Goal: Transaction & Acquisition: Book appointment/travel/reservation

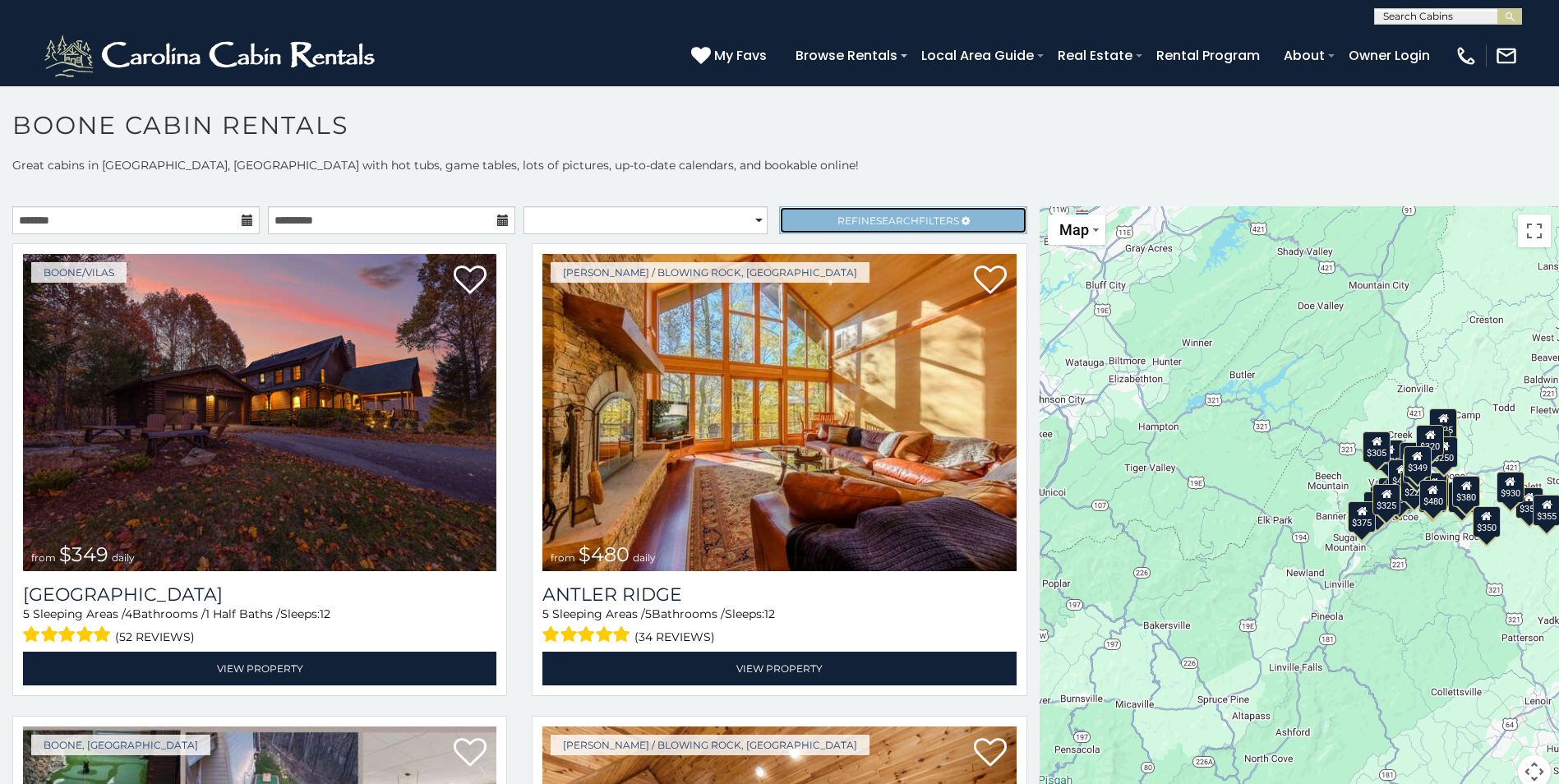
click at [876, 215] on span "Search" at bounding box center [897, 220] width 43 height 12
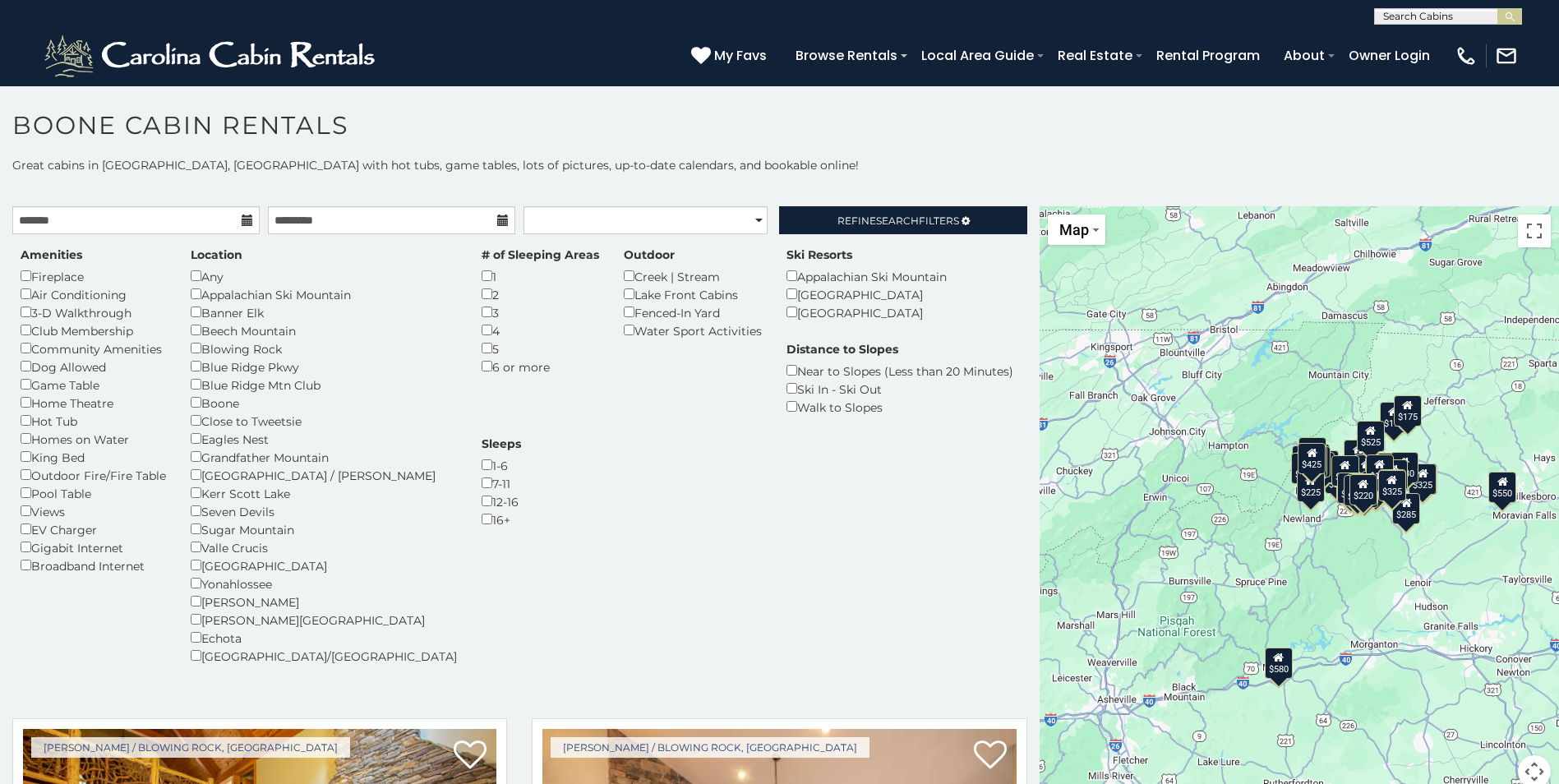
click at [469, 328] on div "# of Sleeping Areas 1 2 3 4 5 6 or more" at bounding box center [540, 310] width 142 height 129
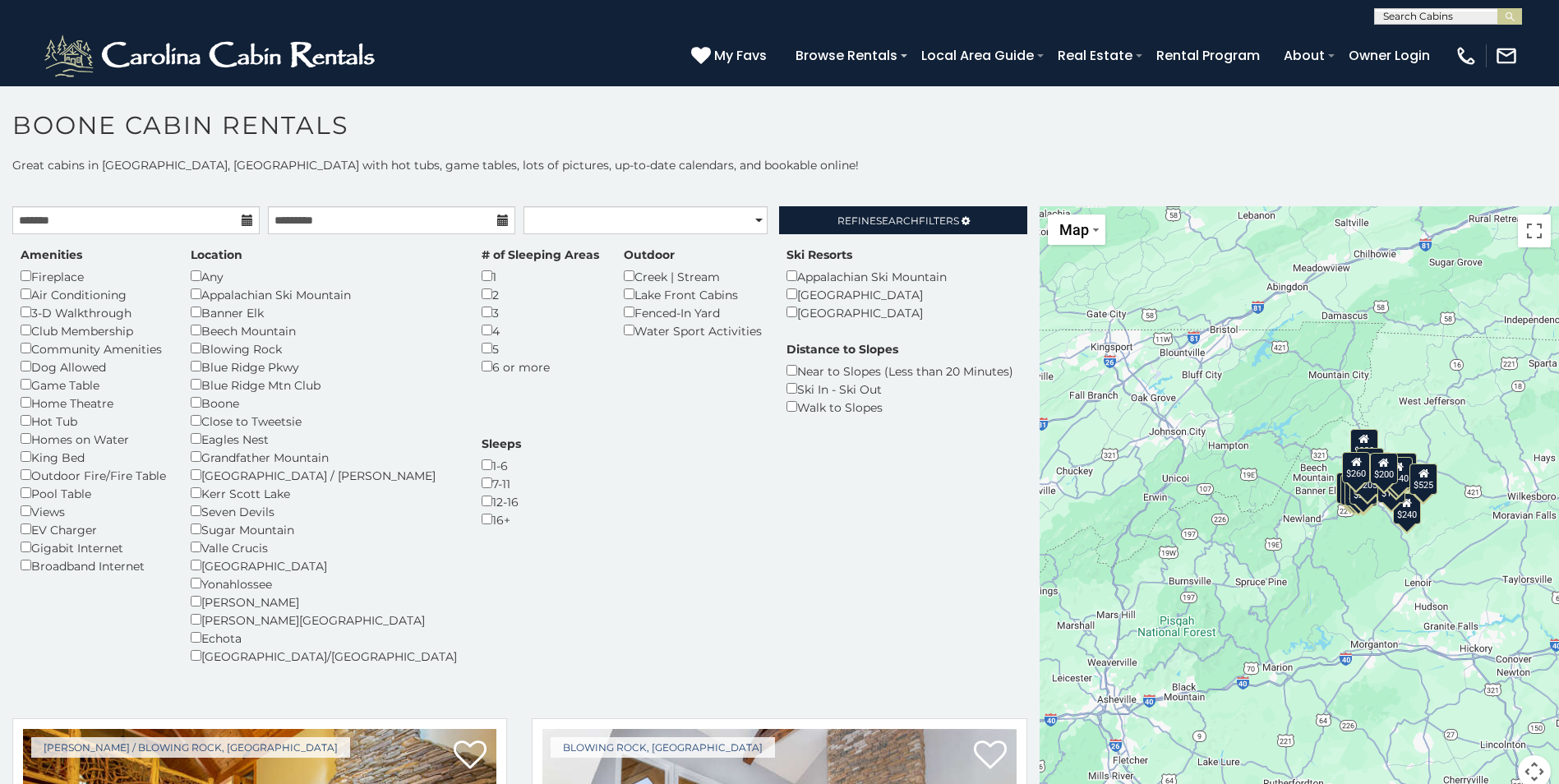
click at [244, 220] on icon at bounding box center [247, 220] width 12 height 12
click at [243, 219] on icon at bounding box center [247, 220] width 12 height 12
click at [168, 228] on input "text" at bounding box center [136, 220] width 247 height 27
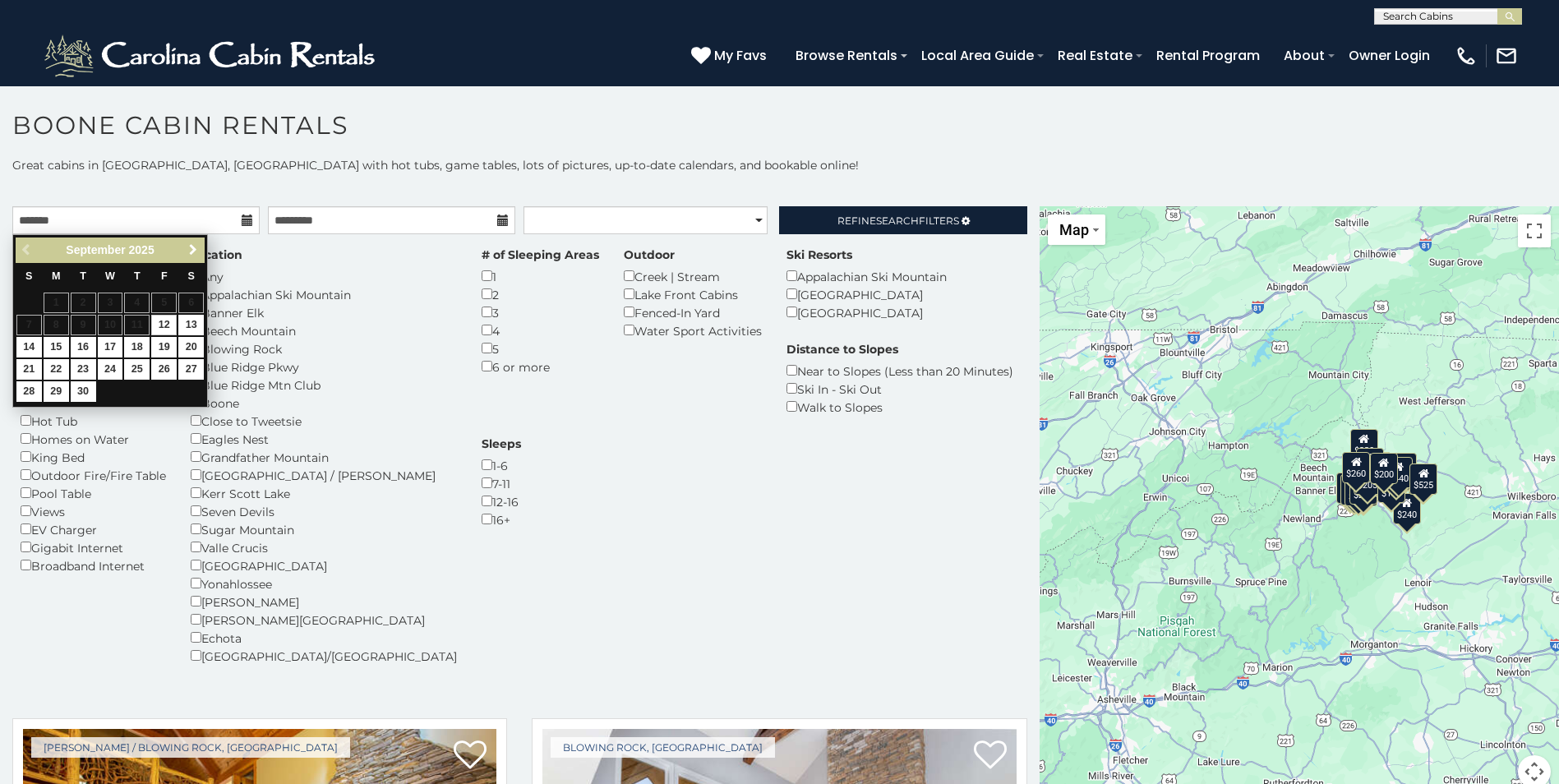
click at [196, 250] on span "Next" at bounding box center [193, 250] width 13 height 13
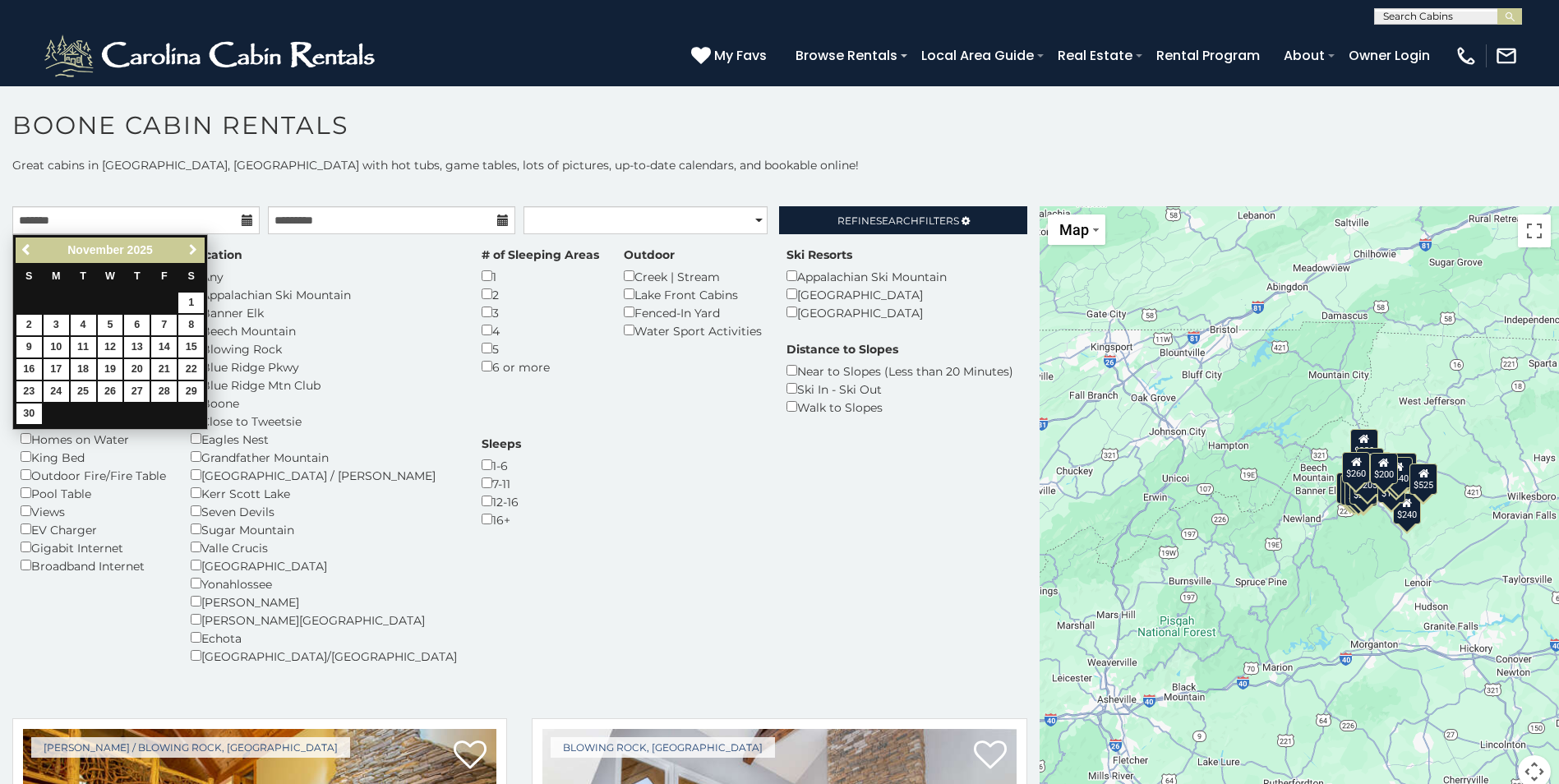
click at [196, 250] on span "Next" at bounding box center [193, 250] width 13 height 13
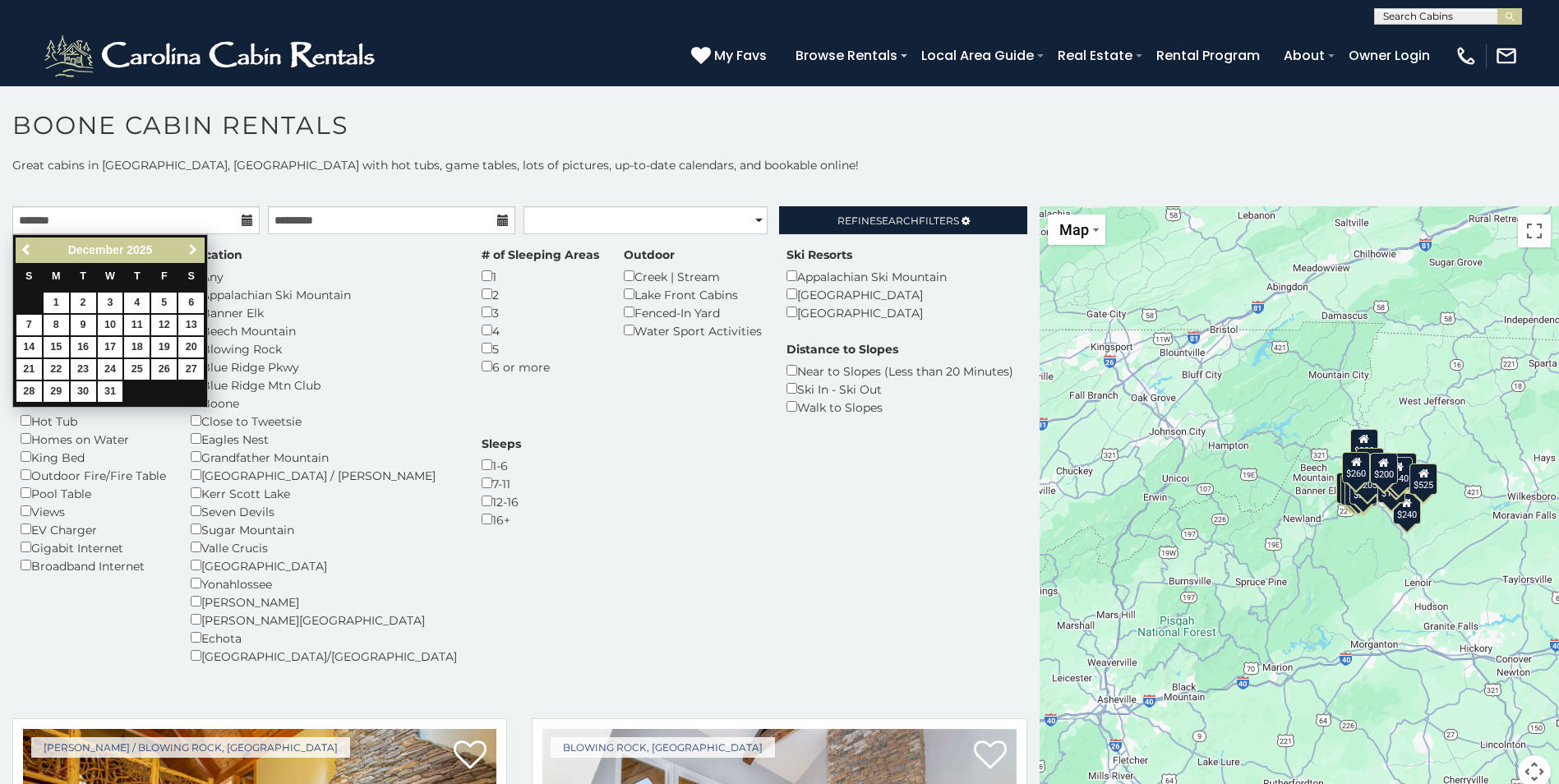
click at [196, 250] on span "Next" at bounding box center [193, 250] width 13 height 13
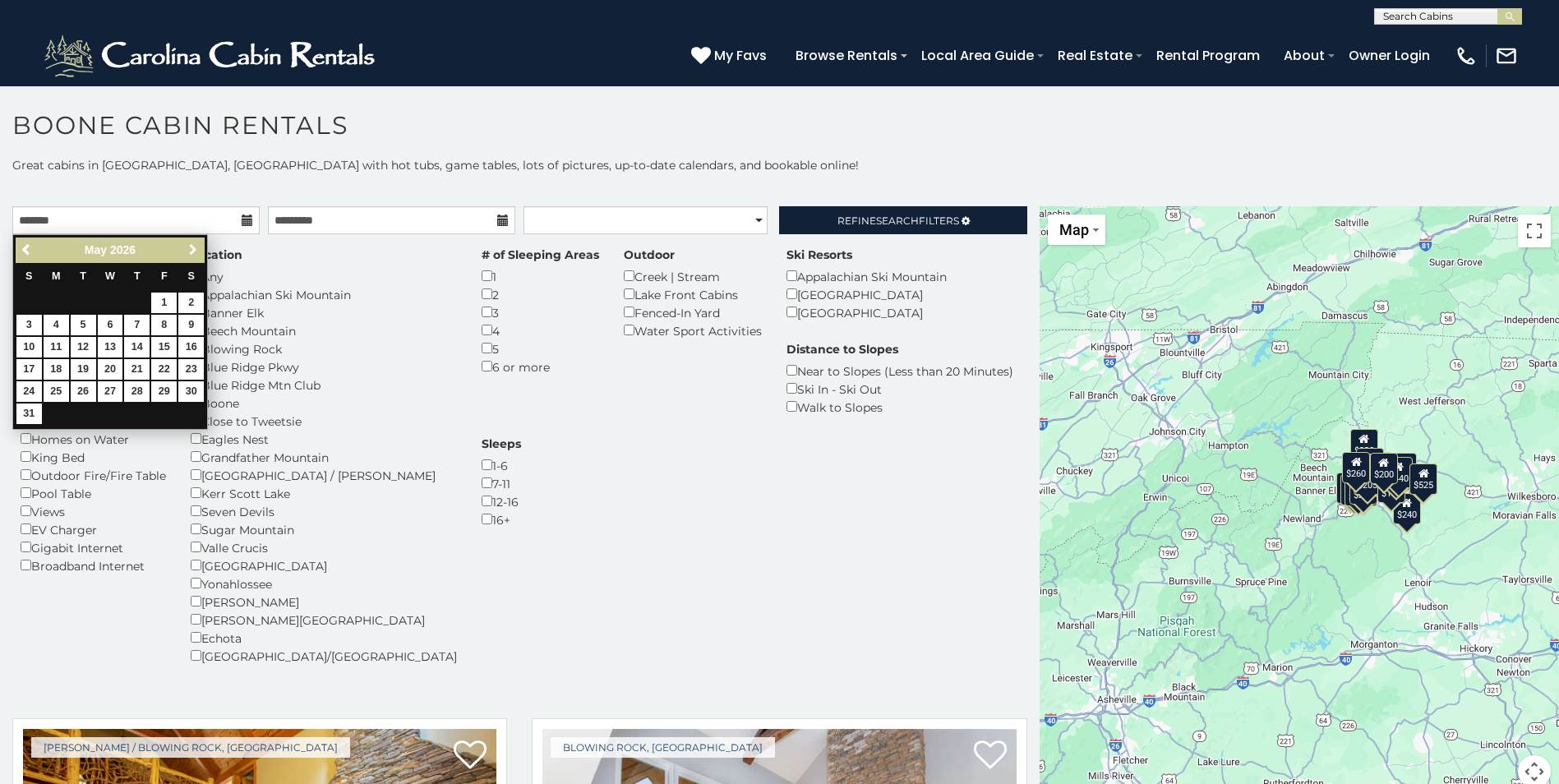
click at [196, 250] on span "Next" at bounding box center [193, 250] width 13 height 13
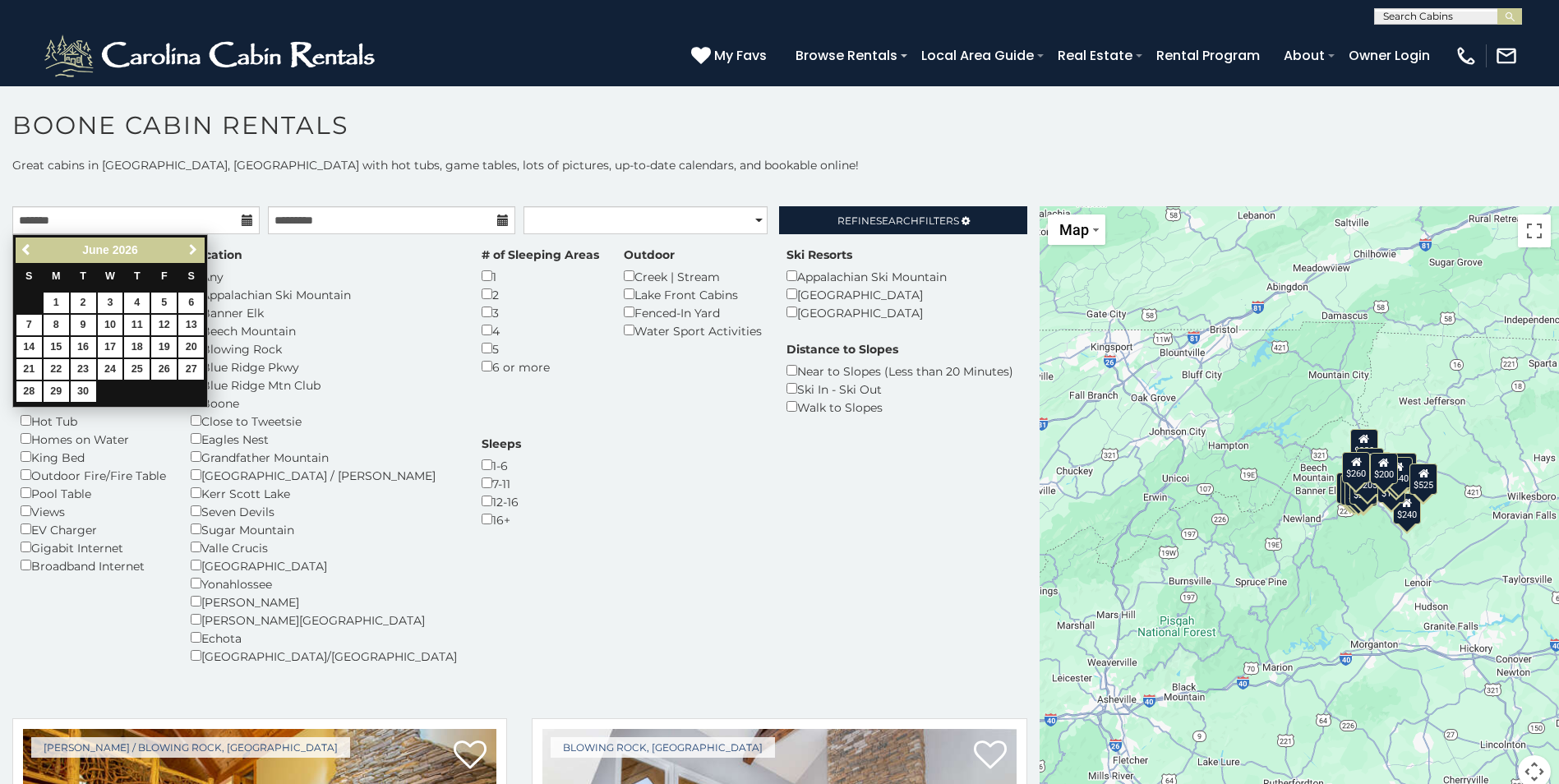
click at [196, 250] on span "Next" at bounding box center [193, 250] width 13 height 13
click at [136, 346] on link "16" at bounding box center [136, 347] width 26 height 20
type input "**********"
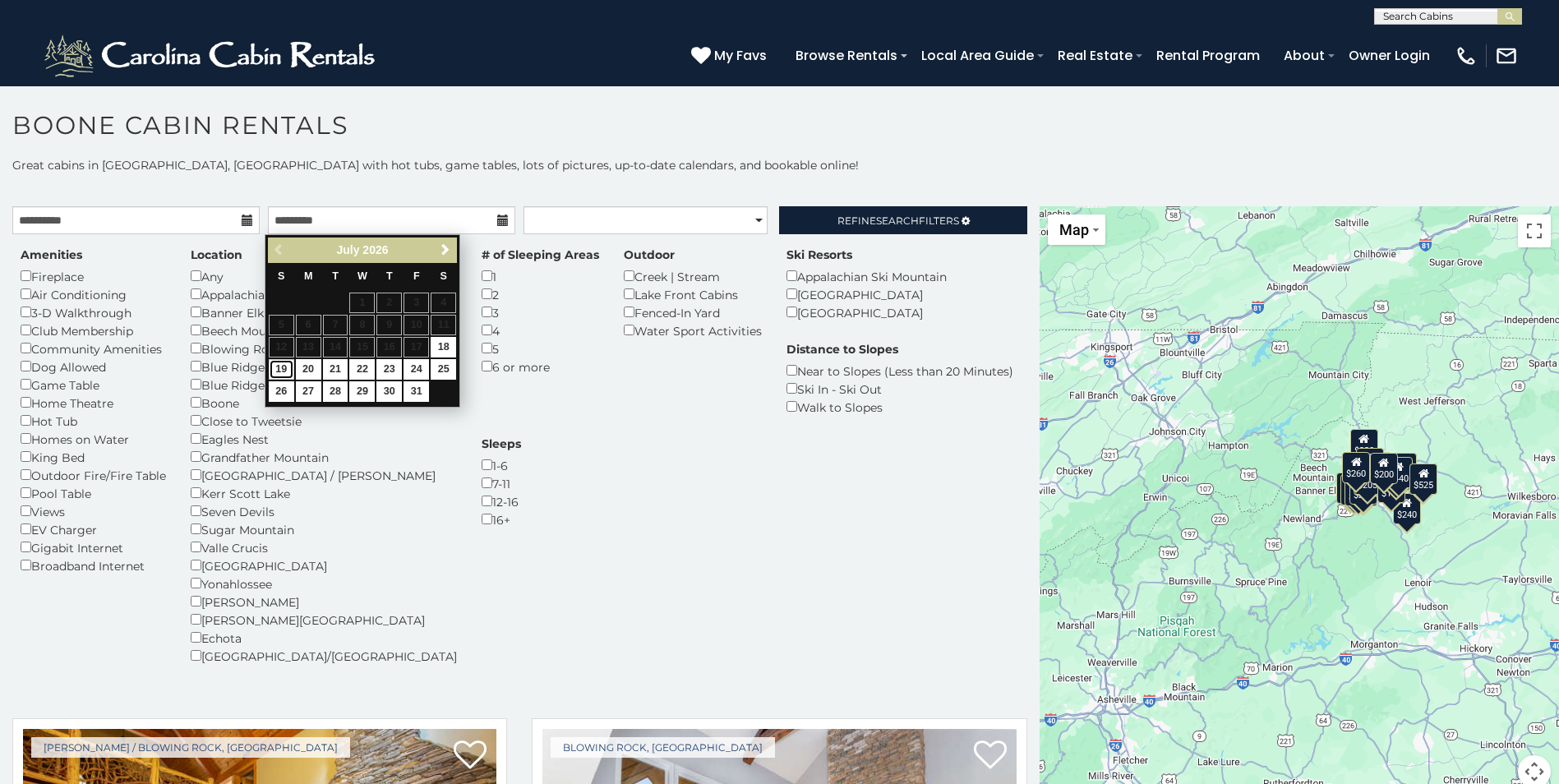
click at [281, 371] on link "19" at bounding box center [281, 369] width 26 height 20
type input "**********"
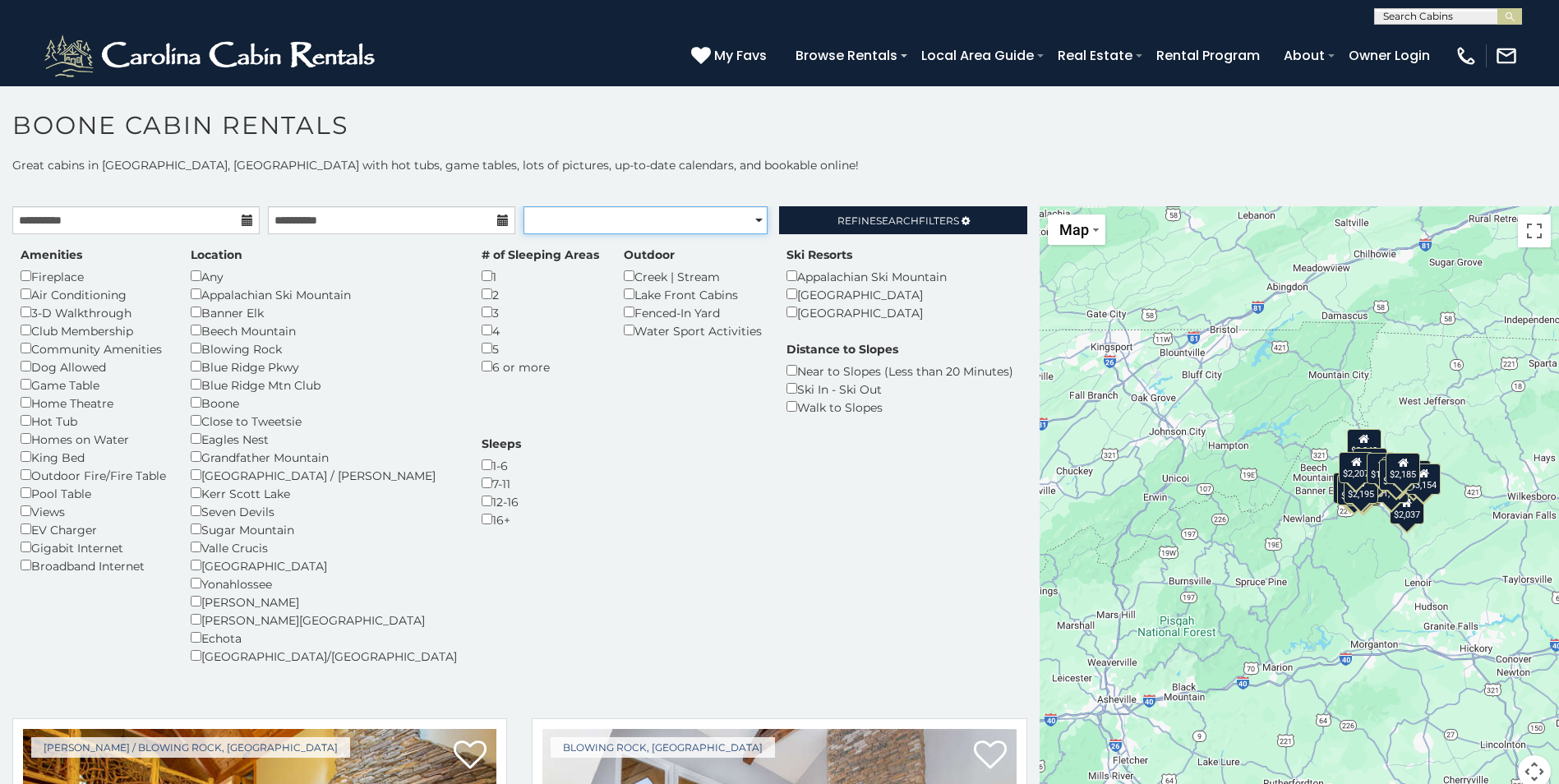
click at [747, 217] on select "**********" at bounding box center [645, 220] width 244 height 27
click at [892, 216] on span "Search" at bounding box center [897, 220] width 43 height 12
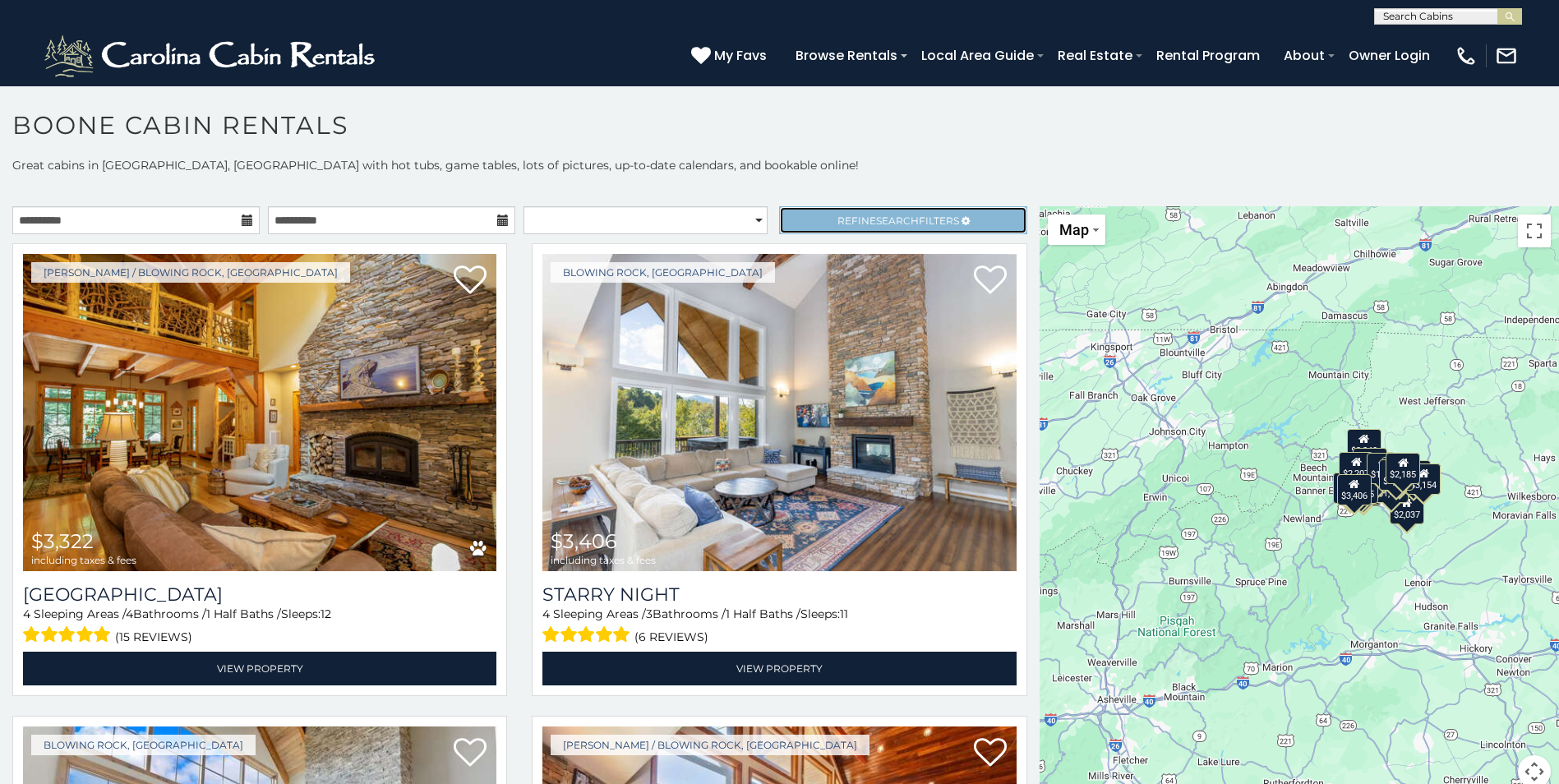
click at [892, 216] on span "Search" at bounding box center [897, 220] width 43 height 12
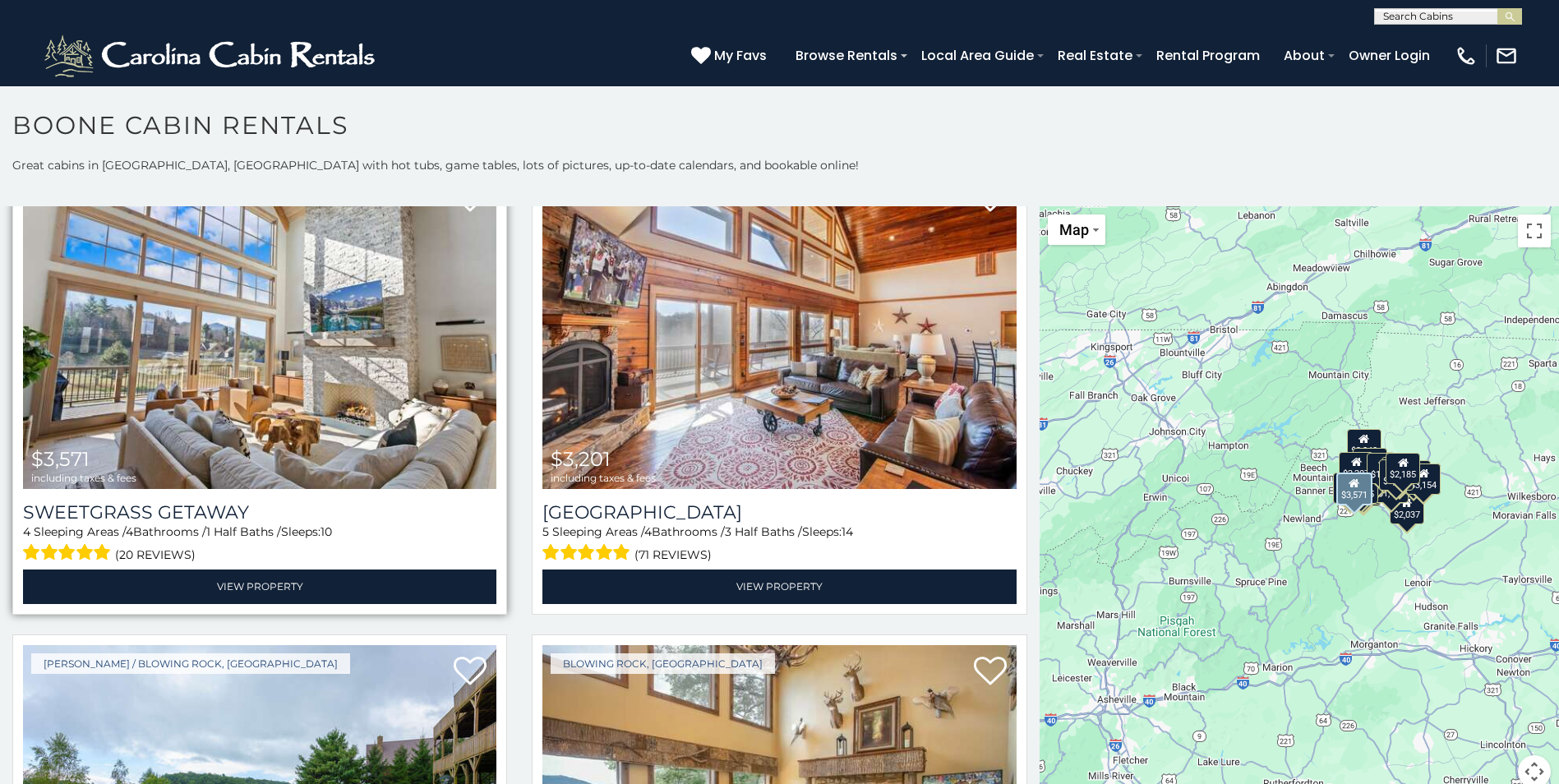
scroll to position [1068, 0]
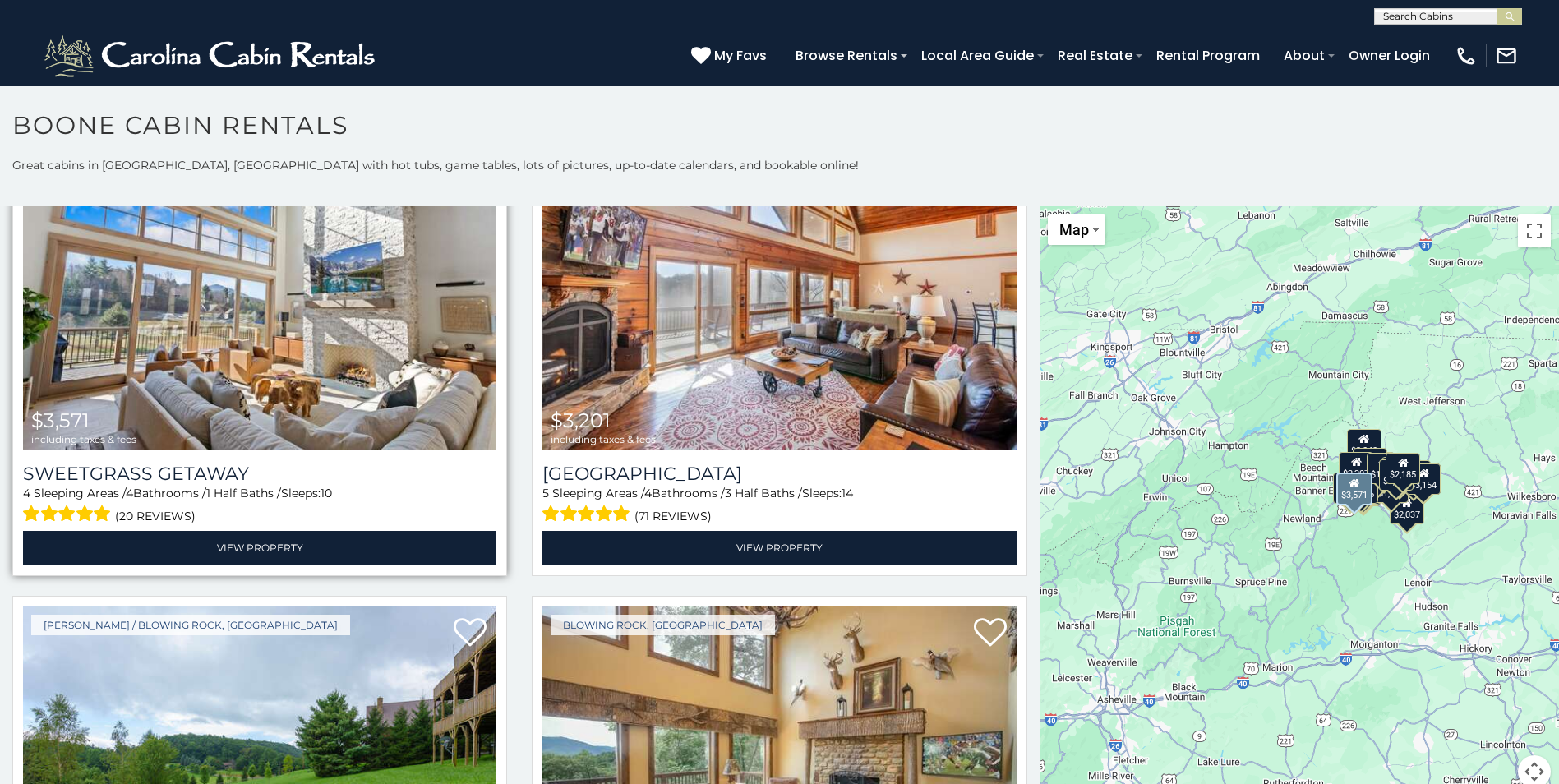
click at [250, 332] on img at bounding box center [259, 291] width 474 height 317
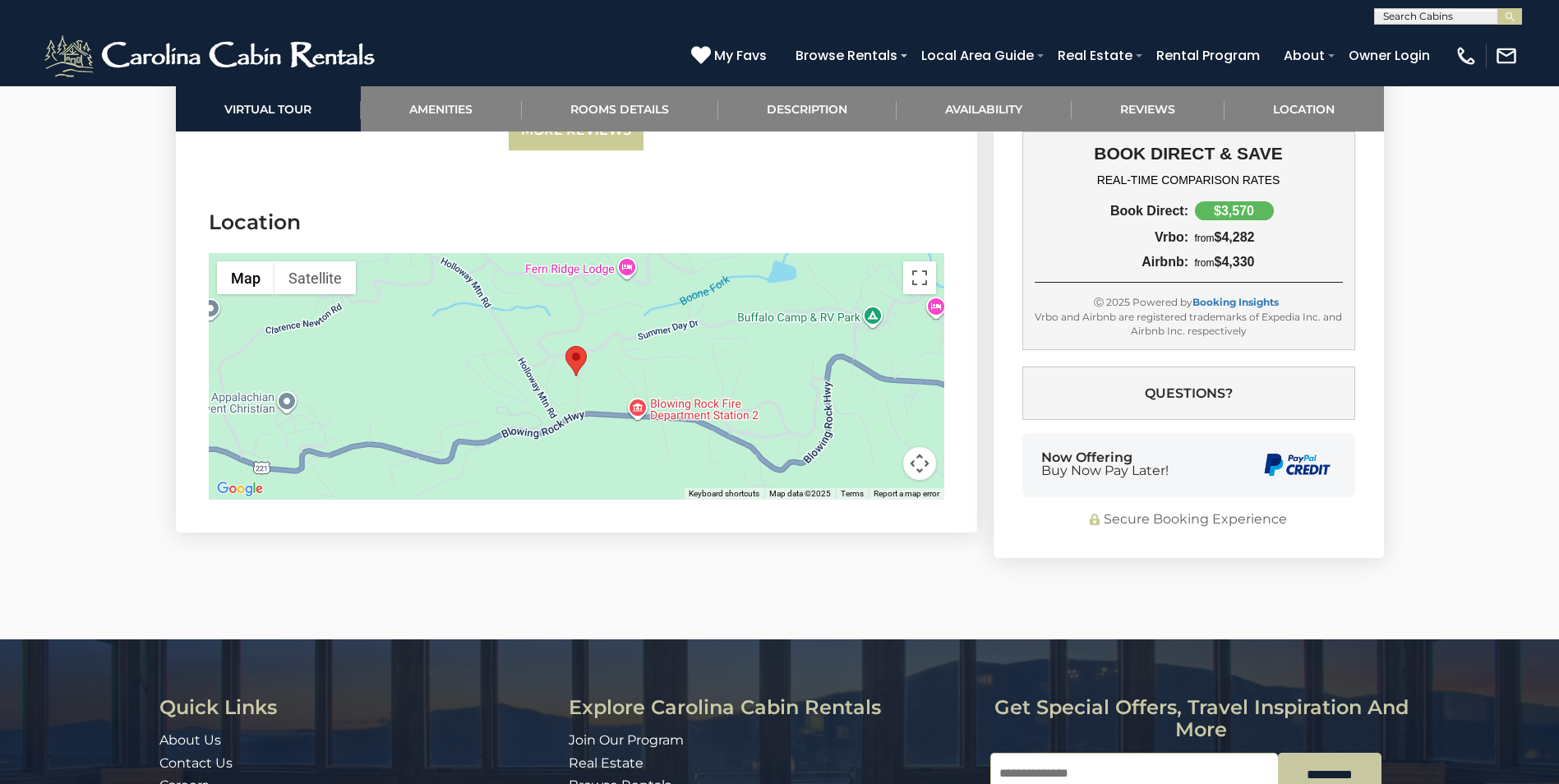
scroll to position [4683, 0]
click at [620, 347] on div at bounding box center [576, 376] width 736 height 246
click at [919, 262] on button "Toggle fullscreen view" at bounding box center [920, 278] width 33 height 33
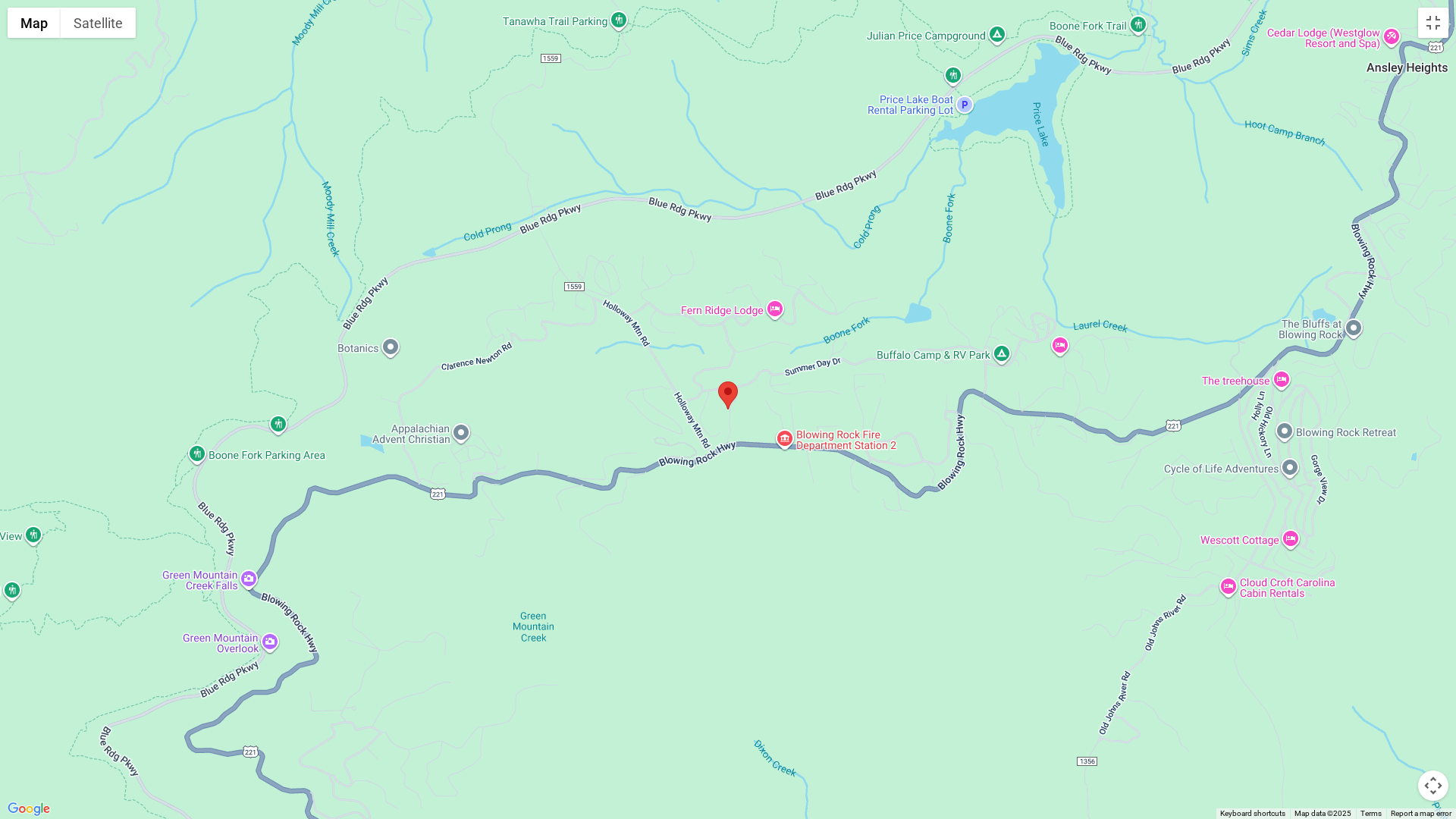
click at [1366, 17] on div at bounding box center [728, 409] width 1456 height 819
click at [38, 25] on button "Map" at bounding box center [34, 23] width 53 height 30
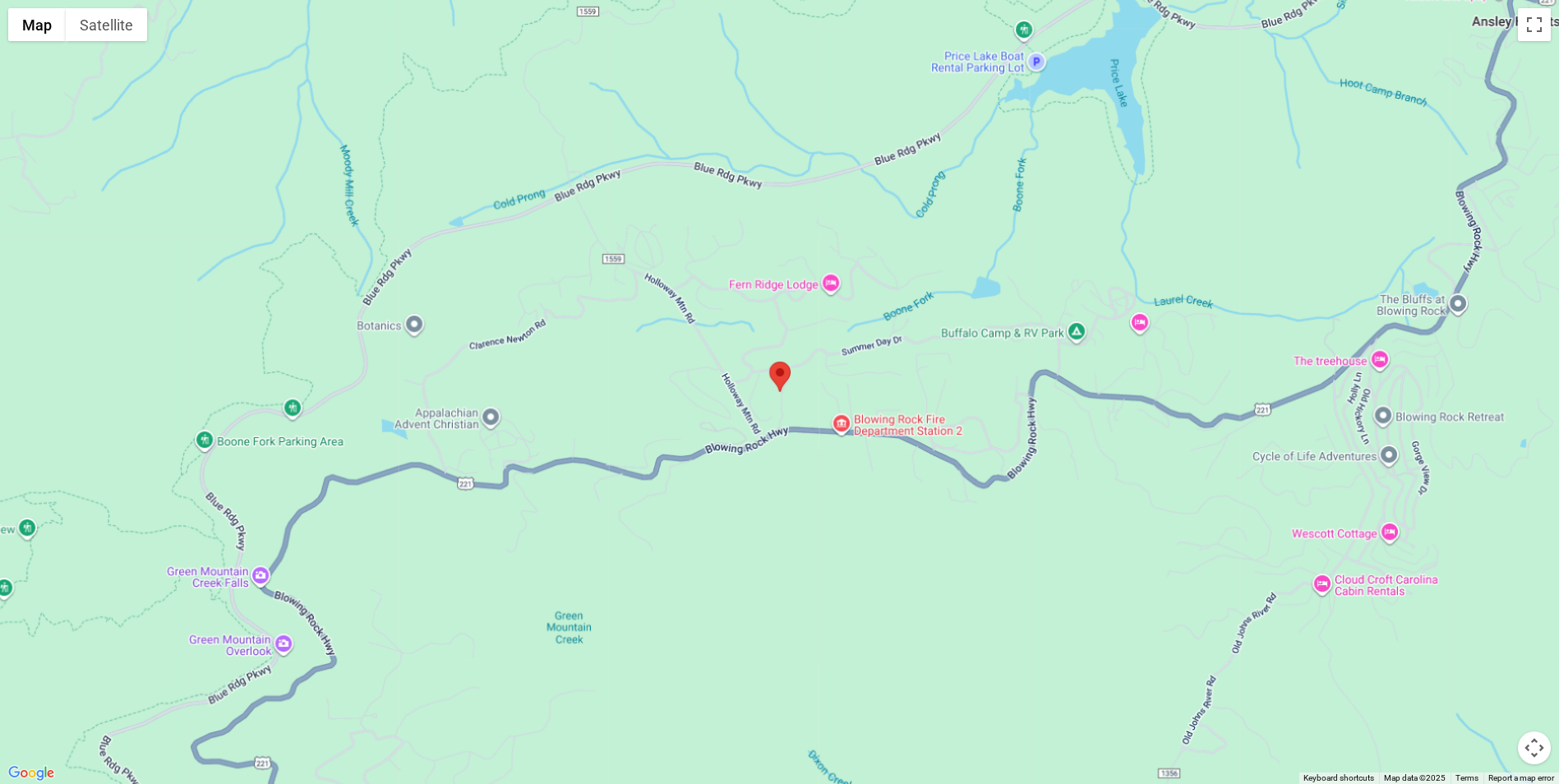
scroll to position [4868, 0]
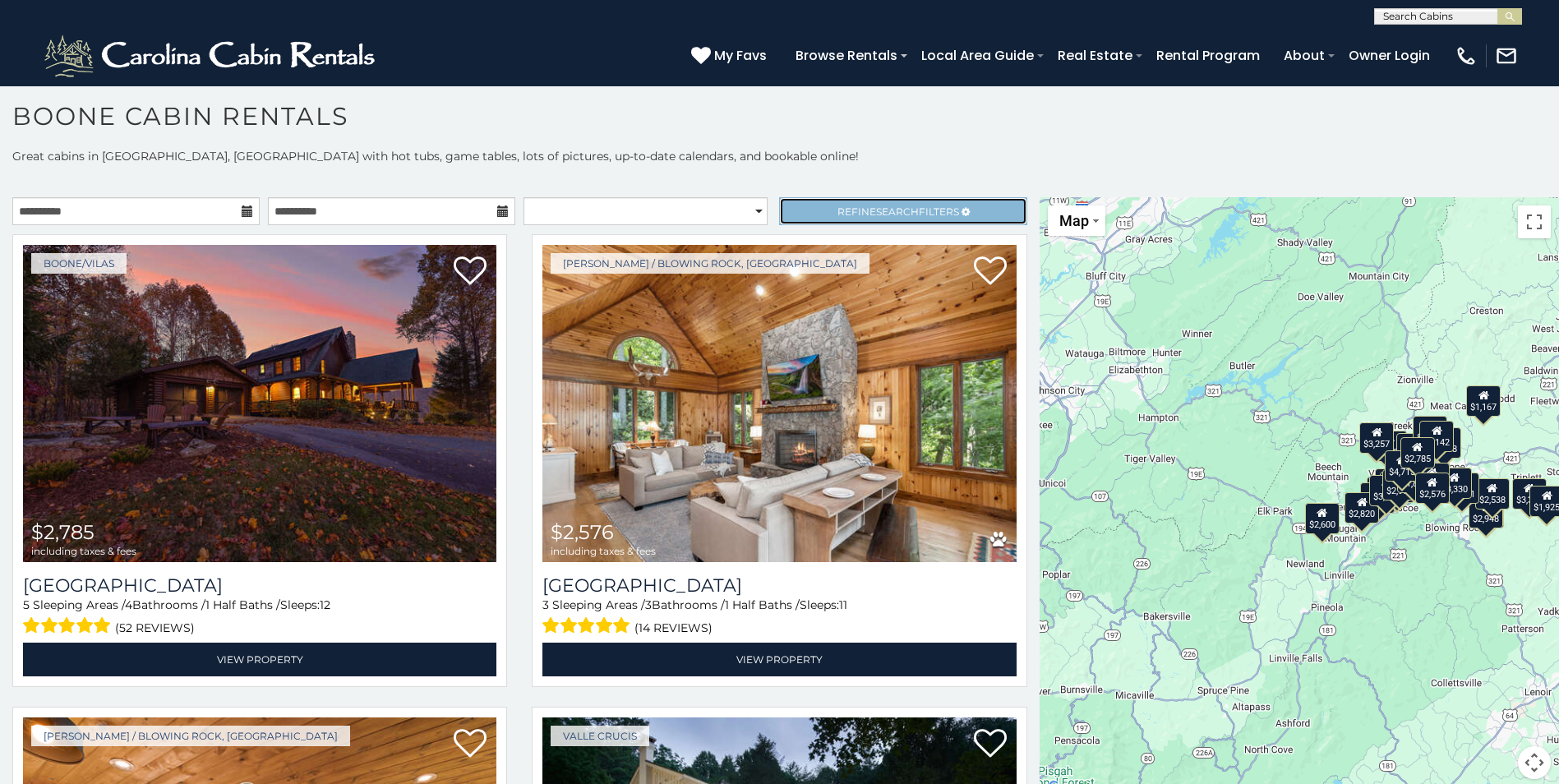
click at [876, 208] on span "Search" at bounding box center [897, 211] width 43 height 12
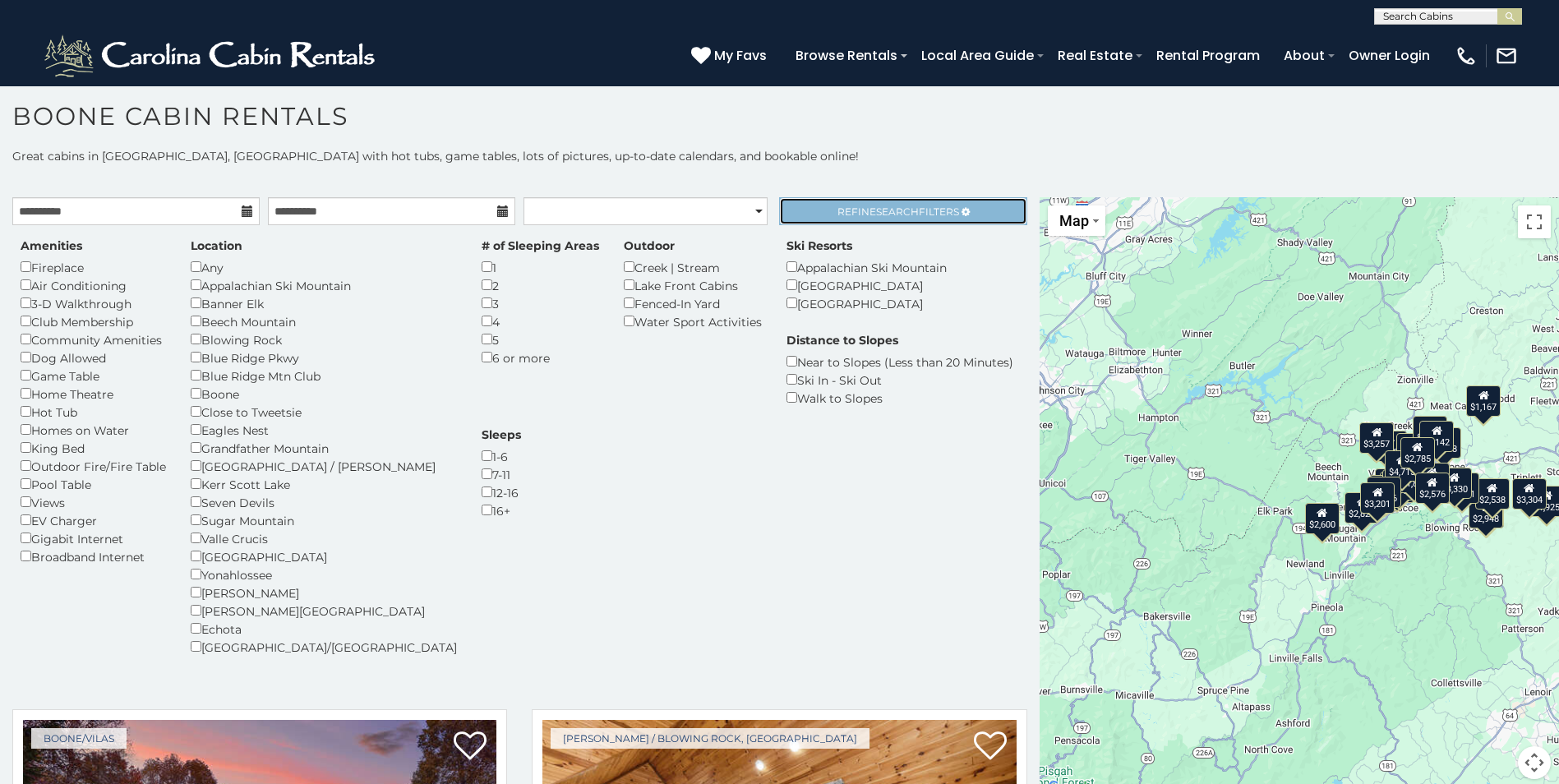
click at [876, 206] on span "Search" at bounding box center [897, 211] width 43 height 12
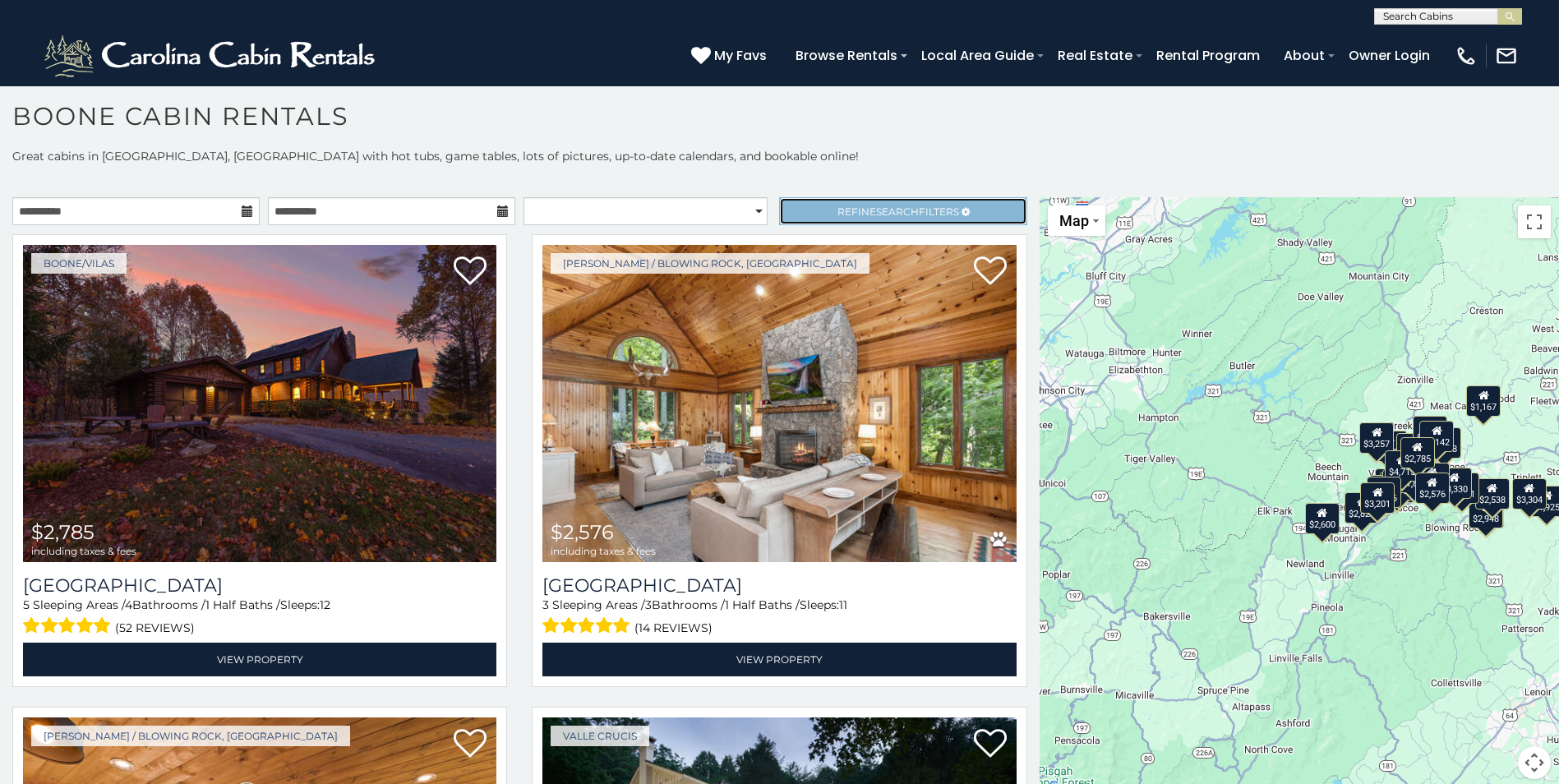
click at [876, 206] on span "Search" at bounding box center [897, 211] width 43 height 12
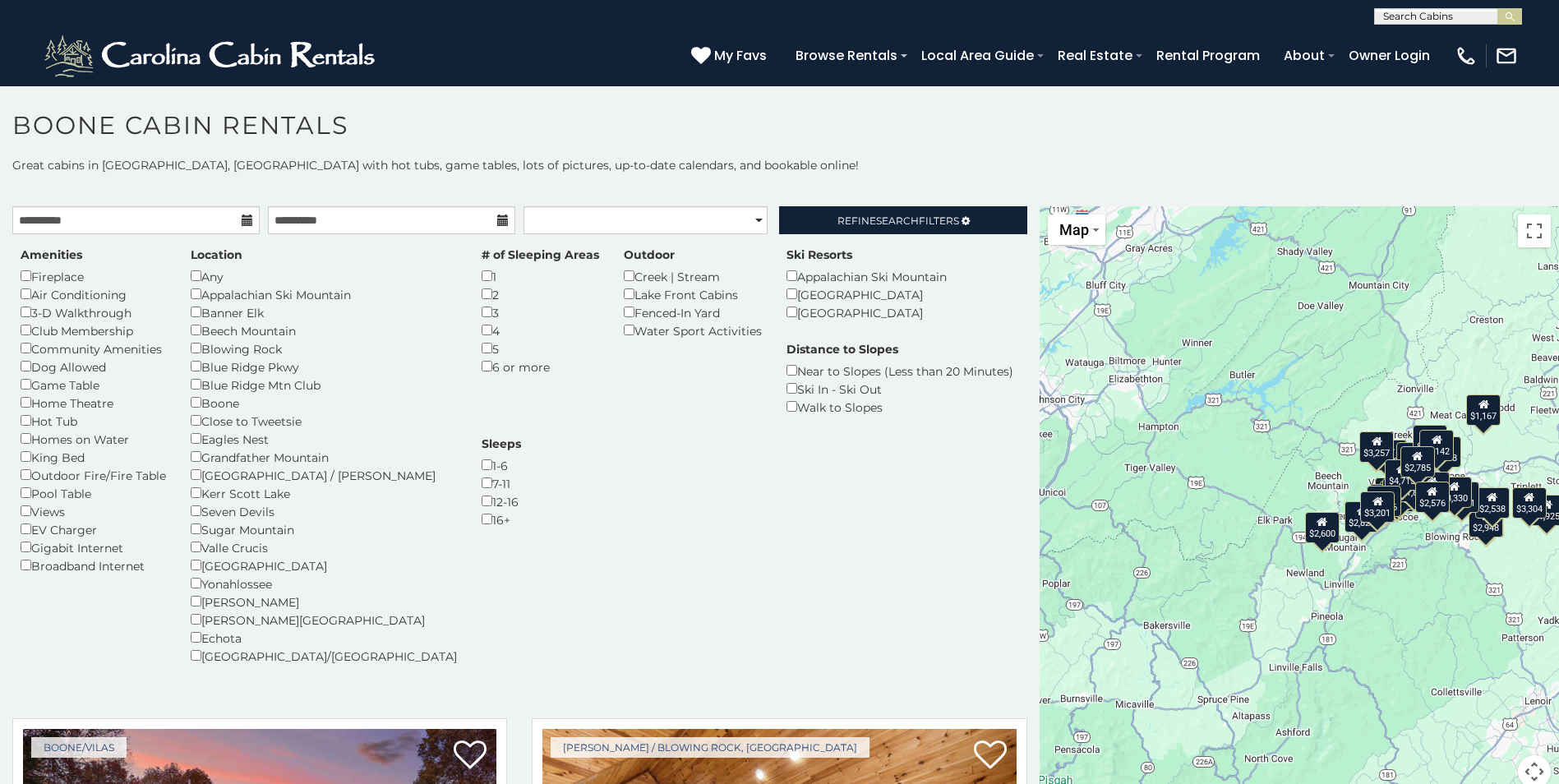
click at [1424, 16] on input "text" at bounding box center [1446, 20] width 144 height 16
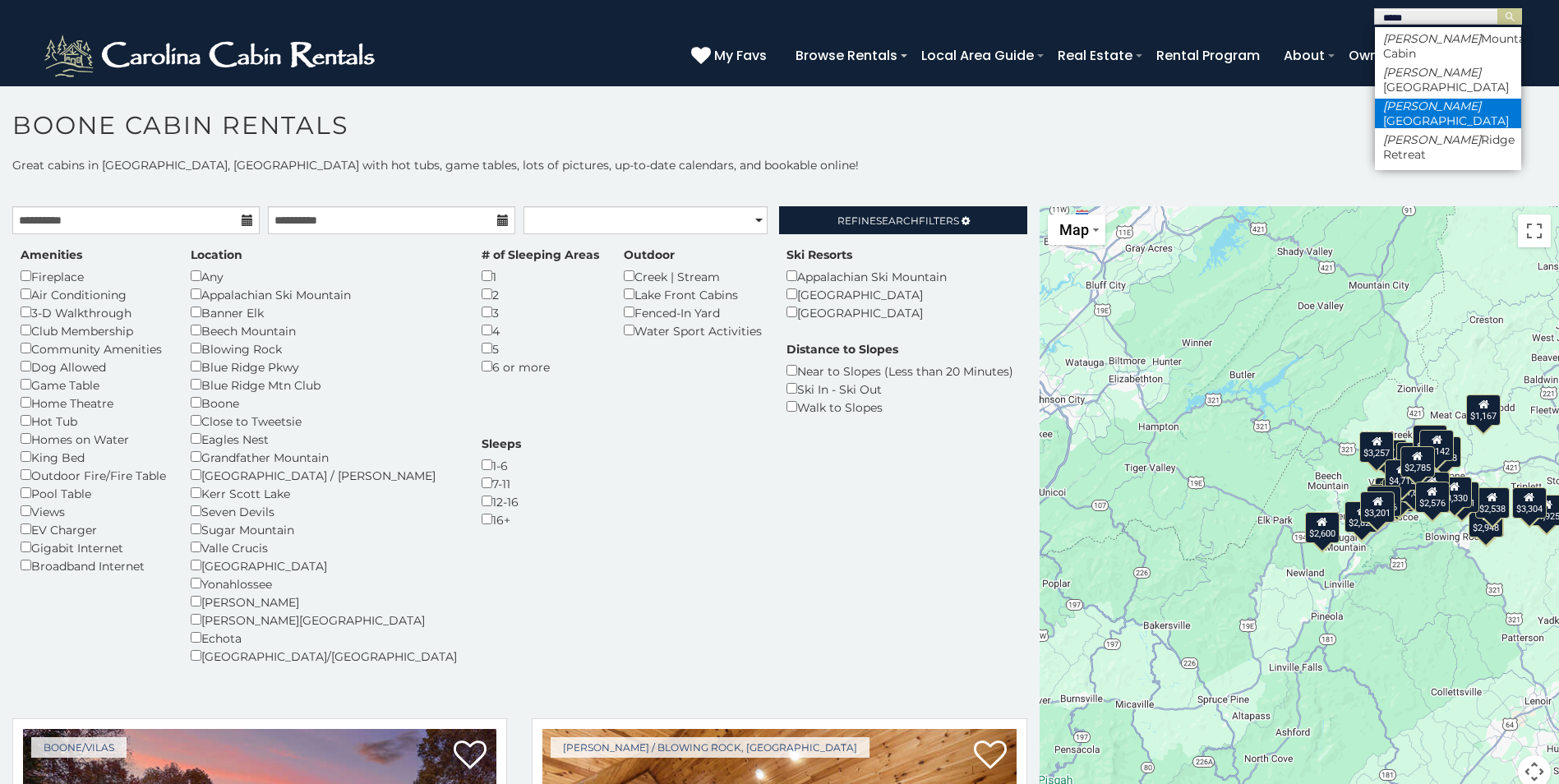
type input "*****"
click at [1457, 102] on li "Misty Ridge Lodge" at bounding box center [1448, 114] width 147 height 29
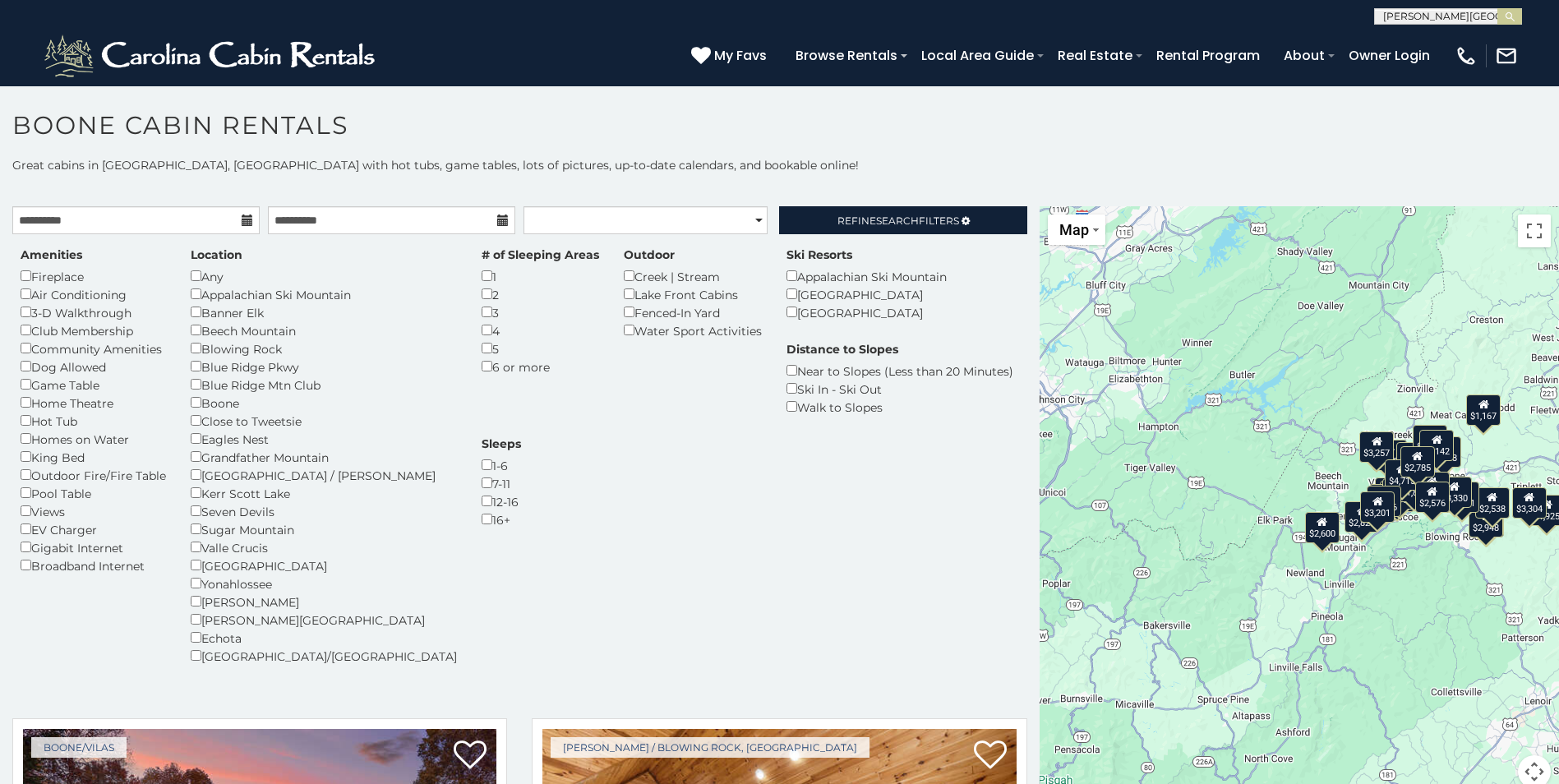
click at [1497, 8] on button "submit" at bounding box center [1509, 16] width 25 height 16
click at [1510, 16] on img "submit" at bounding box center [1510, 16] width 12 height 12
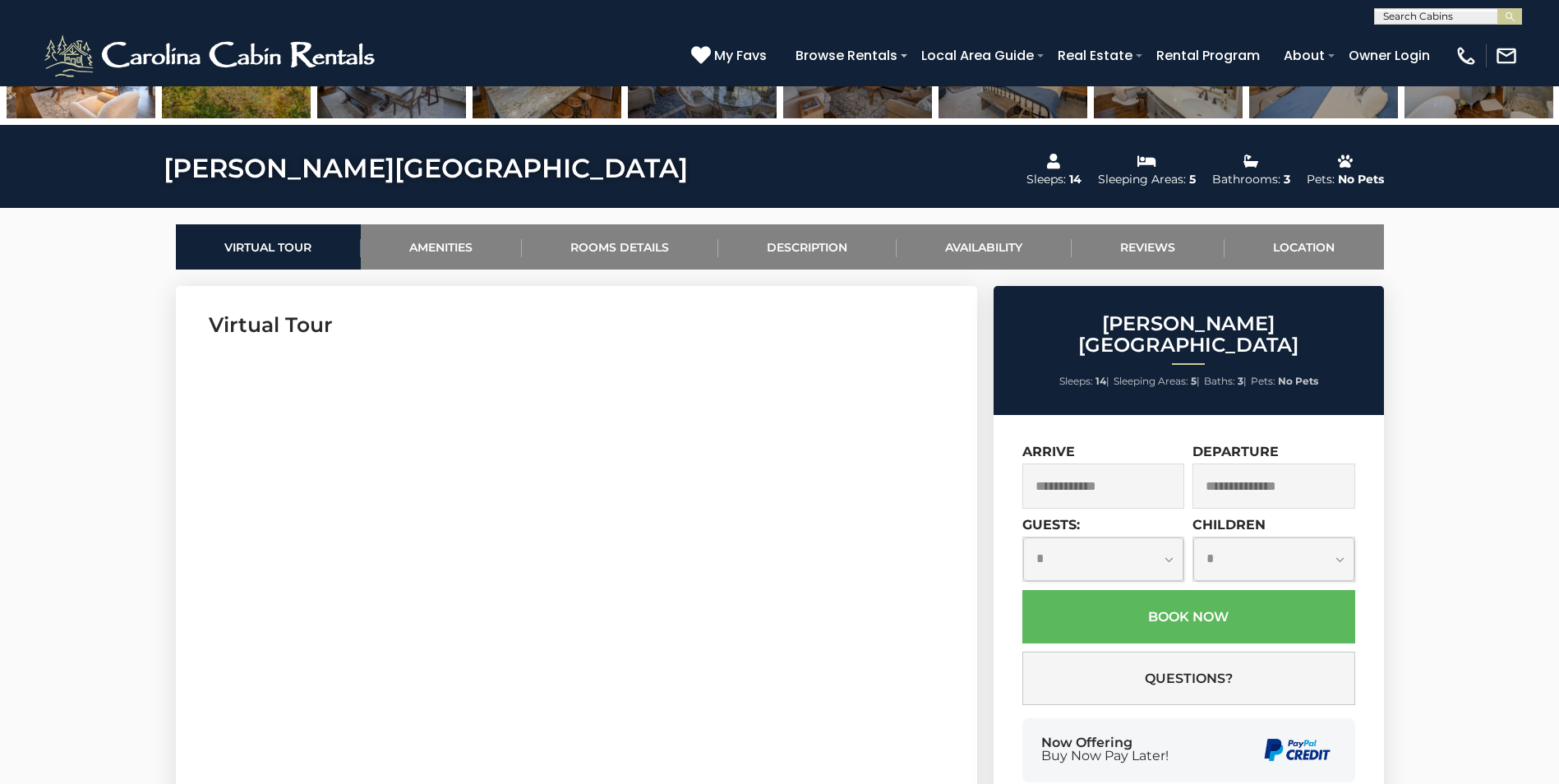
scroll to position [658, 0]
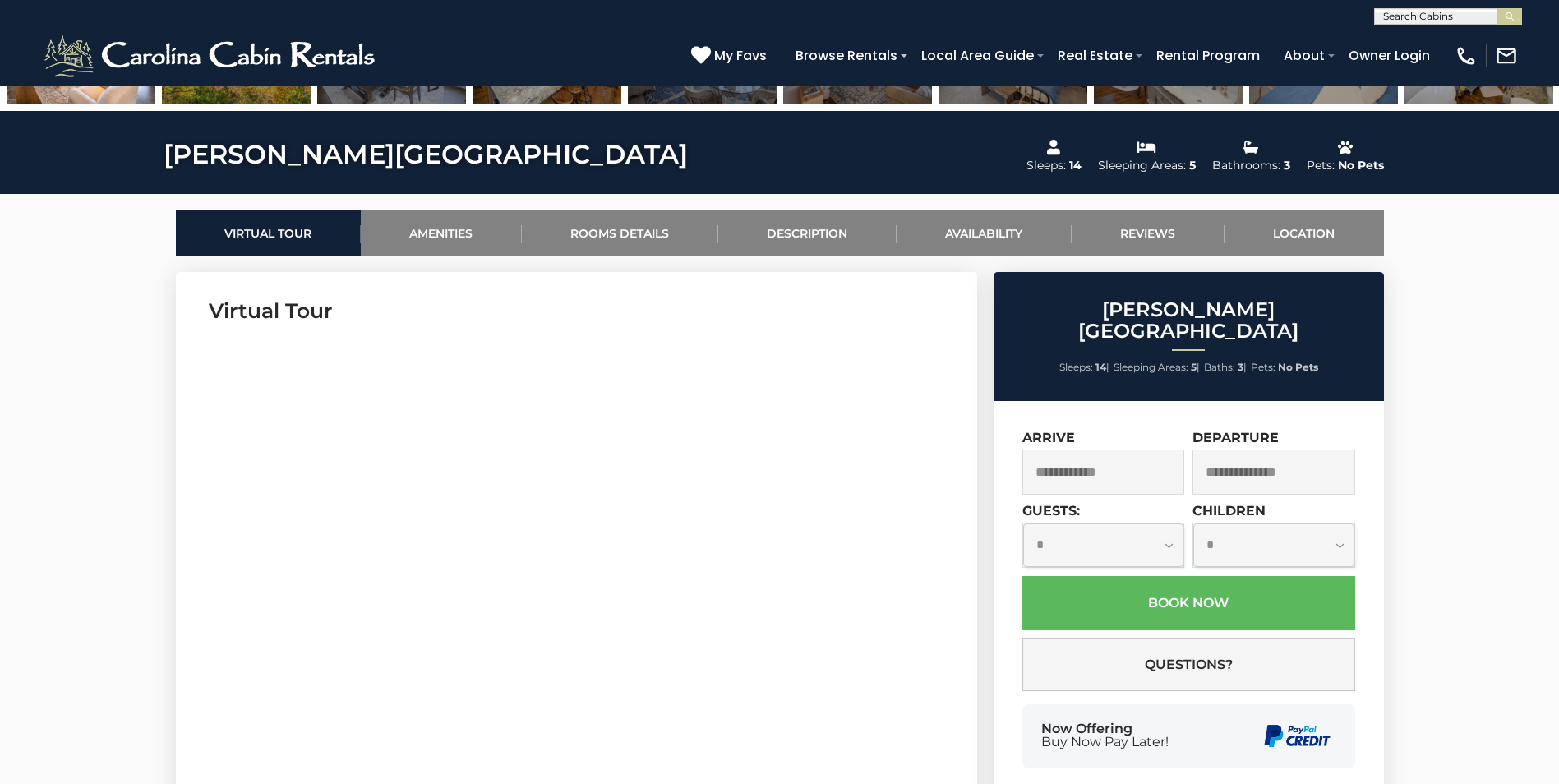
click at [1104, 451] on input "text" at bounding box center [1104, 472] width 163 height 45
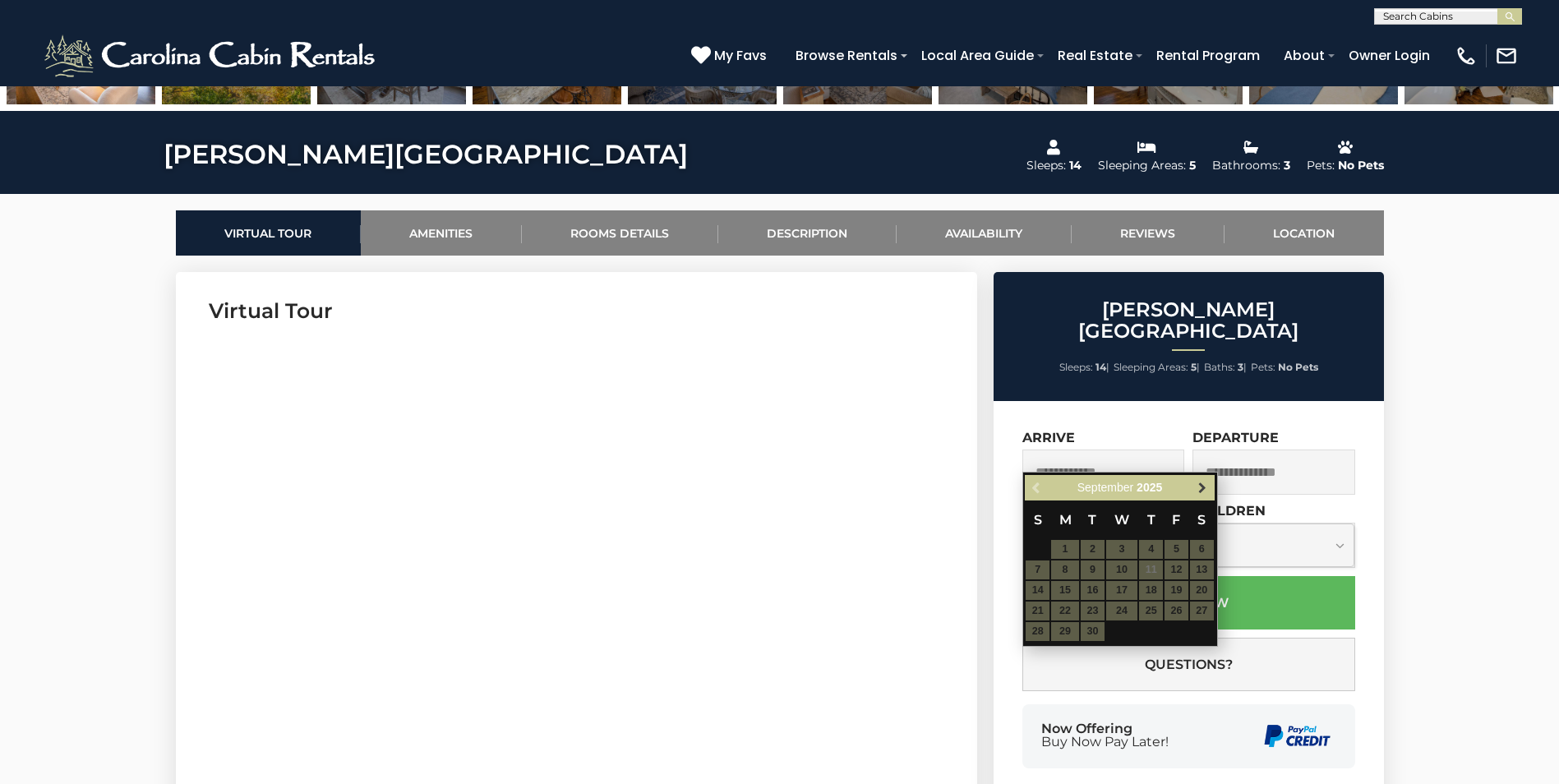
click at [1201, 486] on span "Next" at bounding box center [1202, 488] width 13 height 13
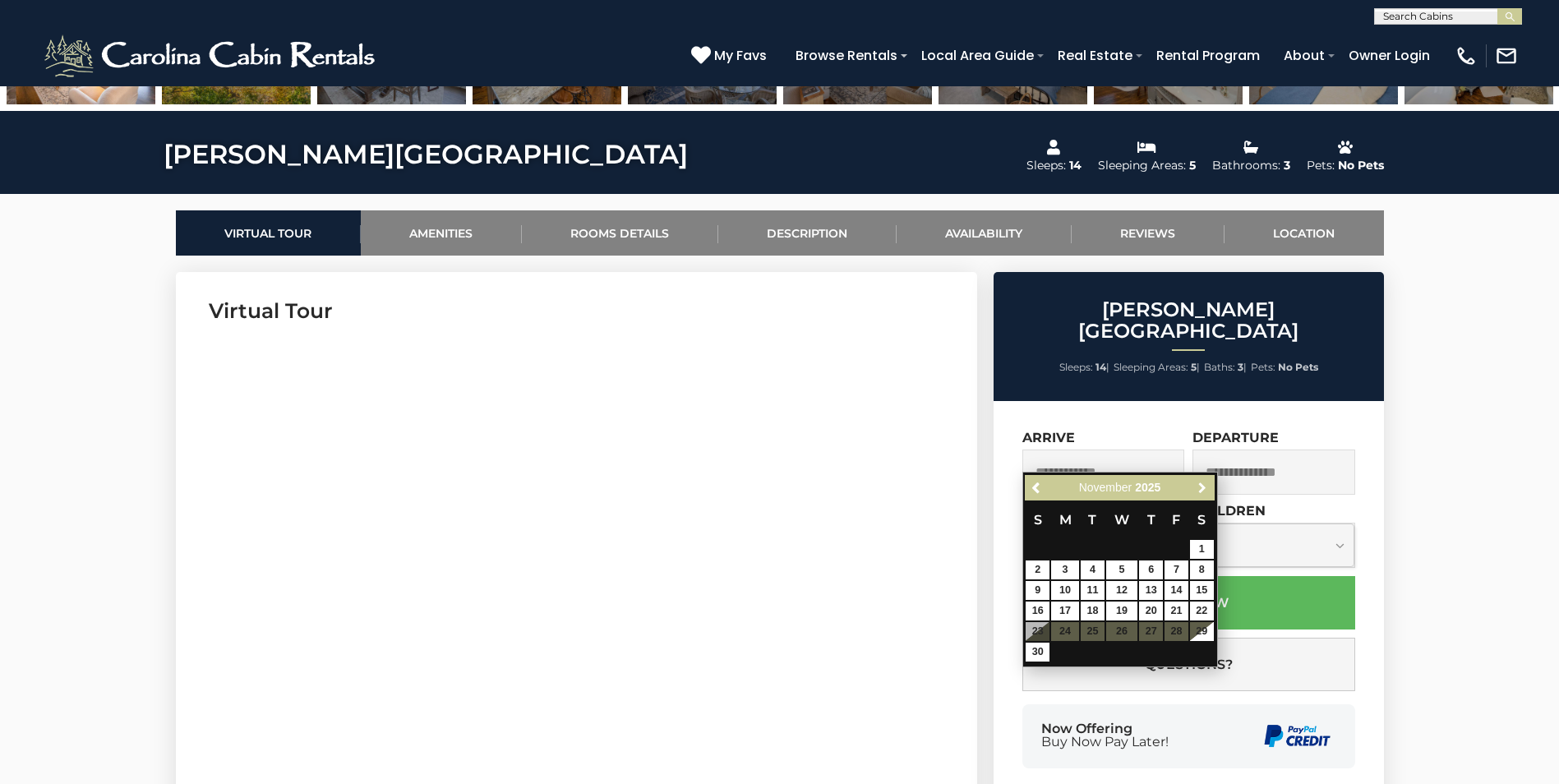
click at [1200, 485] on span "Next" at bounding box center [1202, 488] width 13 height 13
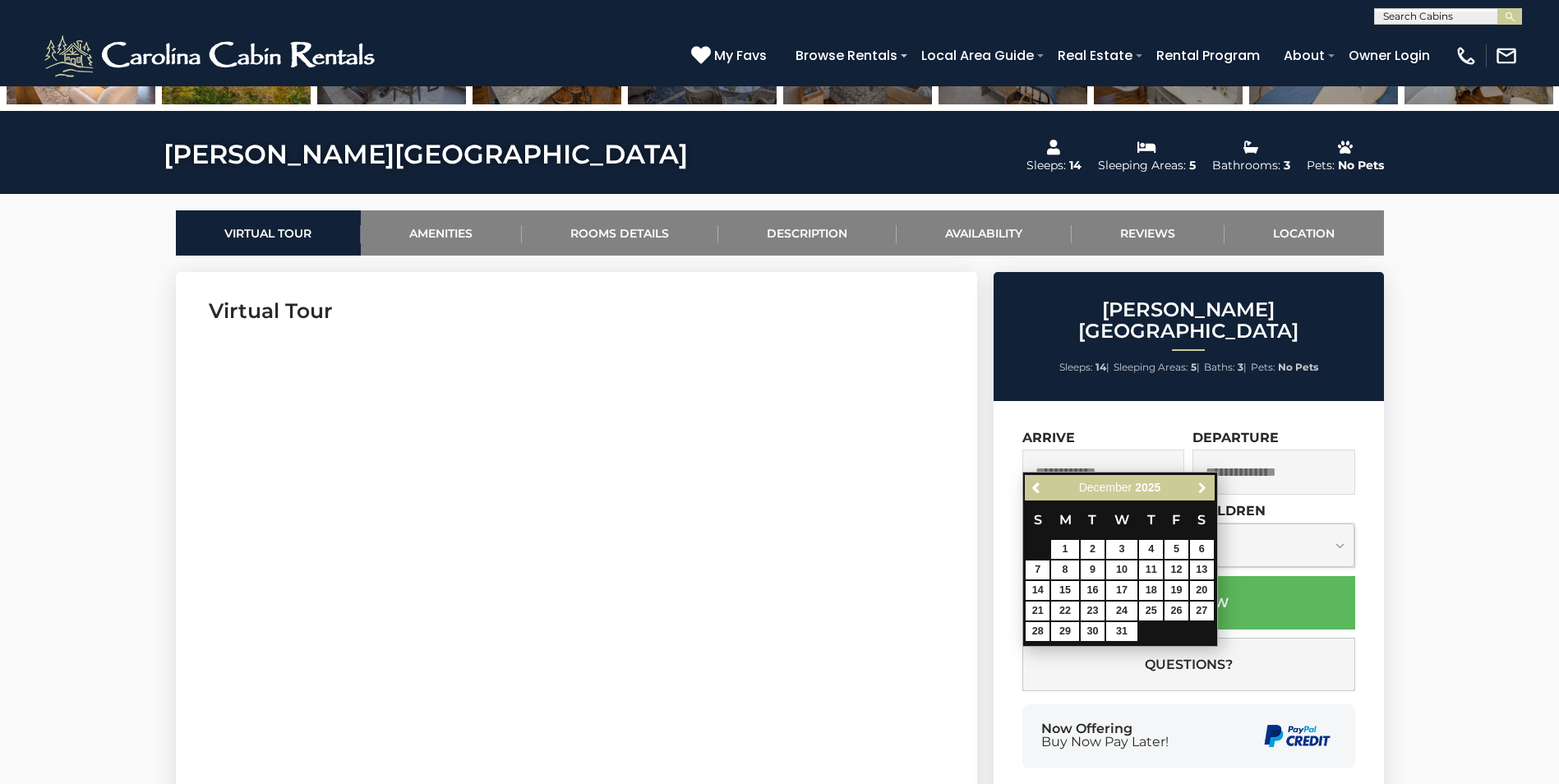
click at [1200, 485] on span "Next" at bounding box center [1202, 488] width 13 height 13
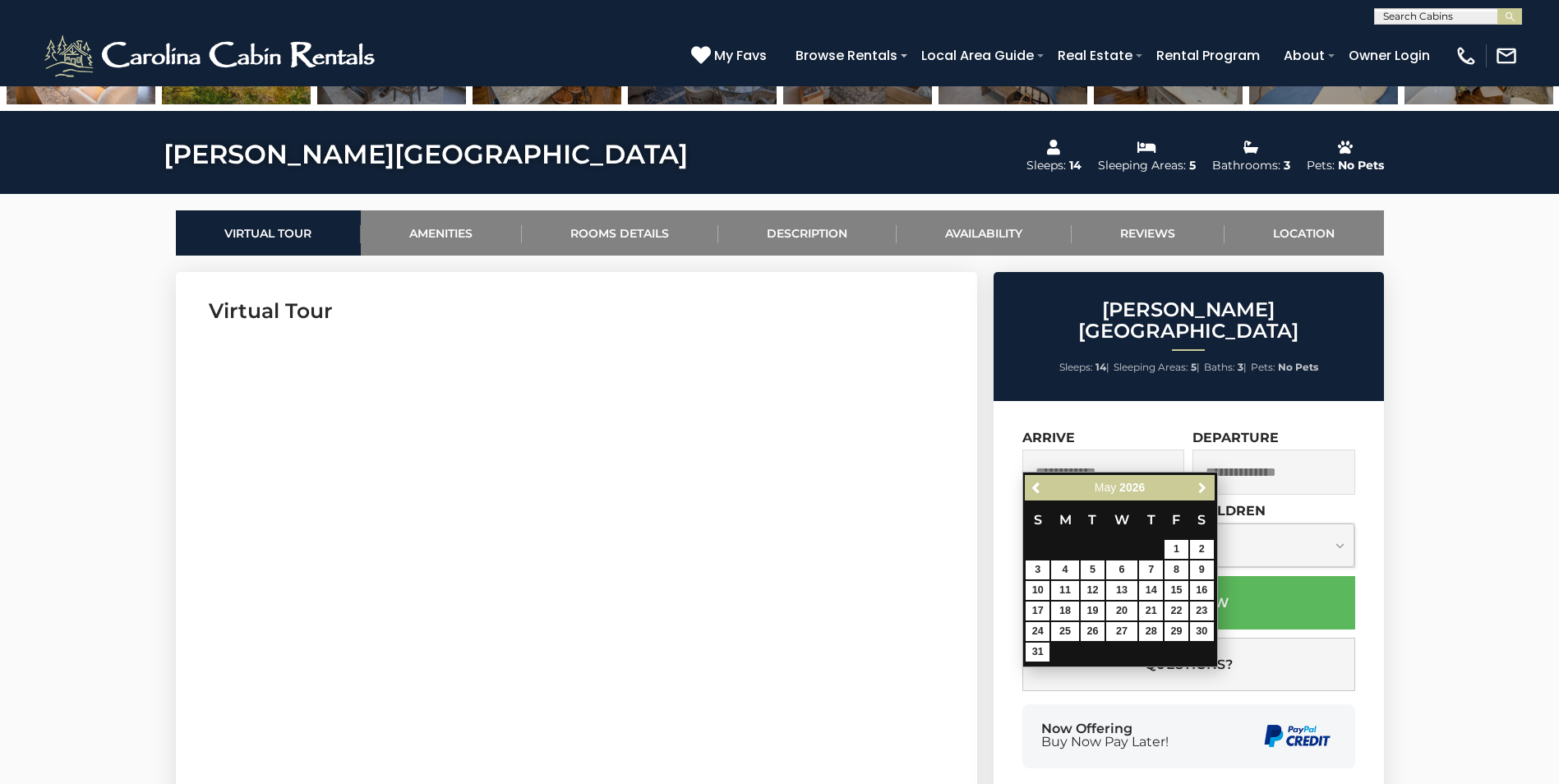
click at [1200, 485] on span "Next" at bounding box center [1202, 488] width 13 height 13
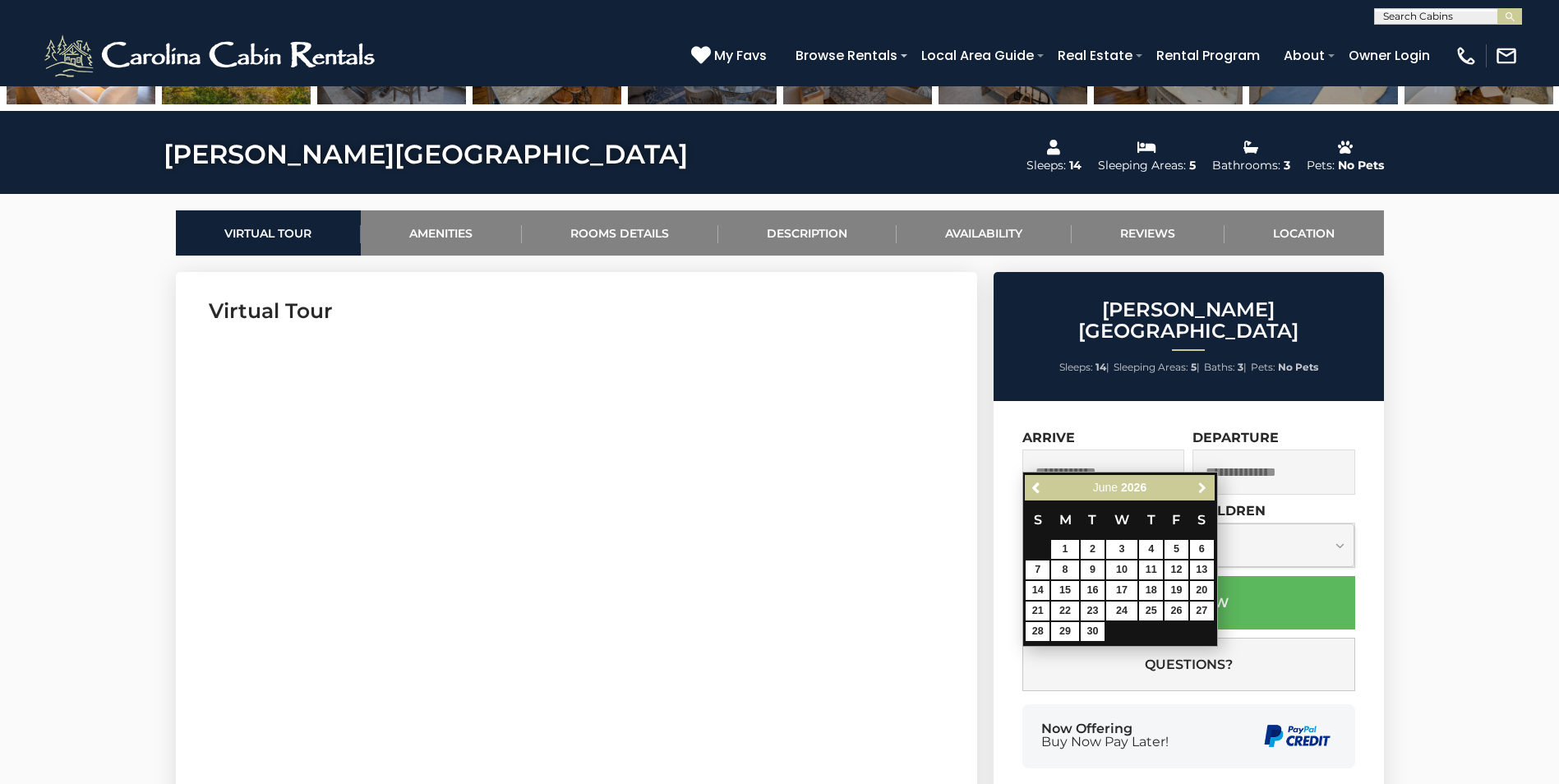
click at [1200, 485] on span "Next" at bounding box center [1202, 488] width 13 height 13
click at [1150, 589] on link "16" at bounding box center [1150, 590] width 24 height 19
type input "**********"
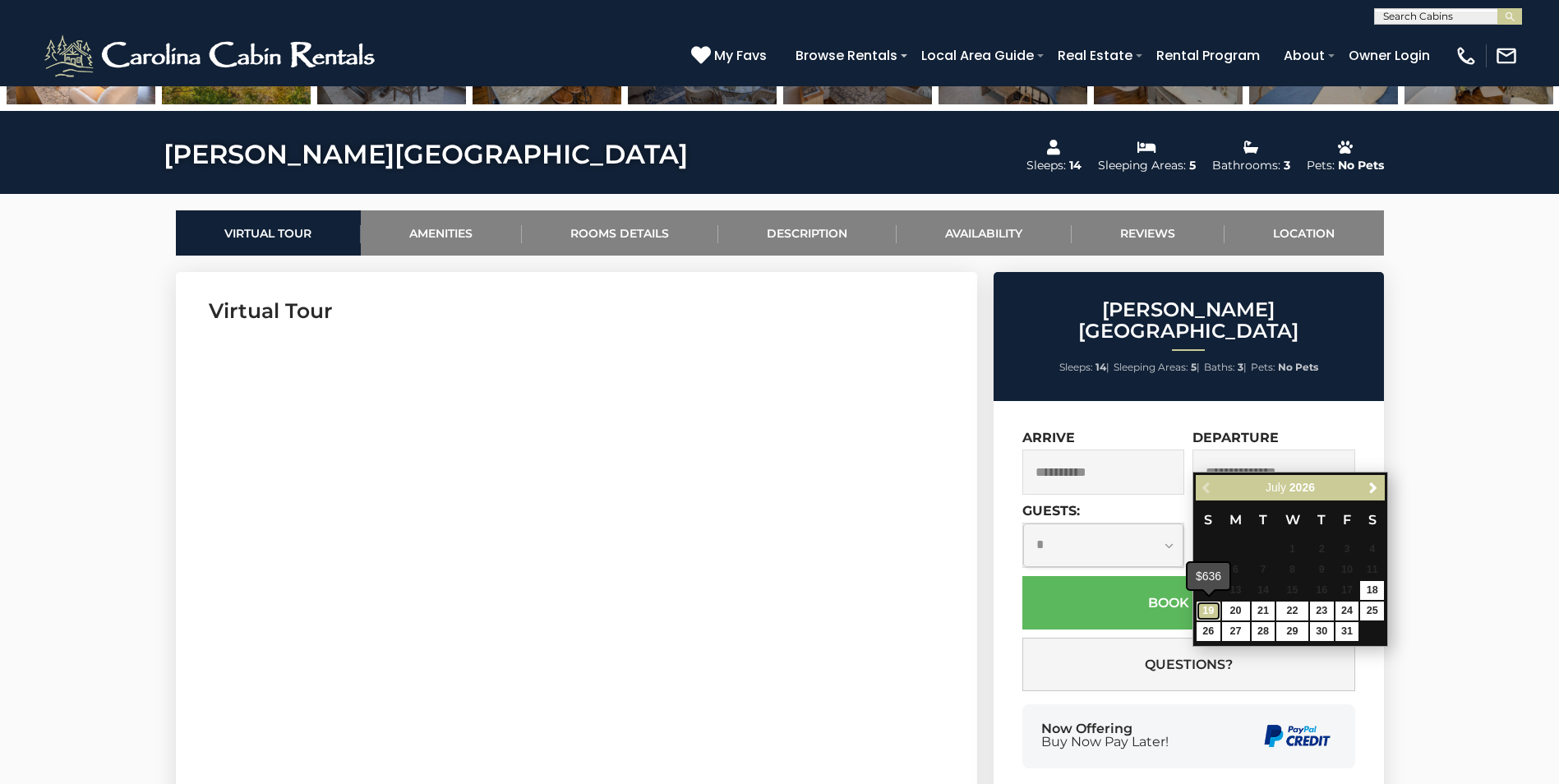
click at [1209, 610] on link "19" at bounding box center [1208, 611] width 24 height 19
type input "**********"
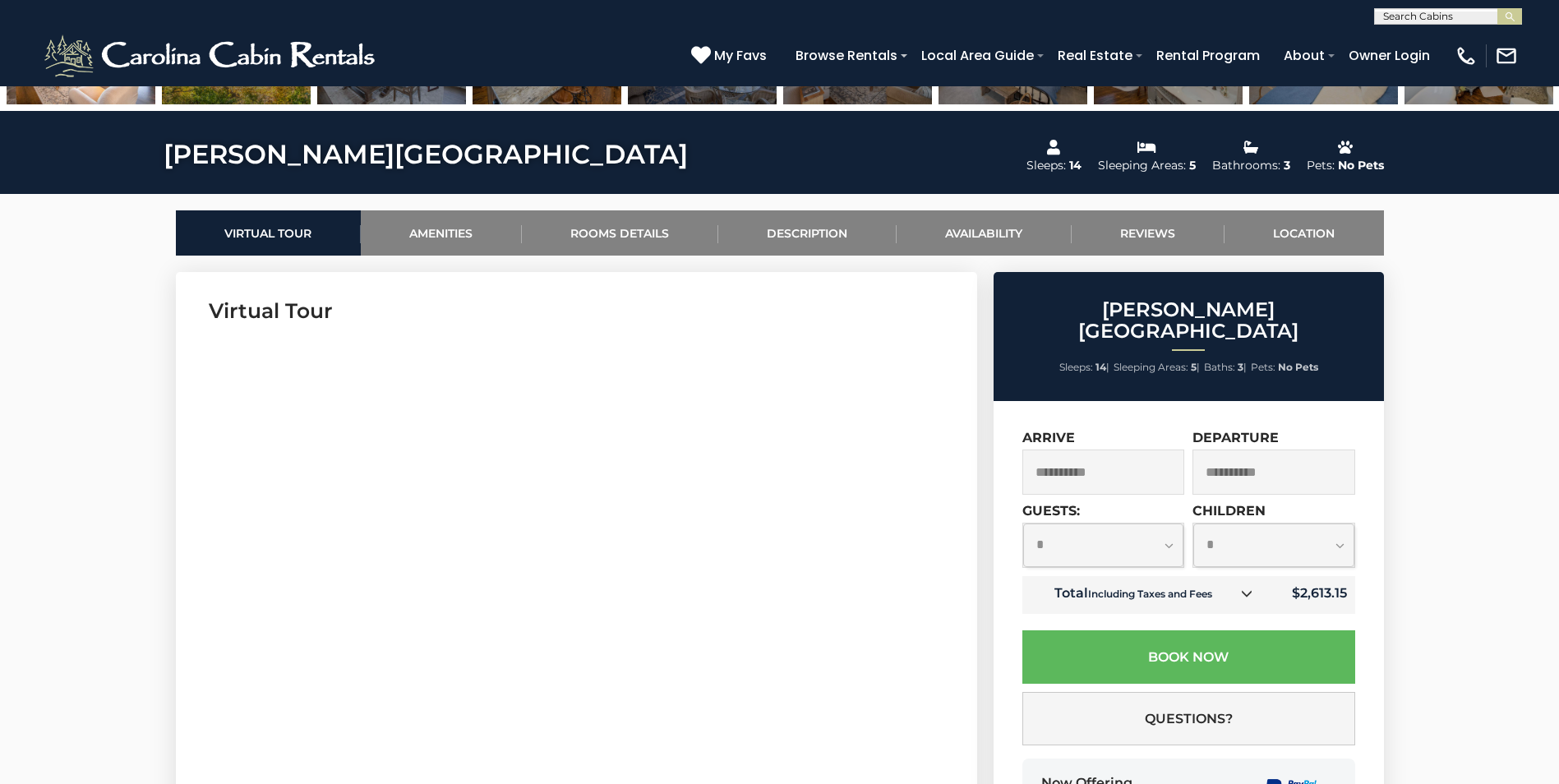
click at [1051, 523] on select "**********" at bounding box center [1104, 545] width 161 height 44
select select "**"
click at [1023, 523] on select "**********" at bounding box center [1104, 545] width 161 height 44
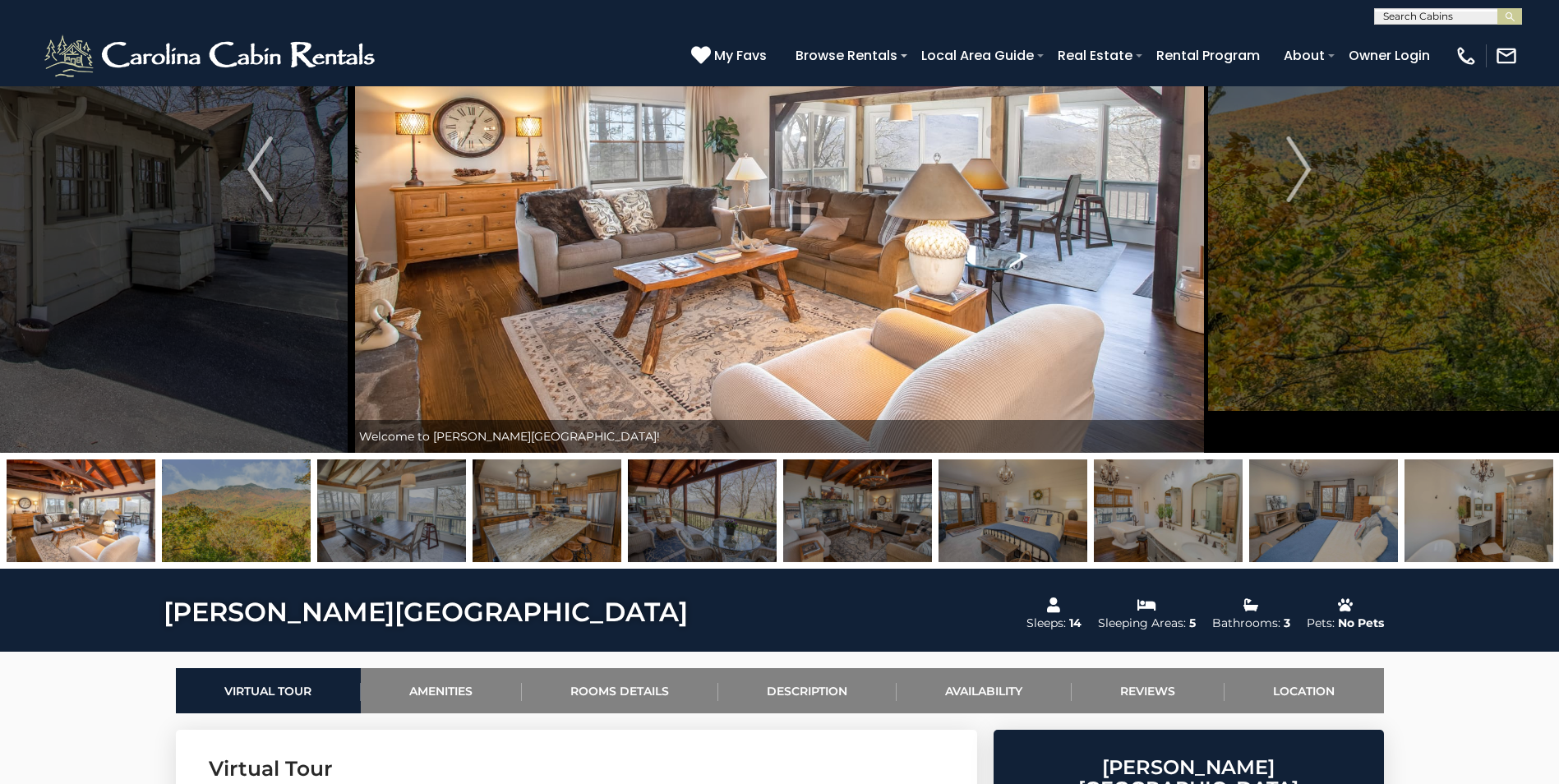
scroll to position [0, 0]
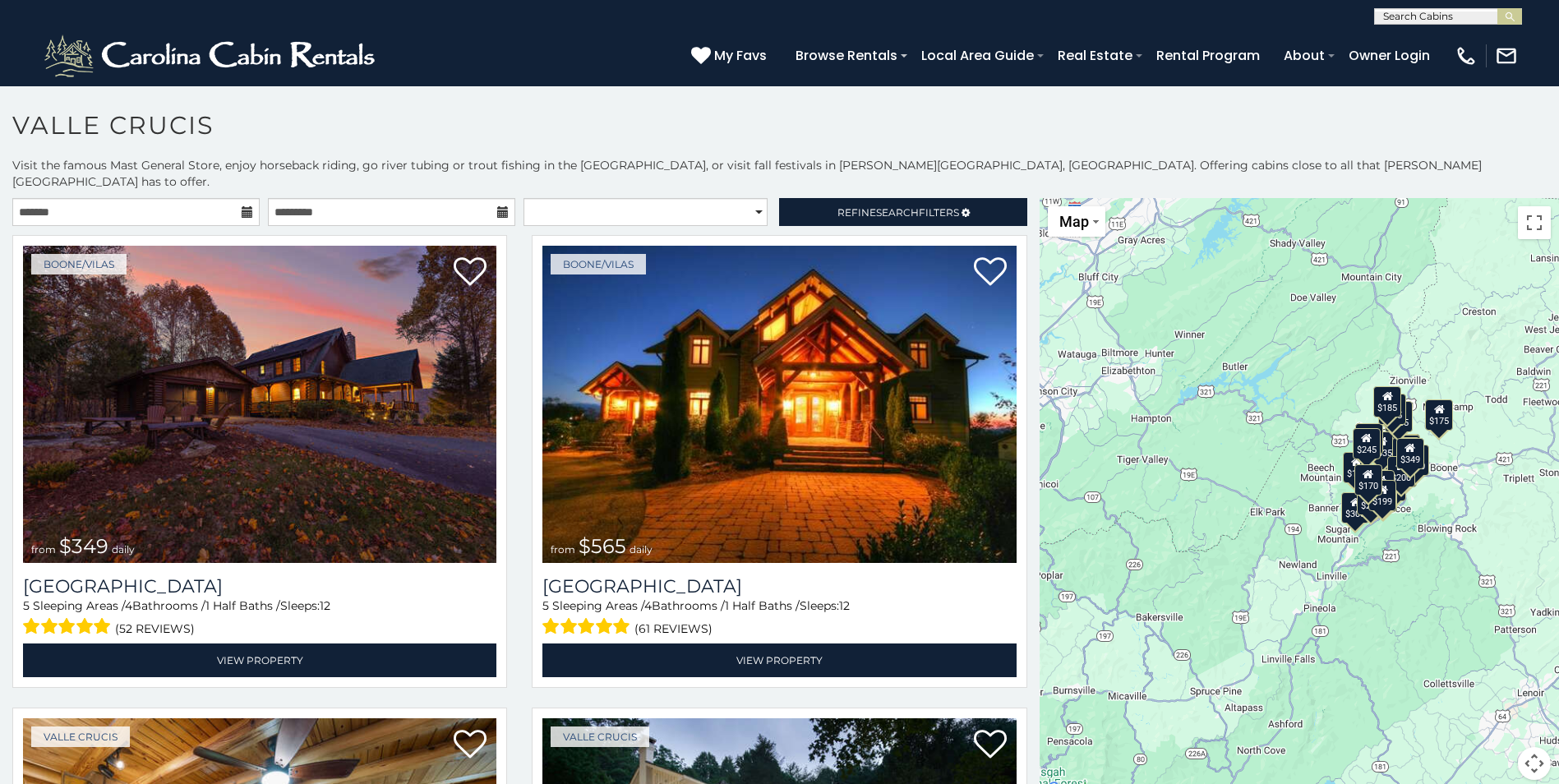
click at [217, 114] on h1 "Valle Crucis" at bounding box center [780, 133] width 1559 height 47
click at [254, 130] on h1 "Valle Crucis" at bounding box center [780, 133] width 1559 height 47
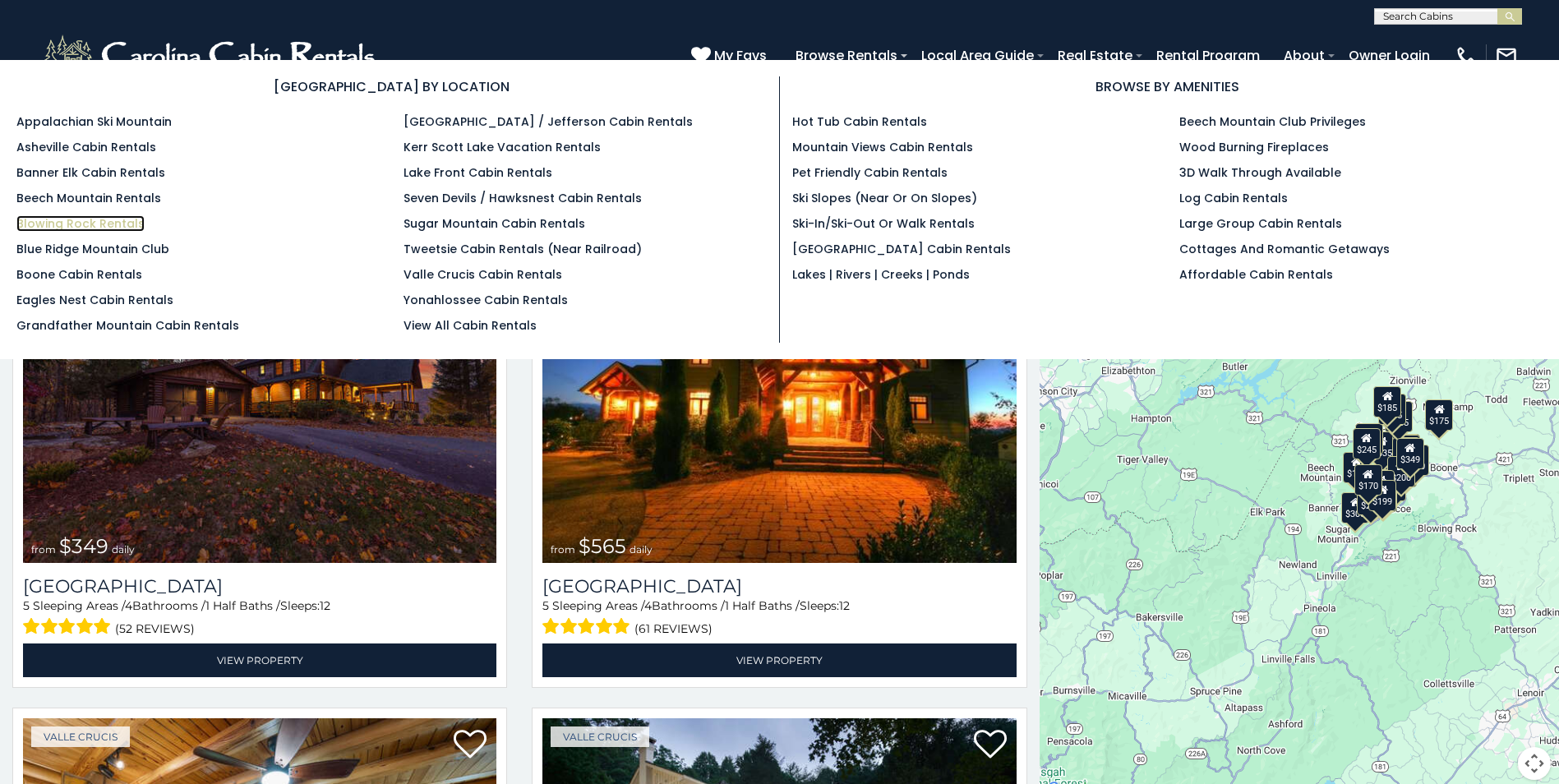
click at [129, 221] on link "Blowing Rock Rentals" at bounding box center [81, 223] width 128 height 16
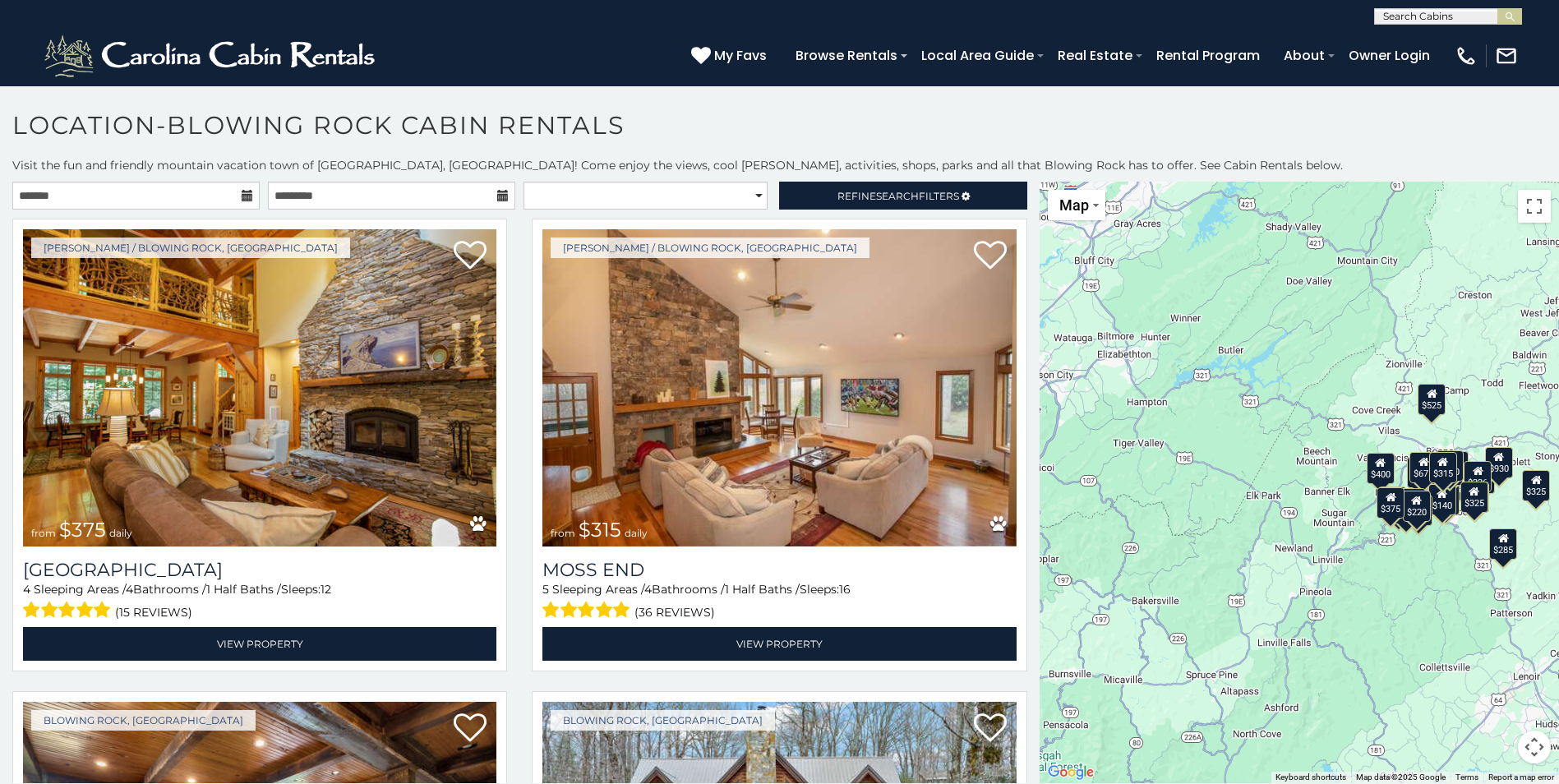
click at [244, 192] on icon at bounding box center [247, 195] width 12 height 12
click at [169, 201] on input "text" at bounding box center [136, 195] width 247 height 27
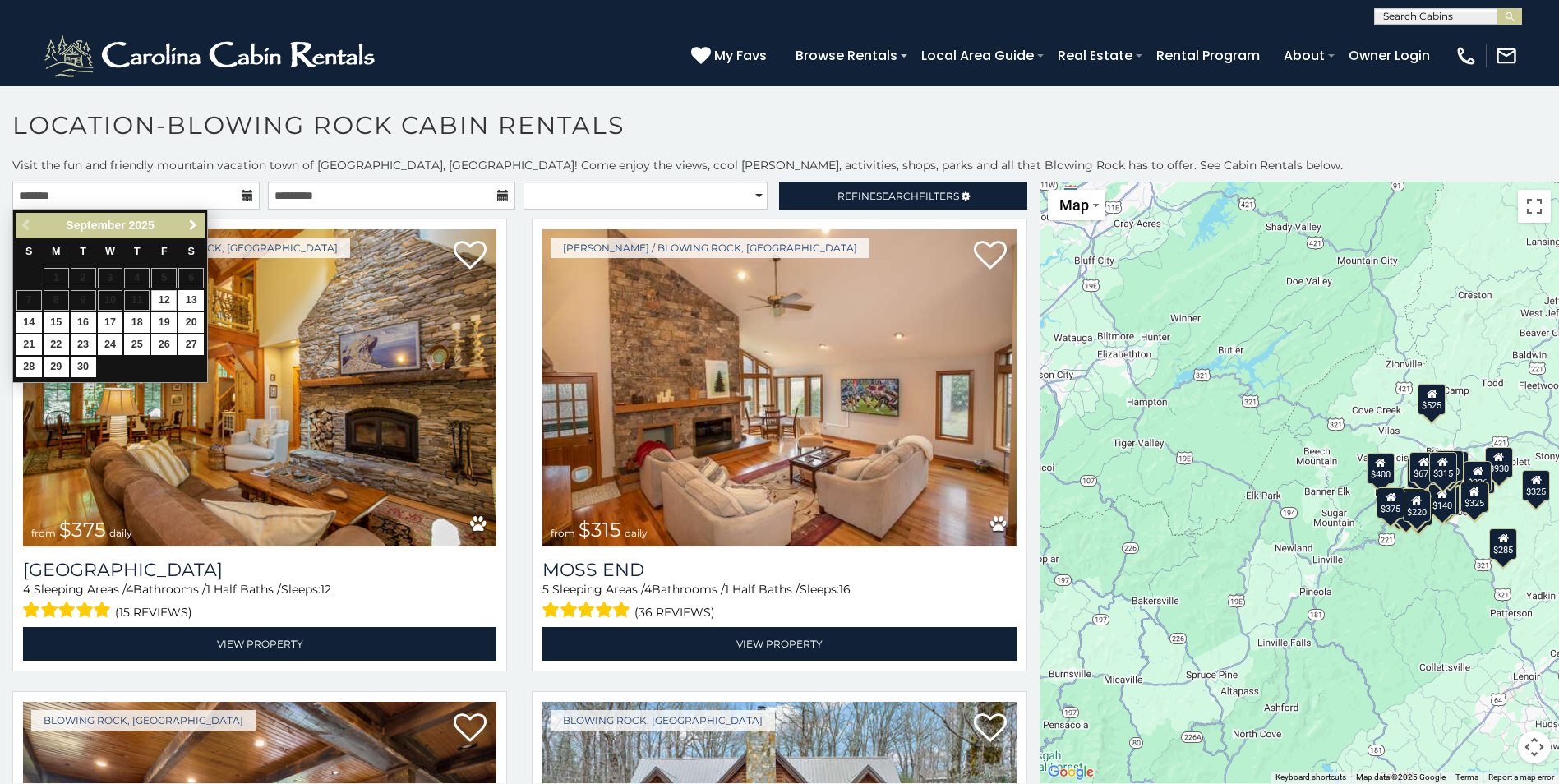
click at [193, 223] on span "Next" at bounding box center [193, 225] width 13 height 13
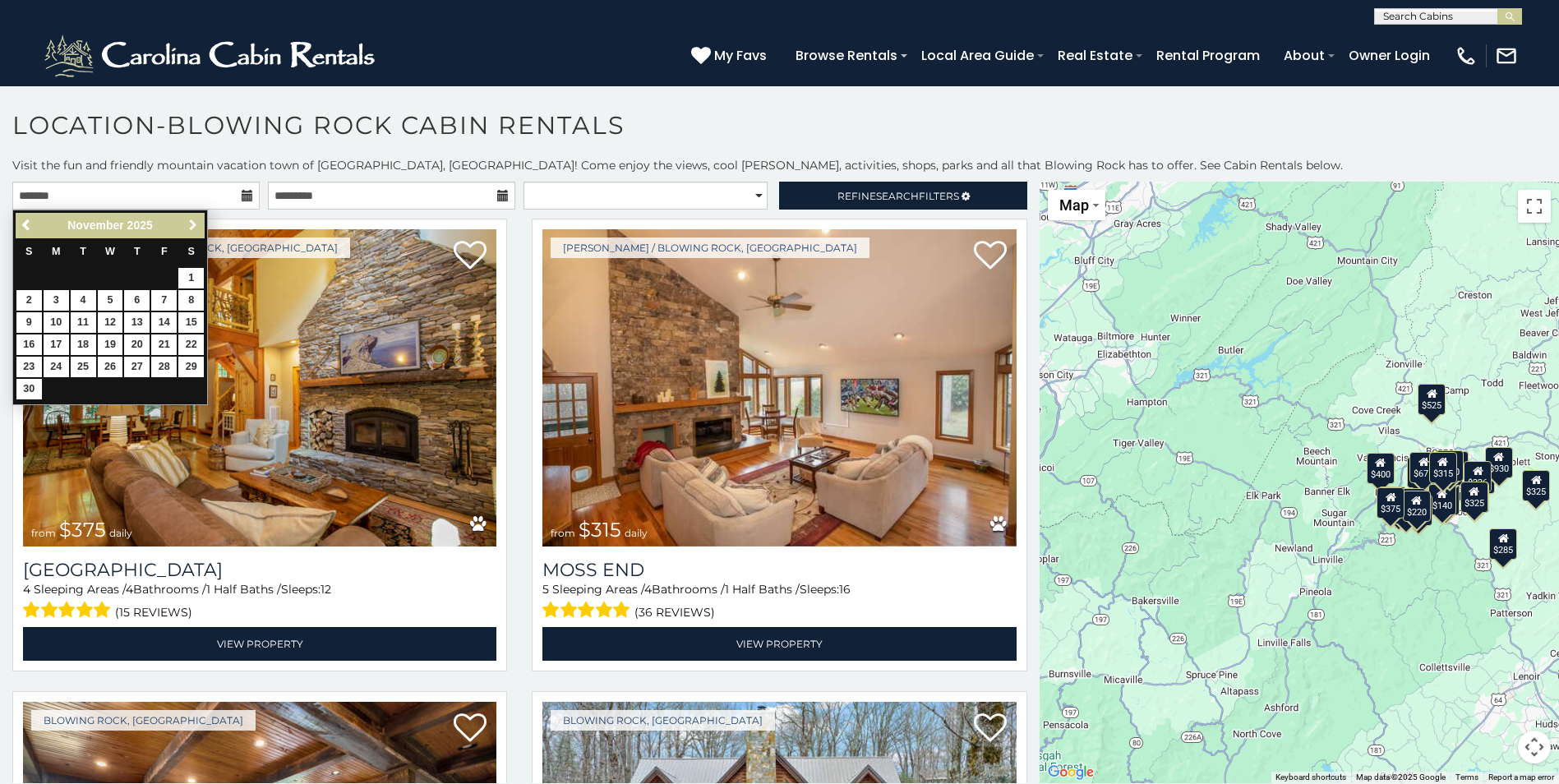
click at [193, 223] on span "Next" at bounding box center [193, 225] width 13 height 13
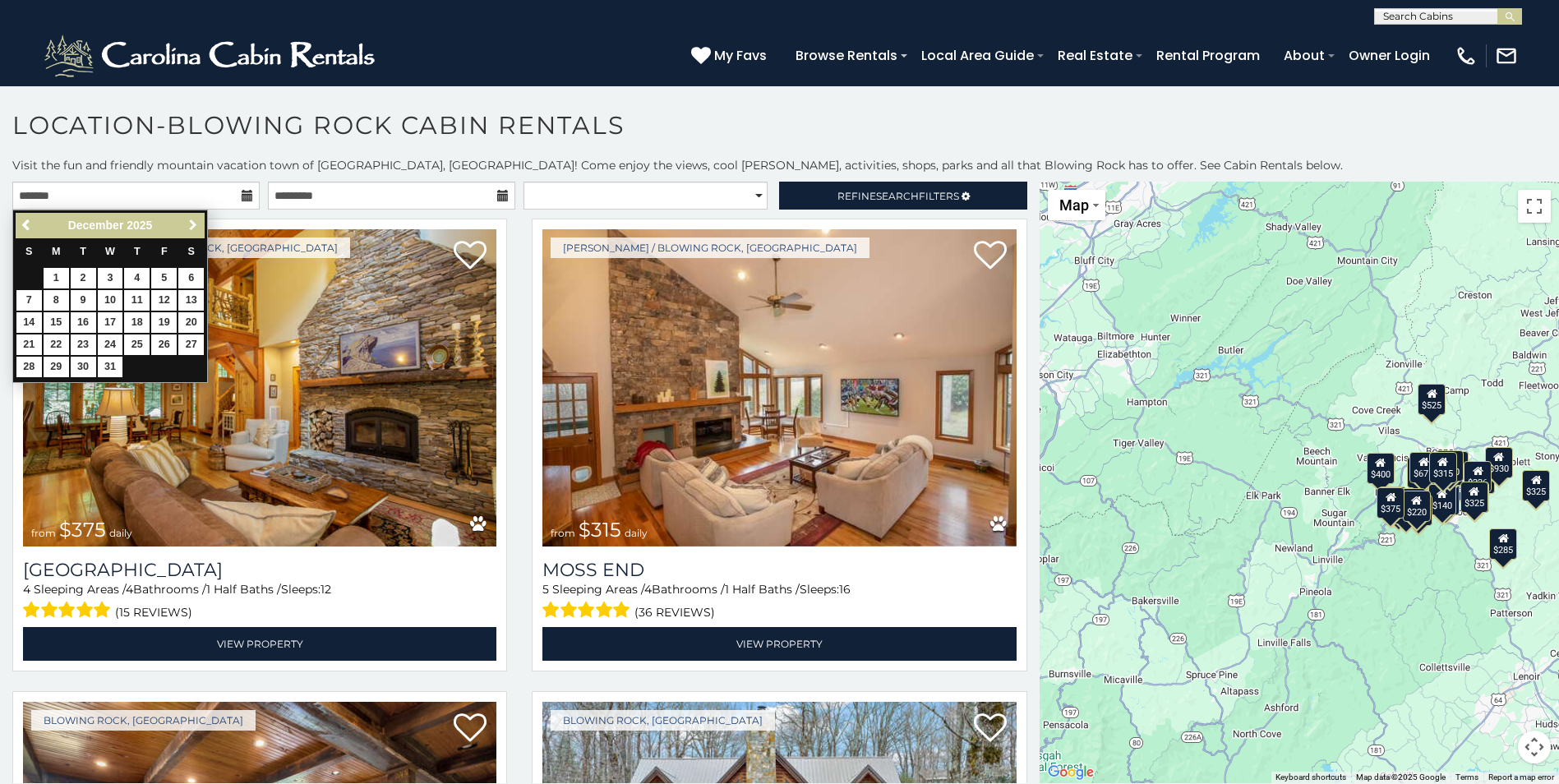
click at [193, 223] on span "Next" at bounding box center [193, 225] width 13 height 13
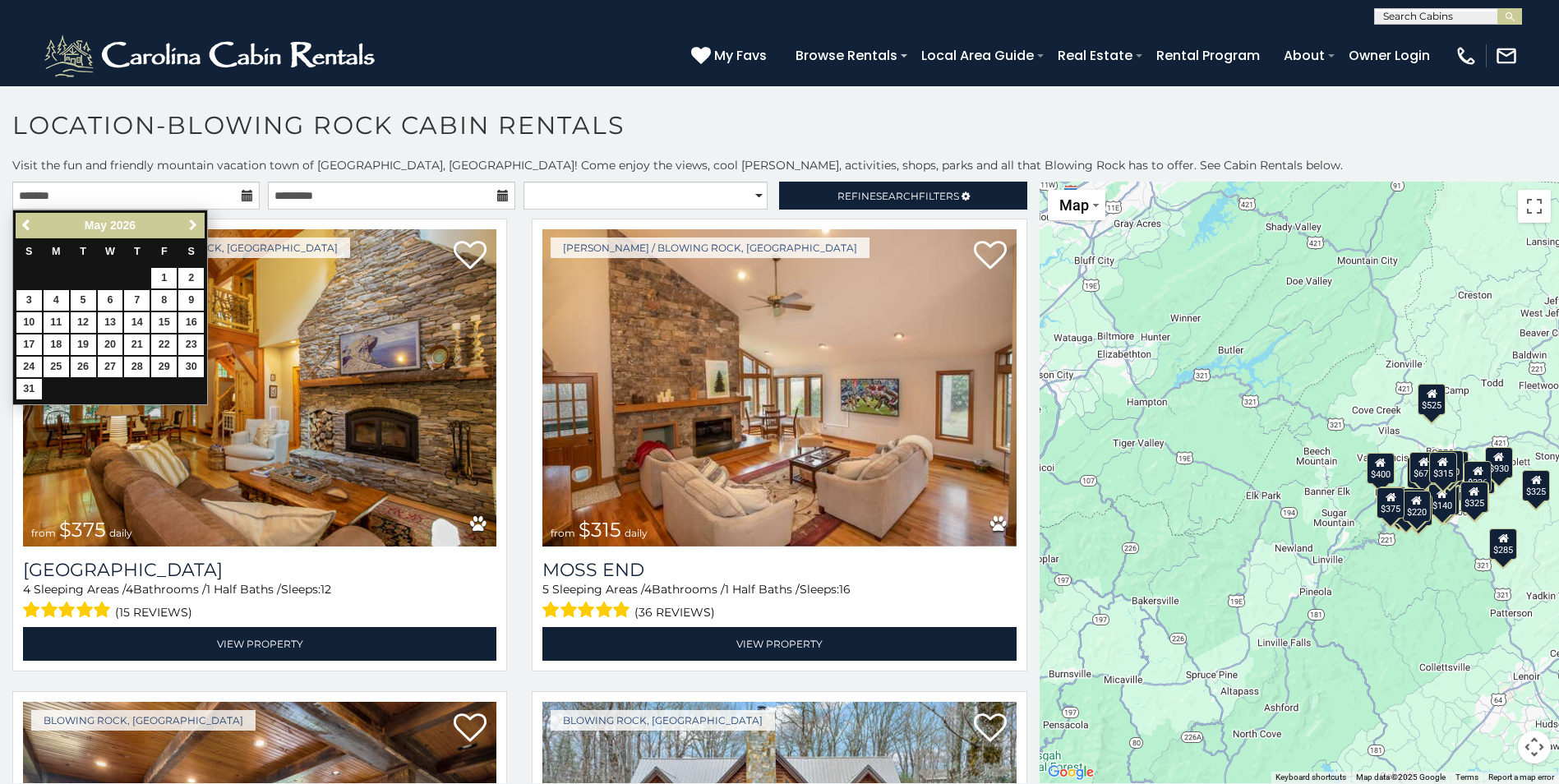
click at [193, 223] on span "Next" at bounding box center [193, 225] width 13 height 13
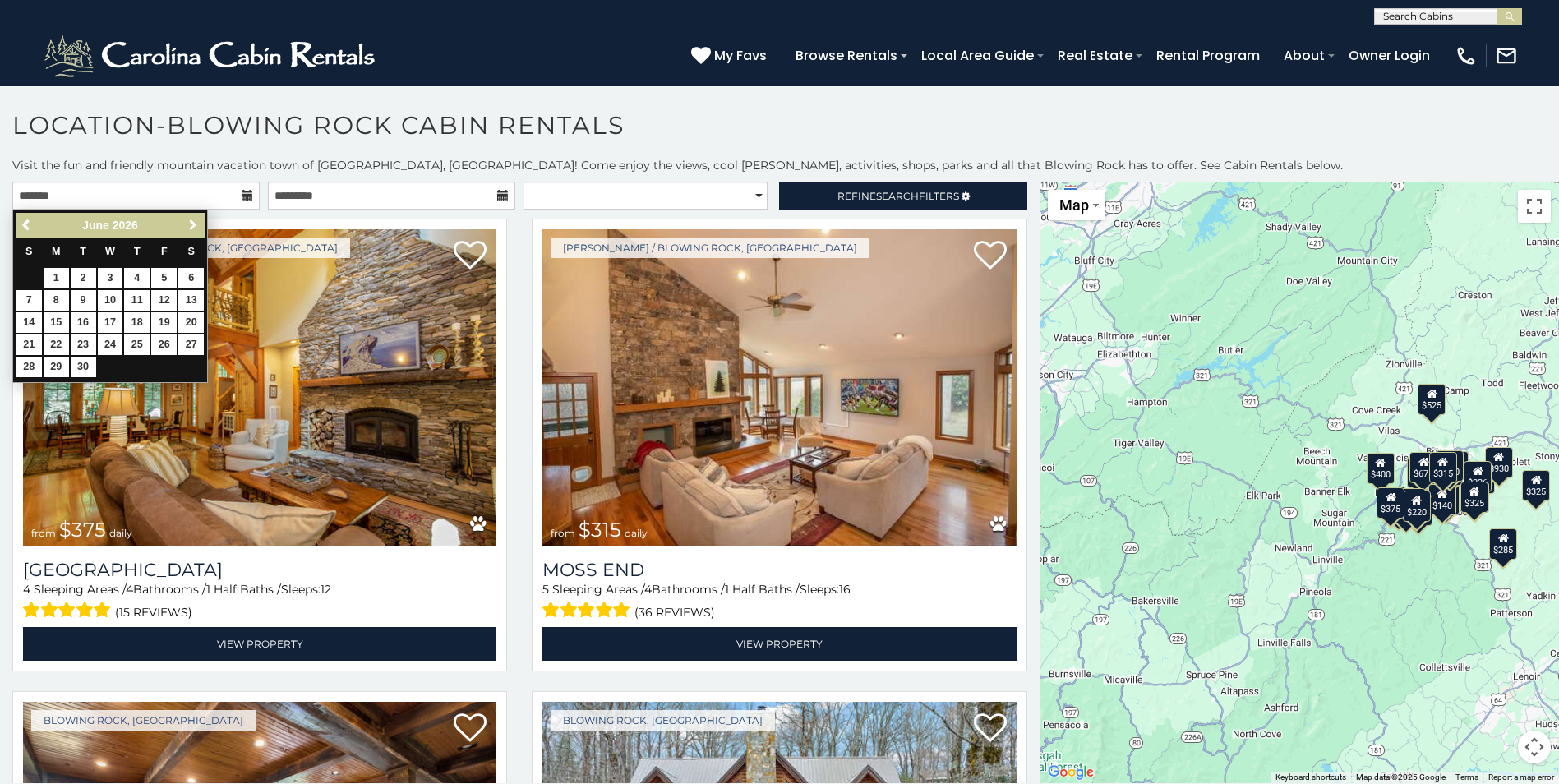
click at [193, 223] on span "Next" at bounding box center [193, 225] width 13 height 13
click at [136, 319] on link "16" at bounding box center [136, 322] width 26 height 20
type input "**********"
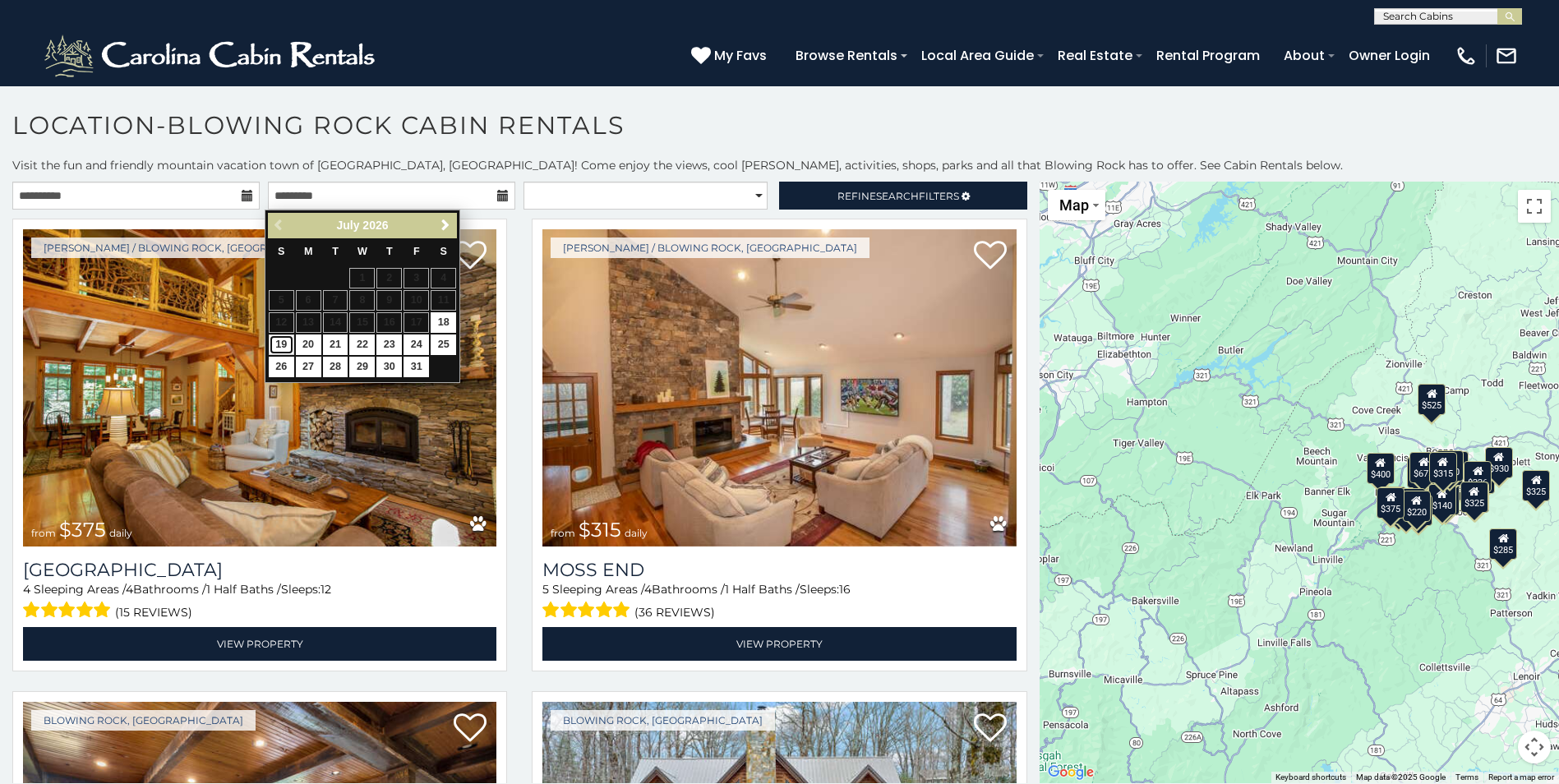
click at [278, 339] on link "19" at bounding box center [281, 344] width 26 height 20
type input "**********"
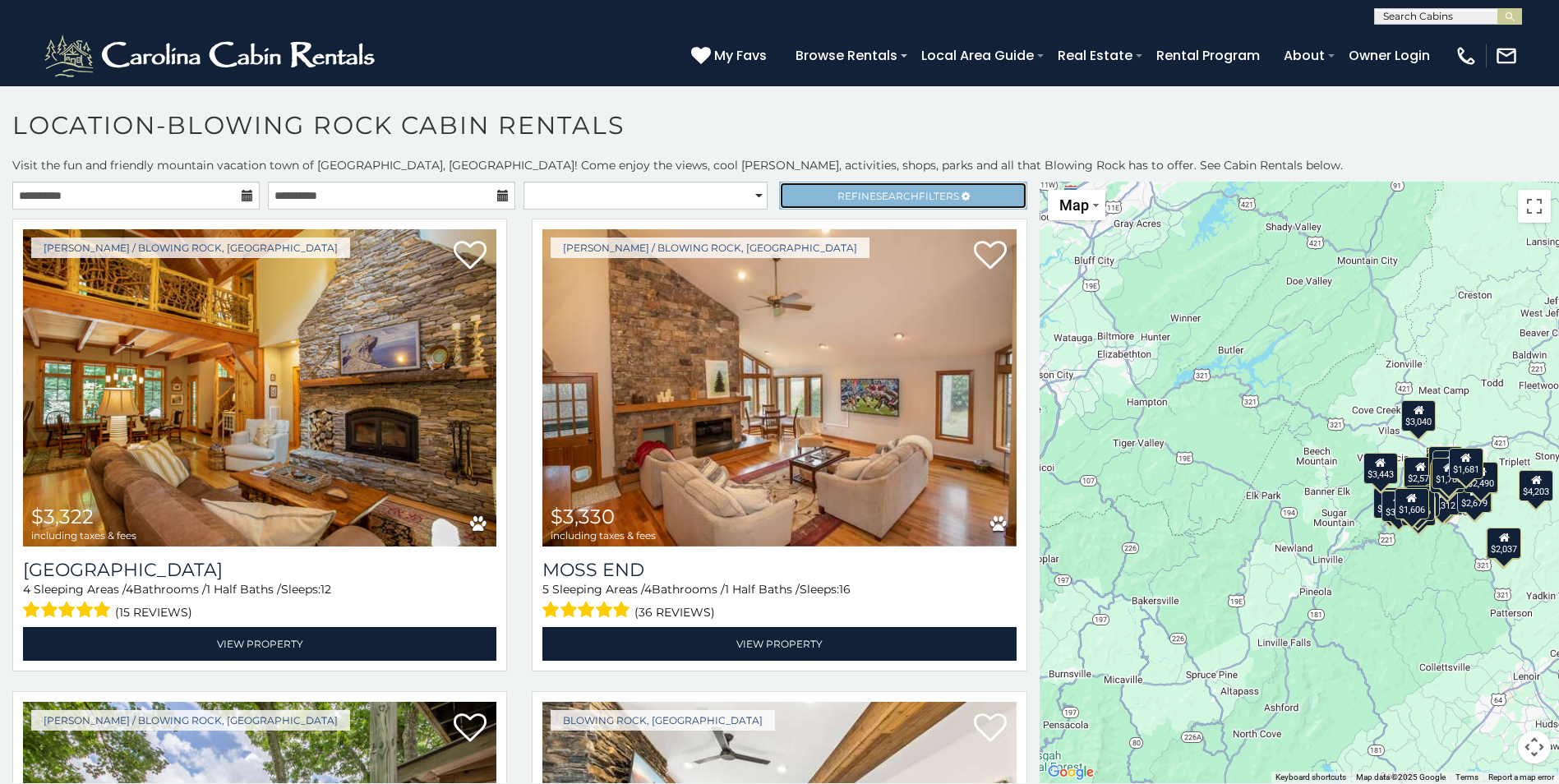
click at [904, 190] on span "Search" at bounding box center [897, 195] width 43 height 12
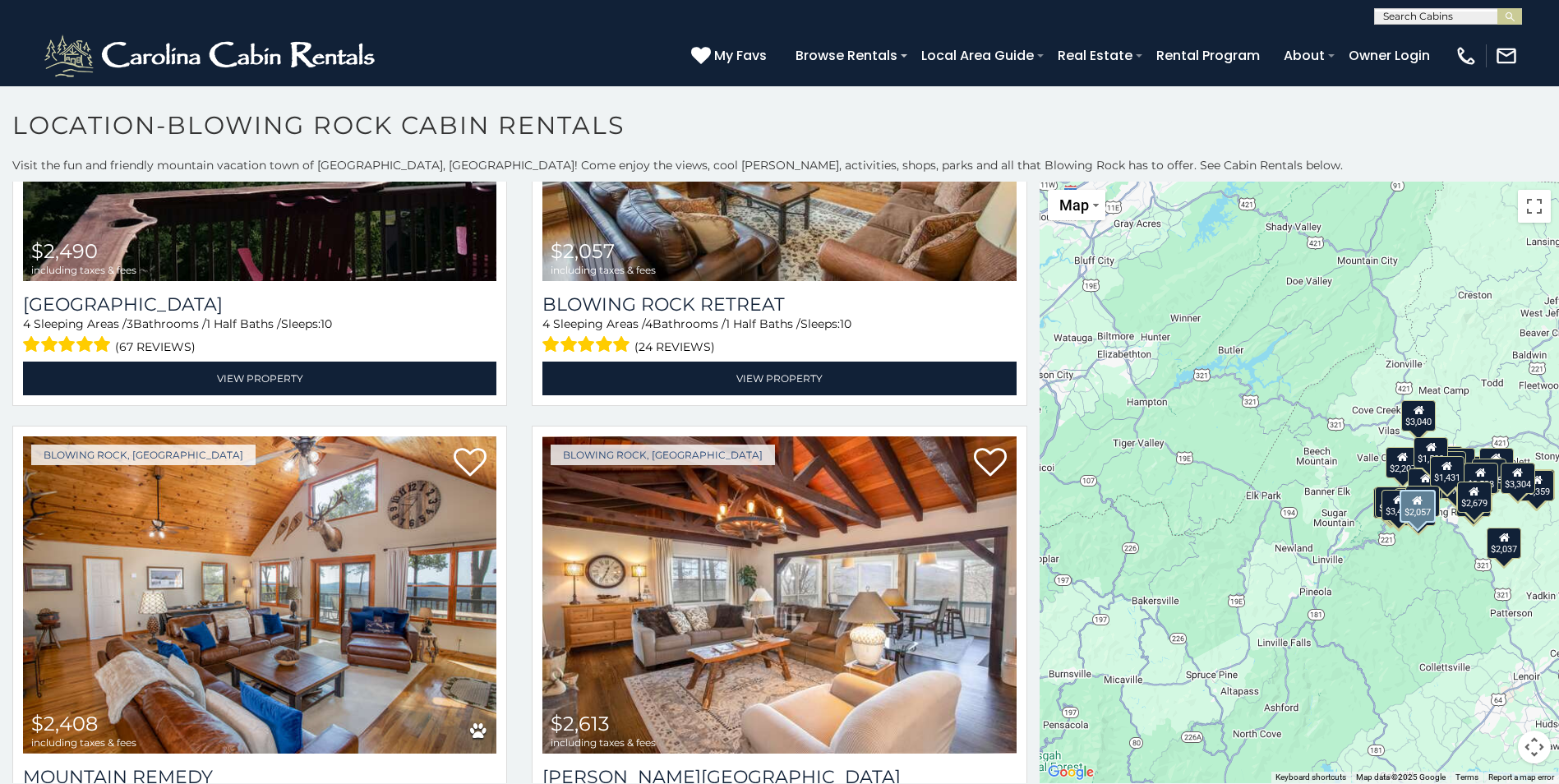
scroll to position [2711, 0]
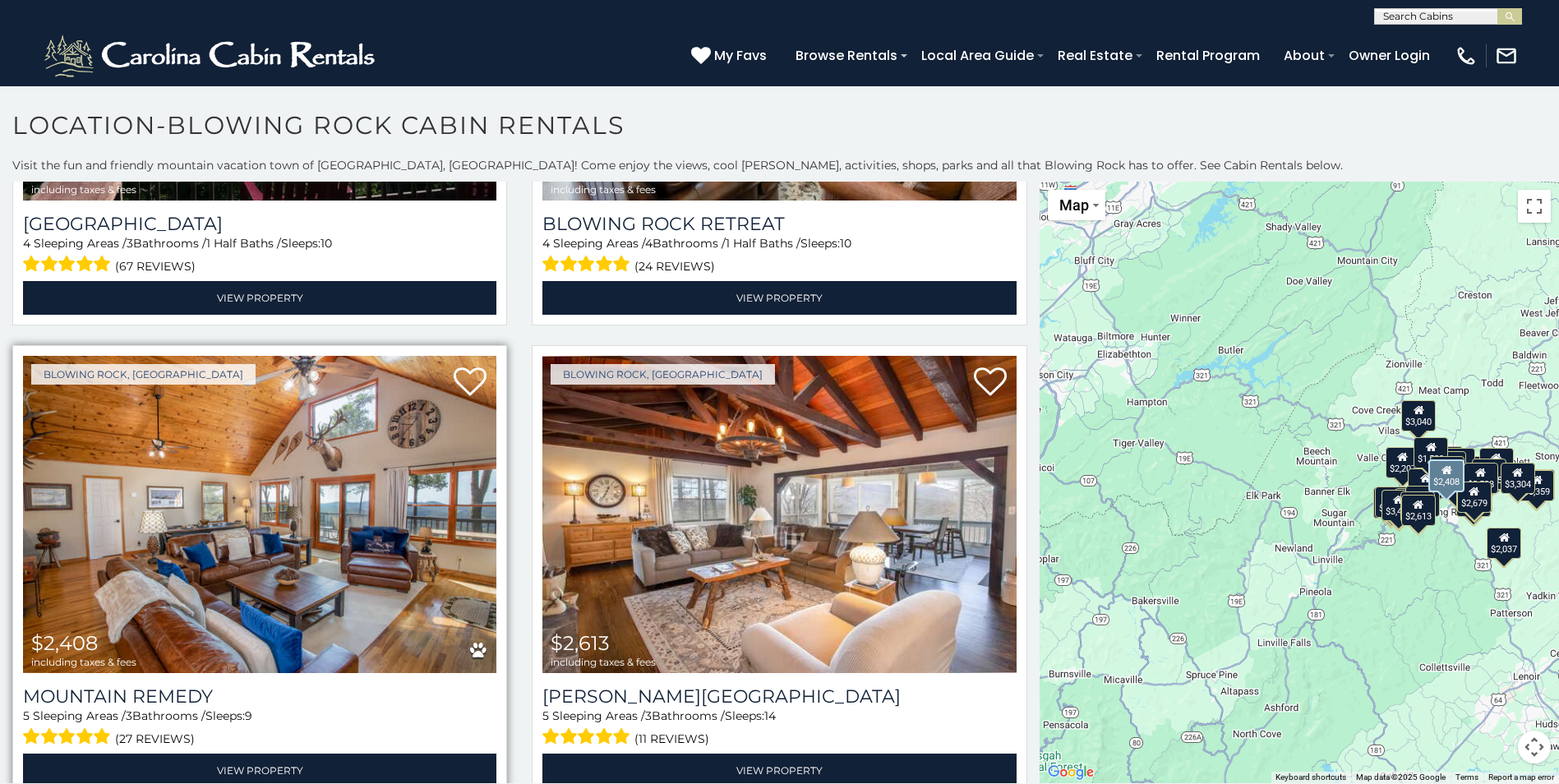
click at [333, 496] on img at bounding box center [259, 514] width 474 height 317
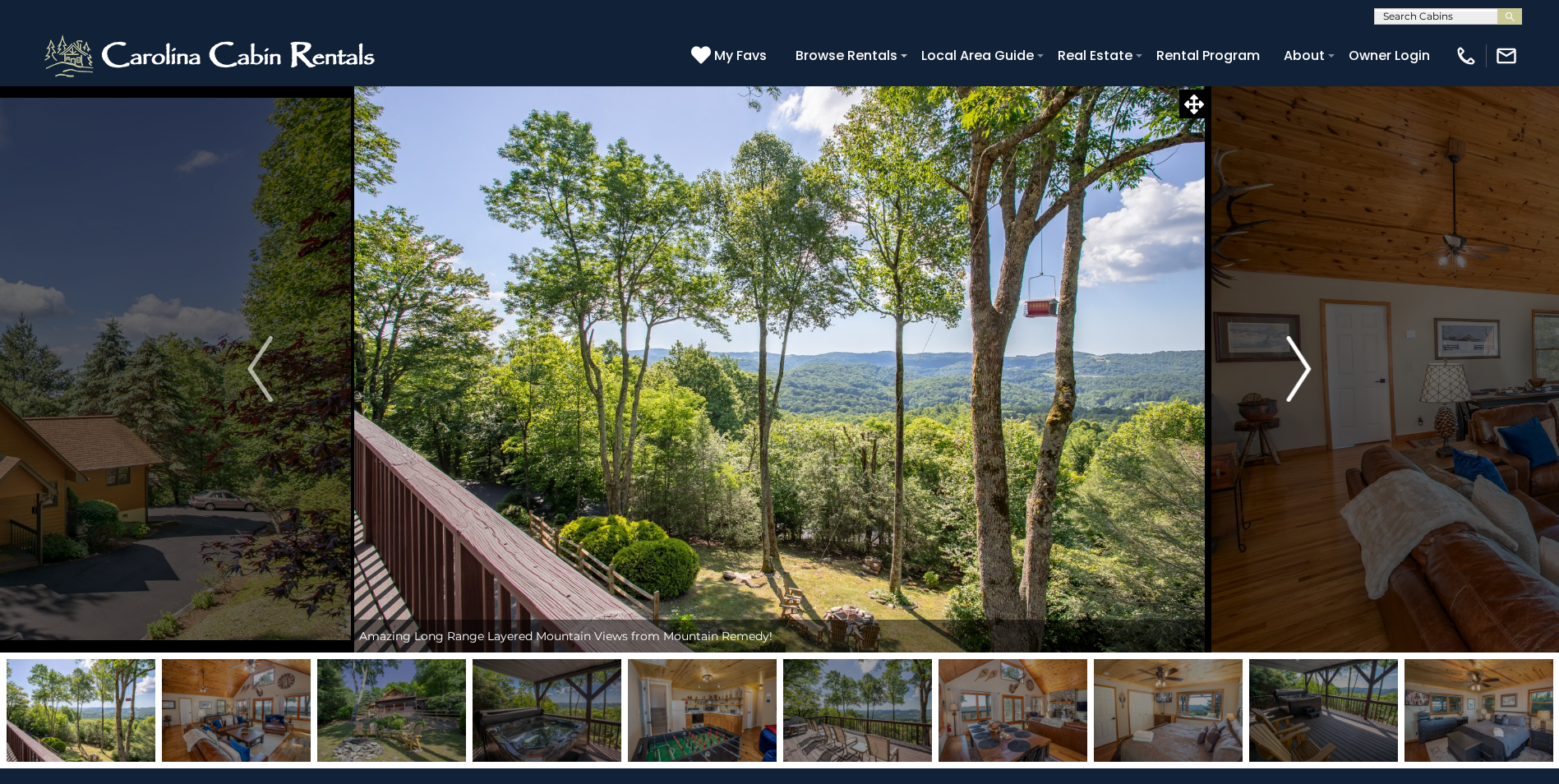
click at [1298, 368] on img "Next" at bounding box center [1298, 369] width 25 height 66
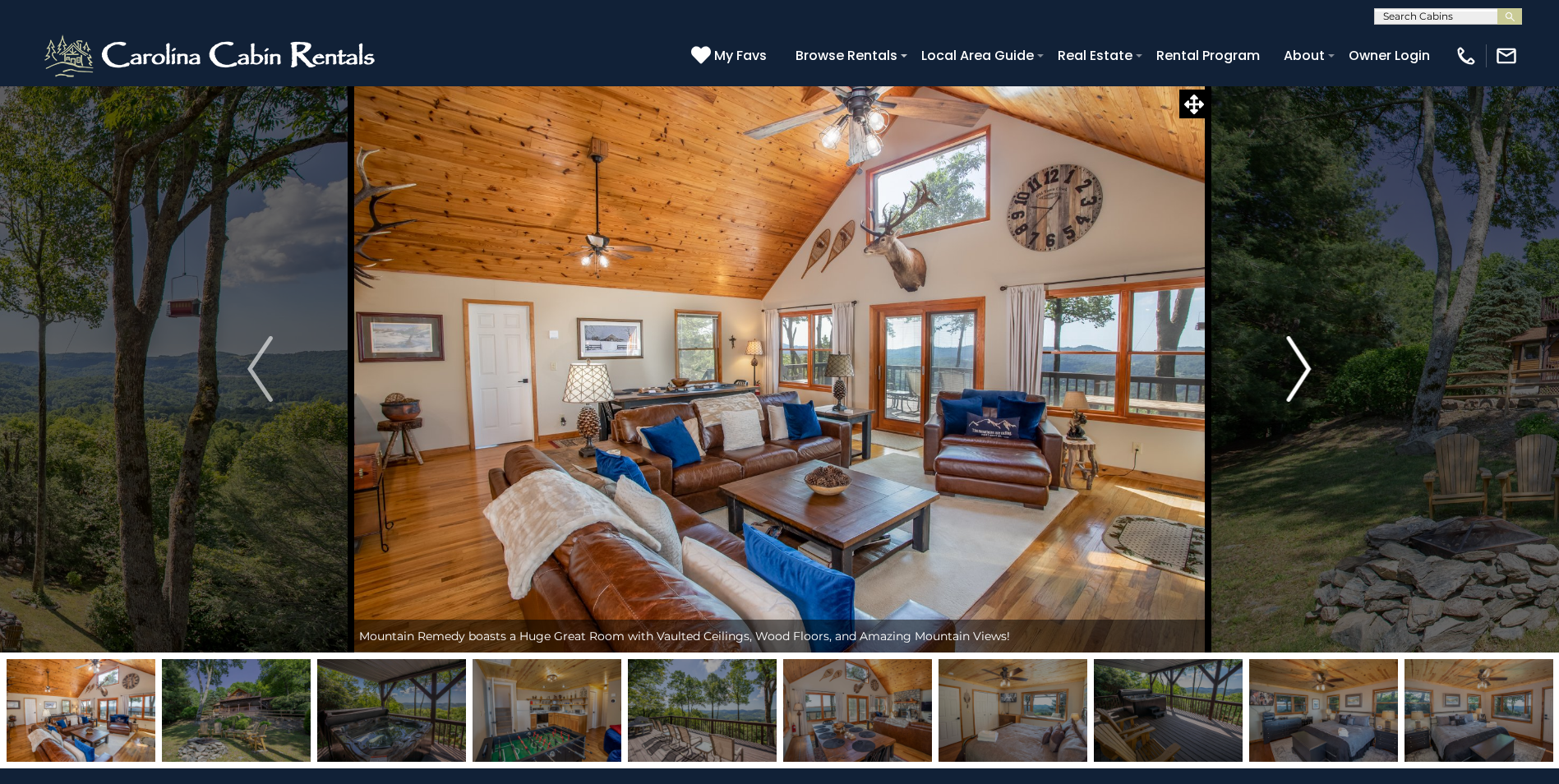
click at [1298, 368] on img "Next" at bounding box center [1298, 369] width 25 height 66
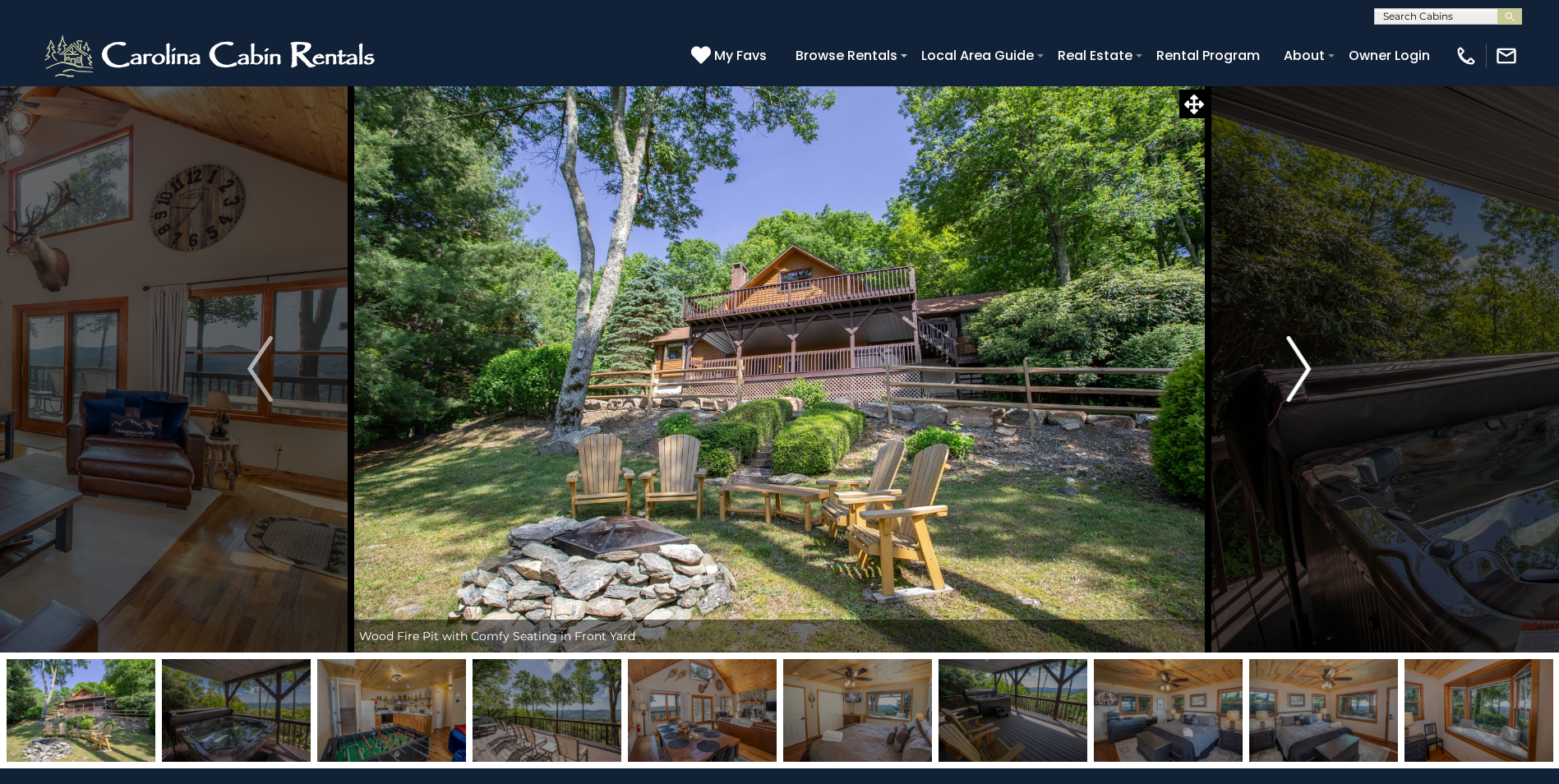
click at [1298, 368] on img "Next" at bounding box center [1298, 369] width 25 height 66
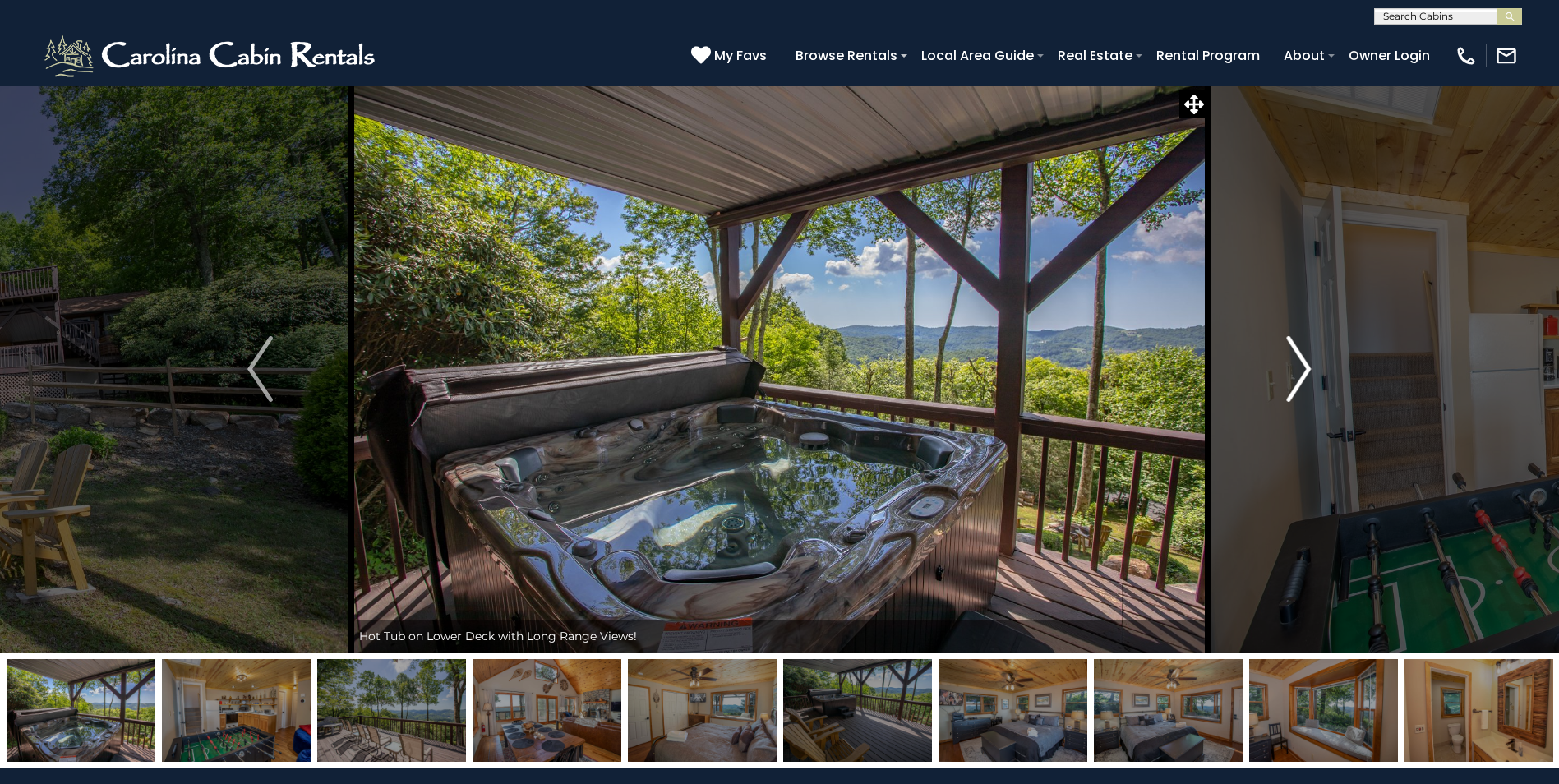
click at [1298, 368] on img "Next" at bounding box center [1298, 369] width 25 height 66
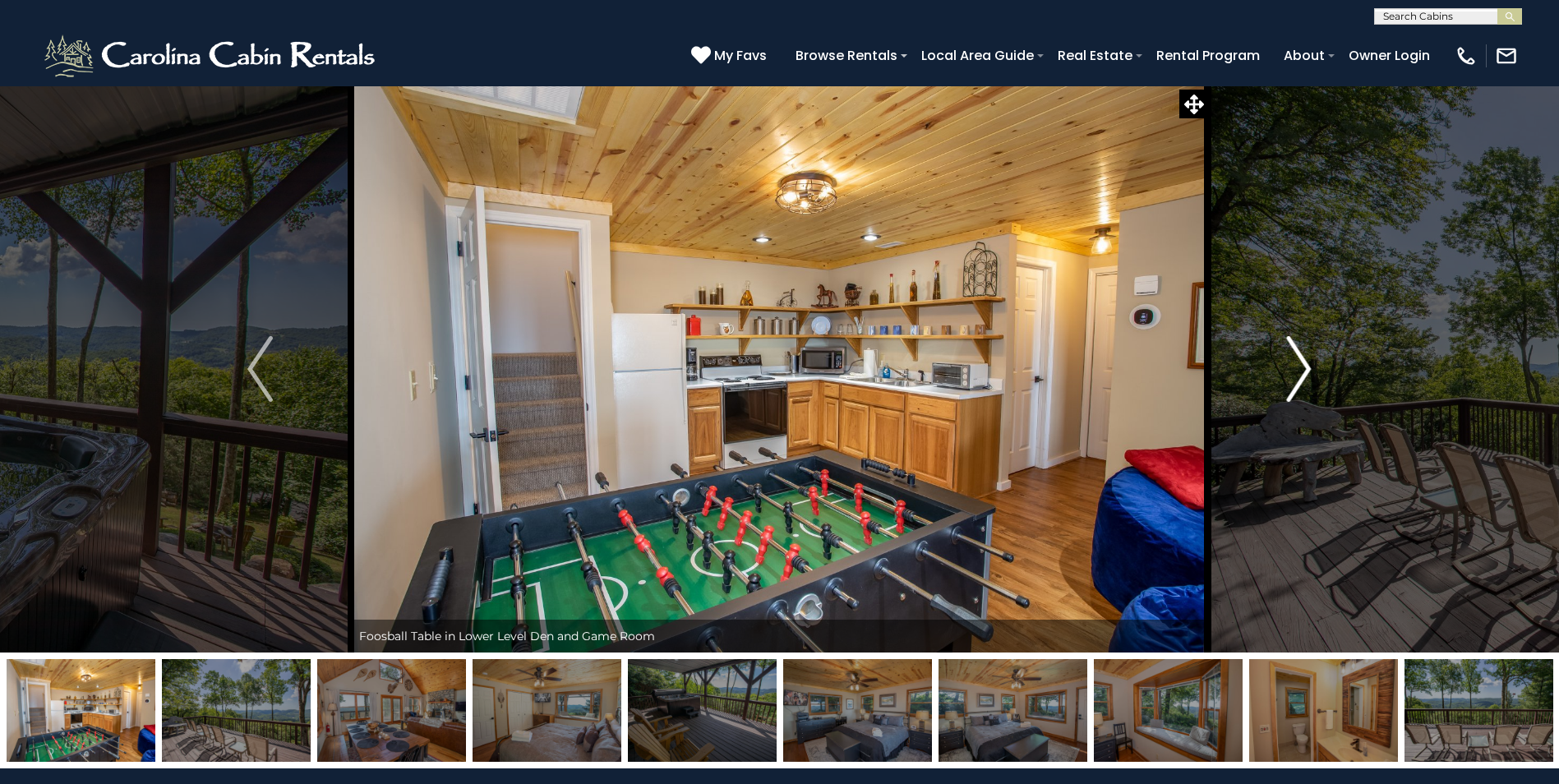
click at [1298, 368] on img "Next" at bounding box center [1298, 369] width 25 height 66
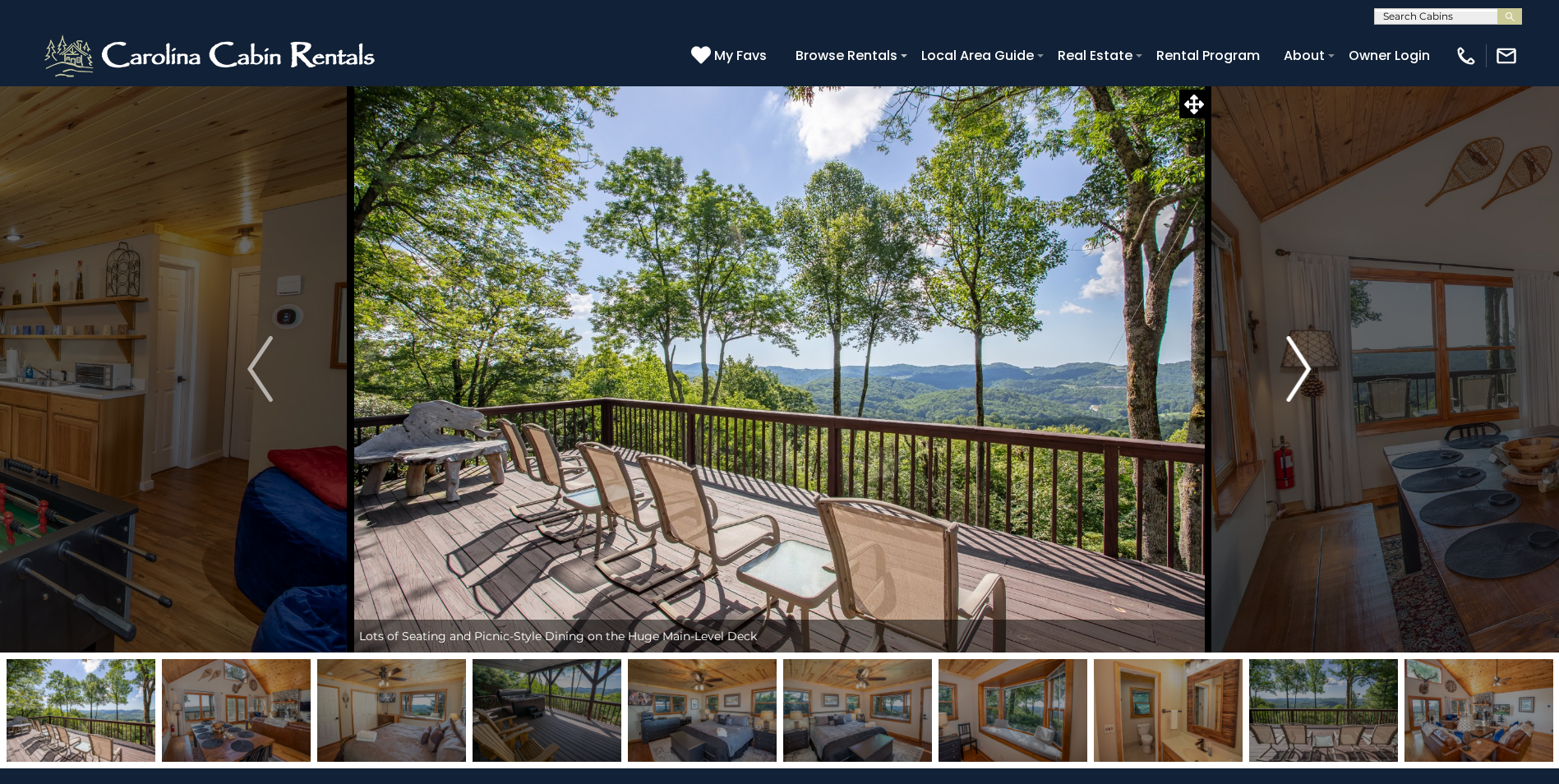
click at [1298, 368] on img "Next" at bounding box center [1298, 369] width 25 height 66
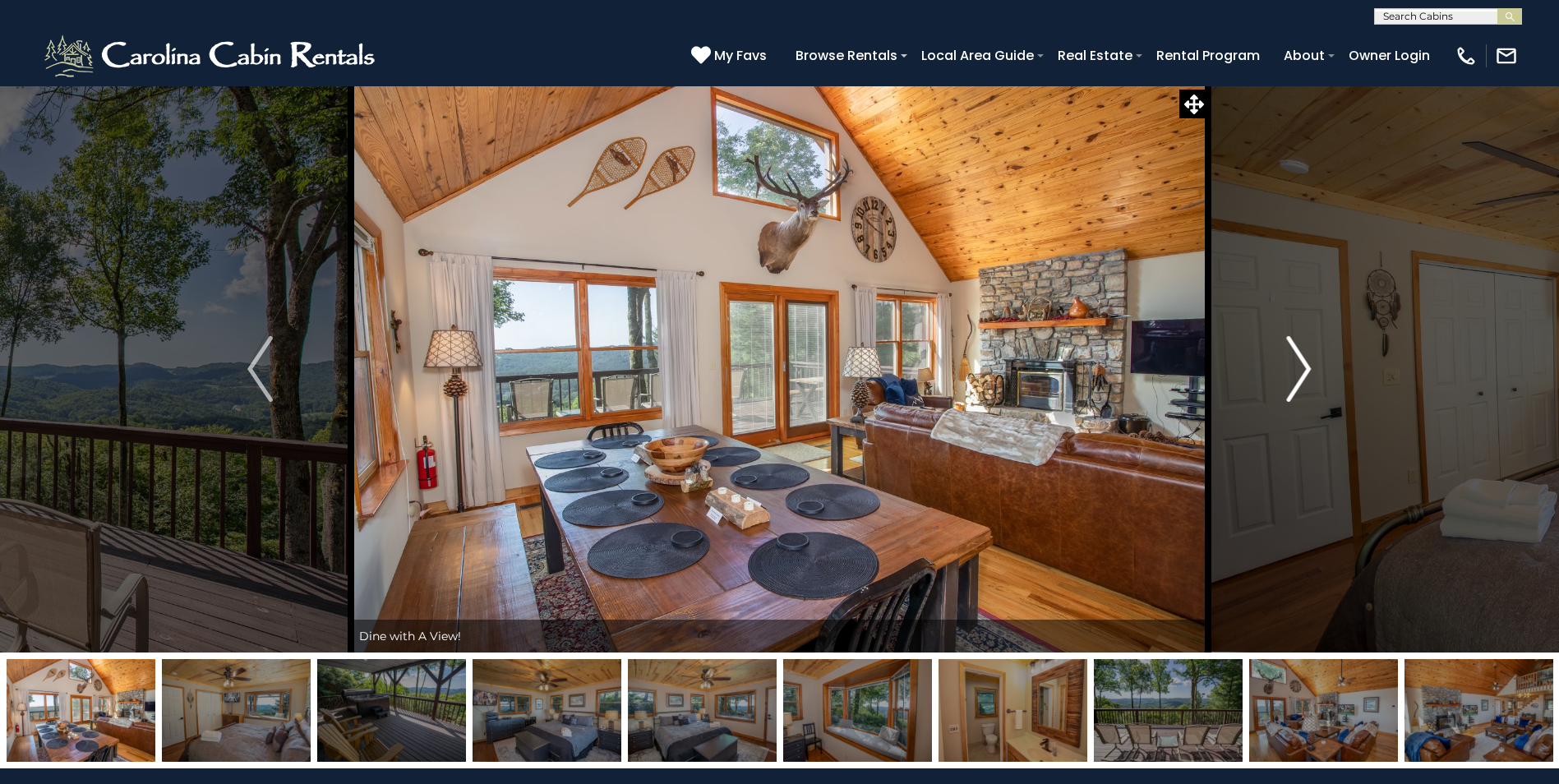
click at [1298, 368] on img "Next" at bounding box center [1298, 369] width 25 height 66
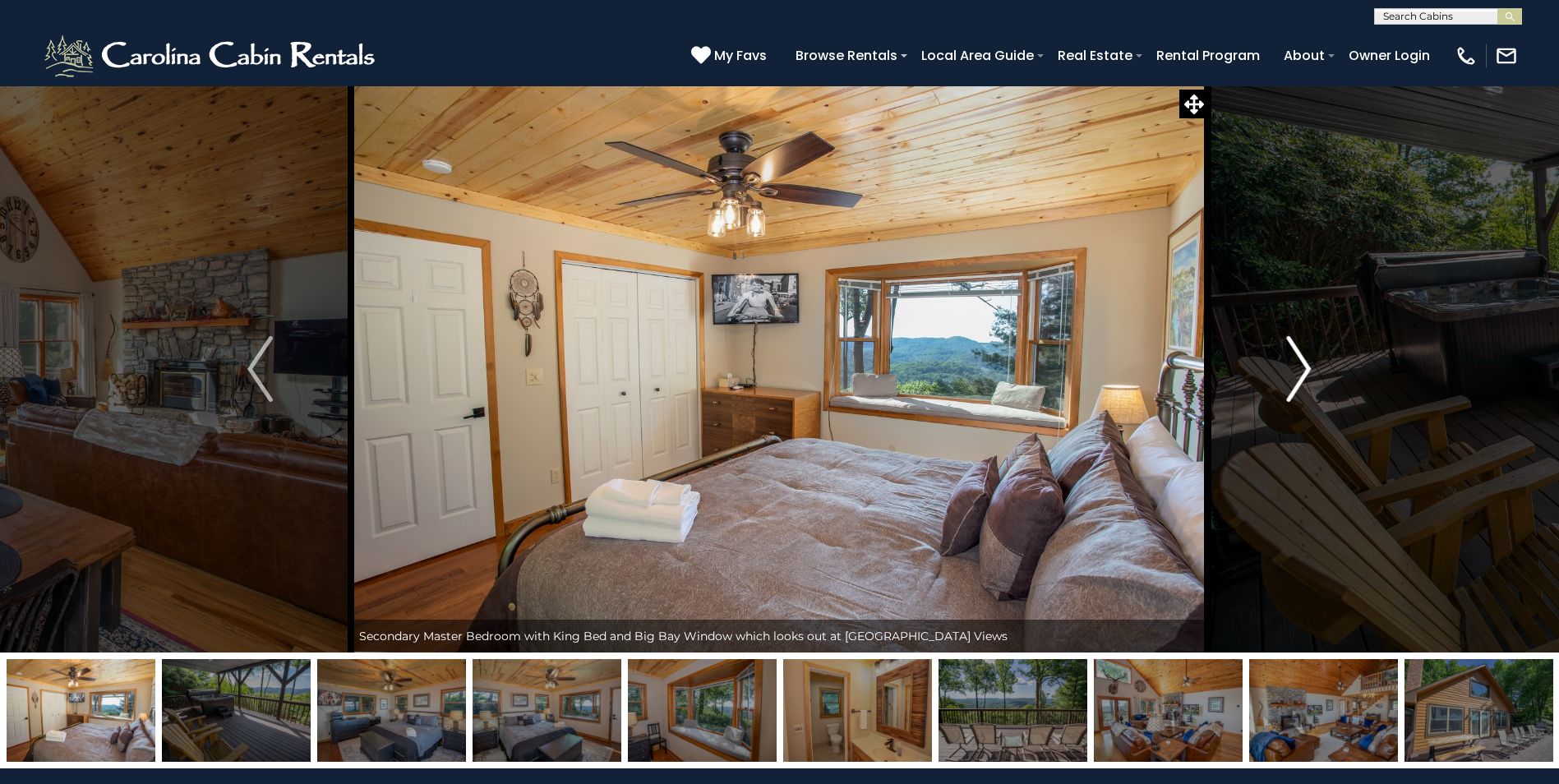
click at [1298, 368] on img "Next" at bounding box center [1298, 369] width 25 height 66
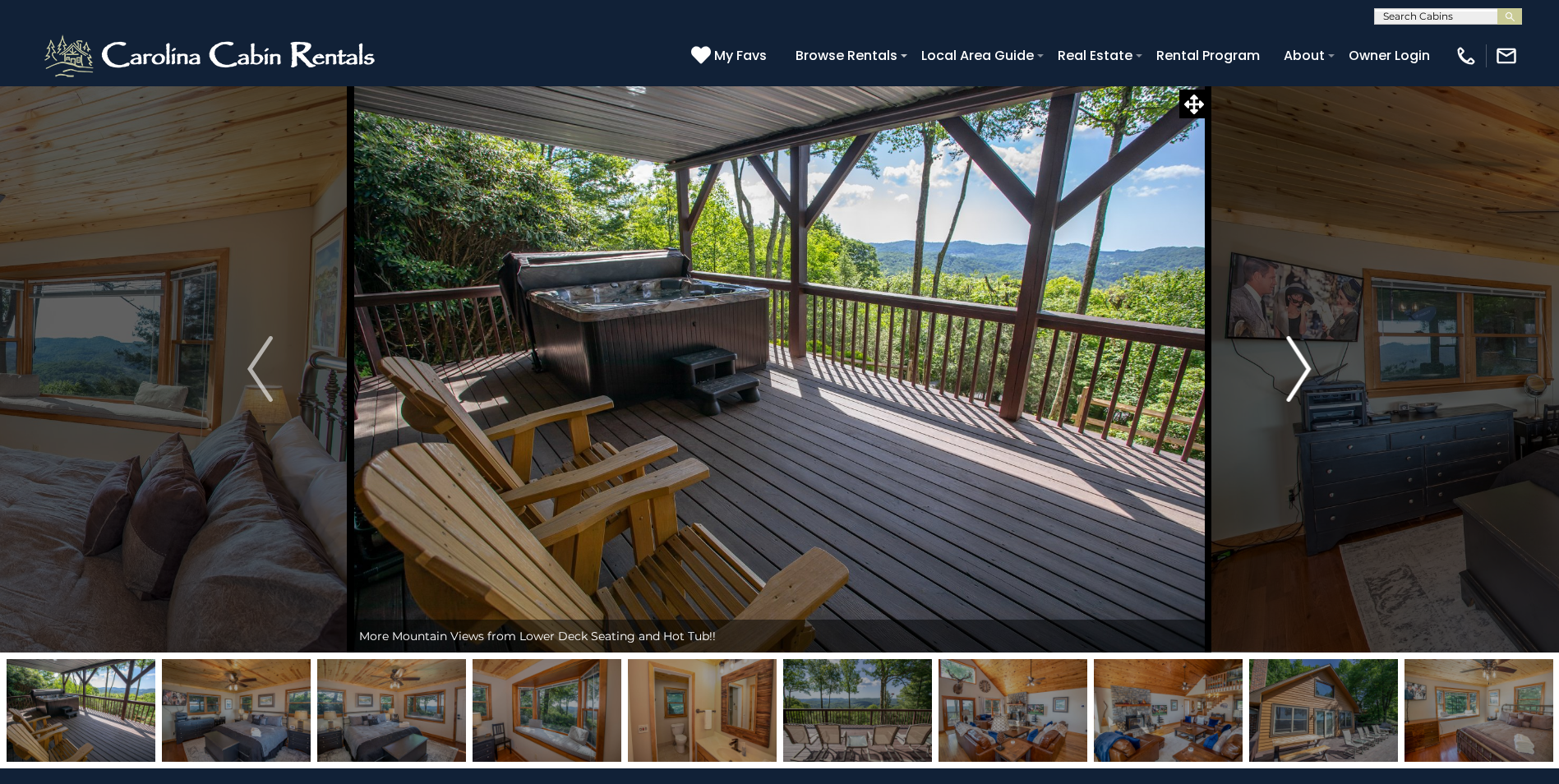
click at [1298, 368] on img "Next" at bounding box center [1298, 369] width 25 height 66
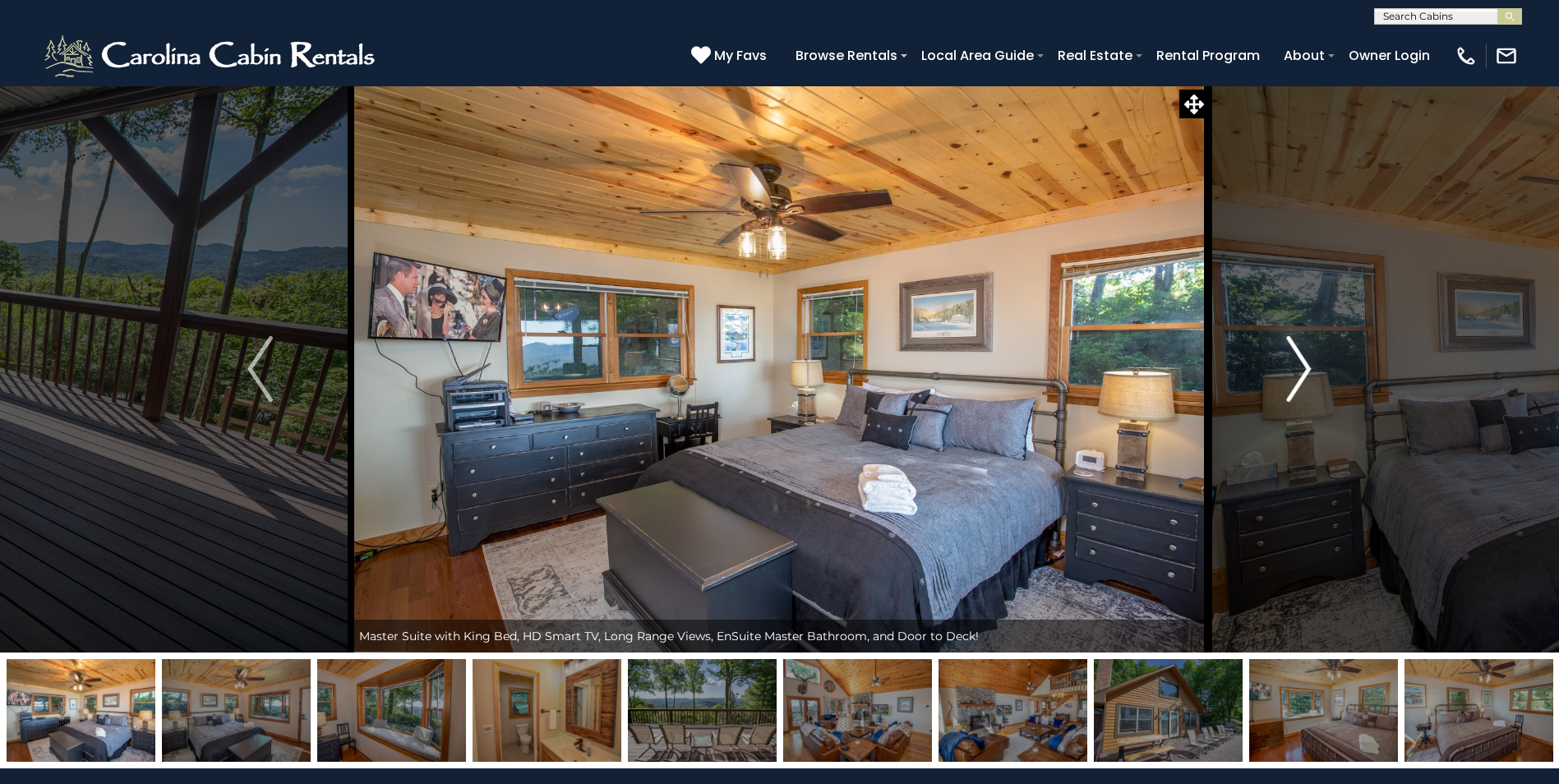
click at [1298, 368] on img "Next" at bounding box center [1298, 369] width 25 height 66
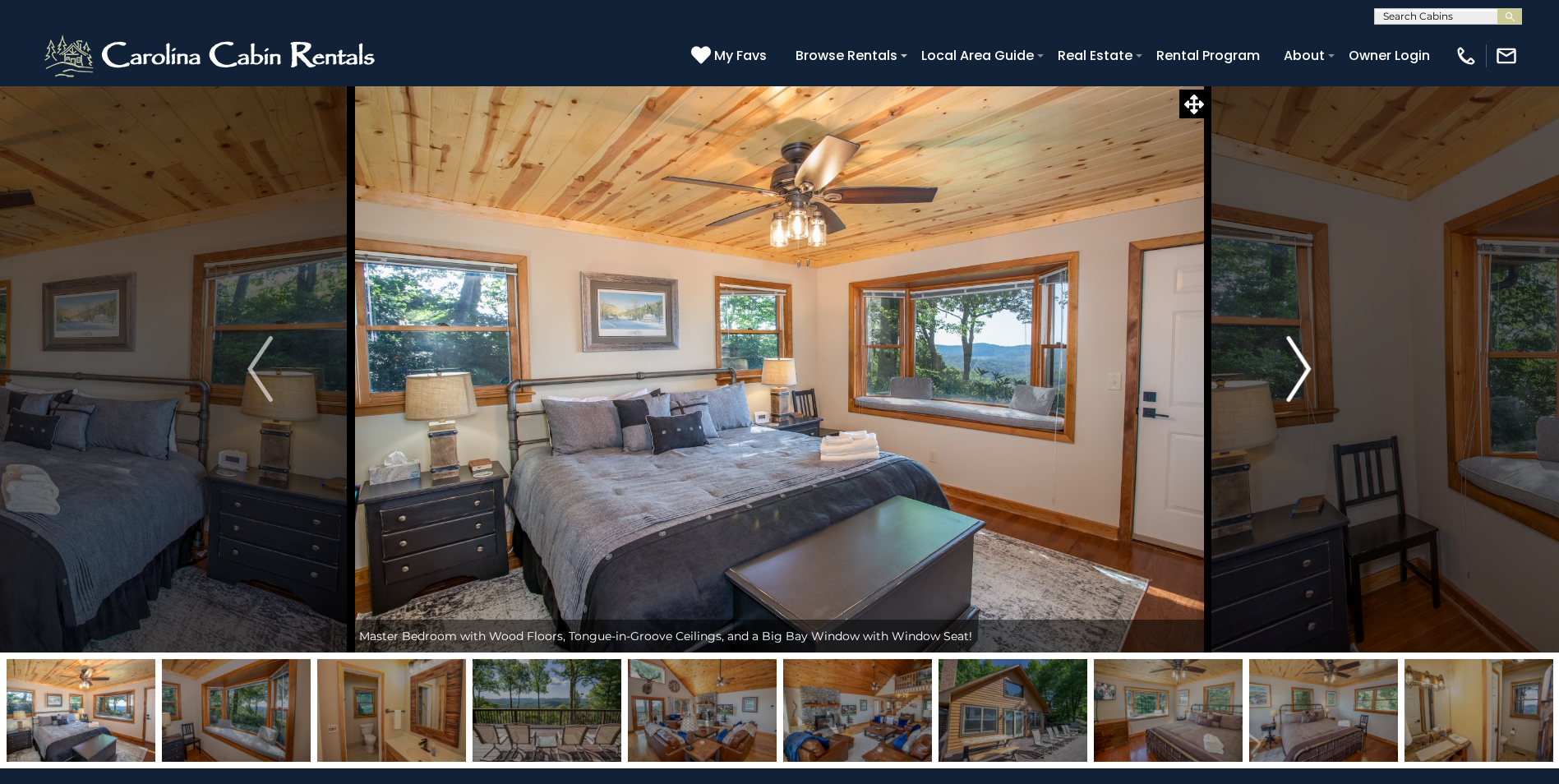
click at [1298, 368] on img "Next" at bounding box center [1298, 369] width 25 height 66
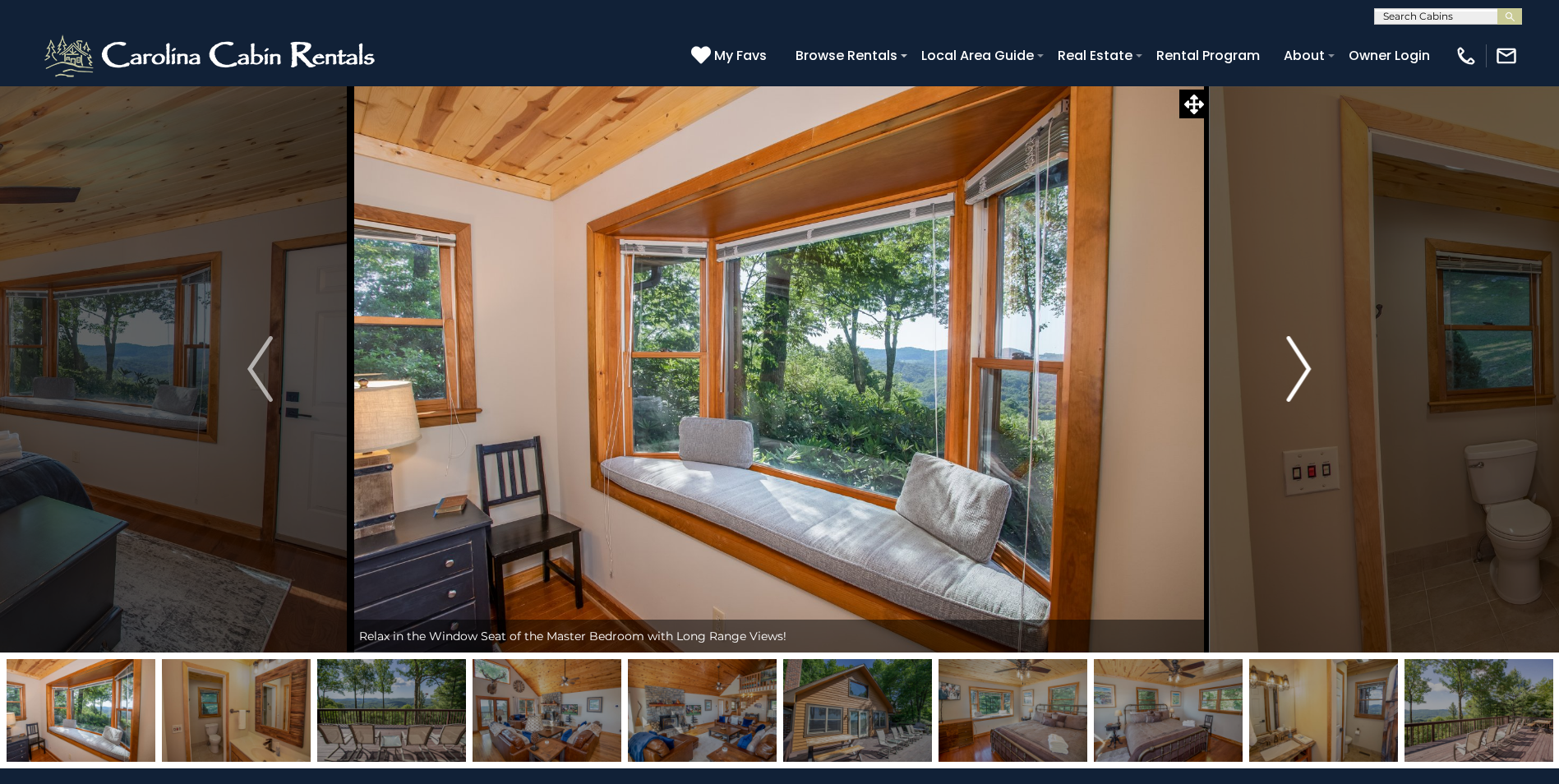
click at [1298, 368] on img "Next" at bounding box center [1298, 369] width 25 height 66
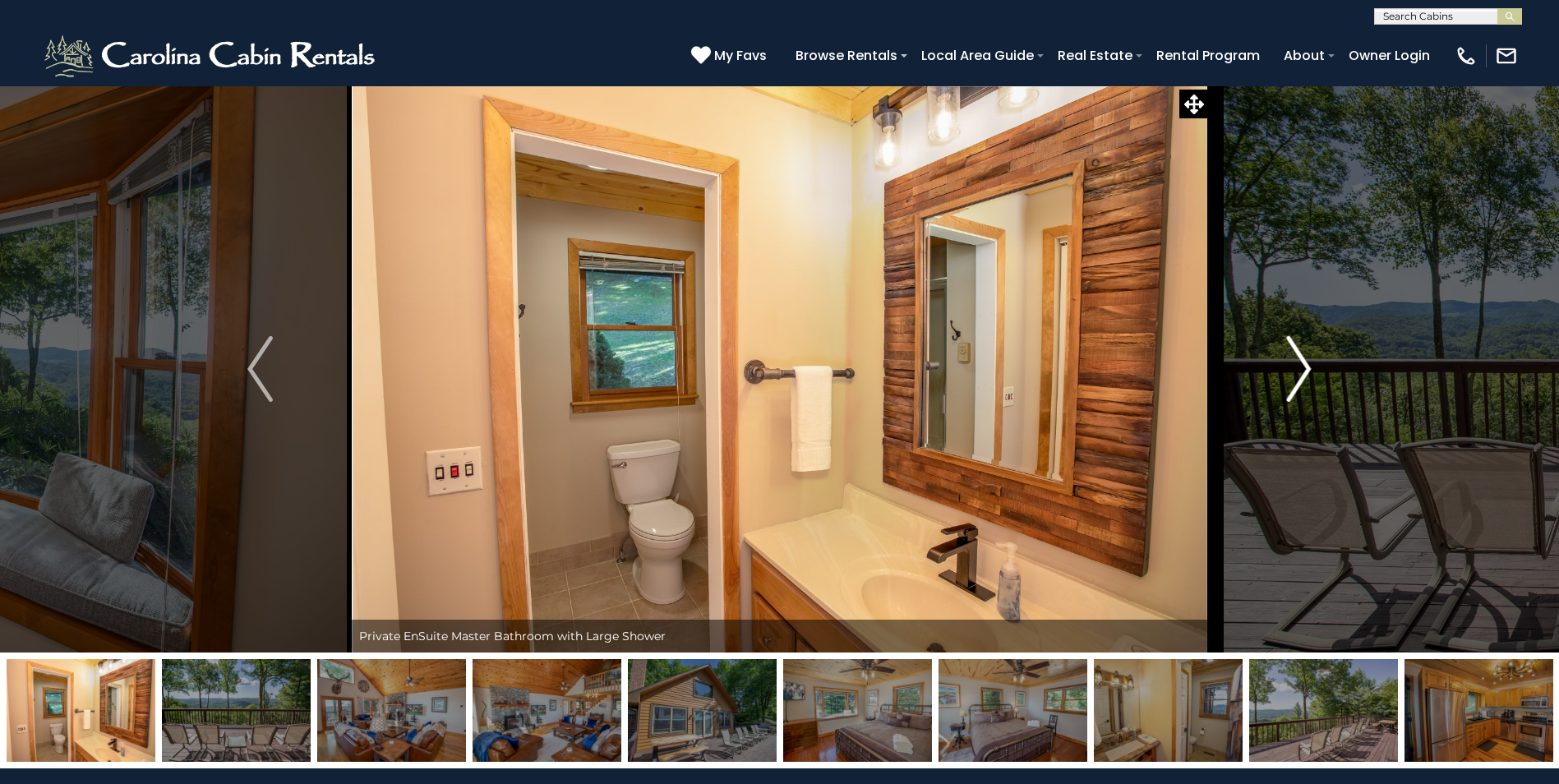
click at [1298, 368] on img "Next" at bounding box center [1298, 369] width 25 height 66
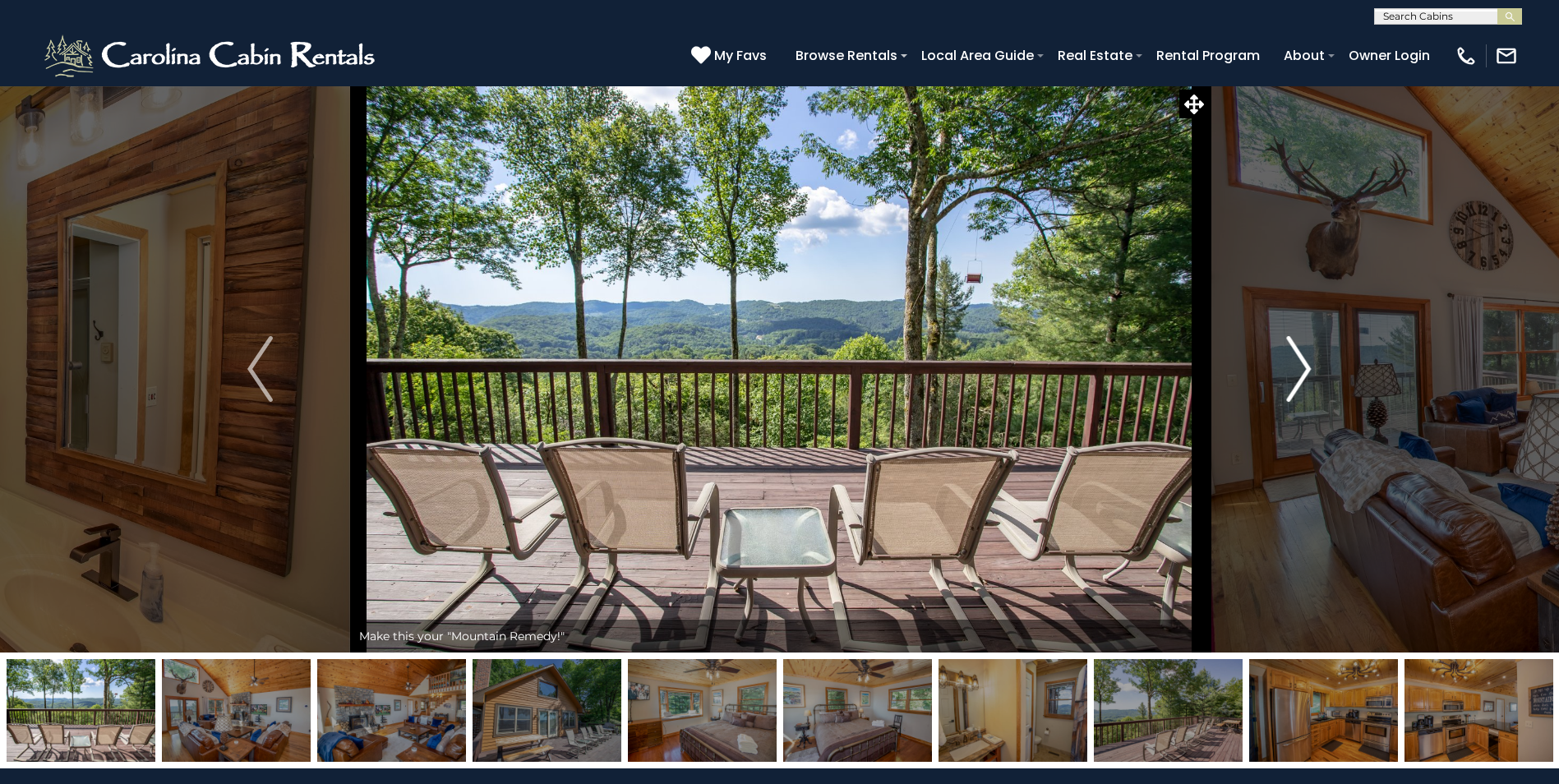
click at [1298, 368] on img "Next" at bounding box center [1298, 369] width 25 height 66
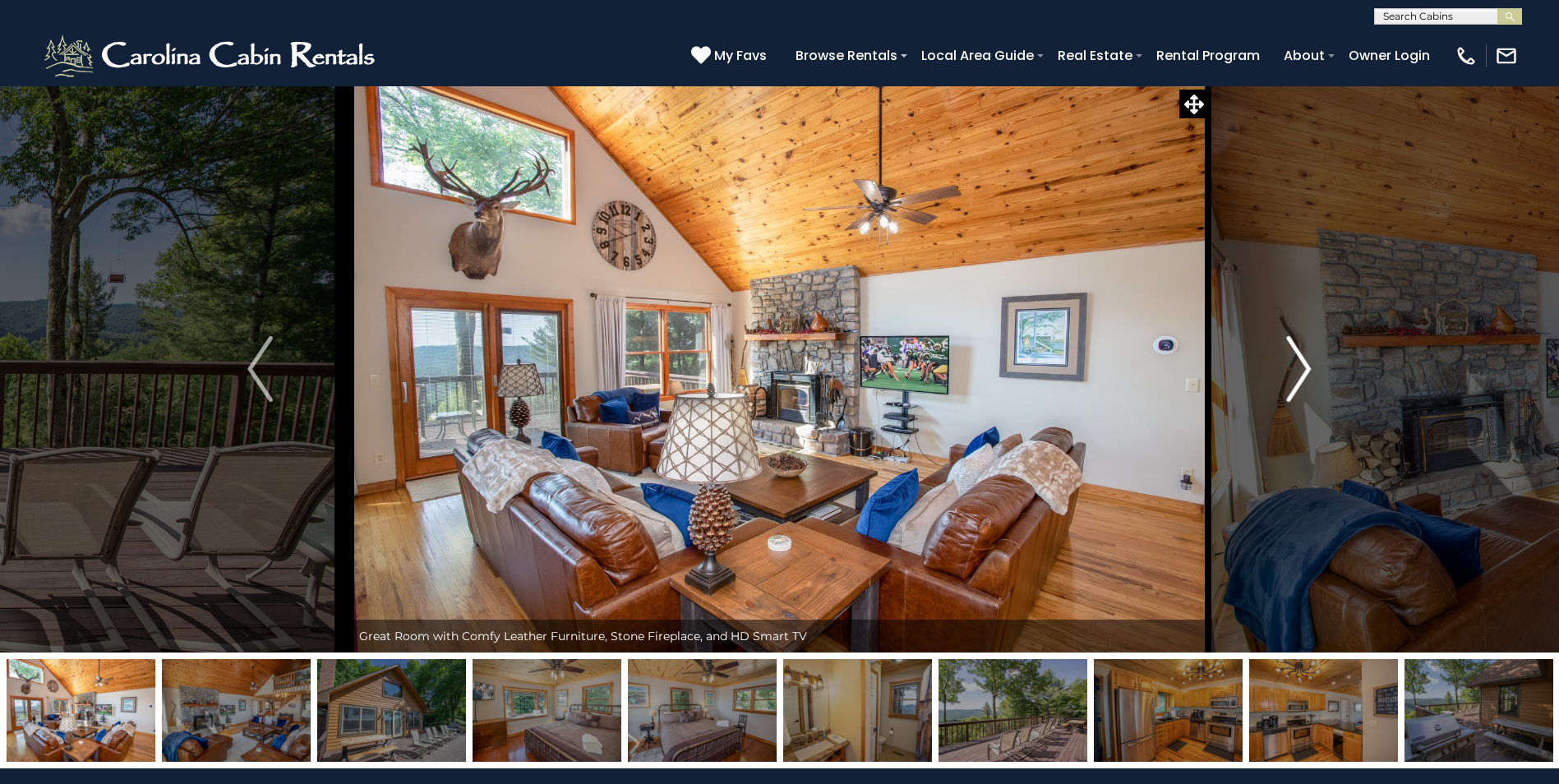
click at [1298, 368] on img "Next" at bounding box center [1298, 369] width 25 height 66
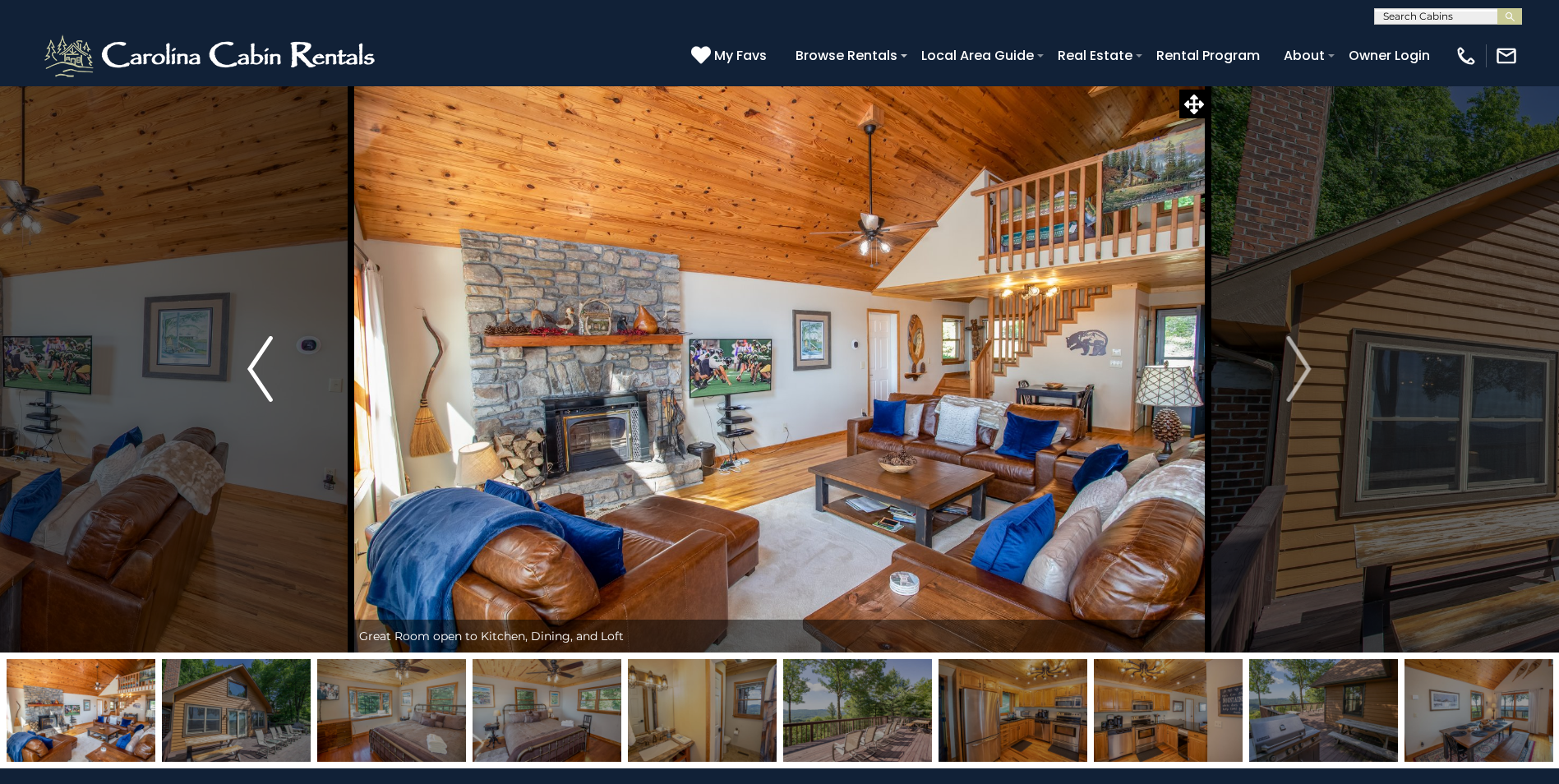
click at [249, 363] on img "Previous" at bounding box center [259, 369] width 25 height 66
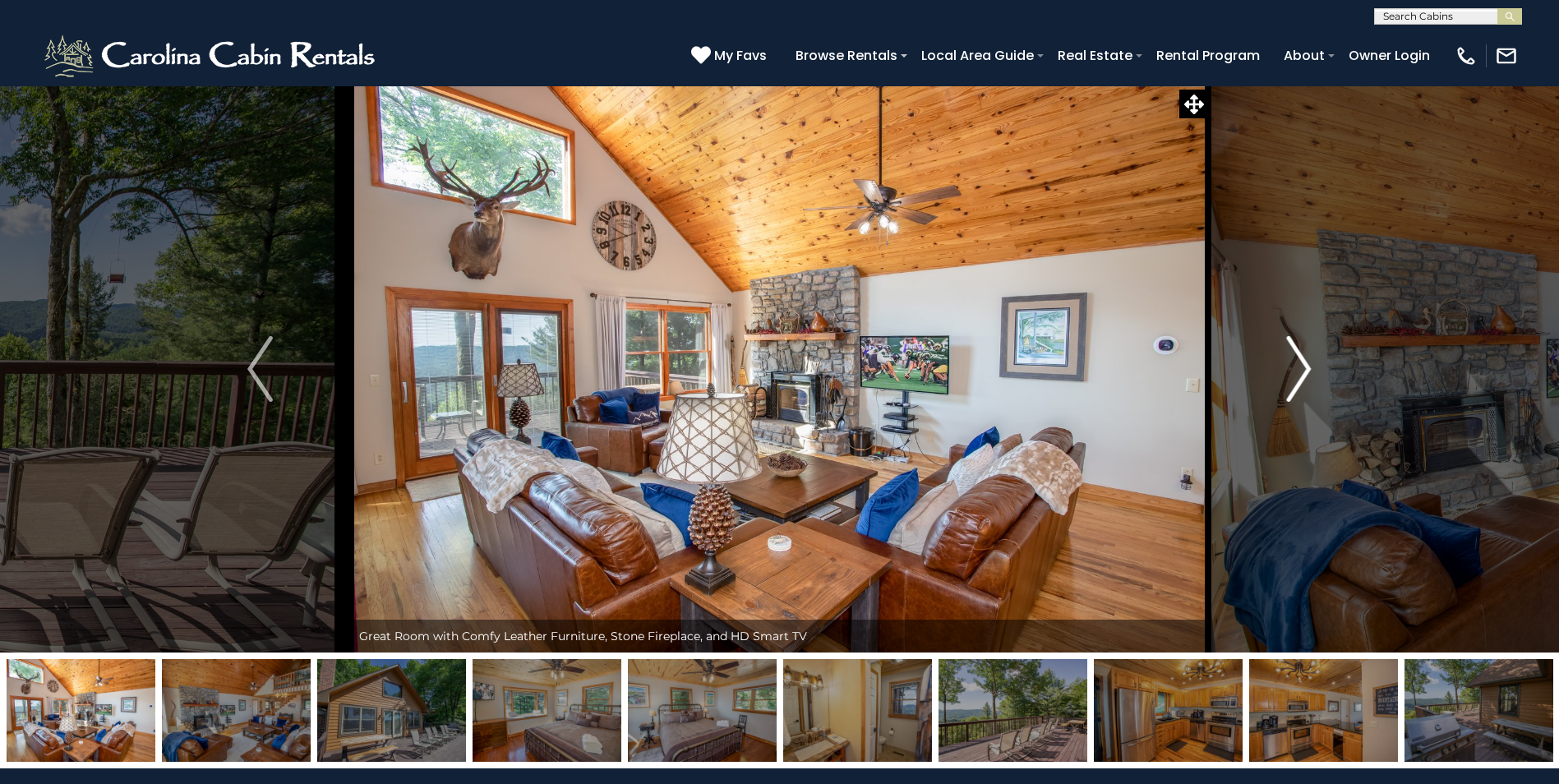
click at [1310, 372] on img "Next" at bounding box center [1298, 369] width 25 height 66
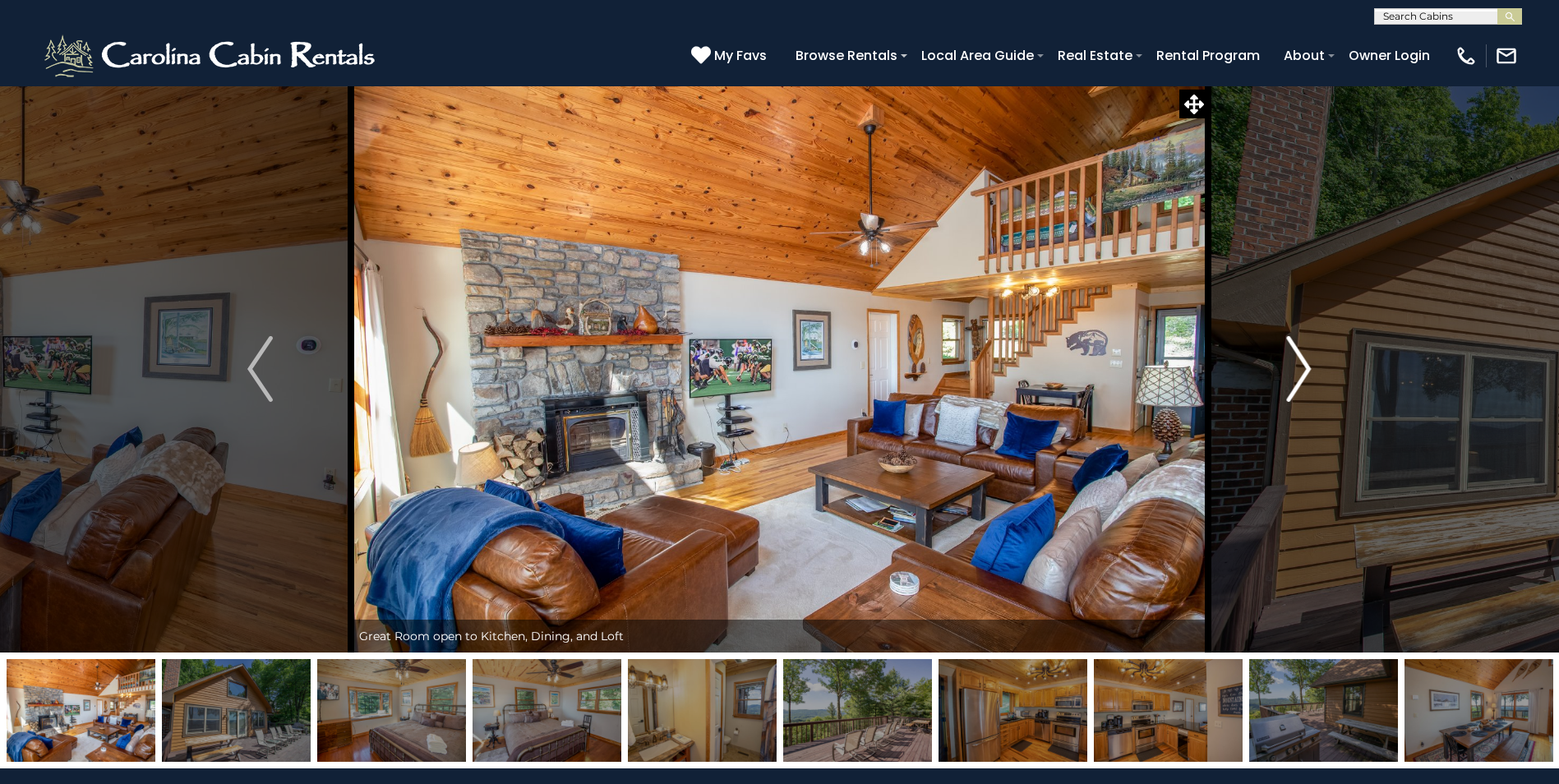
click at [1305, 371] on img "Next" at bounding box center [1298, 369] width 25 height 66
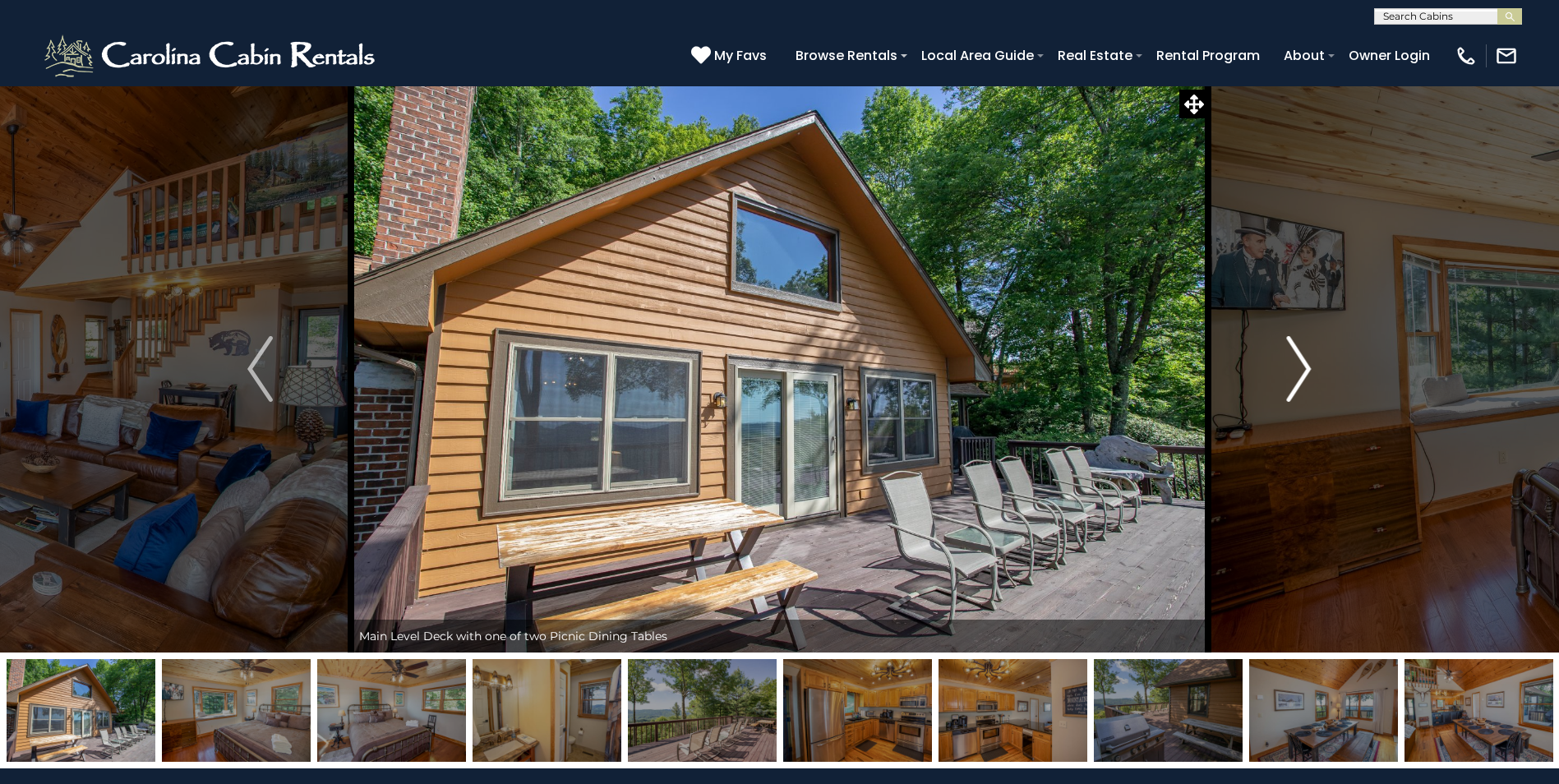
click at [1297, 369] on img "Next" at bounding box center [1298, 369] width 25 height 66
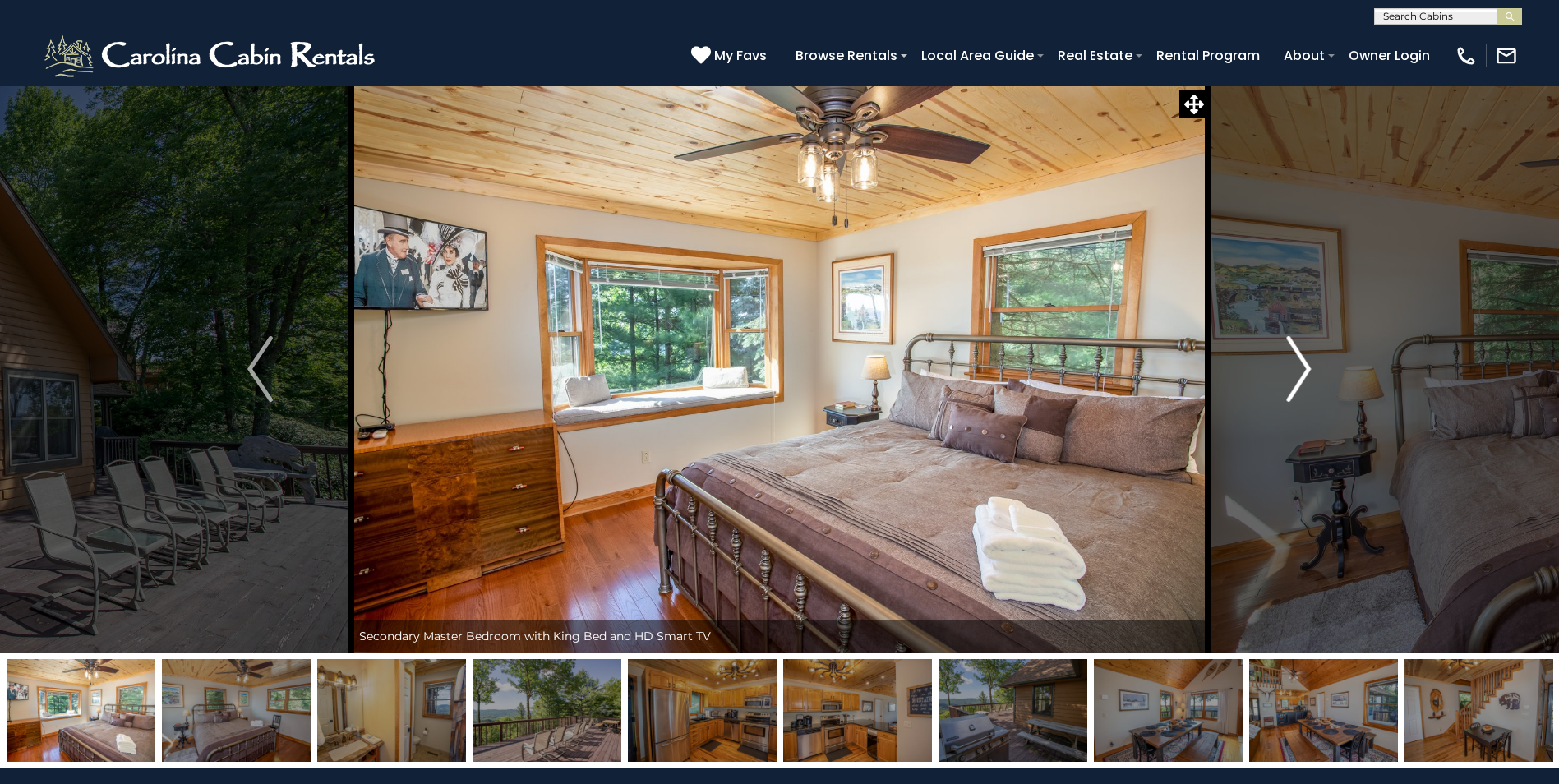
click at [1297, 369] on img "Next" at bounding box center [1298, 369] width 25 height 66
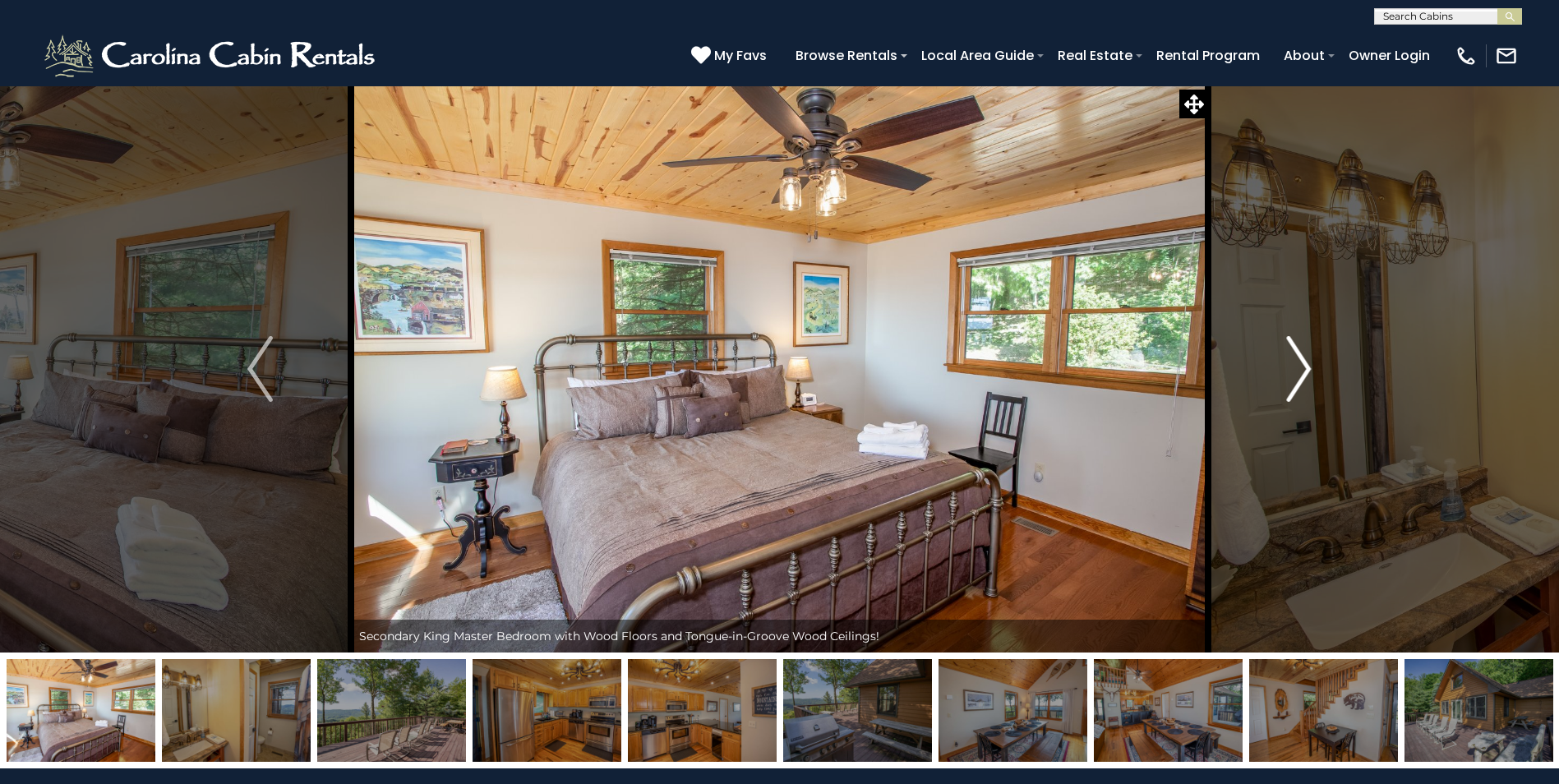
click at [1297, 369] on img "Next" at bounding box center [1298, 369] width 25 height 66
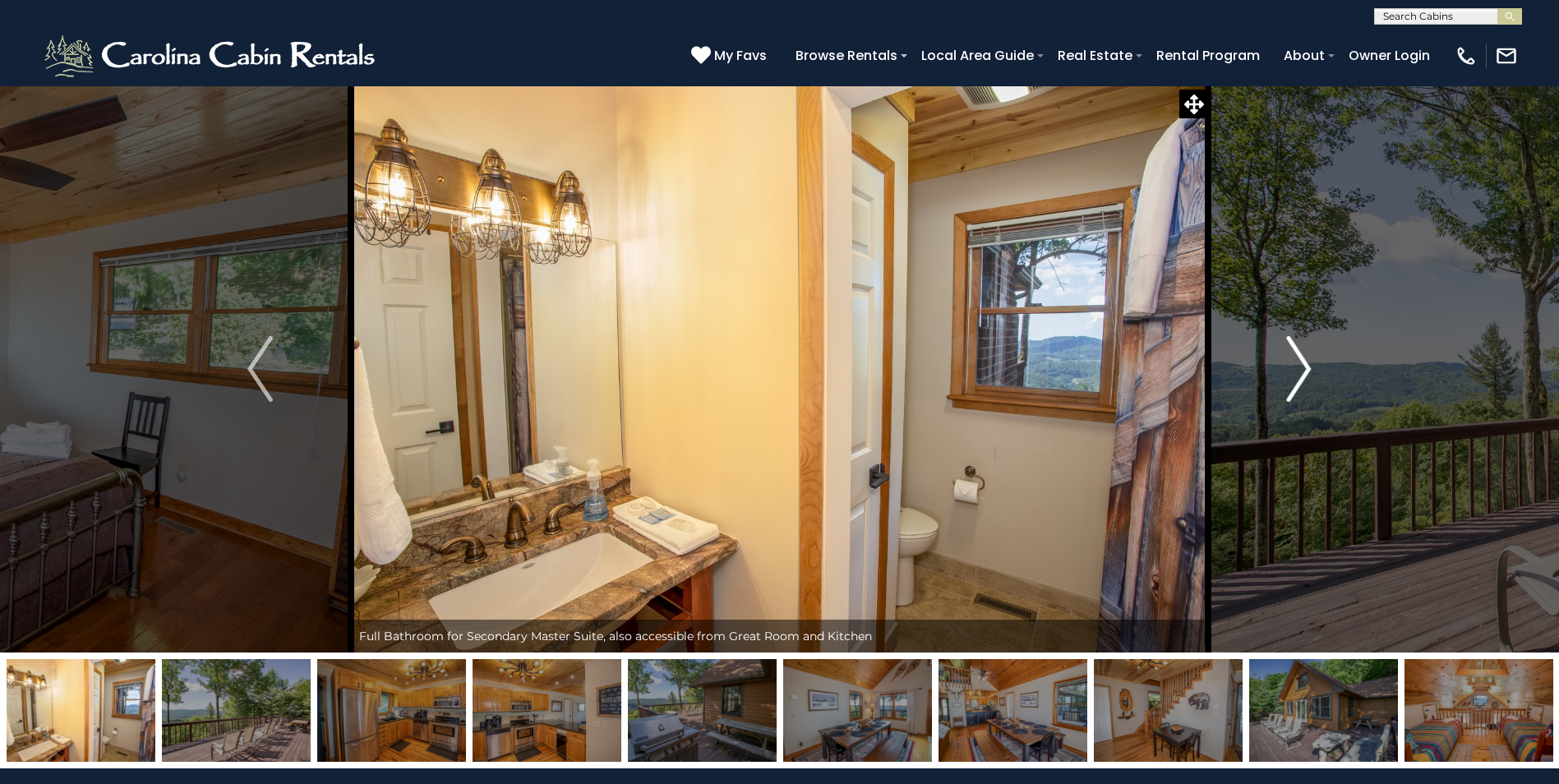
click at [1297, 369] on img "Next" at bounding box center [1298, 369] width 25 height 66
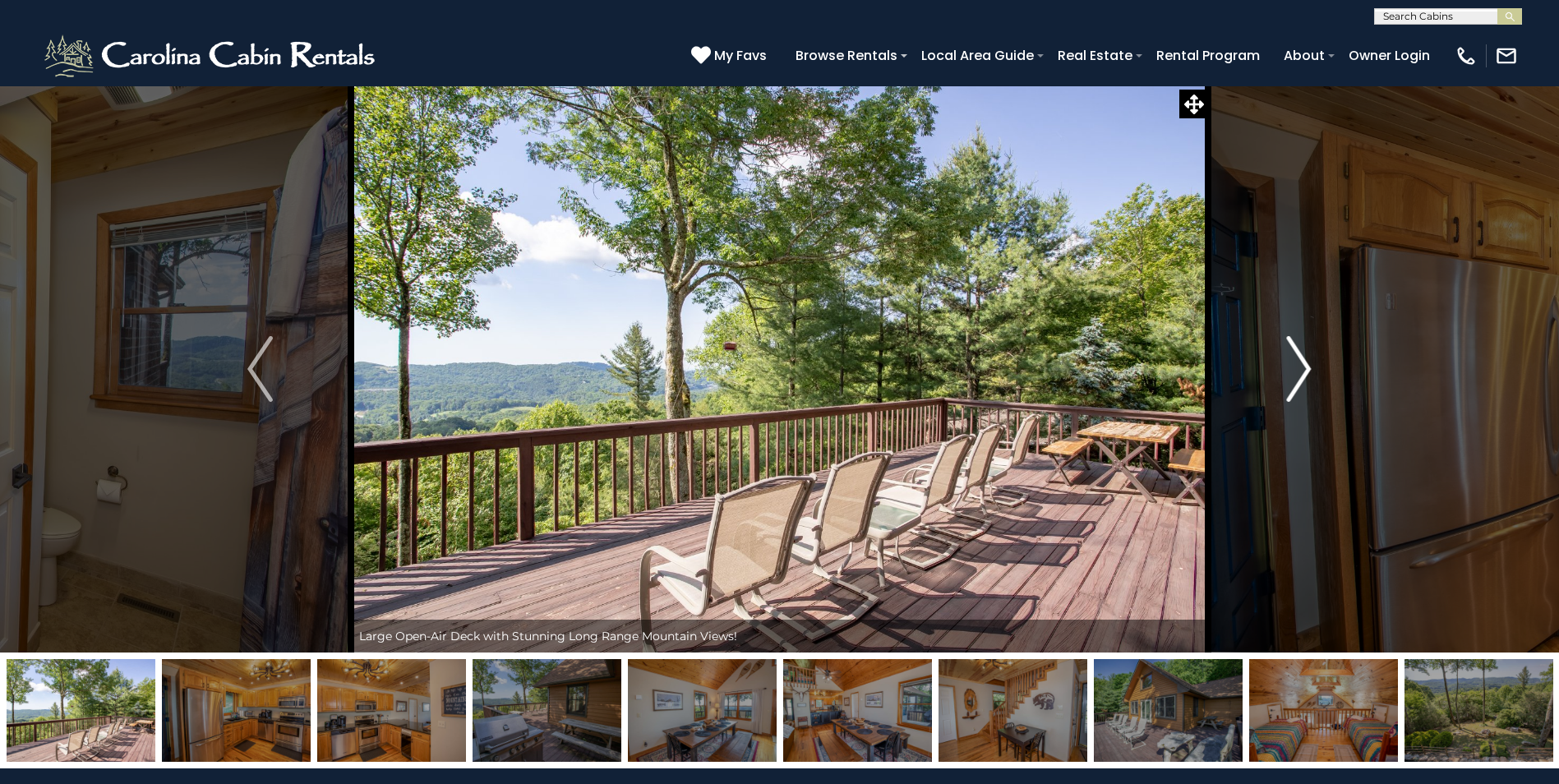
click at [1297, 369] on img "Next" at bounding box center [1298, 369] width 25 height 66
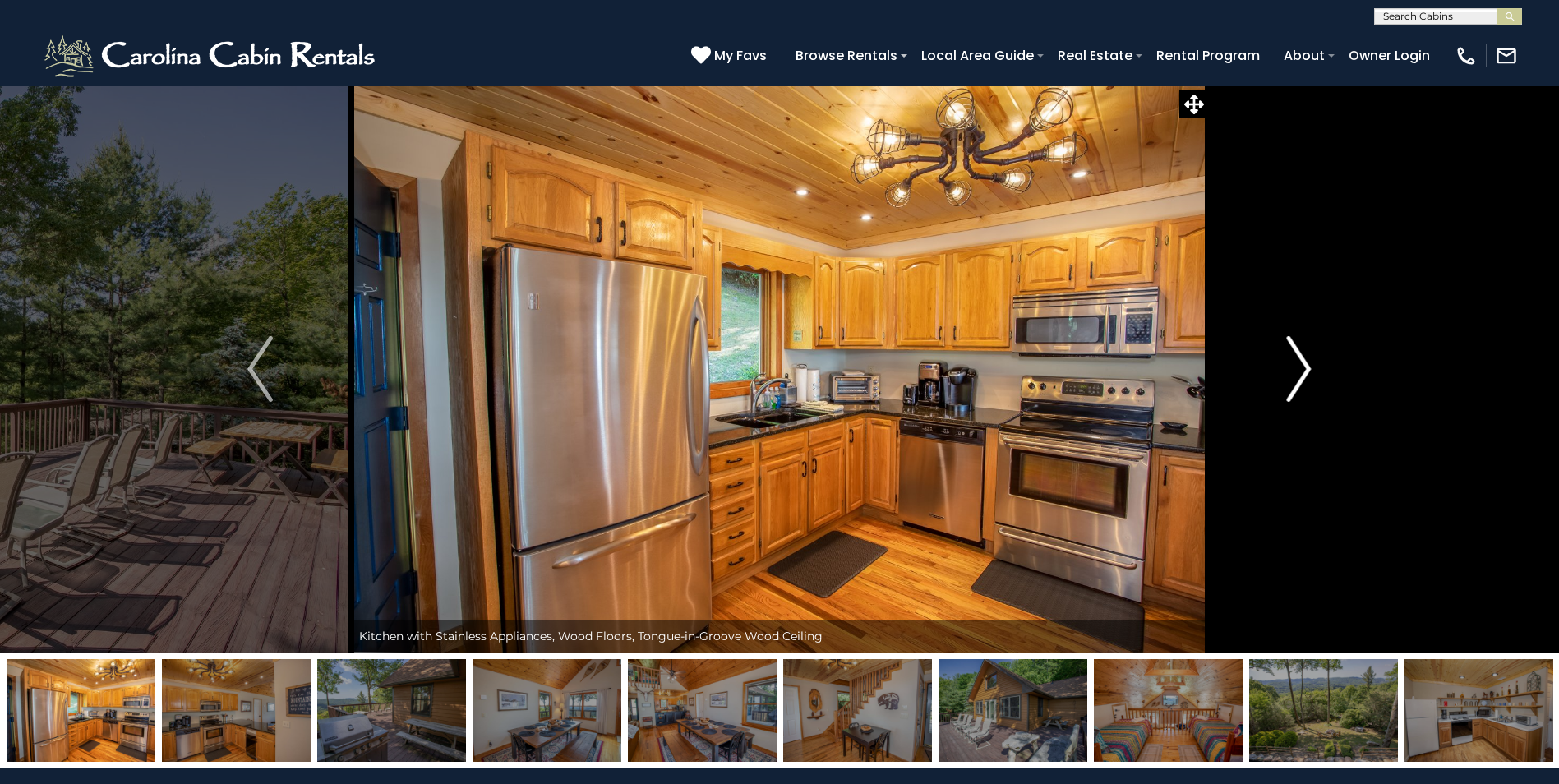
click at [1297, 369] on img "Next" at bounding box center [1298, 369] width 25 height 66
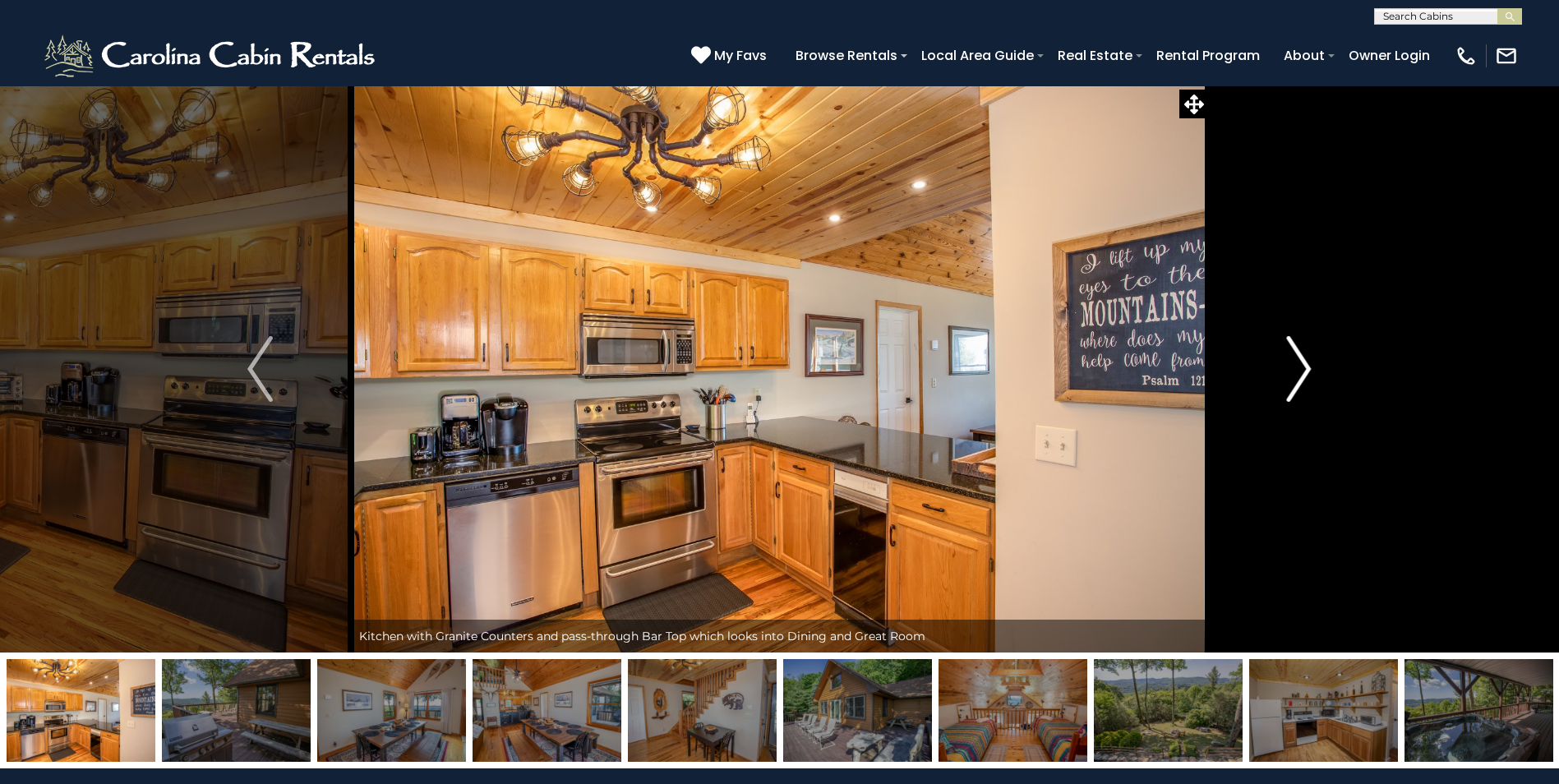
click at [1297, 369] on img "Next" at bounding box center [1298, 369] width 25 height 66
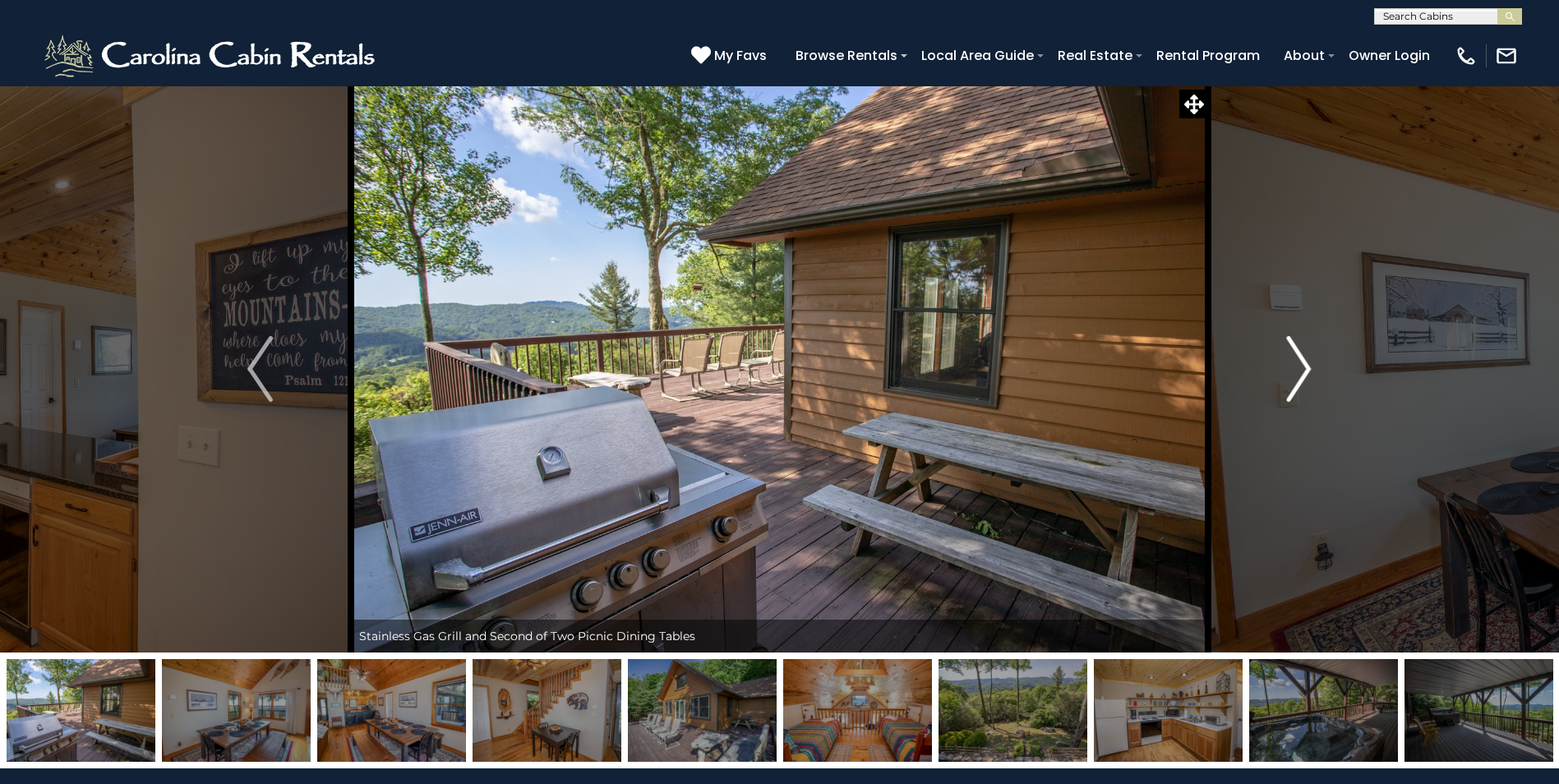
click at [1297, 369] on img "Next" at bounding box center [1298, 369] width 25 height 66
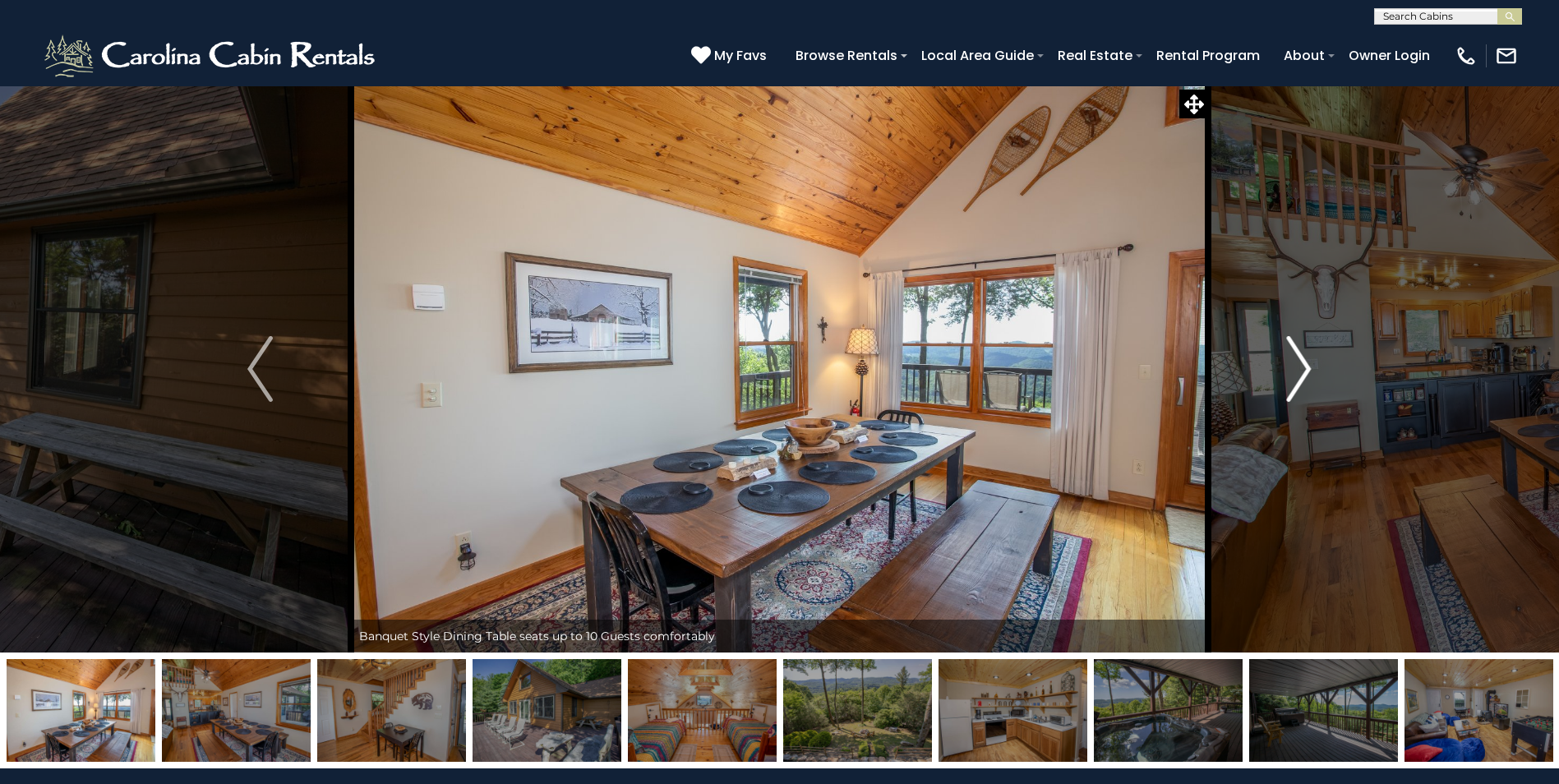
click at [1297, 369] on img "Next" at bounding box center [1298, 369] width 25 height 66
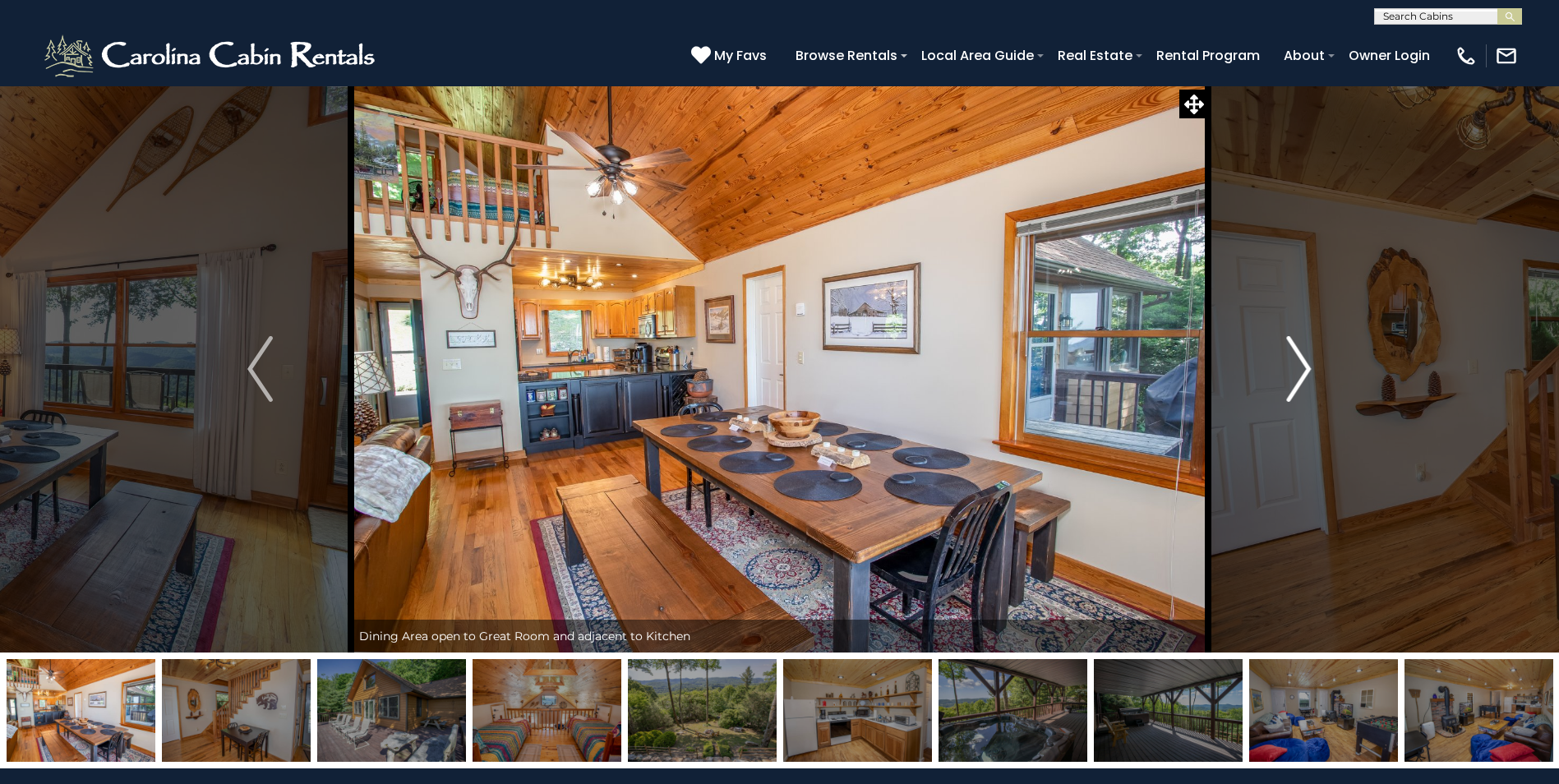
click at [1297, 369] on img "Next" at bounding box center [1298, 369] width 25 height 66
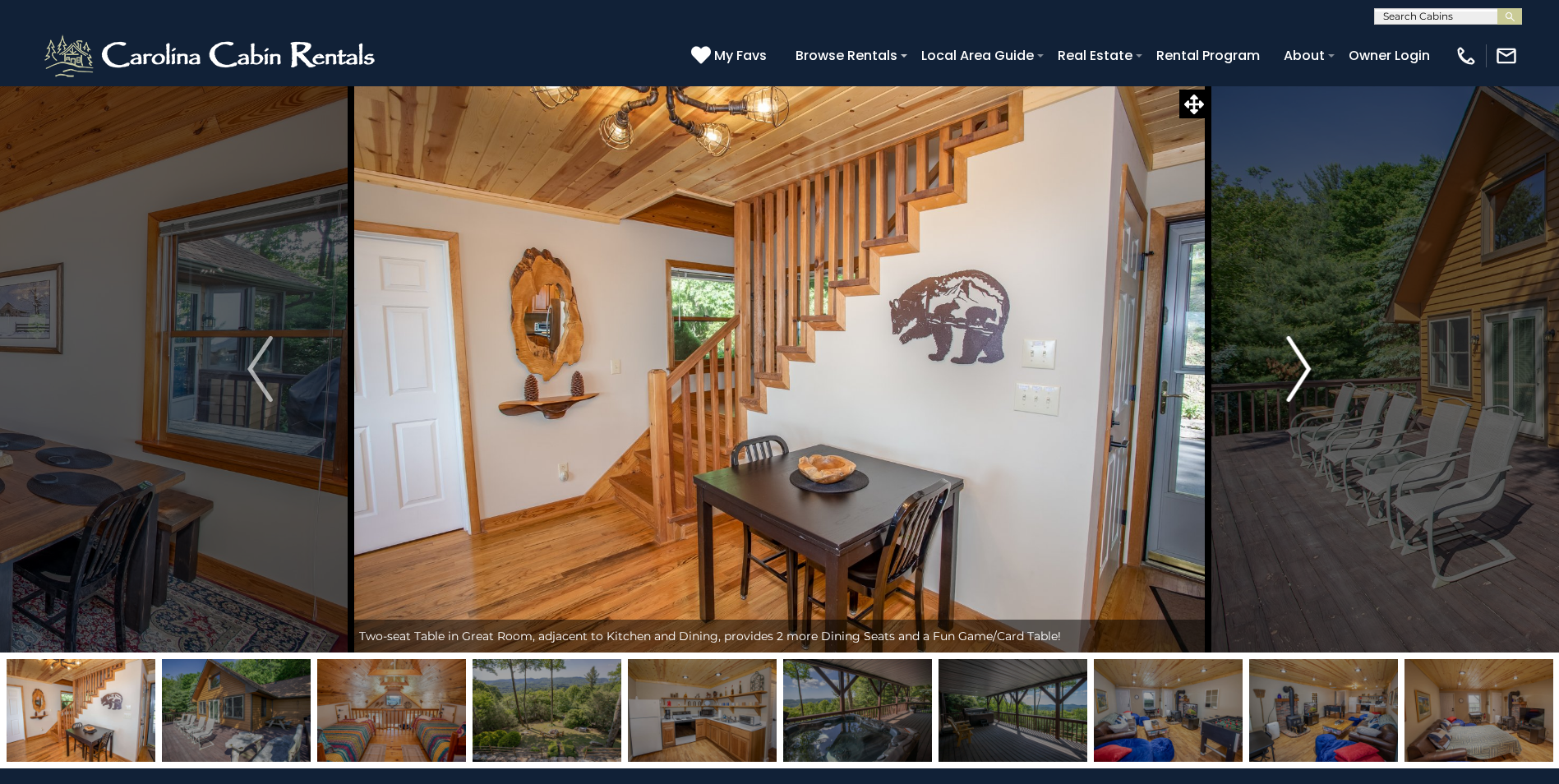
click at [1297, 369] on img "Next" at bounding box center [1298, 369] width 25 height 66
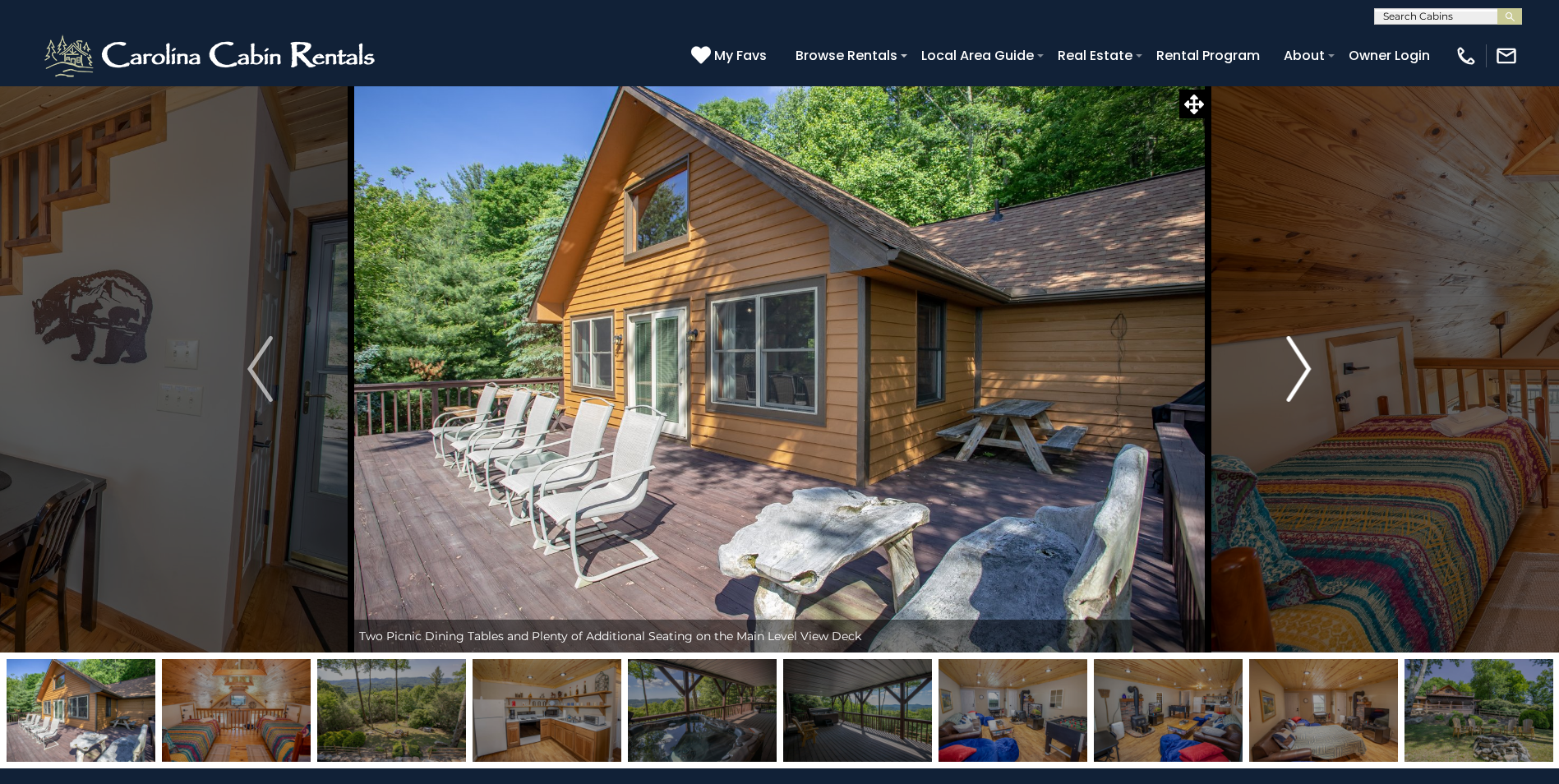
click at [1297, 369] on img "Next" at bounding box center [1298, 369] width 25 height 66
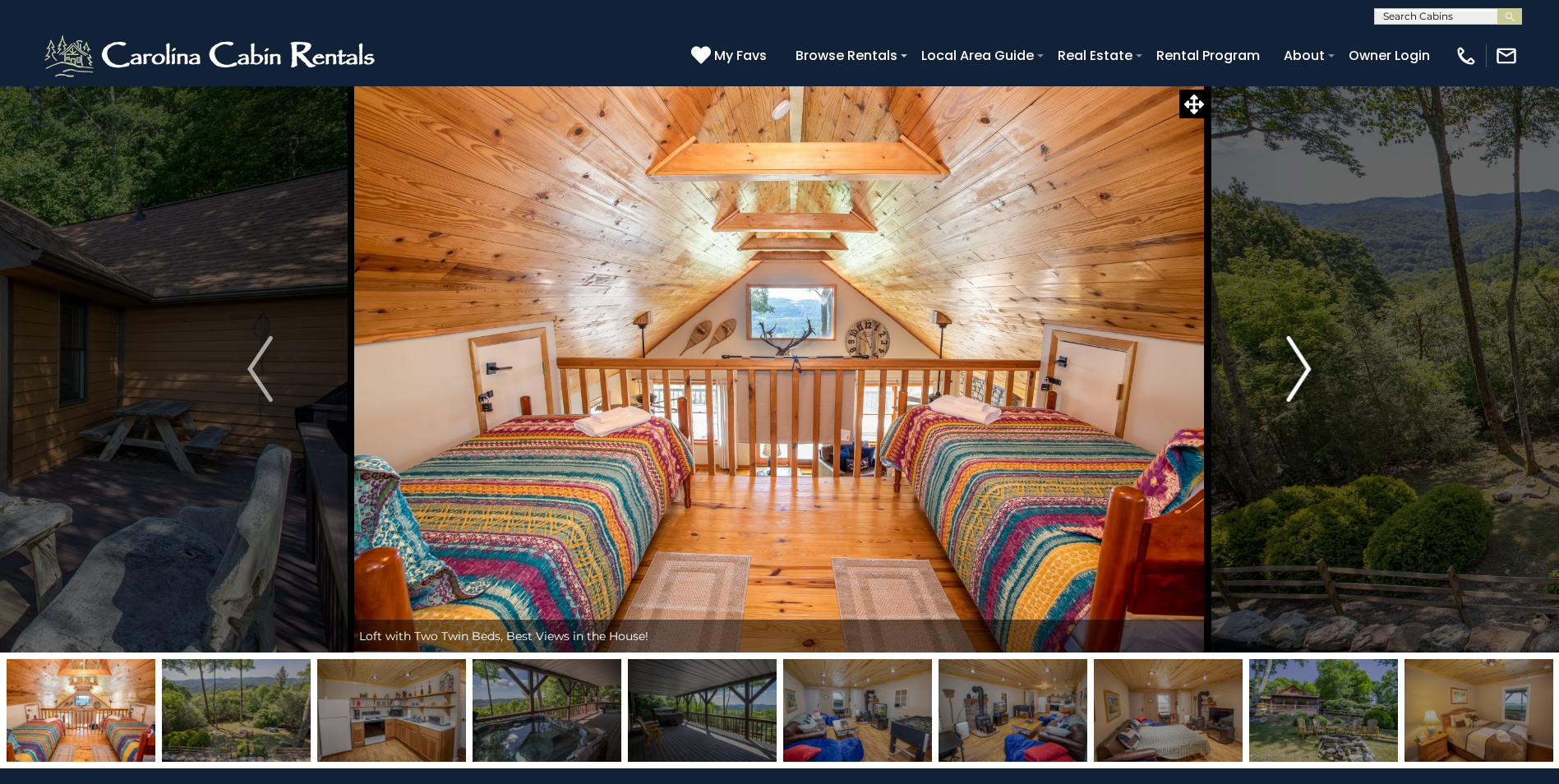
click at [1297, 369] on img "Next" at bounding box center [1298, 369] width 25 height 66
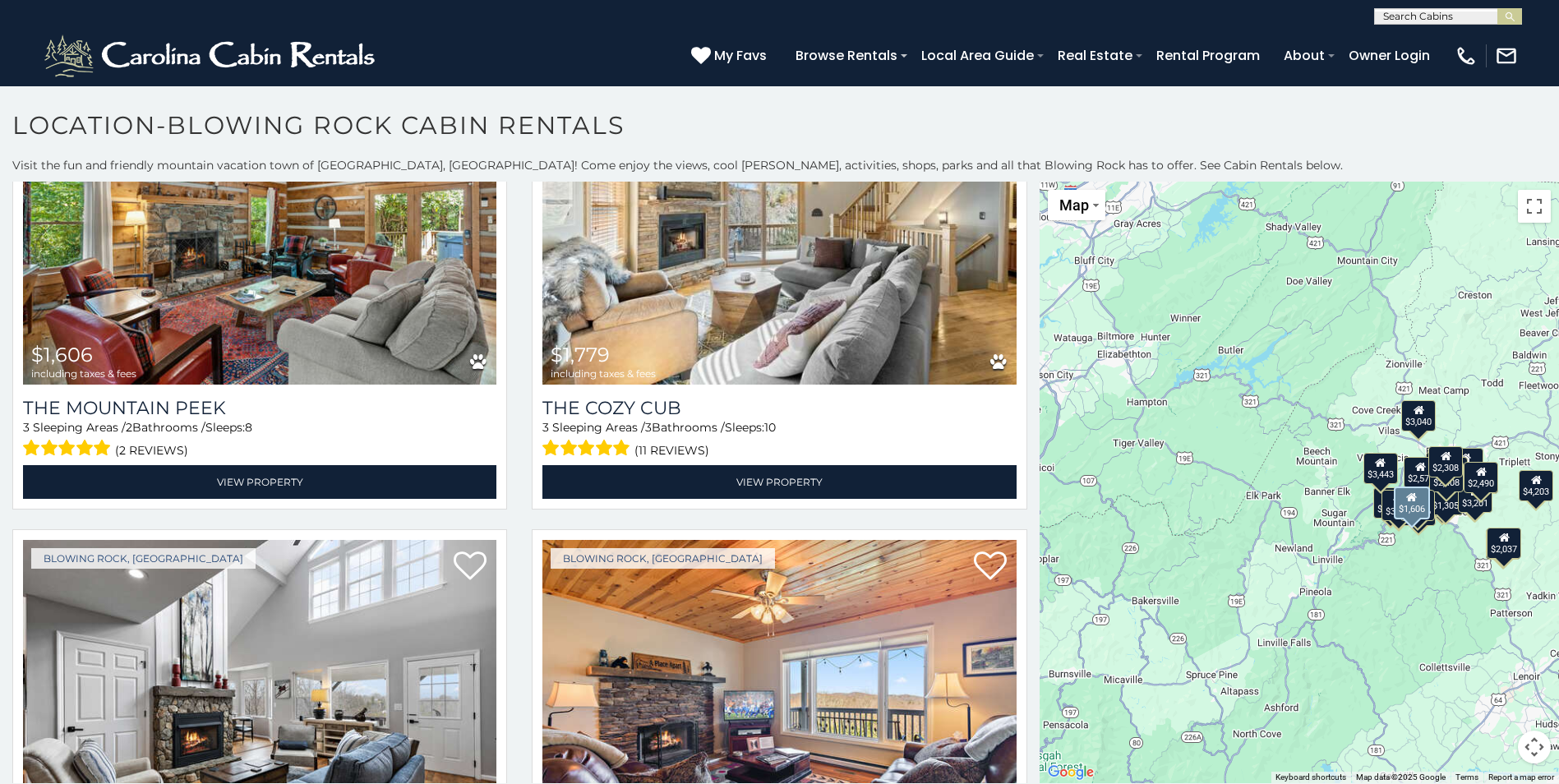
scroll to position [5998, 0]
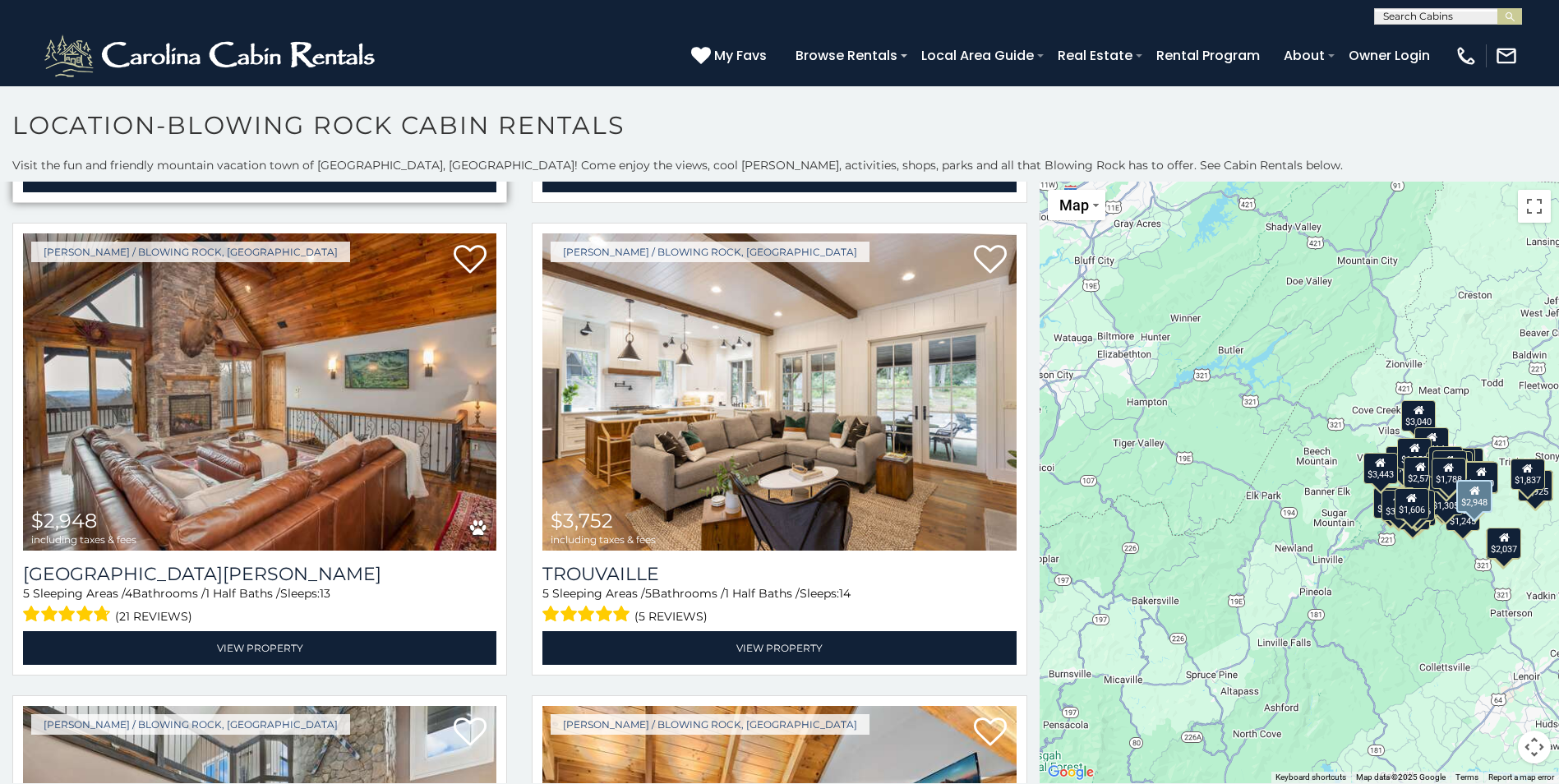
scroll to position [7114, 0]
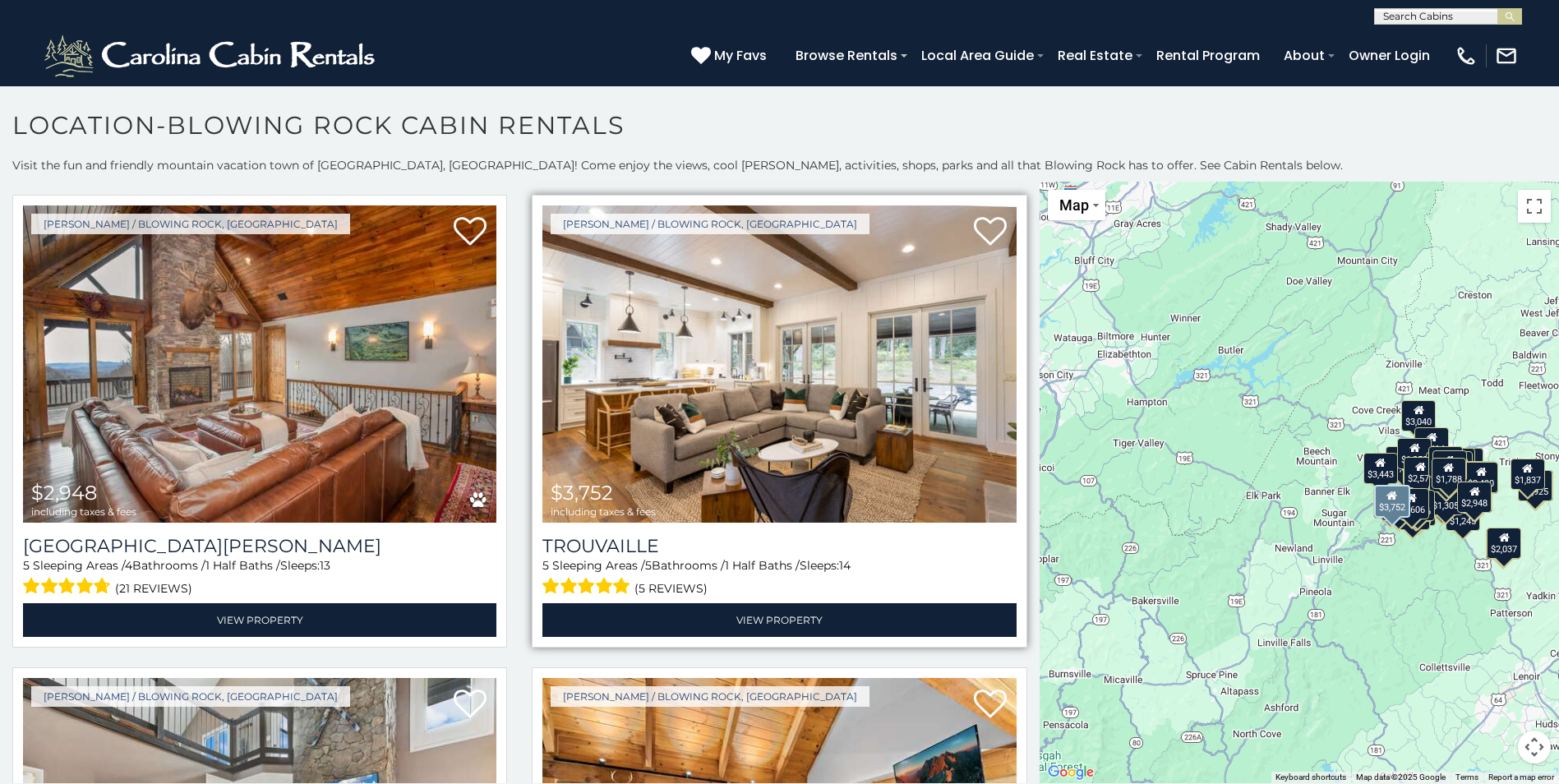
click at [662, 333] on img at bounding box center [779, 364] width 474 height 317
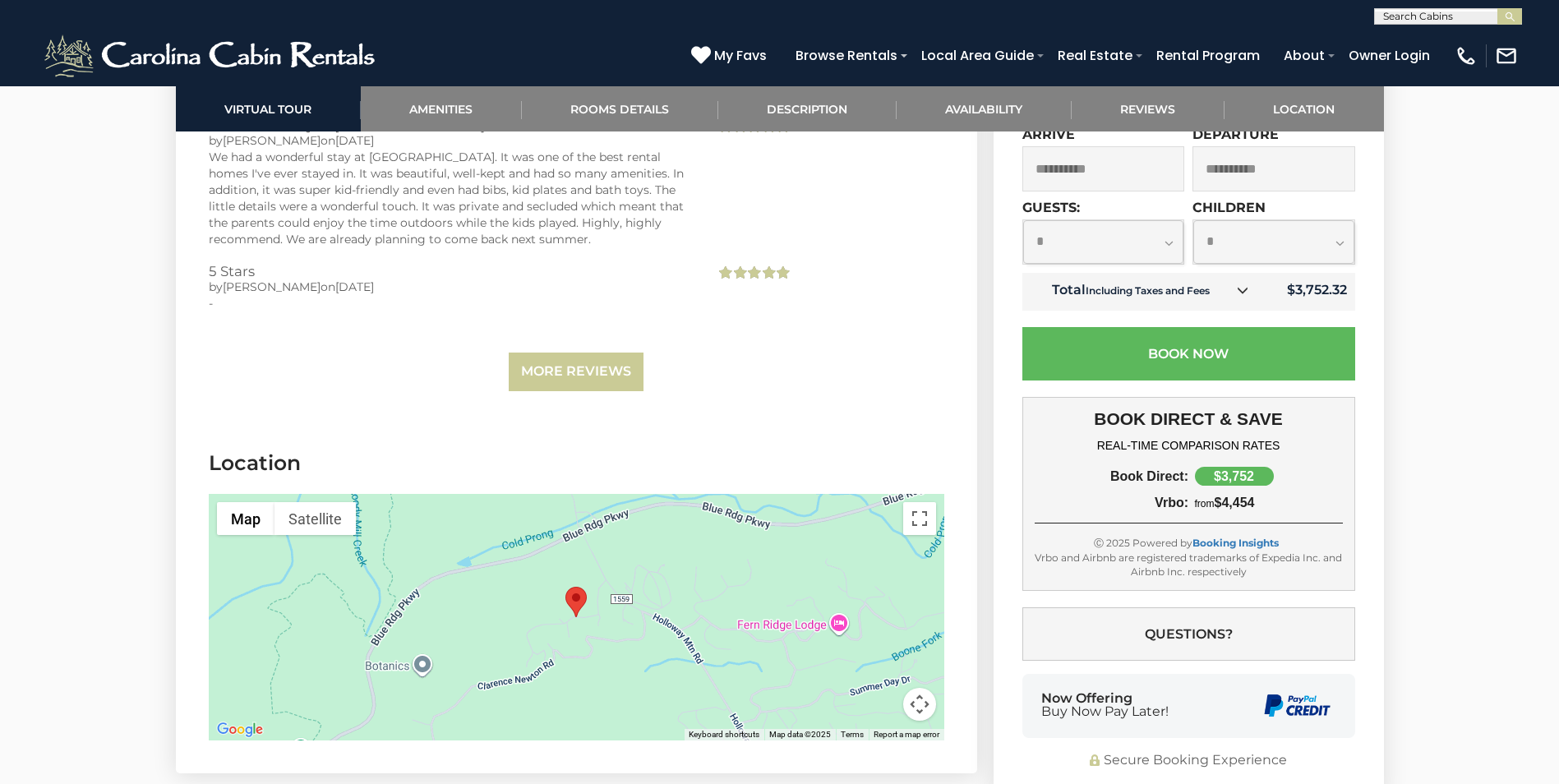
scroll to position [4683, 0]
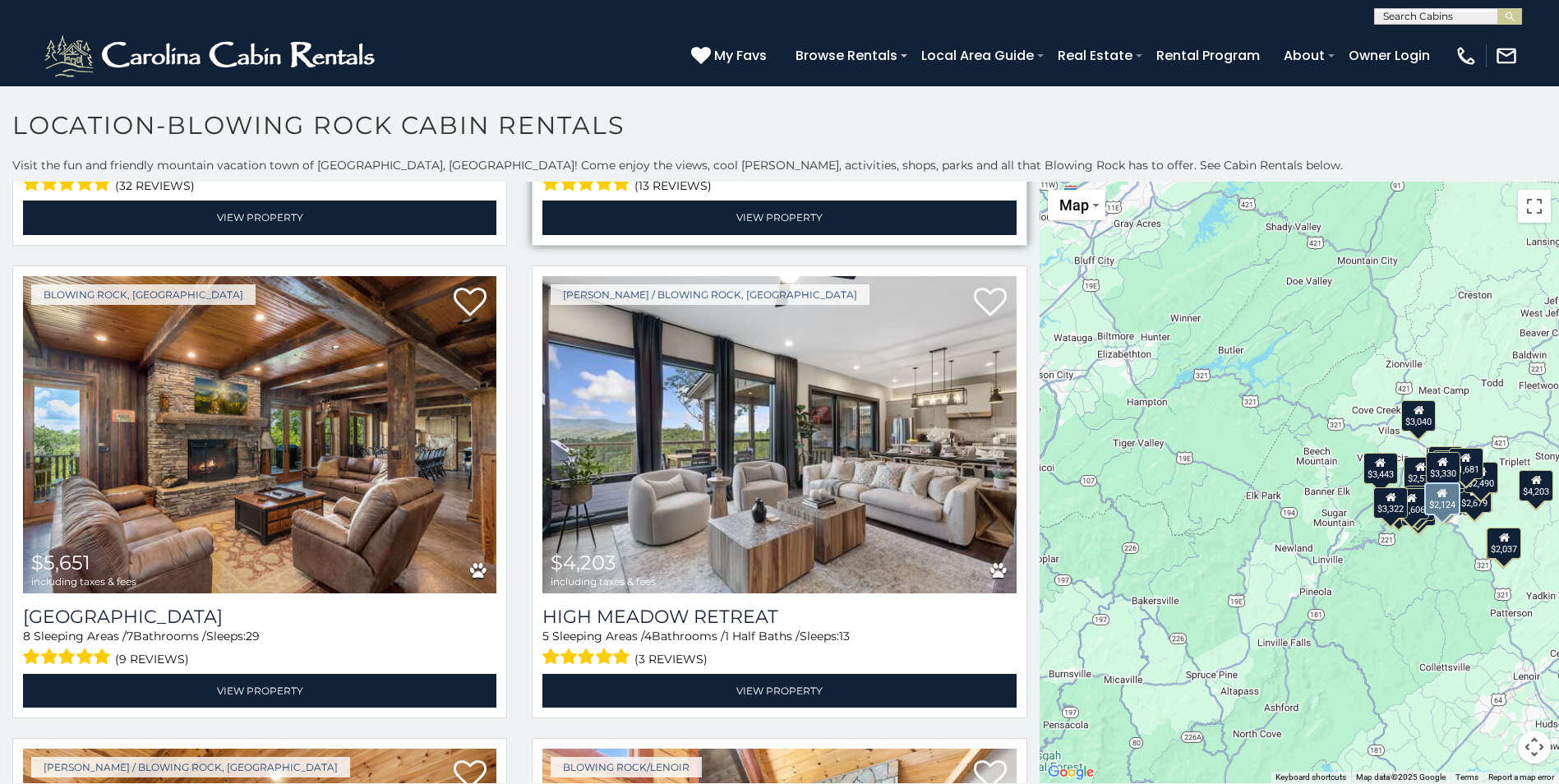
scroll to position [904, 0]
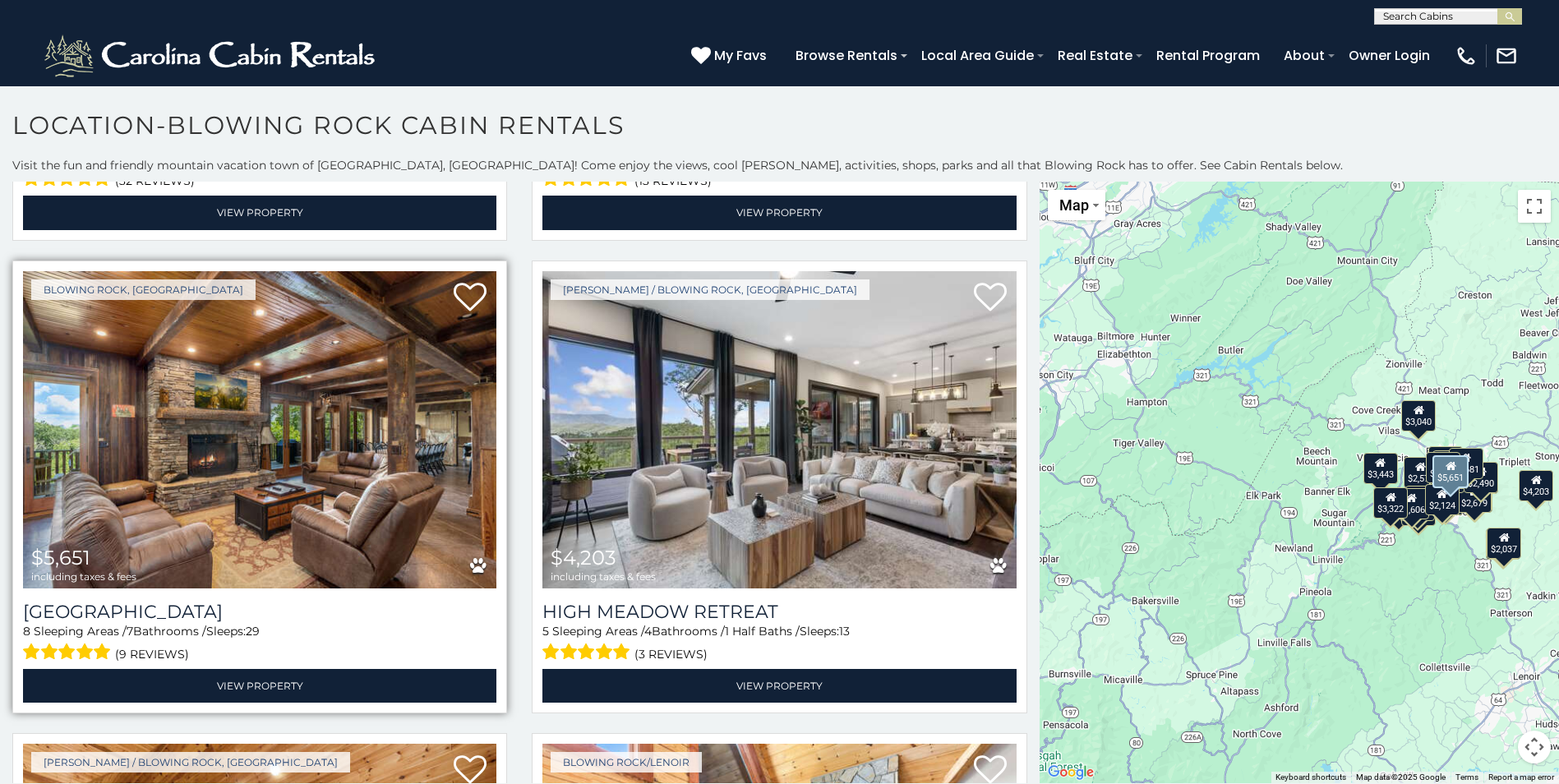
click at [210, 414] on img at bounding box center [259, 430] width 474 height 317
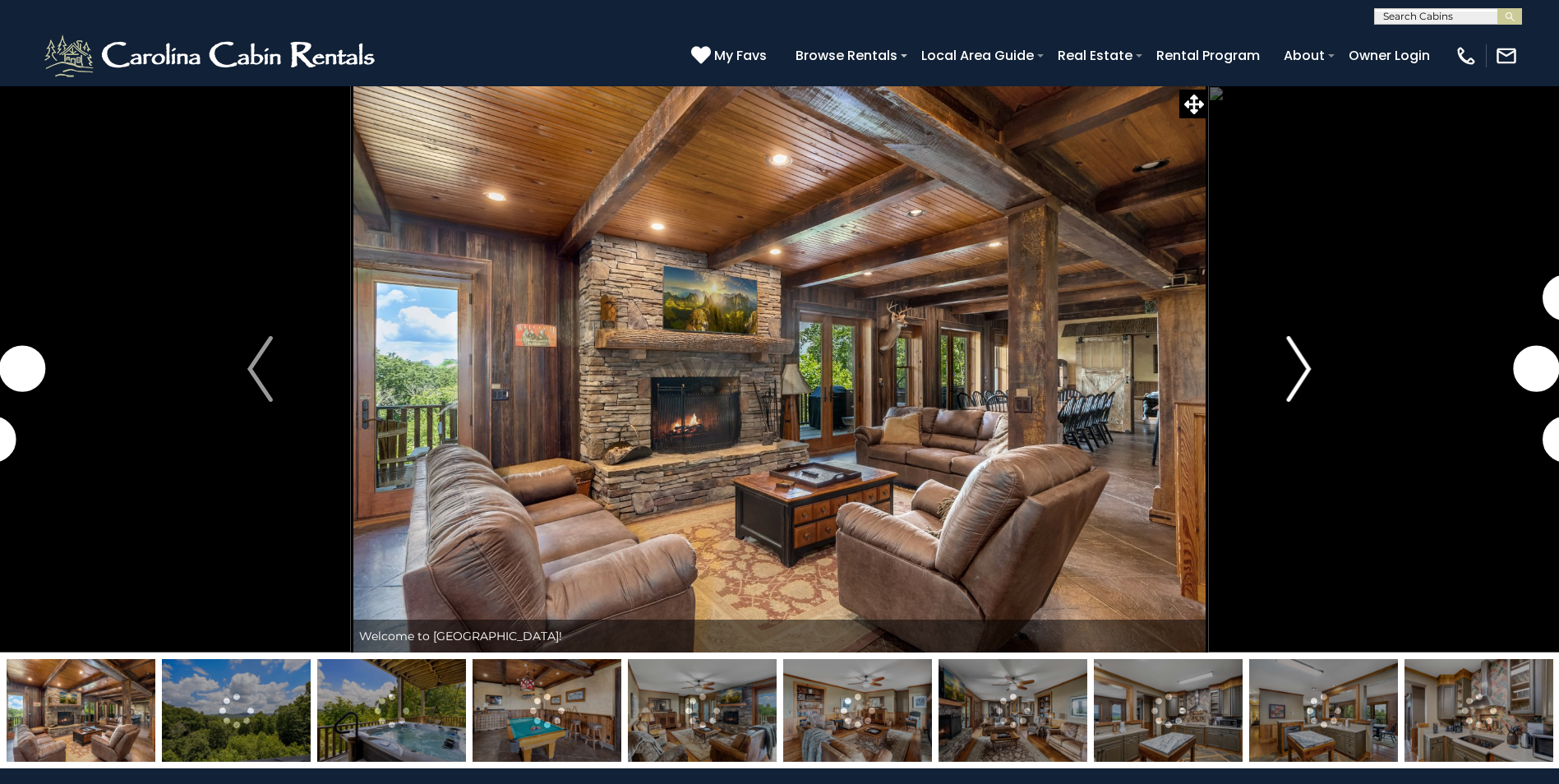
click at [1297, 359] on img "Next" at bounding box center [1298, 369] width 25 height 66
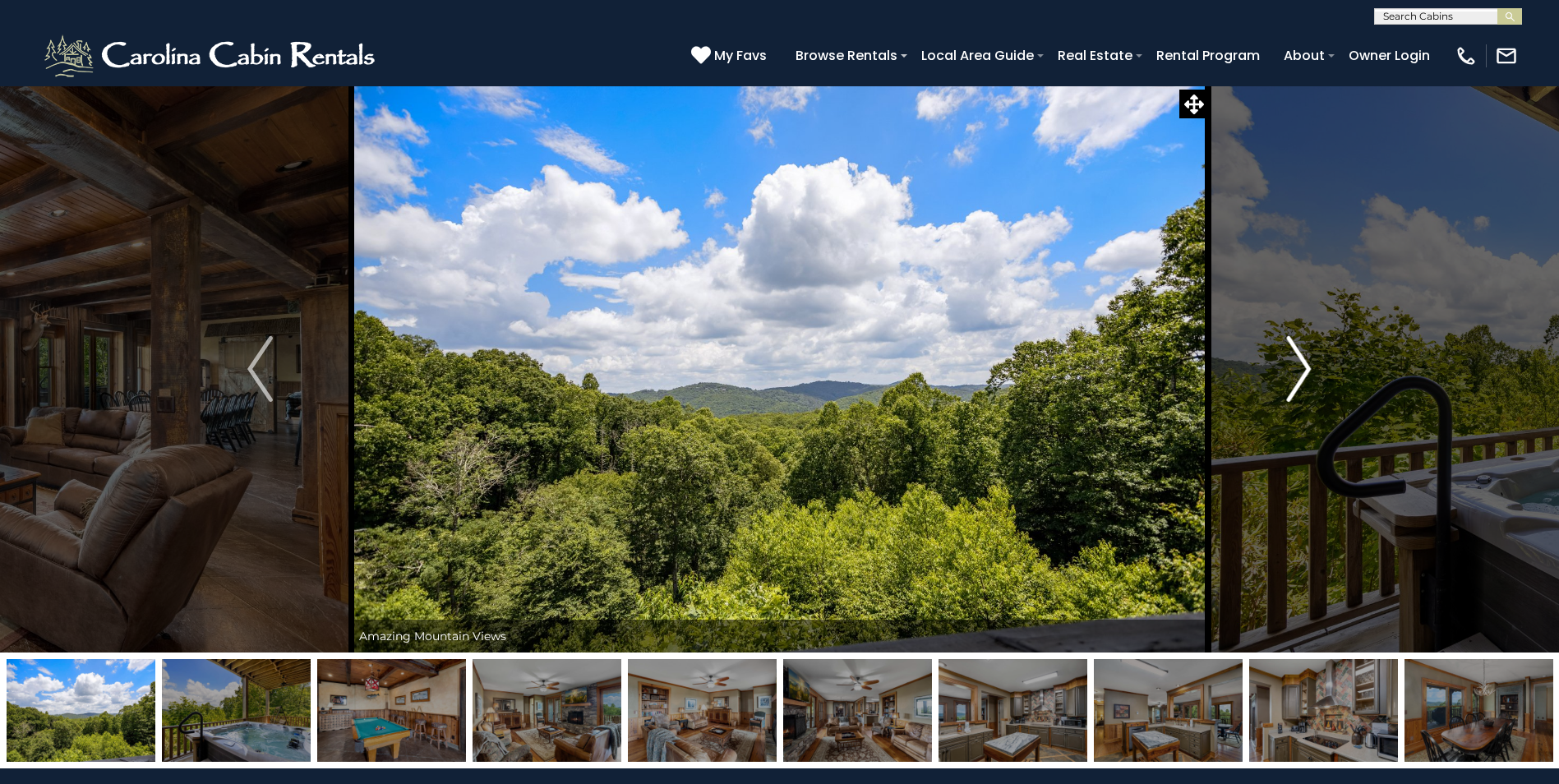
click at [1297, 359] on img "Next" at bounding box center [1298, 369] width 25 height 66
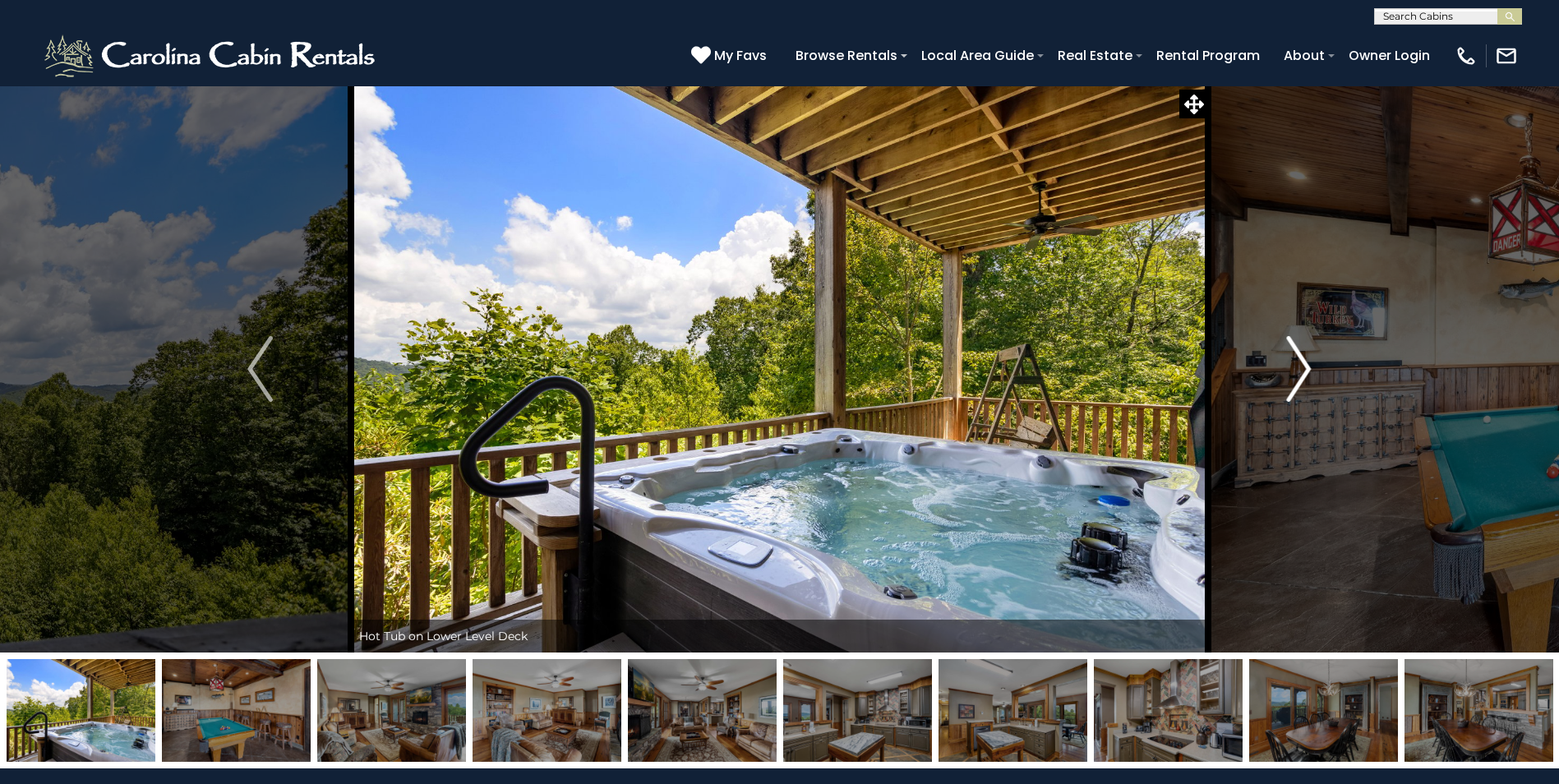
click at [1297, 359] on img "Next" at bounding box center [1298, 369] width 25 height 66
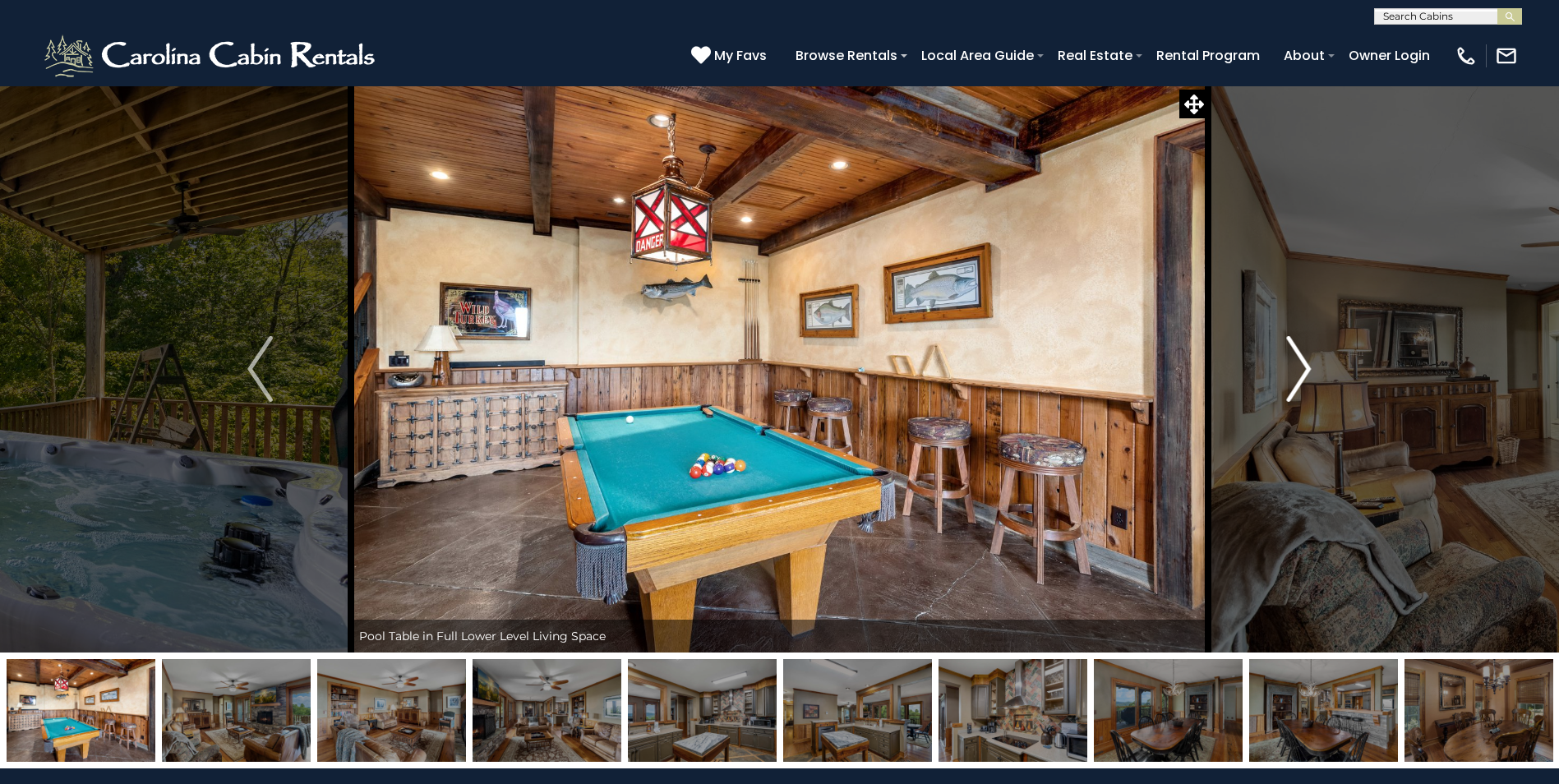
click at [1297, 359] on img "Next" at bounding box center [1298, 369] width 25 height 66
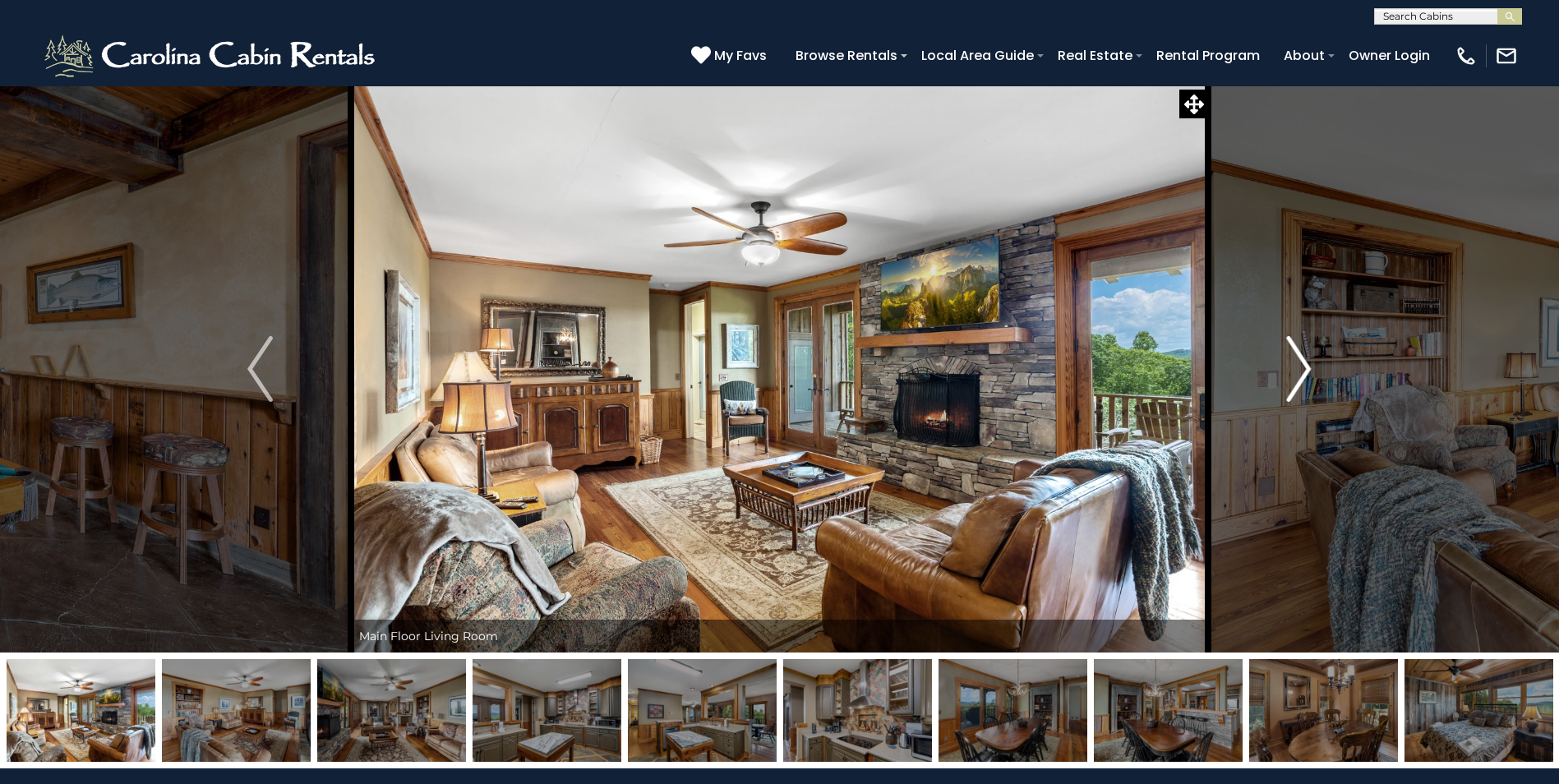
click at [1297, 359] on img "Next" at bounding box center [1298, 369] width 25 height 66
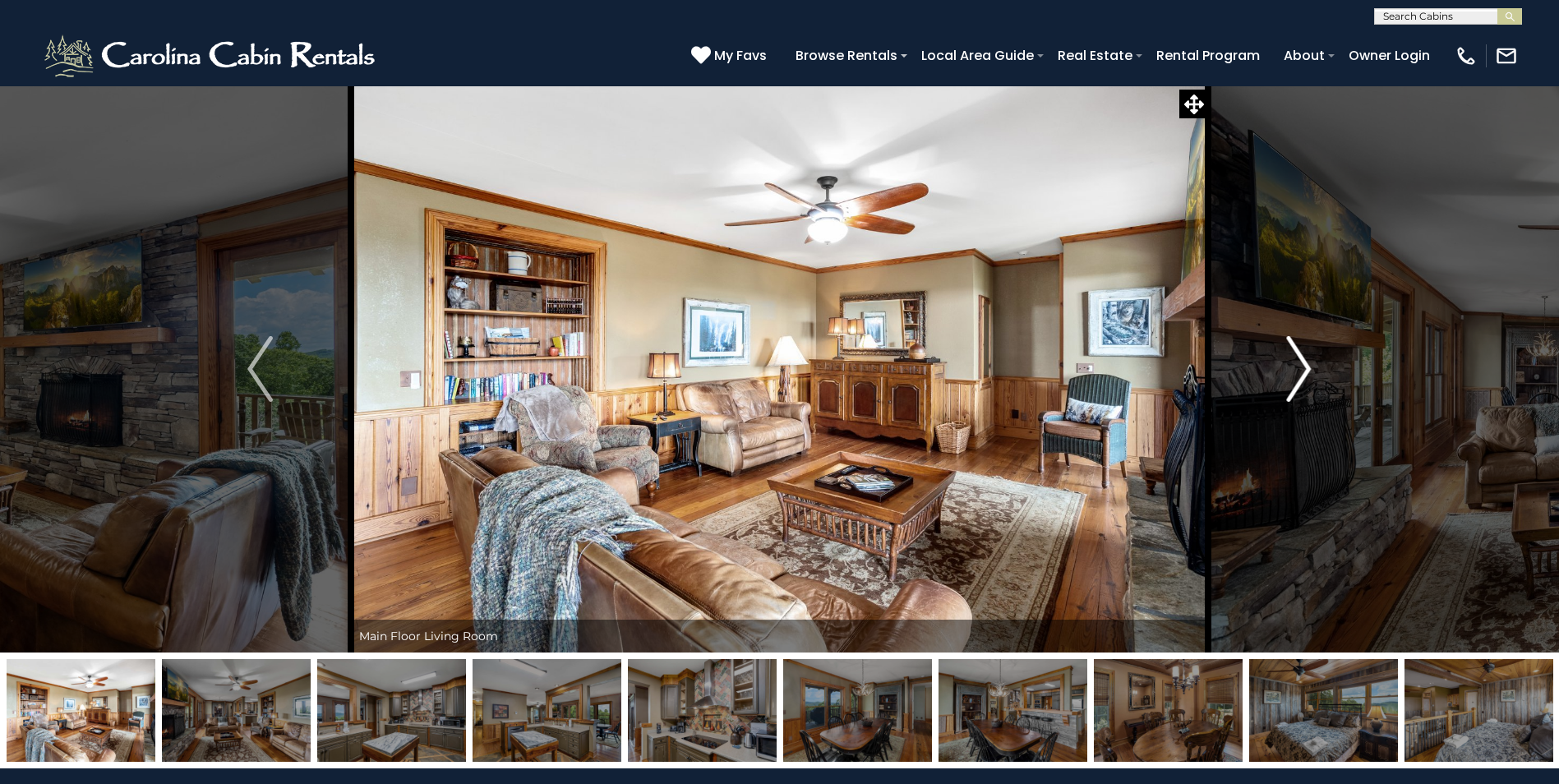
click at [1297, 359] on img "Next" at bounding box center [1298, 369] width 25 height 66
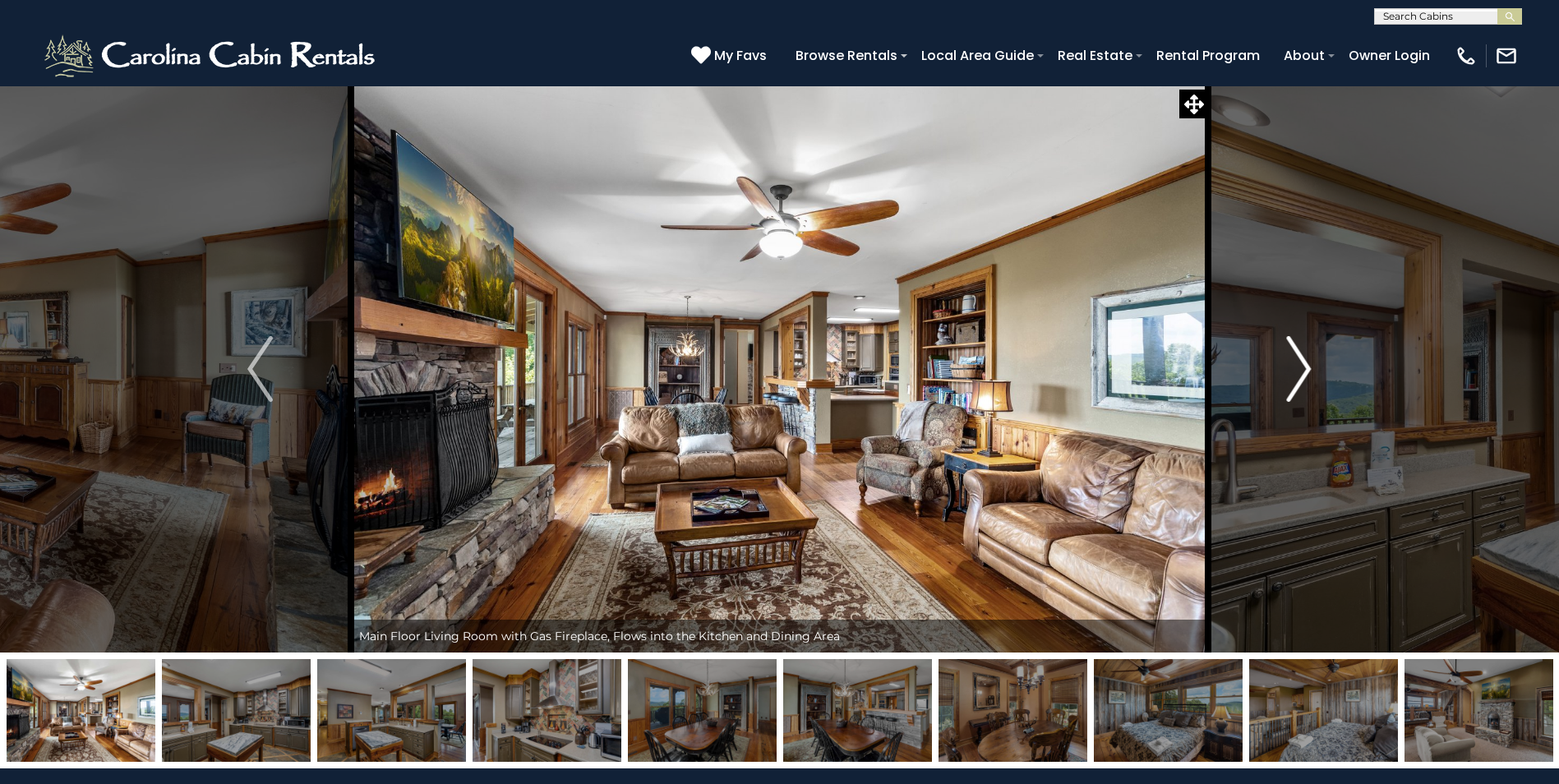
click at [1297, 359] on img "Next" at bounding box center [1298, 369] width 25 height 66
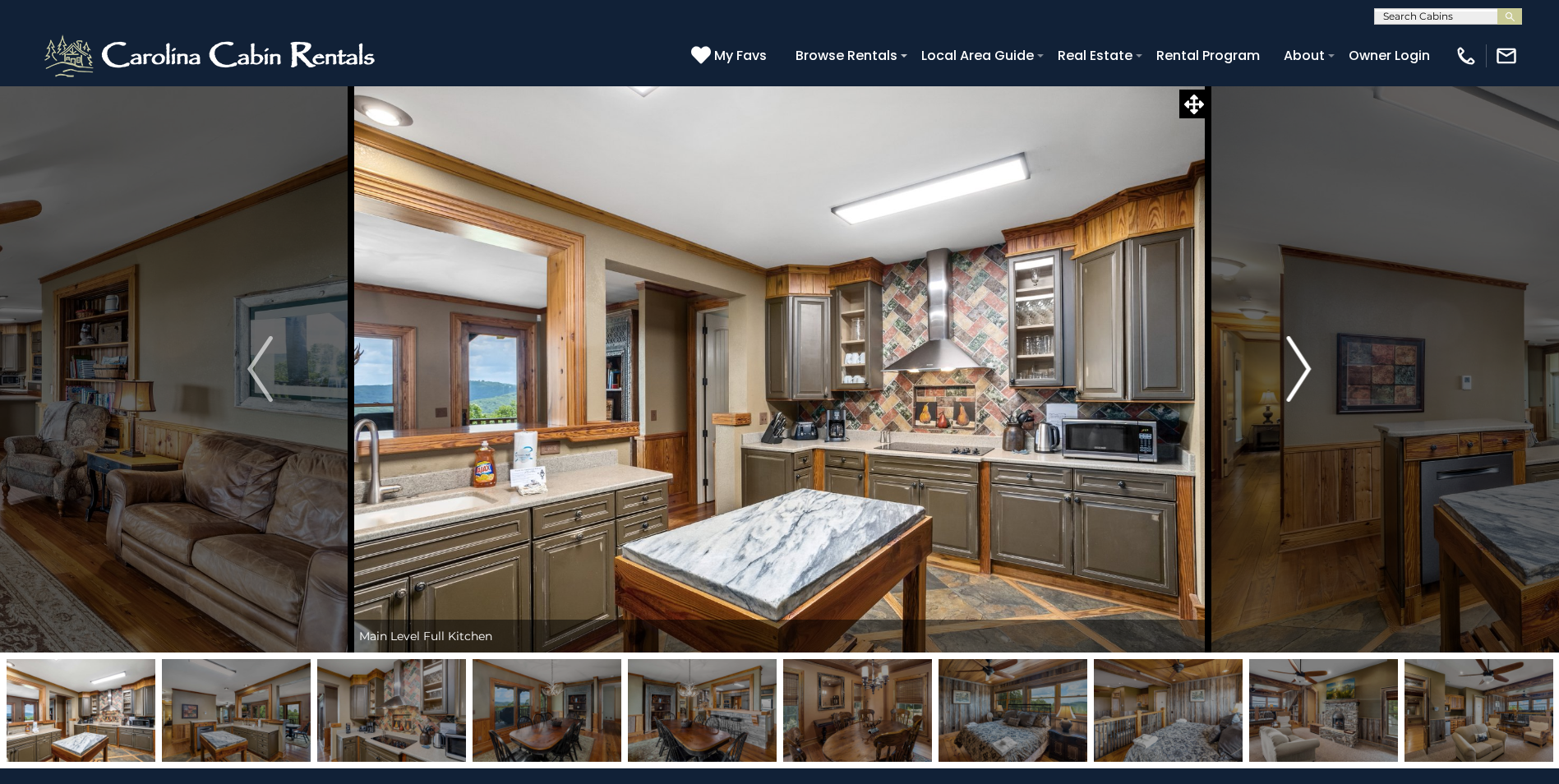
click at [1297, 359] on img "Next" at bounding box center [1298, 369] width 25 height 66
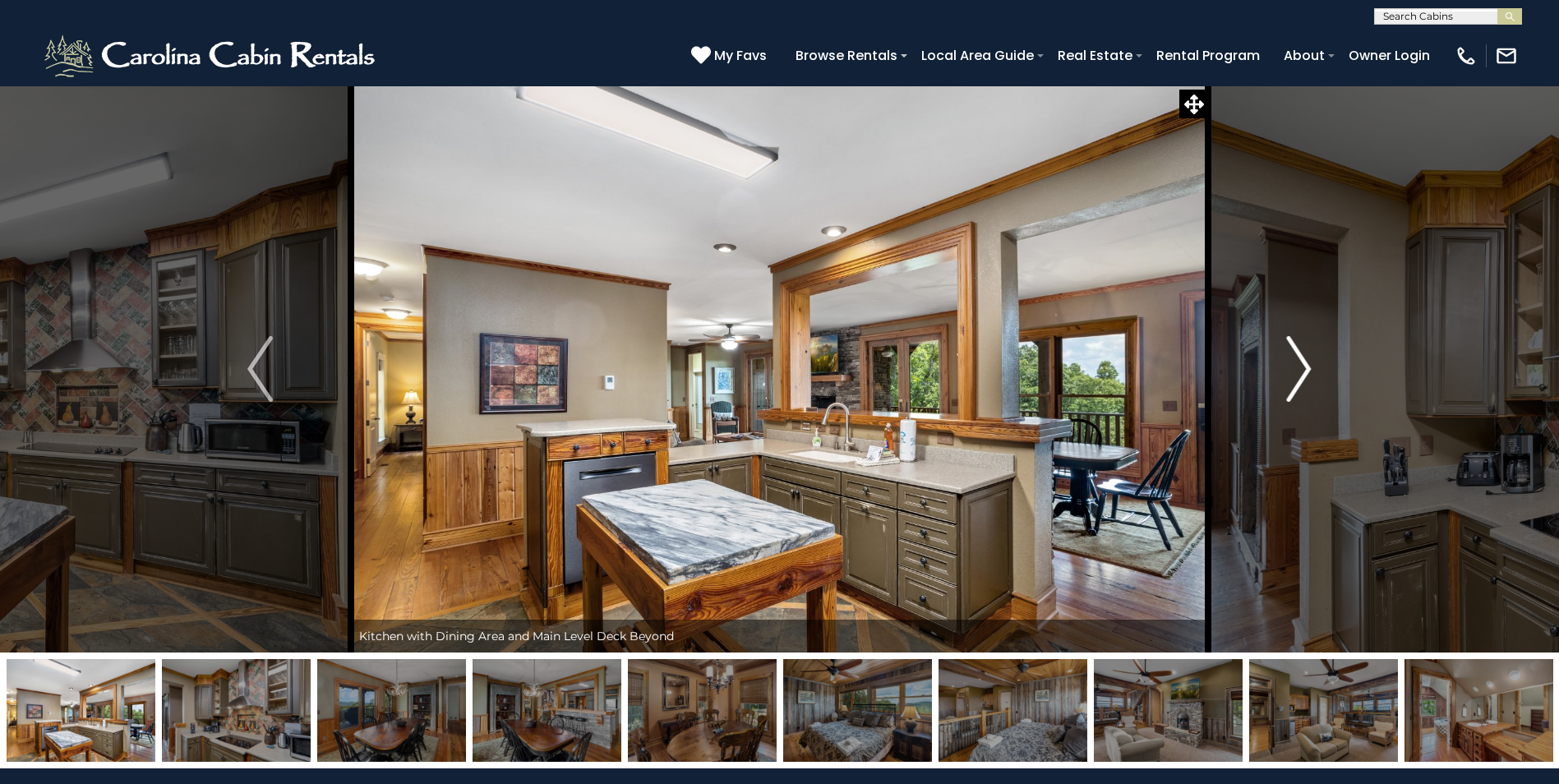
click at [1297, 359] on img "Next" at bounding box center [1298, 369] width 25 height 66
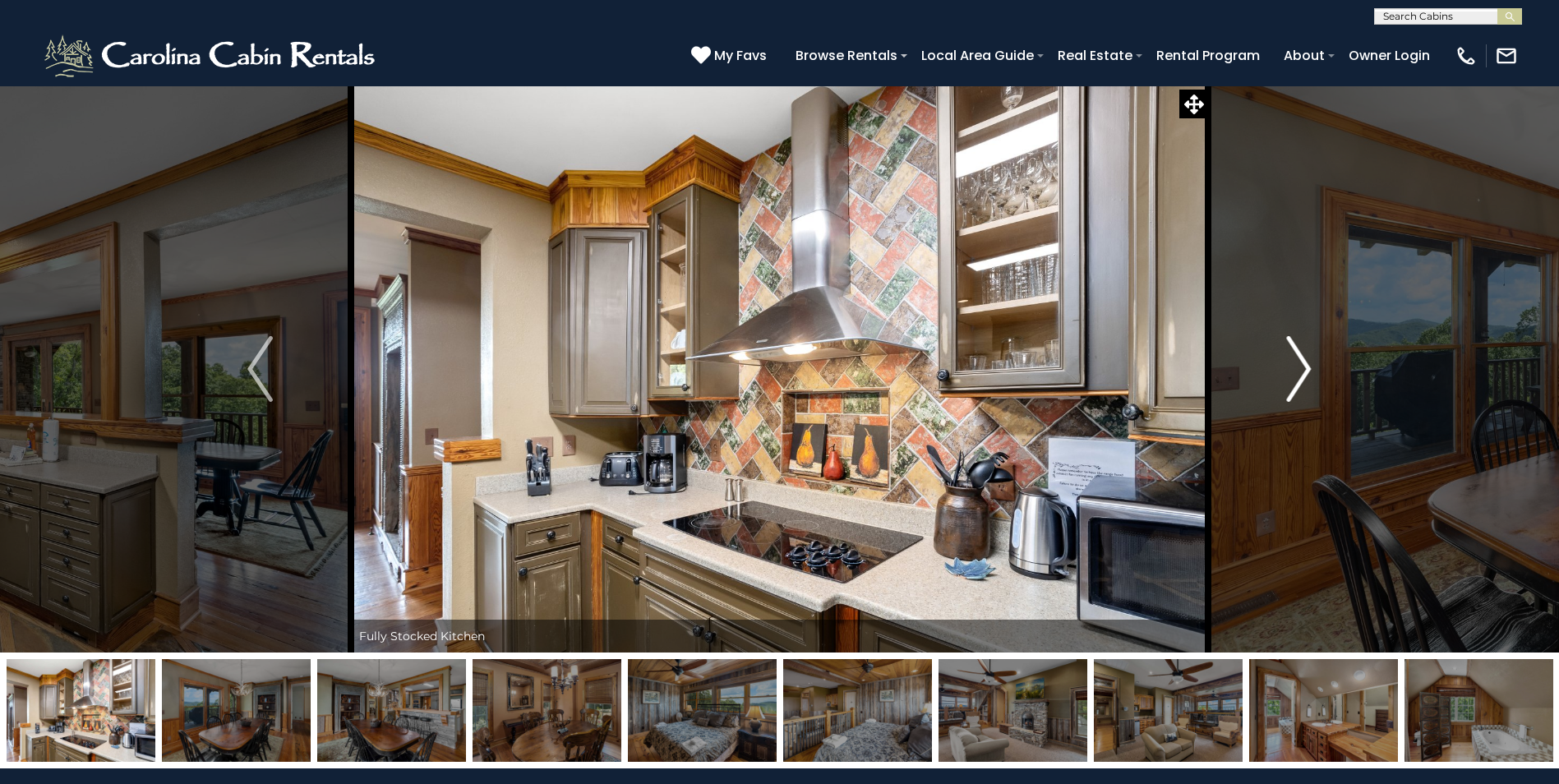
click at [1297, 359] on img "Next" at bounding box center [1298, 369] width 25 height 66
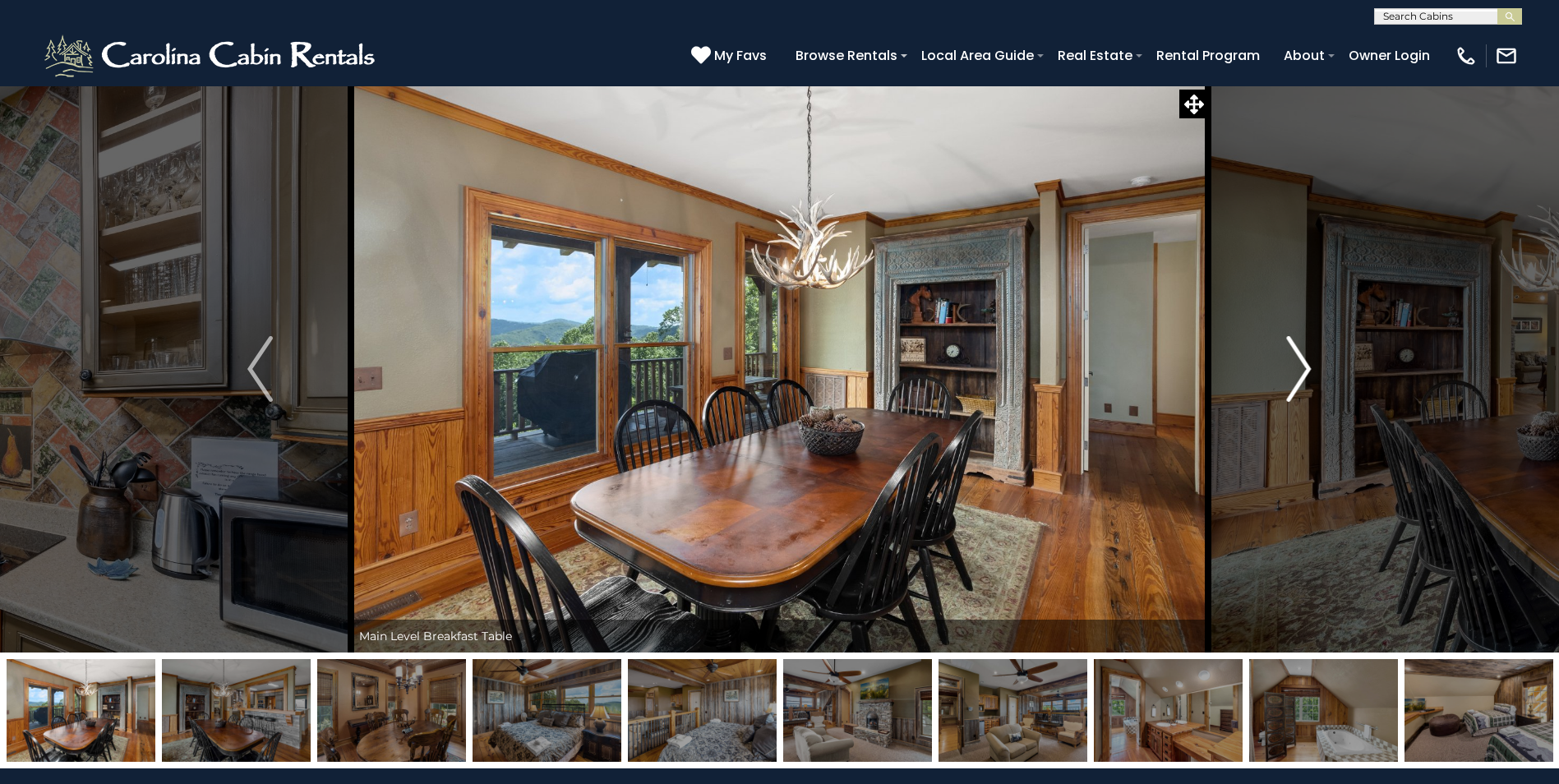
click at [1297, 359] on img "Next" at bounding box center [1298, 369] width 25 height 66
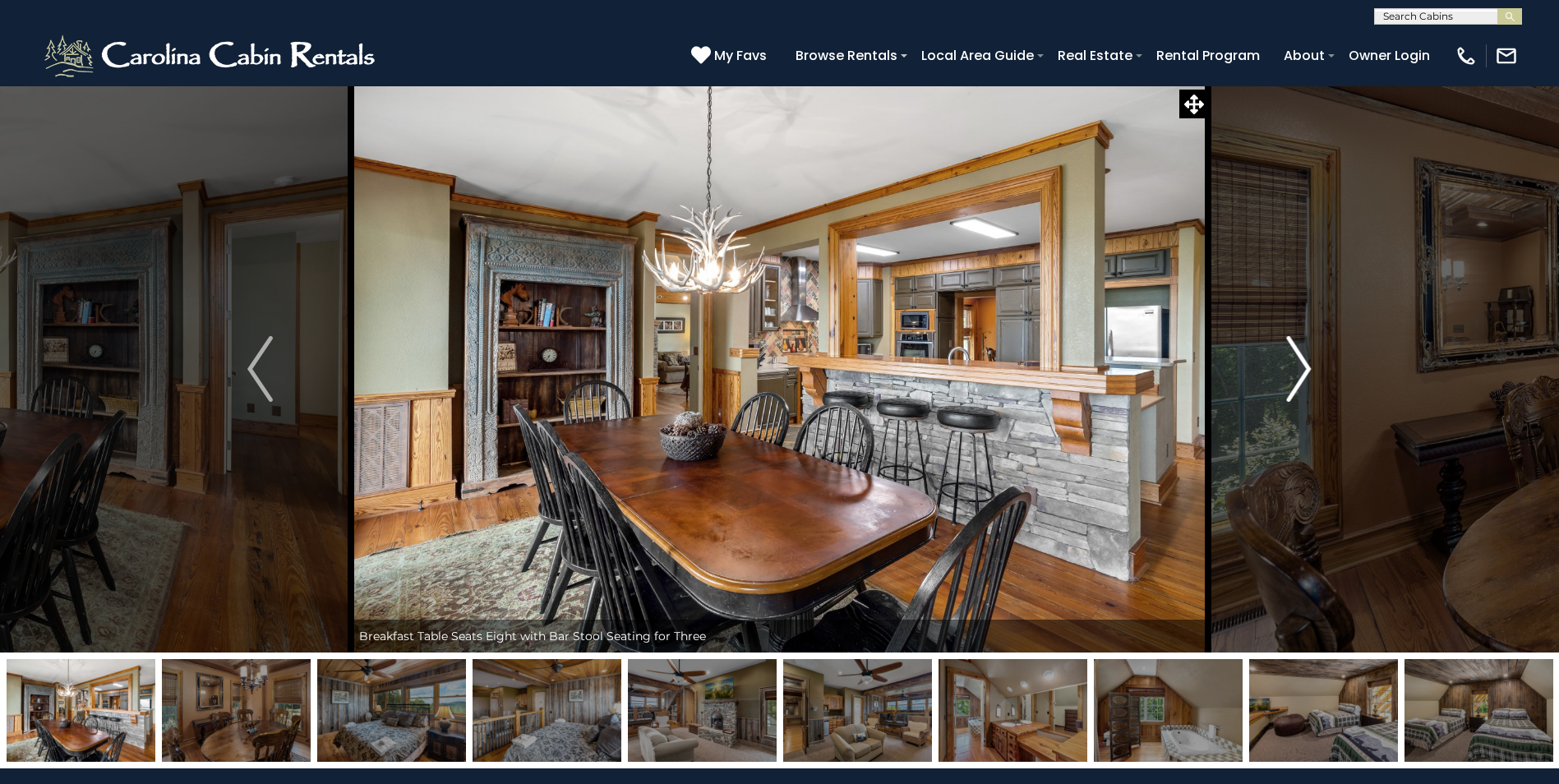
click at [1297, 359] on img "Next" at bounding box center [1298, 369] width 25 height 66
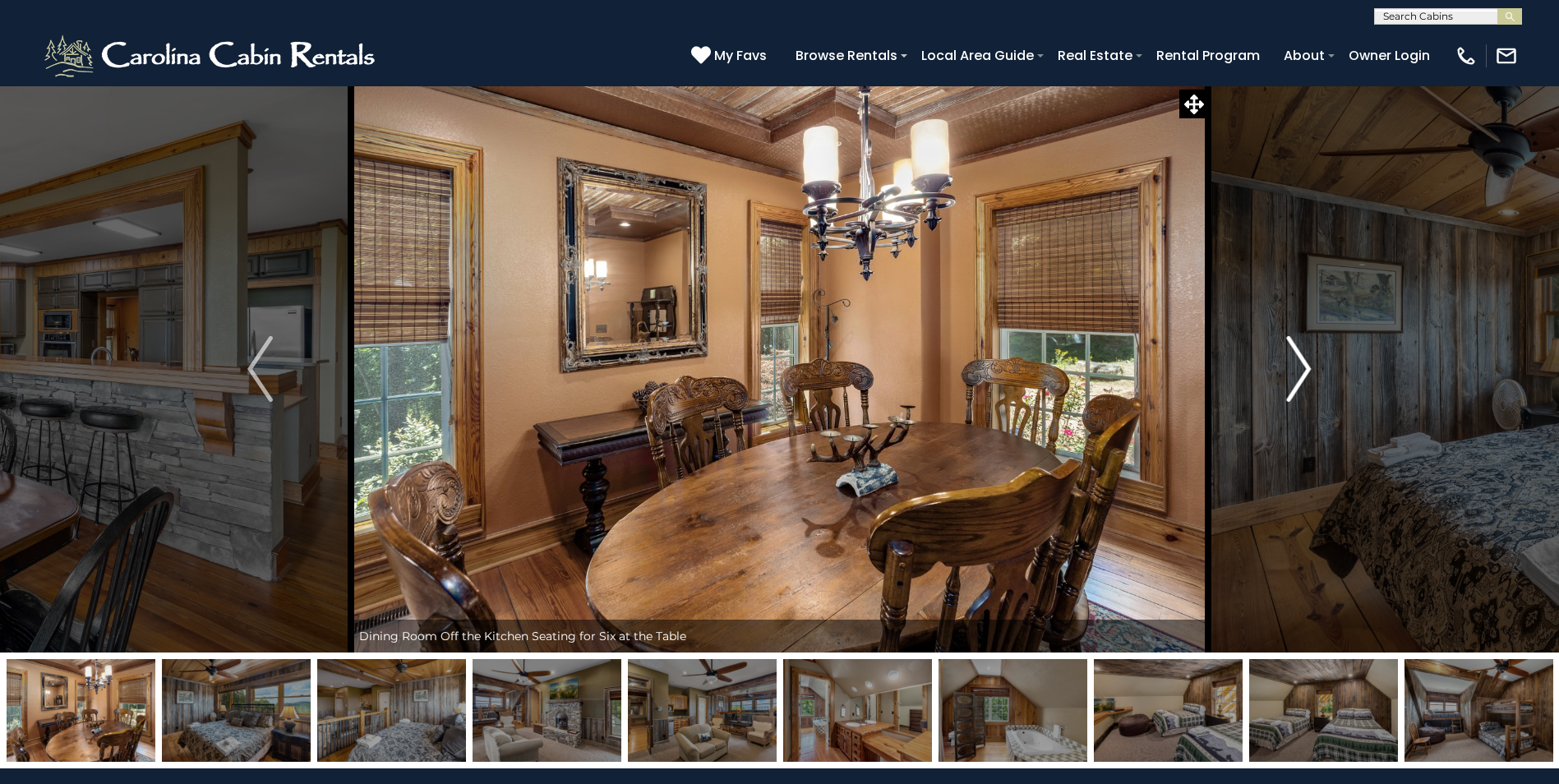
click at [1297, 359] on img "Next" at bounding box center [1298, 369] width 25 height 66
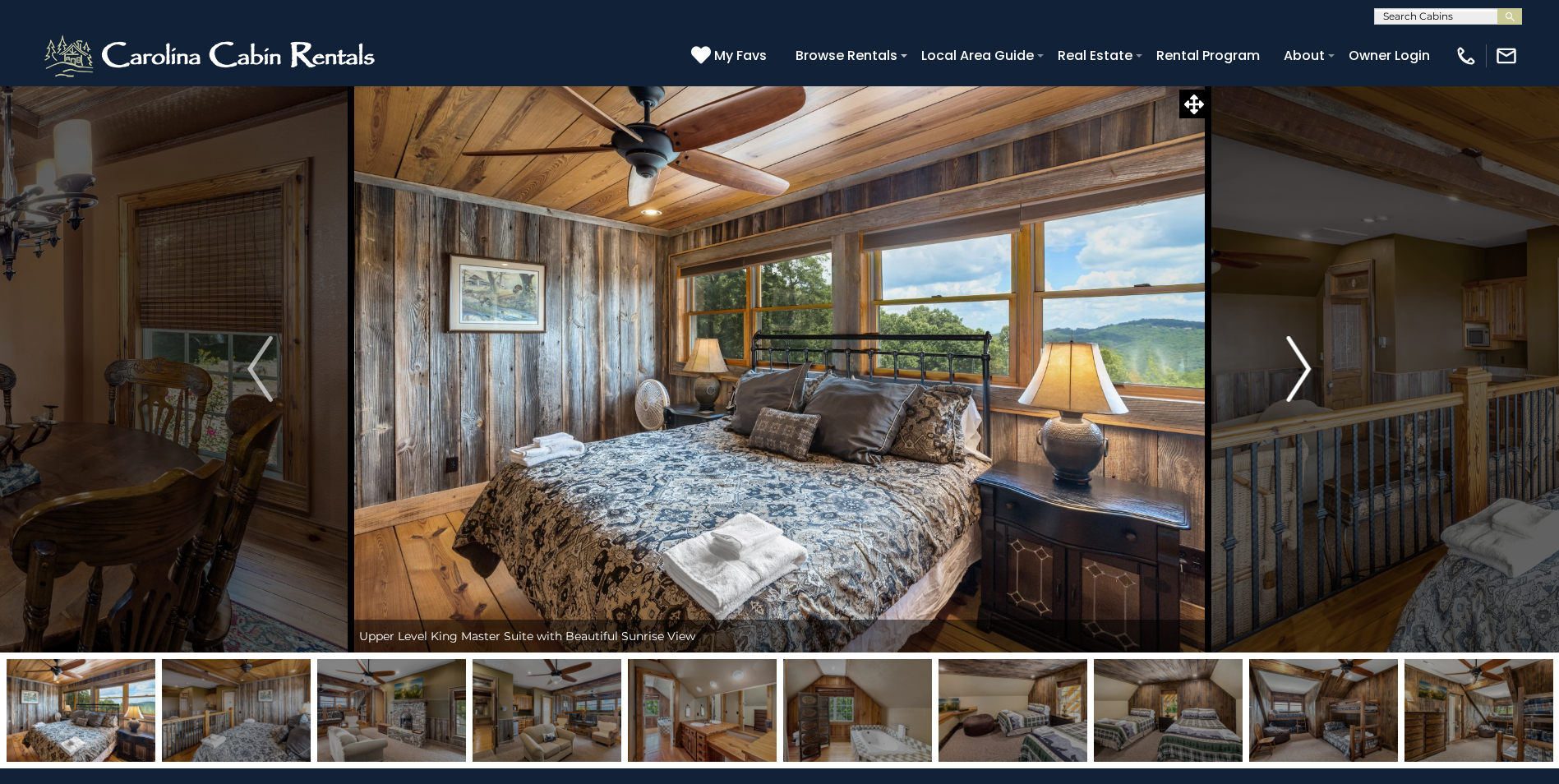
click at [1297, 359] on img "Next" at bounding box center [1298, 369] width 25 height 66
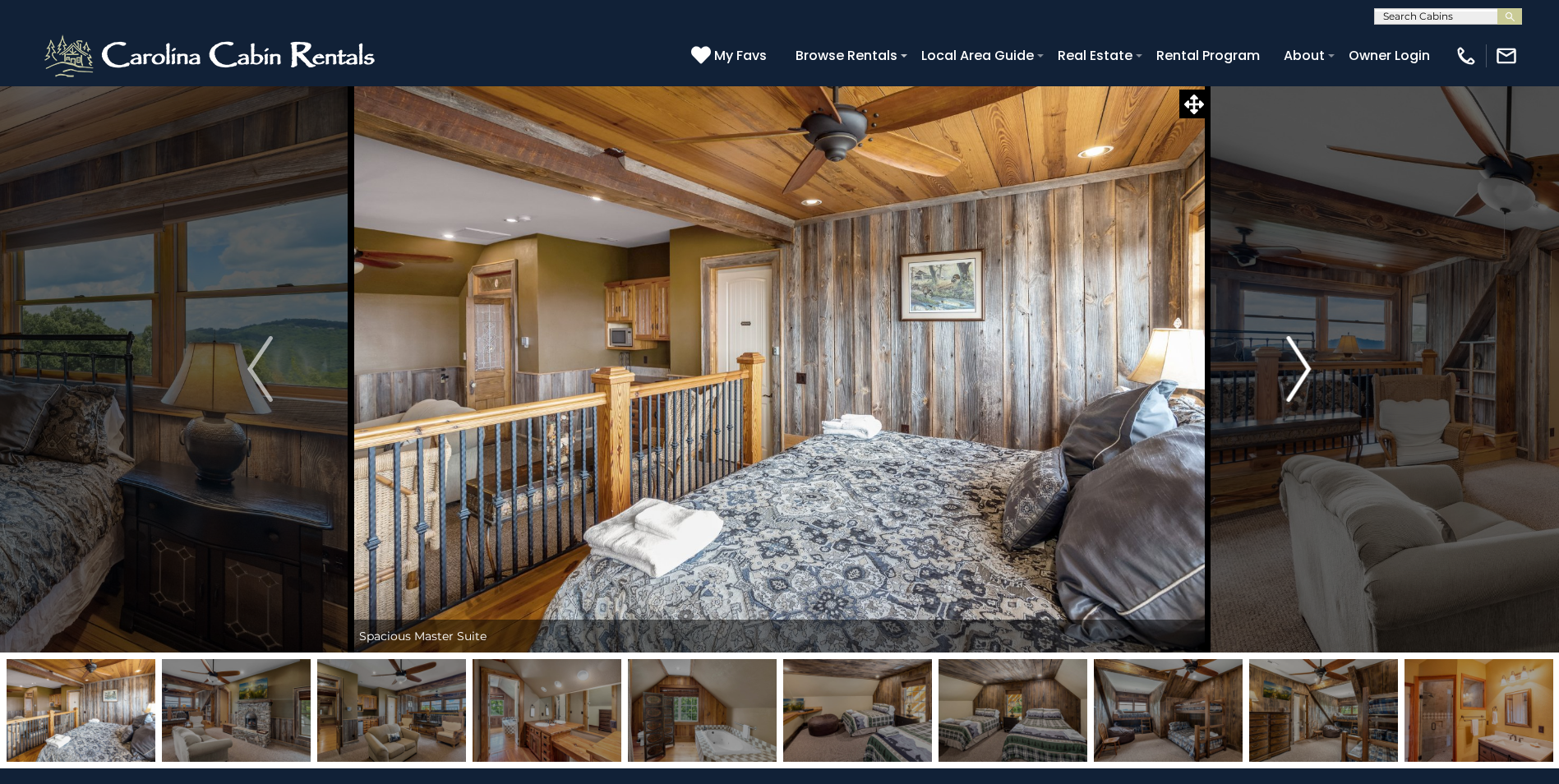
click at [1297, 359] on img "Next" at bounding box center [1298, 369] width 25 height 66
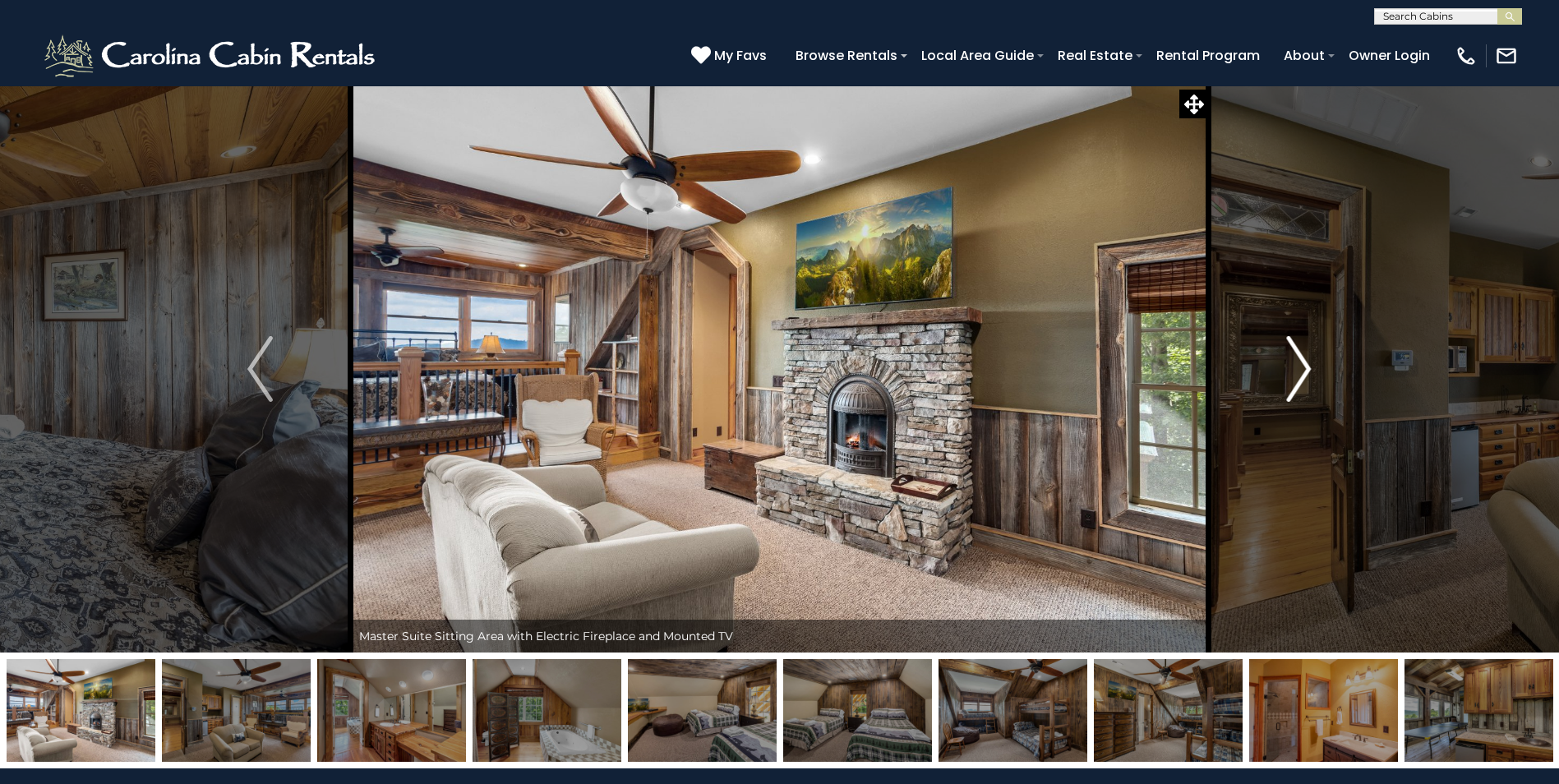
click at [1297, 359] on img "Next" at bounding box center [1298, 369] width 25 height 66
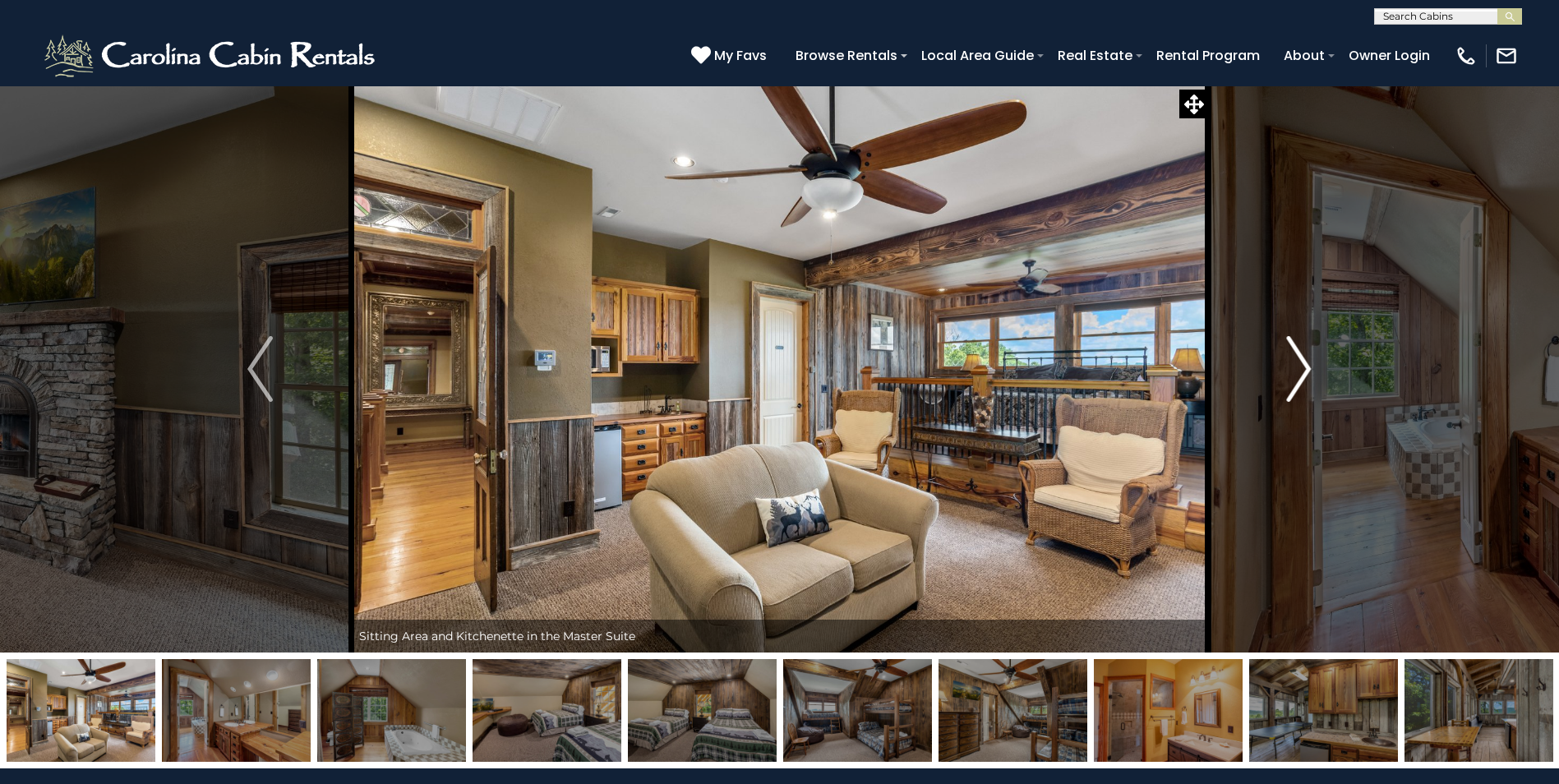
click at [1297, 359] on img "Next" at bounding box center [1298, 369] width 25 height 66
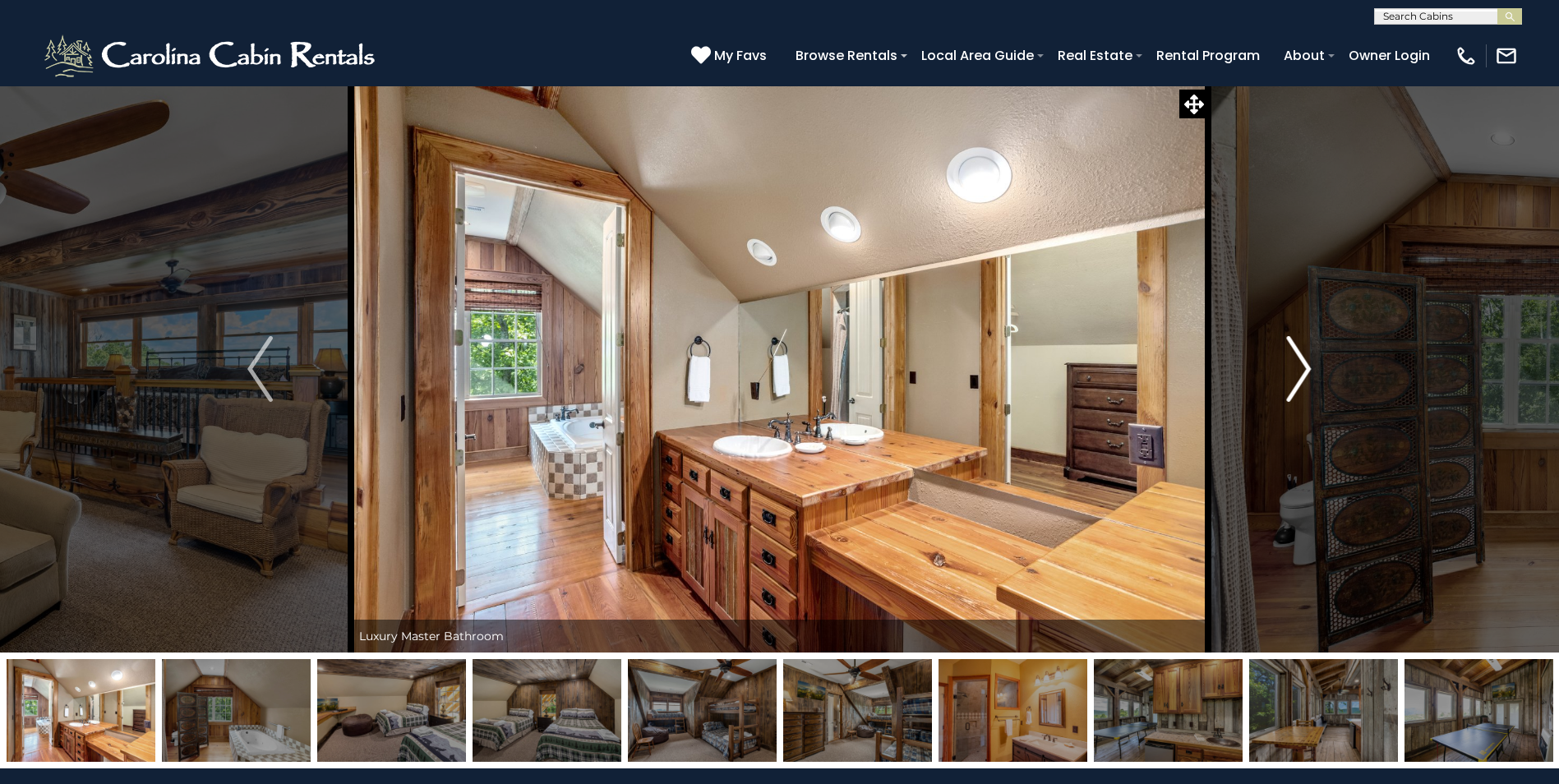
click at [1297, 359] on img "Next" at bounding box center [1298, 369] width 25 height 66
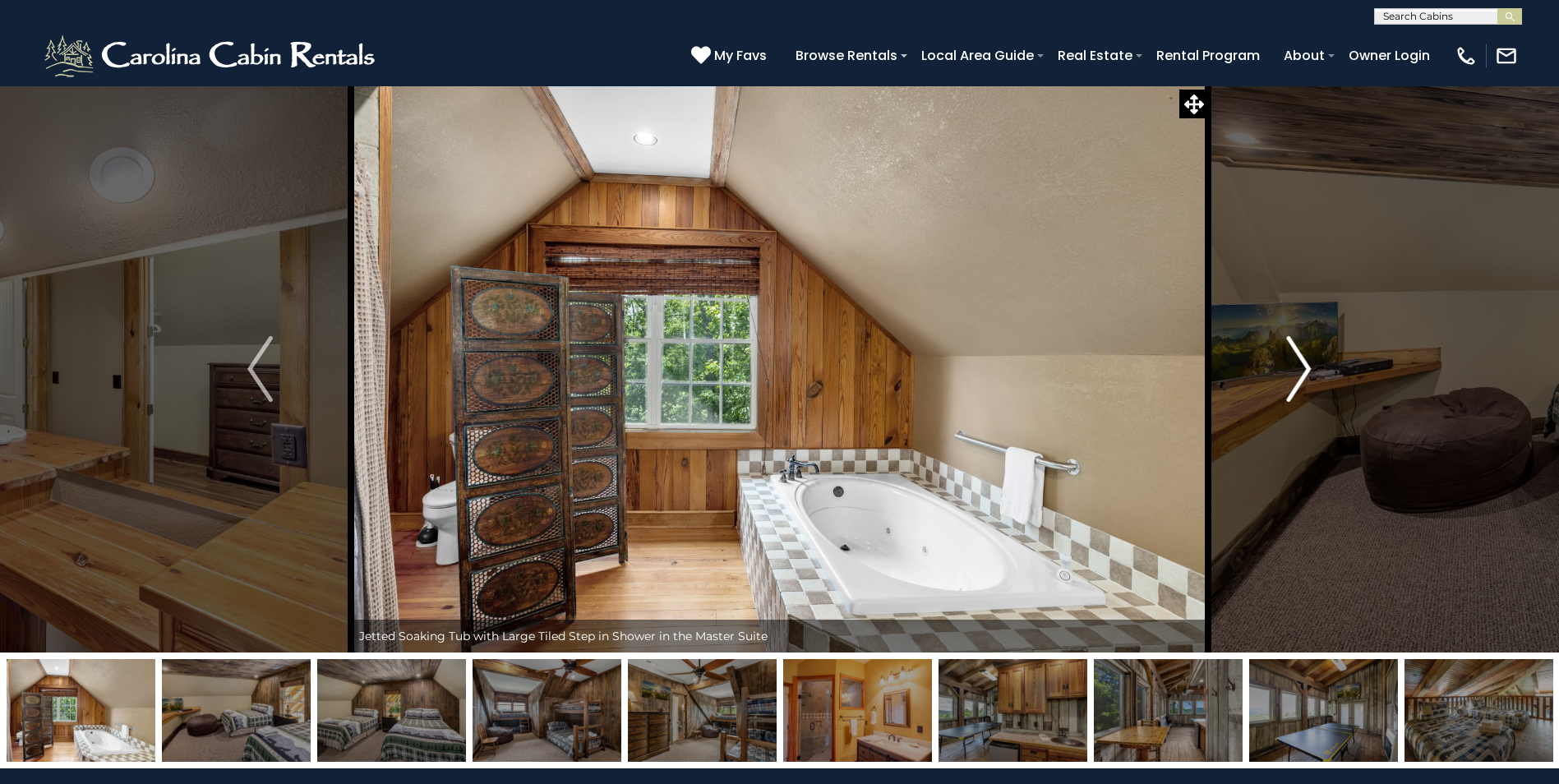
click at [1297, 359] on img "Next" at bounding box center [1298, 369] width 25 height 66
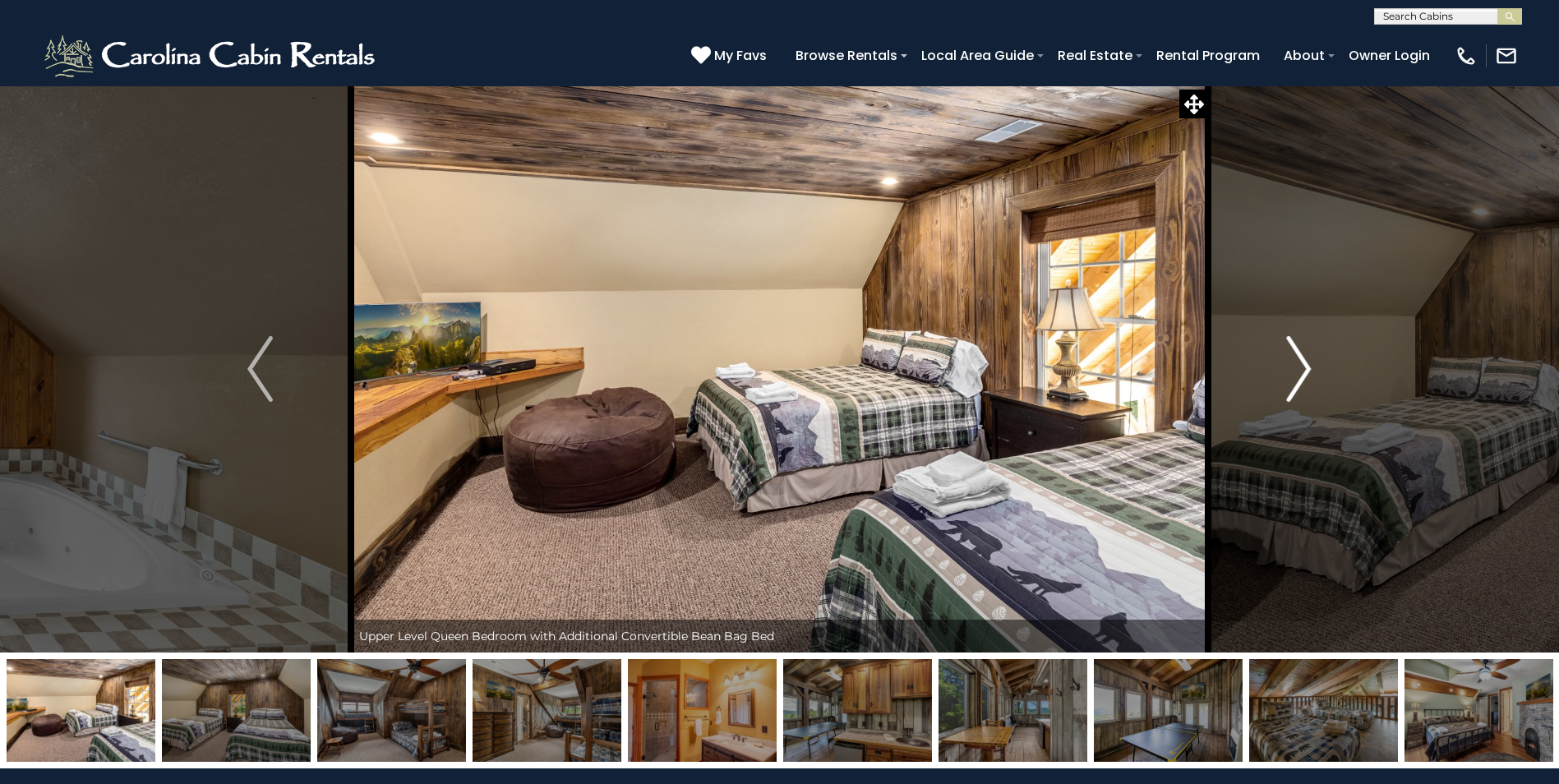
click at [1297, 359] on img "Next" at bounding box center [1298, 369] width 25 height 66
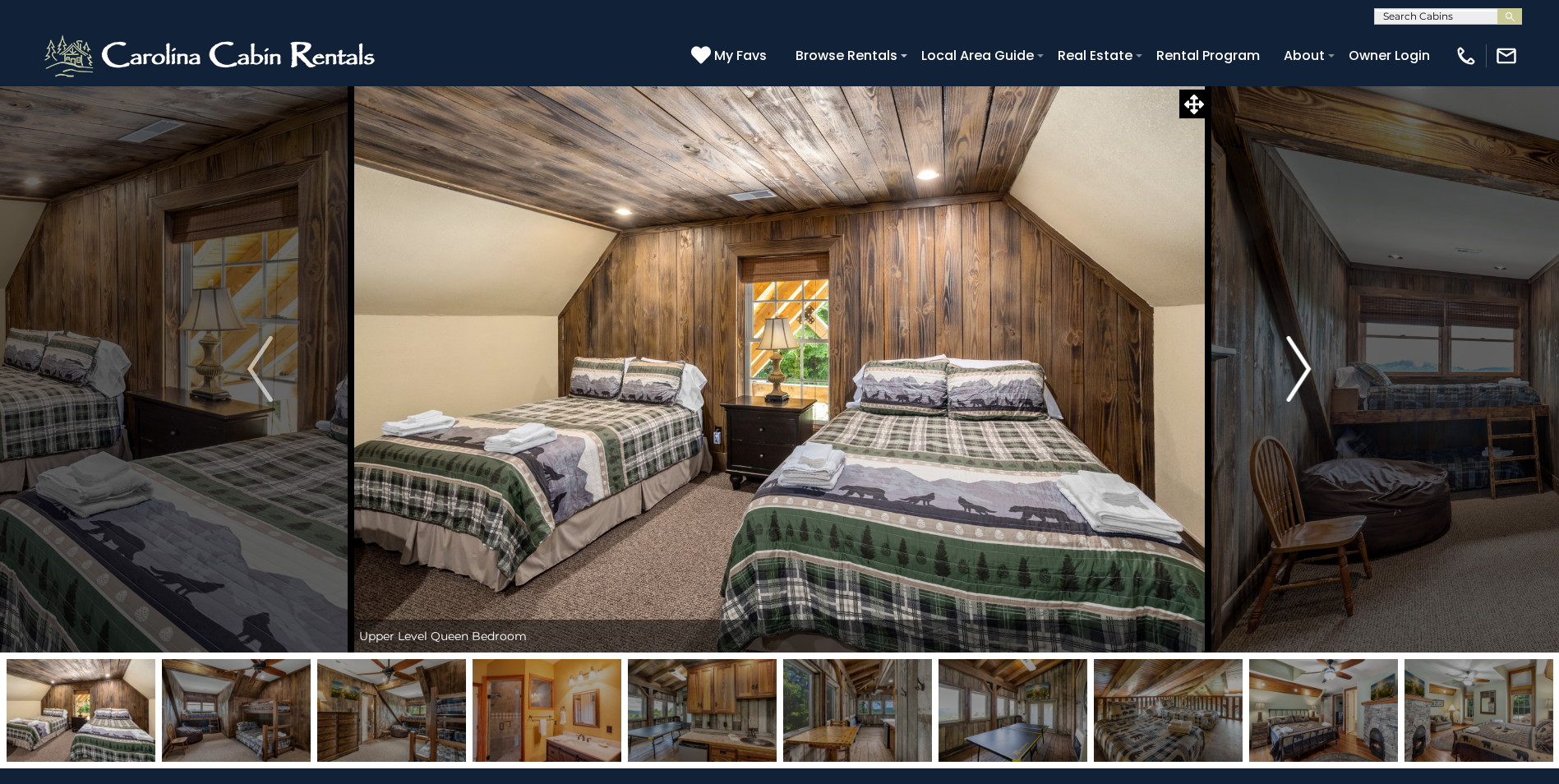
click at [1297, 359] on img "Next" at bounding box center [1298, 369] width 25 height 66
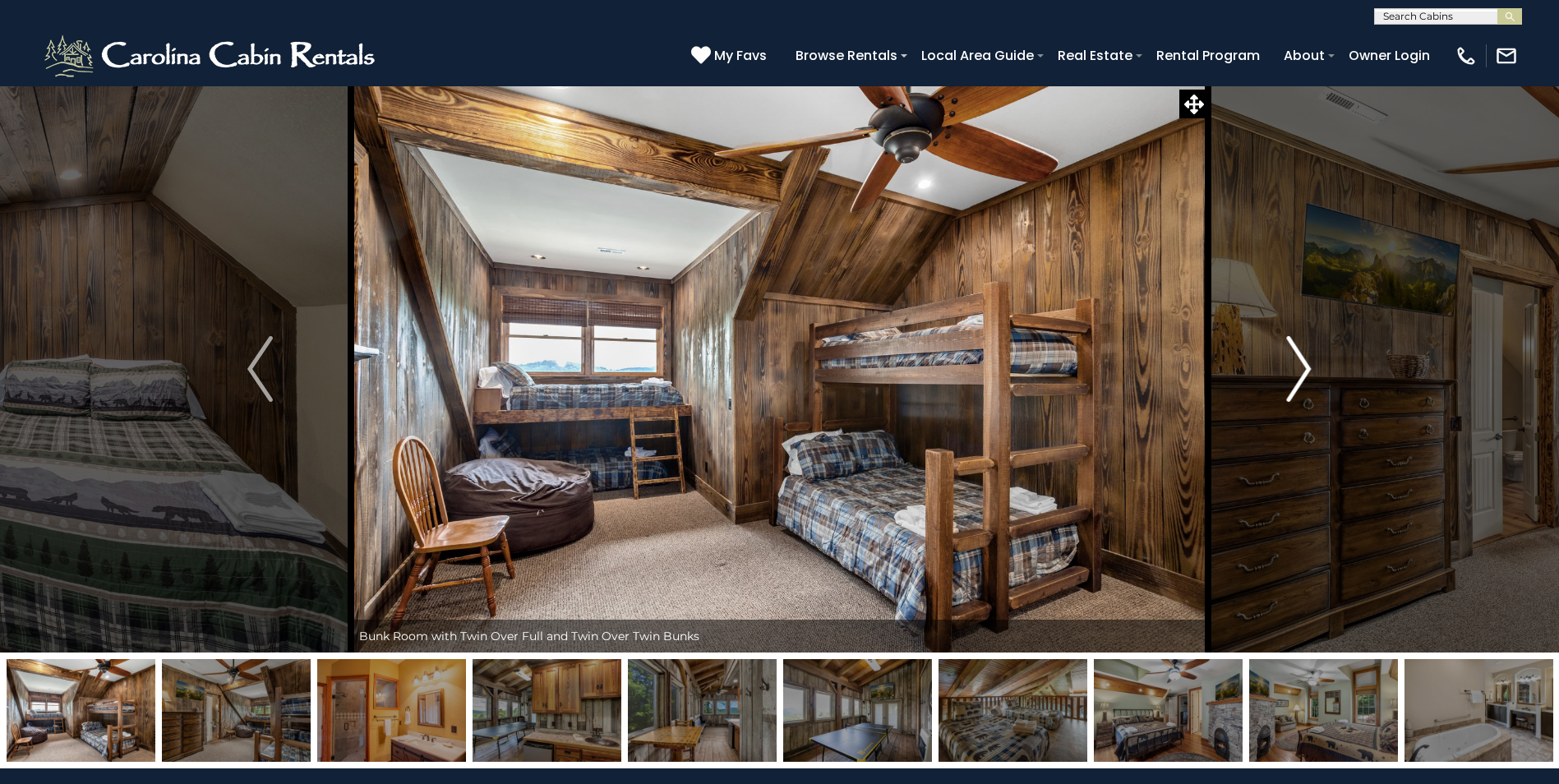
click at [1297, 359] on img "Next" at bounding box center [1298, 369] width 25 height 66
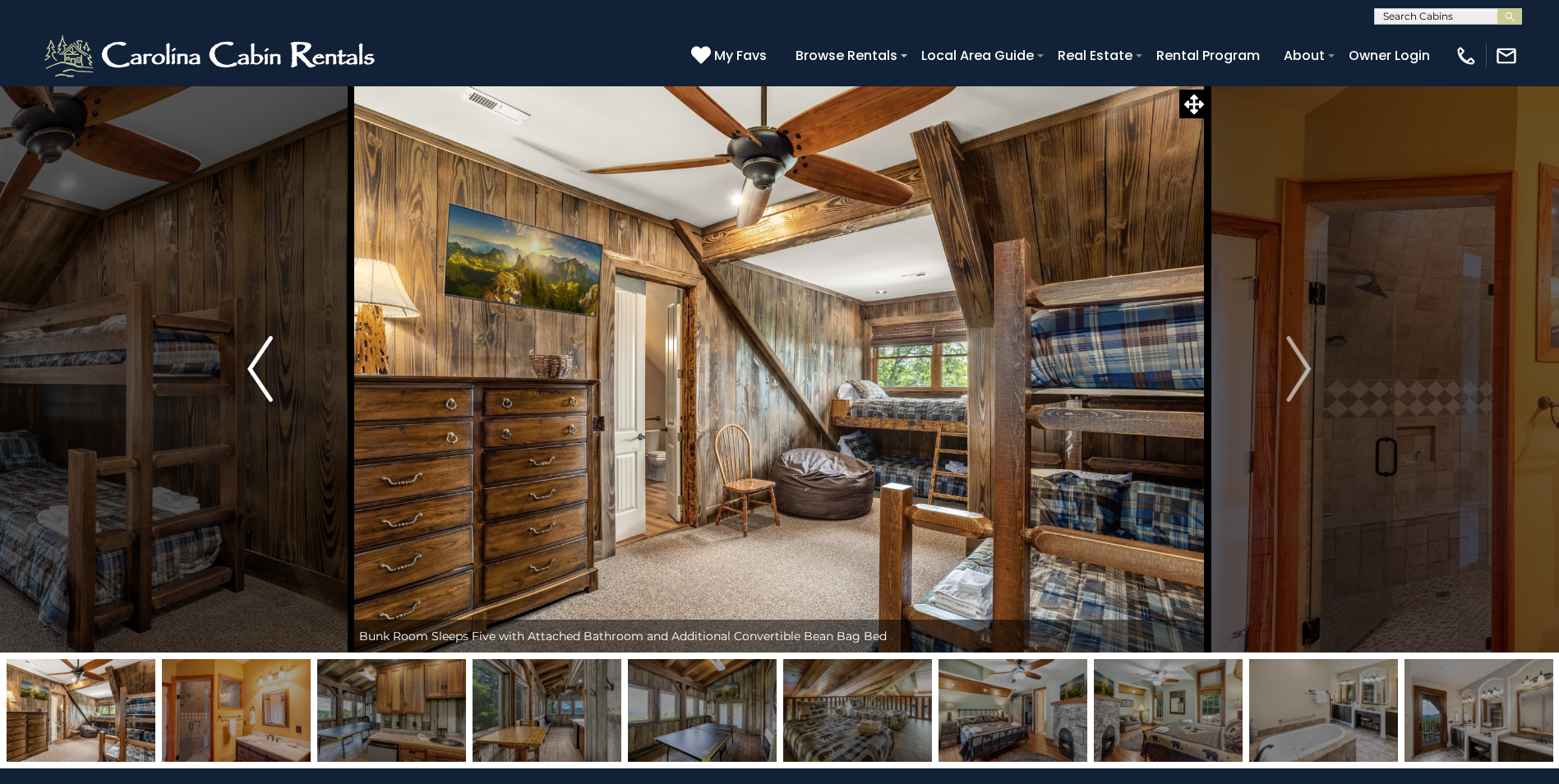
click at [267, 371] on img "Previous" at bounding box center [259, 369] width 25 height 66
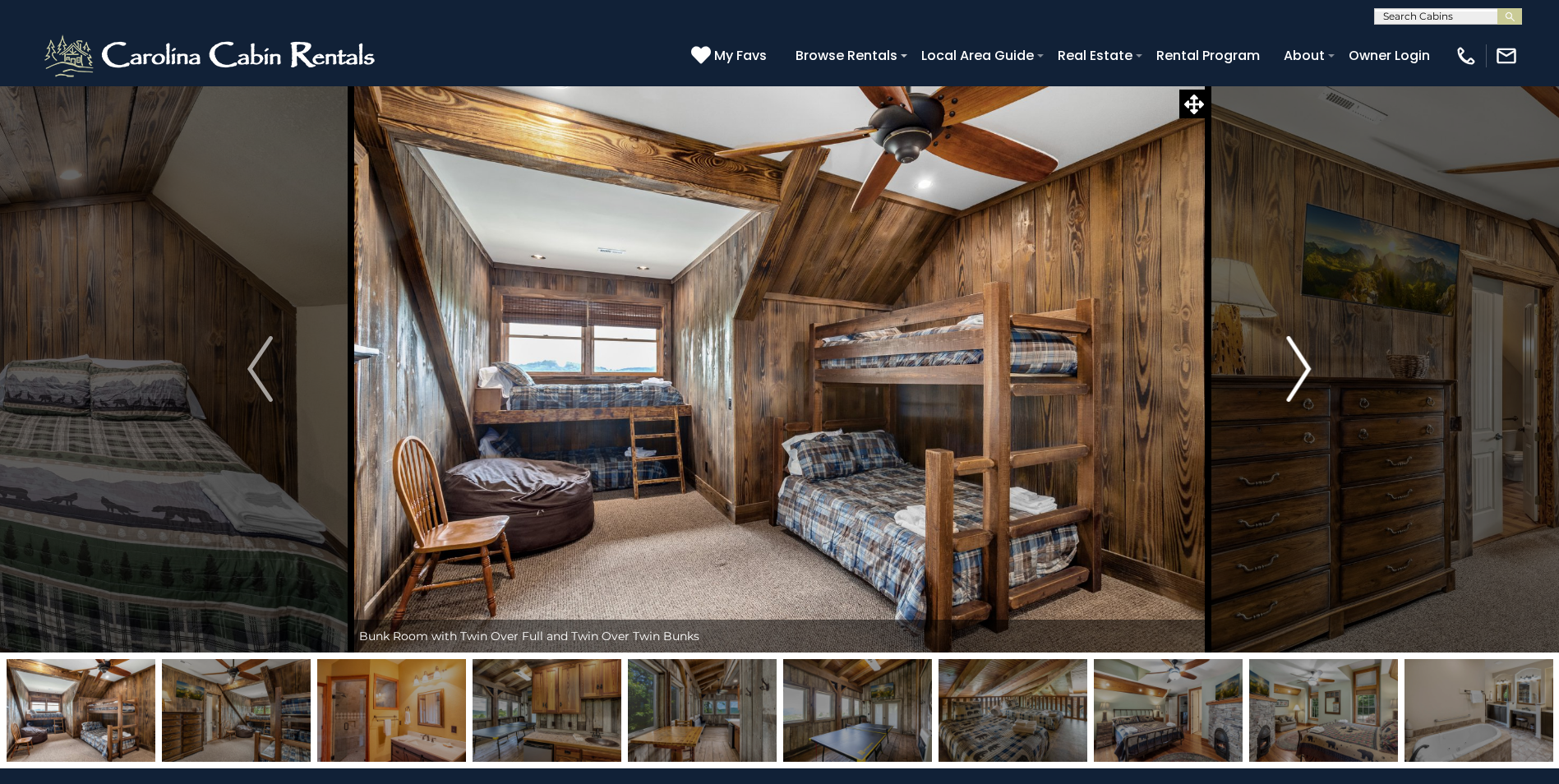
click at [1298, 364] on img "Next" at bounding box center [1298, 369] width 25 height 66
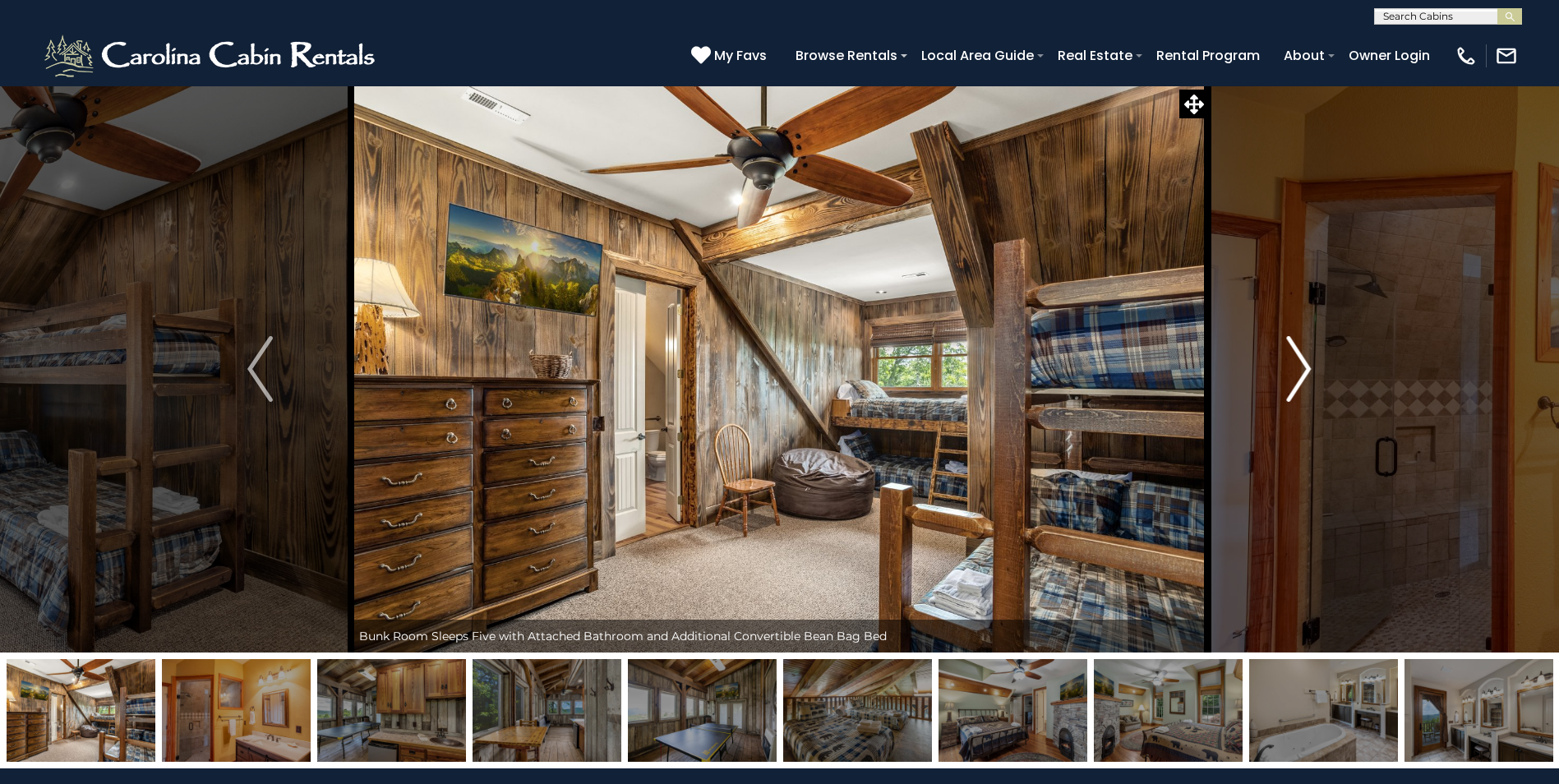
click at [1298, 364] on img "Next" at bounding box center [1298, 369] width 25 height 66
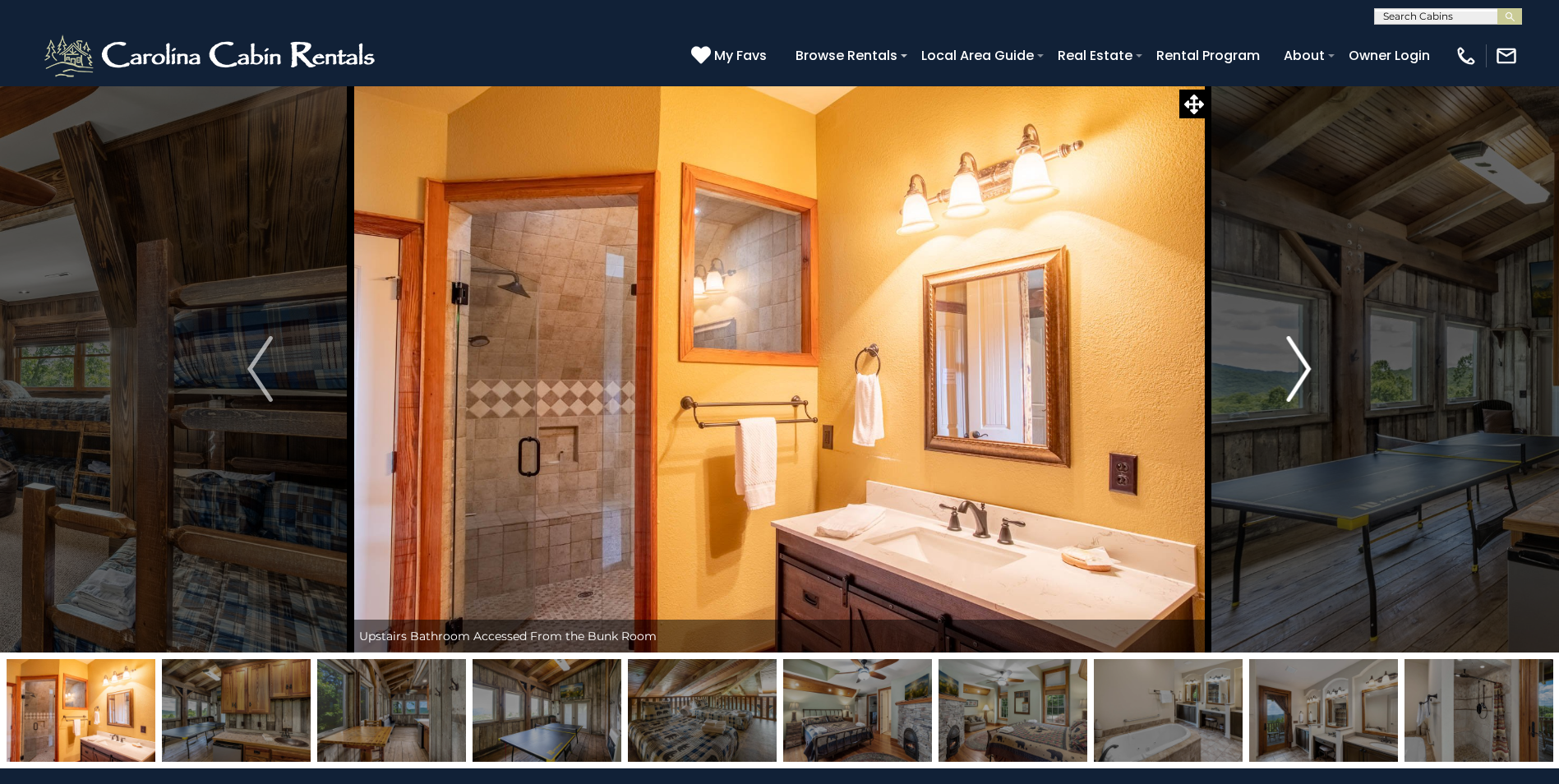
click at [1298, 364] on img "Next" at bounding box center [1298, 369] width 25 height 66
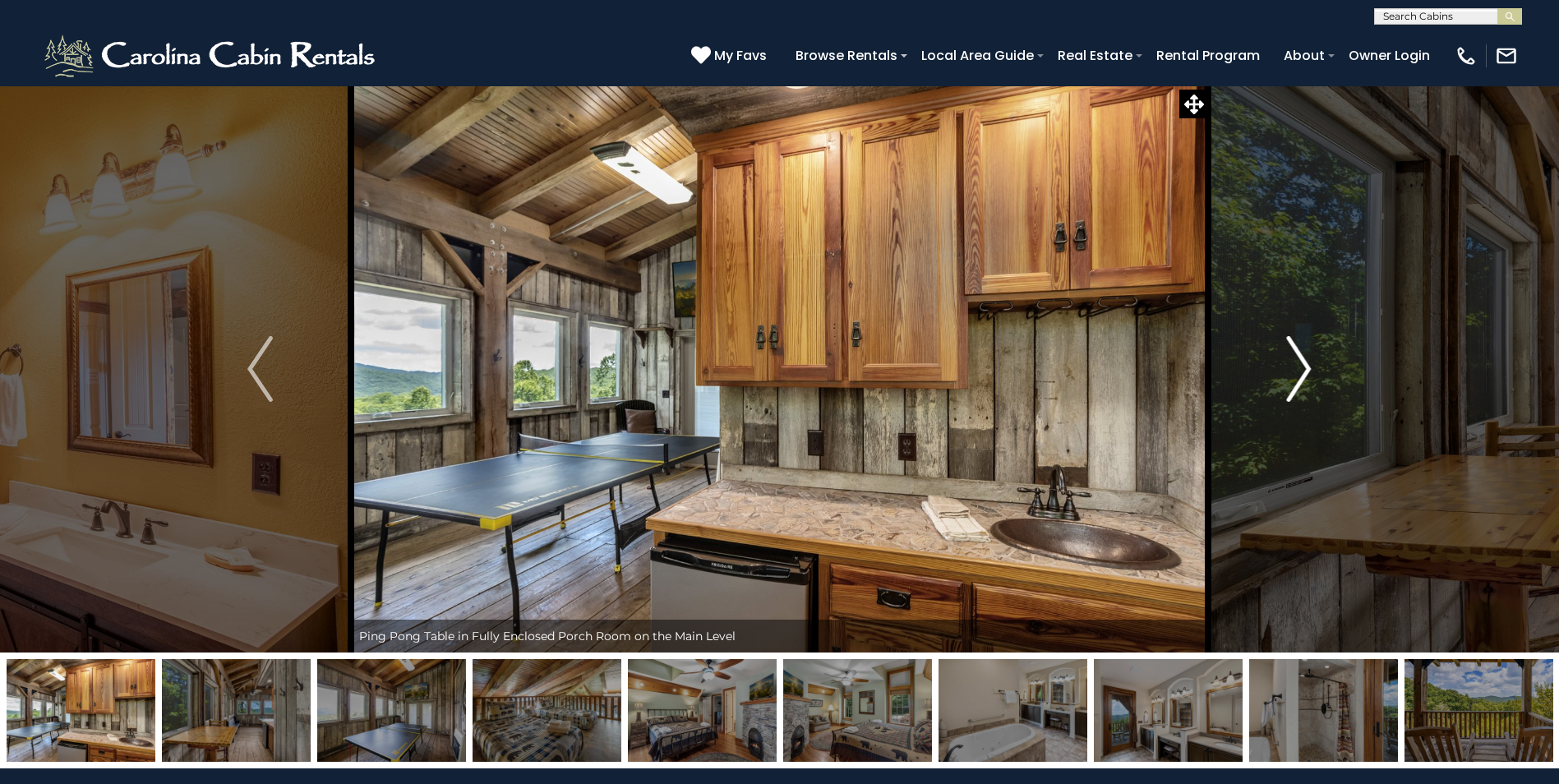
click at [1298, 364] on img "Next" at bounding box center [1298, 369] width 25 height 66
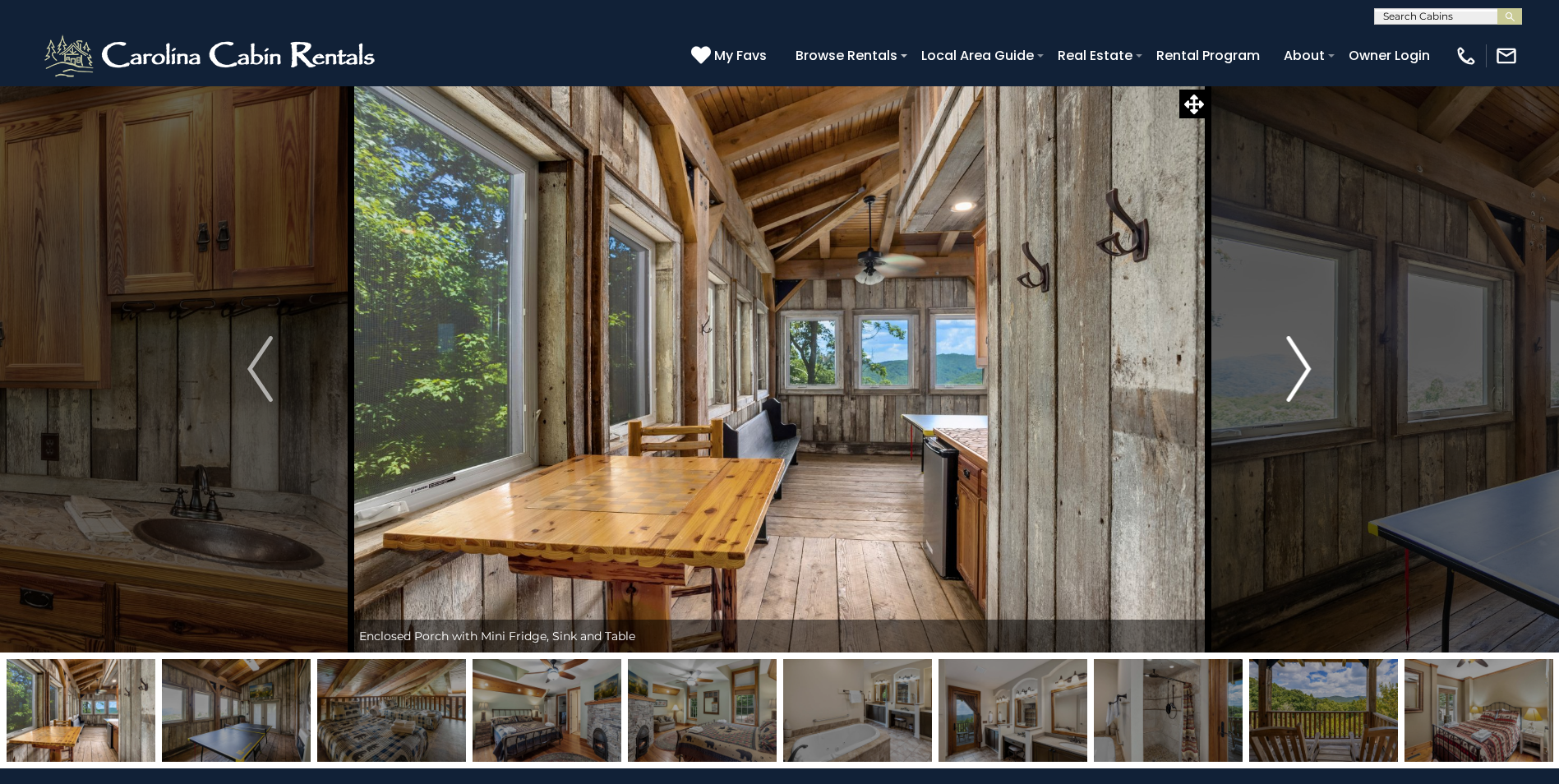
click at [1298, 364] on img "Next" at bounding box center [1298, 369] width 25 height 66
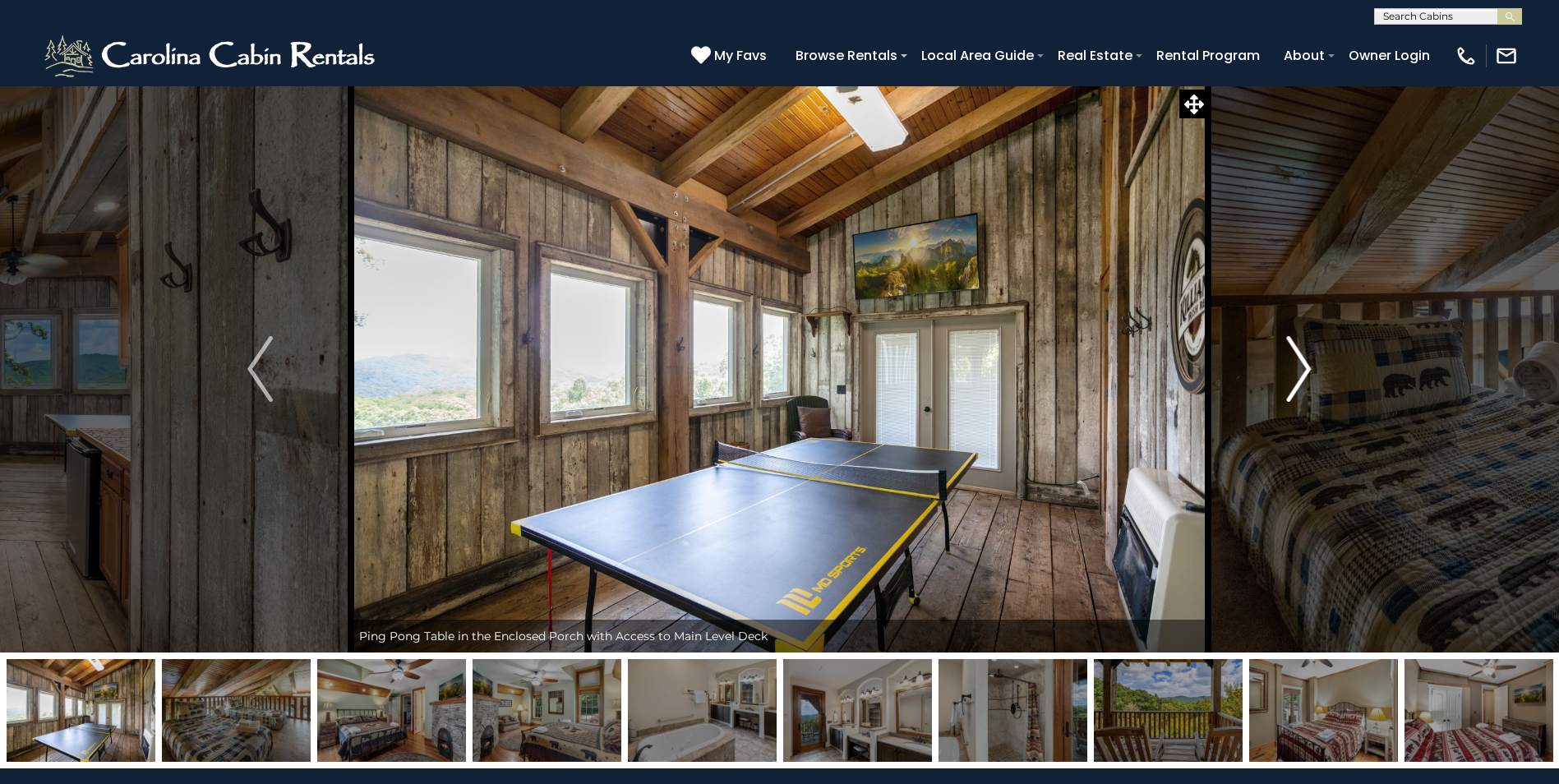
click at [1298, 364] on img "Next" at bounding box center [1298, 369] width 25 height 66
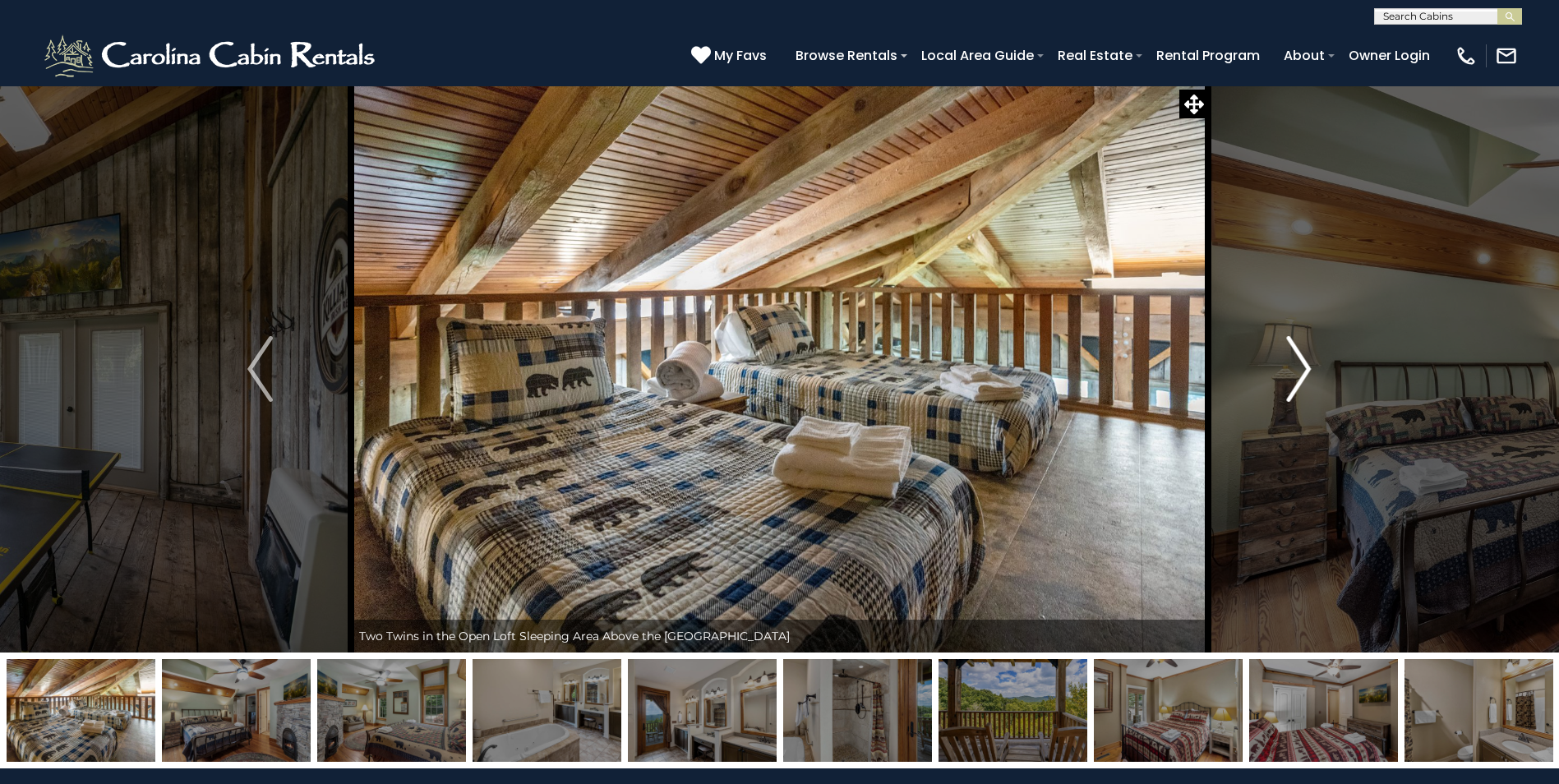
click at [1298, 364] on img "Next" at bounding box center [1298, 369] width 25 height 66
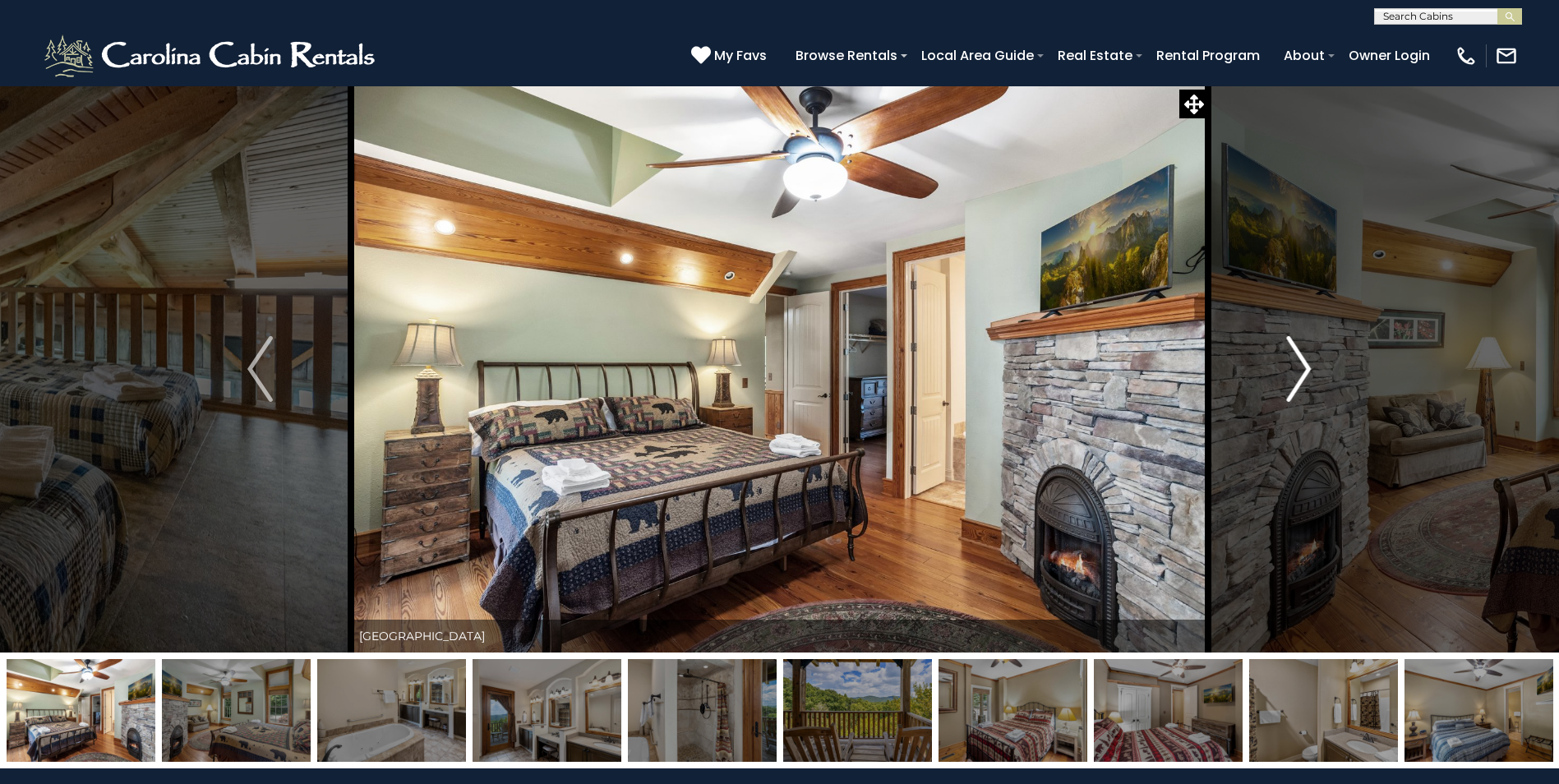
click at [1298, 364] on img "Next" at bounding box center [1298, 369] width 25 height 66
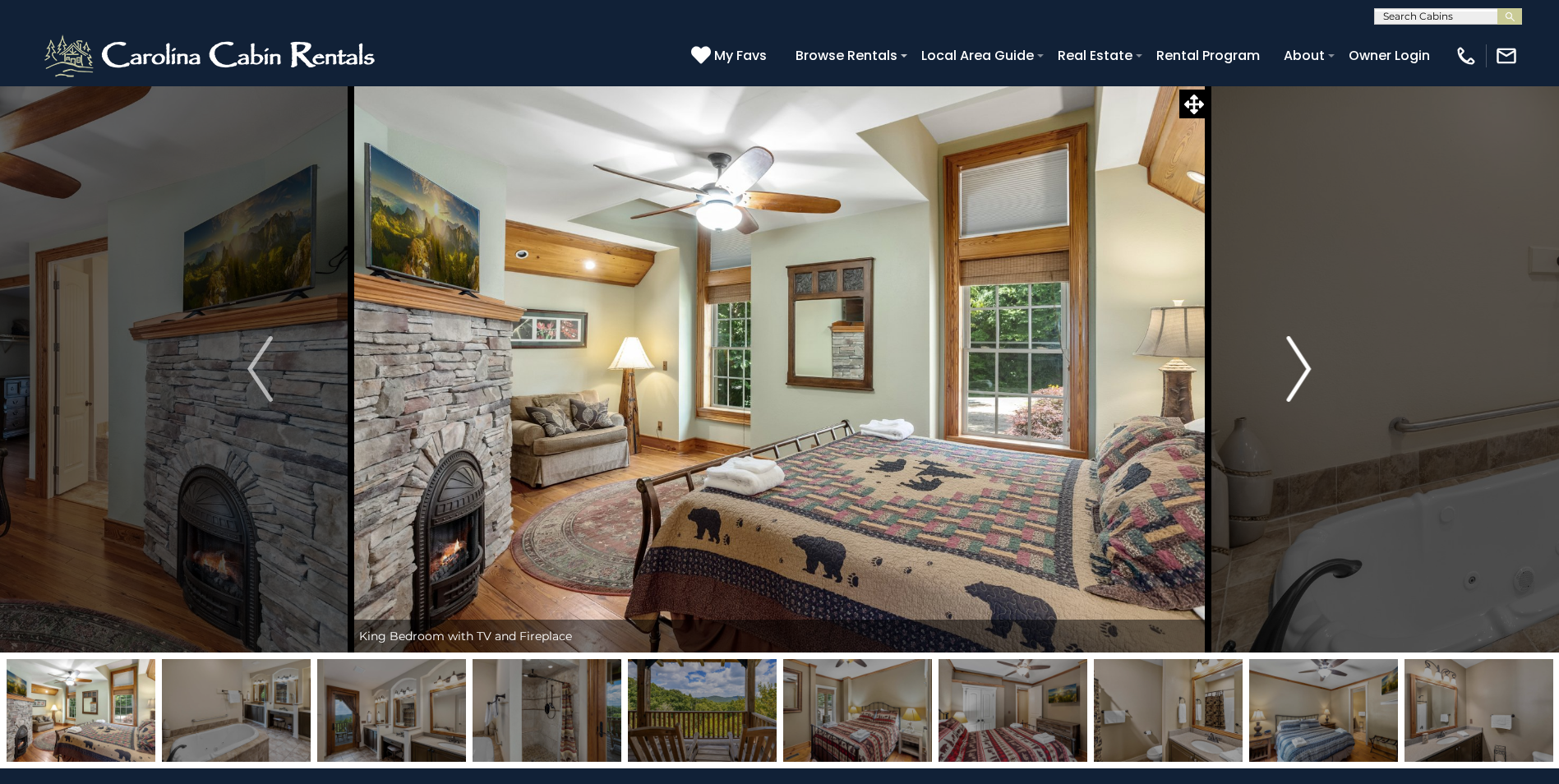
click at [1298, 364] on img "Next" at bounding box center [1298, 369] width 25 height 66
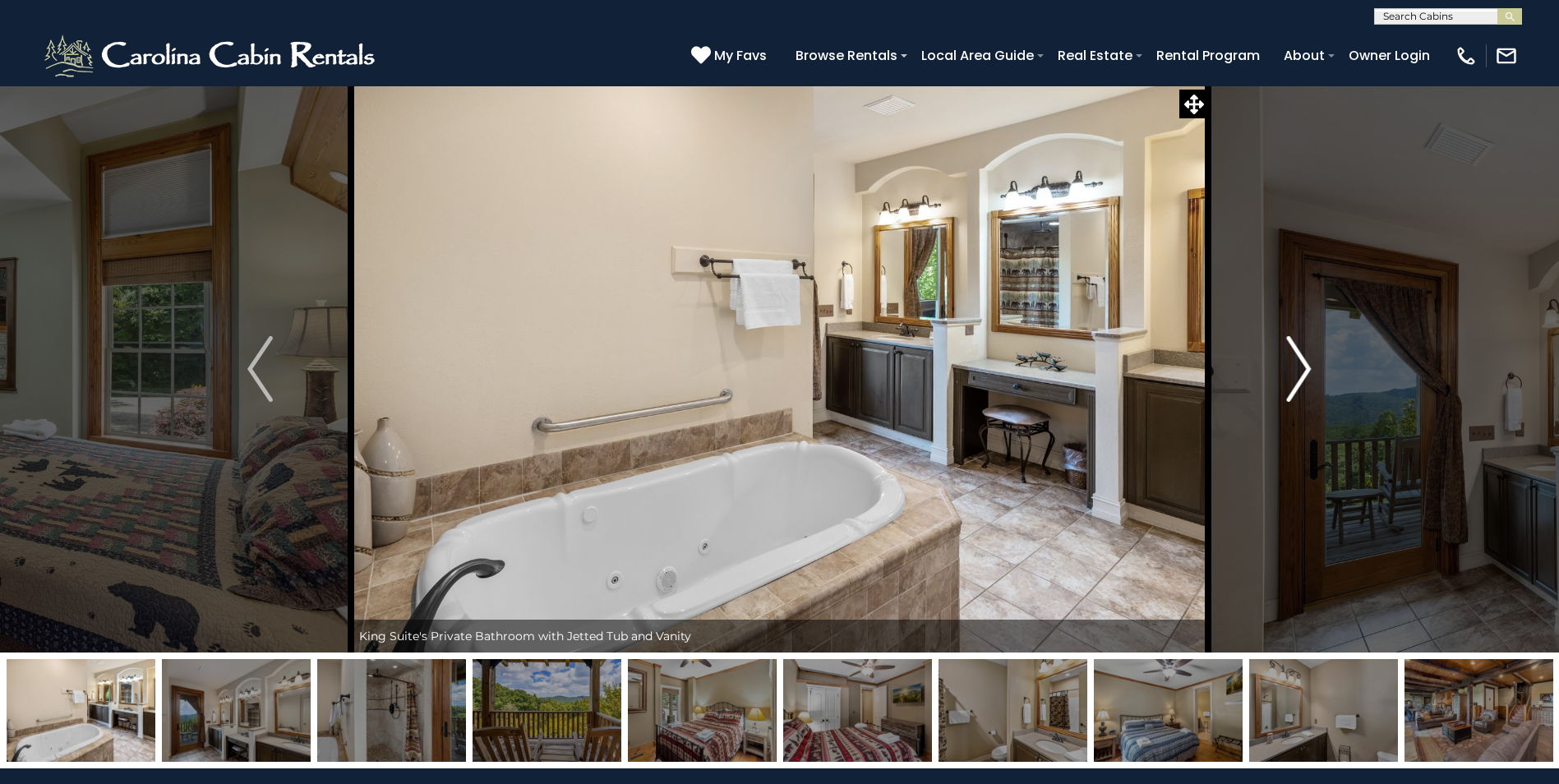
click at [1298, 364] on img "Next" at bounding box center [1298, 369] width 25 height 66
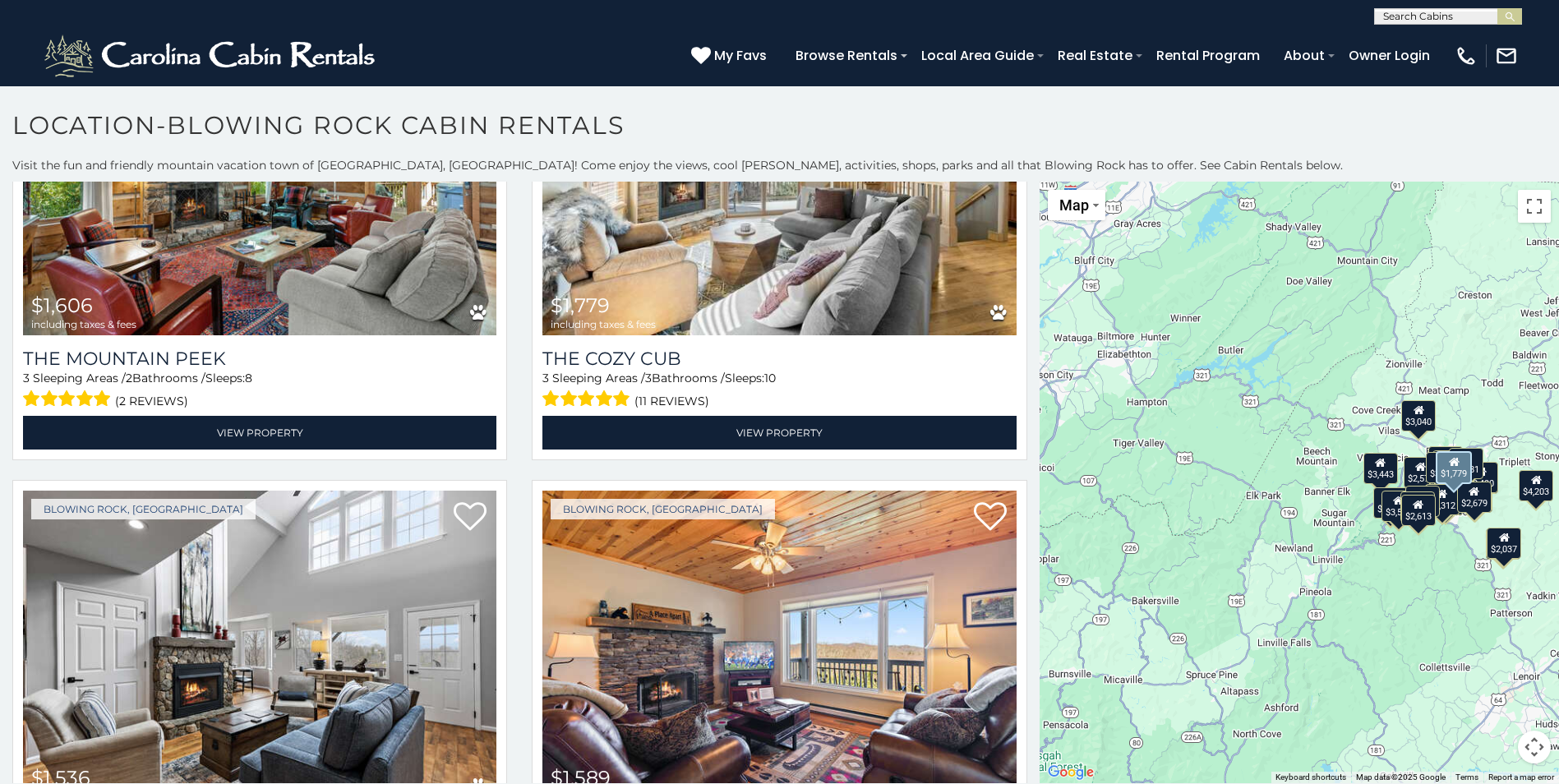
scroll to position [5998, 0]
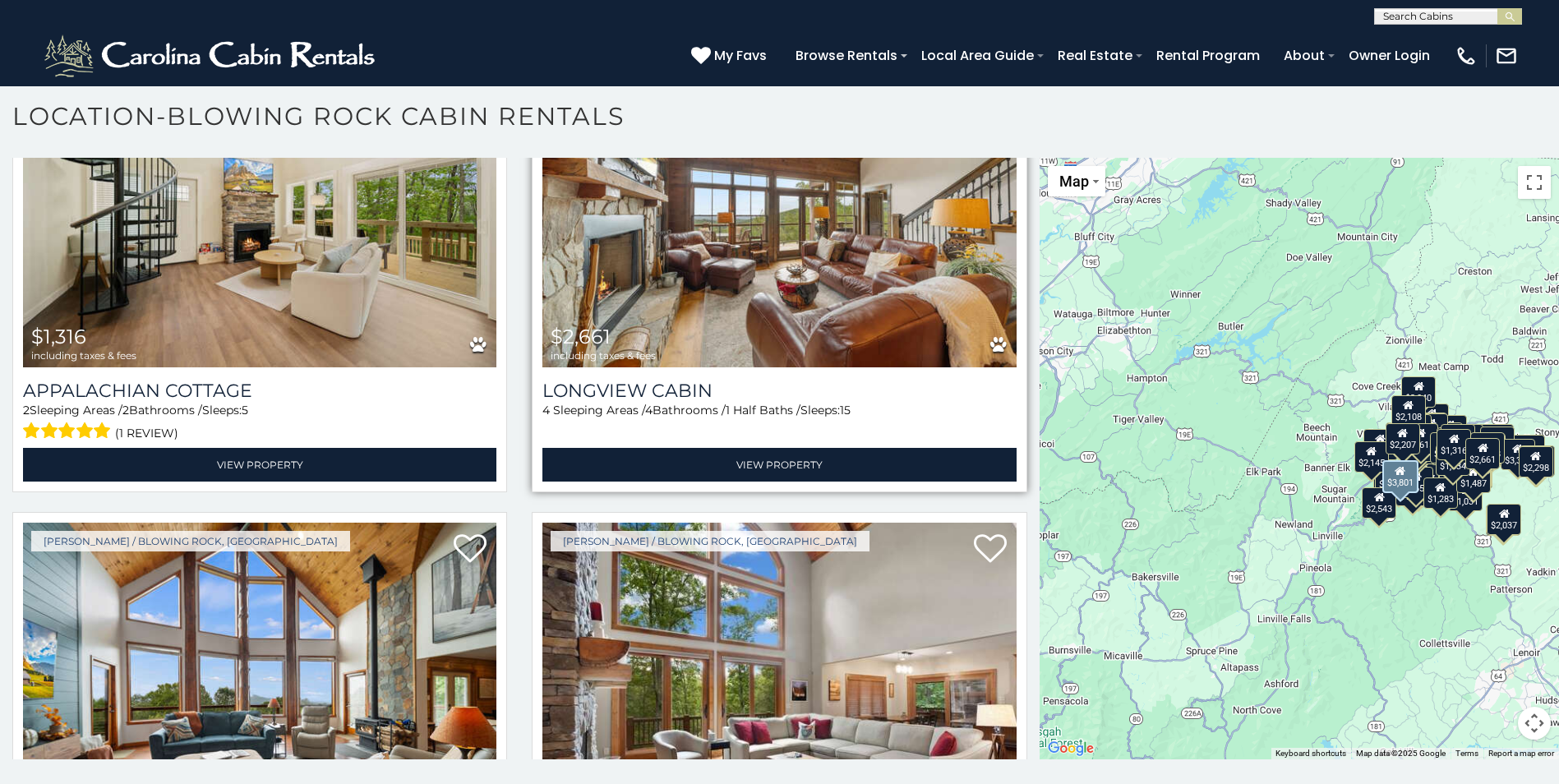
scroll to position [22371, 0]
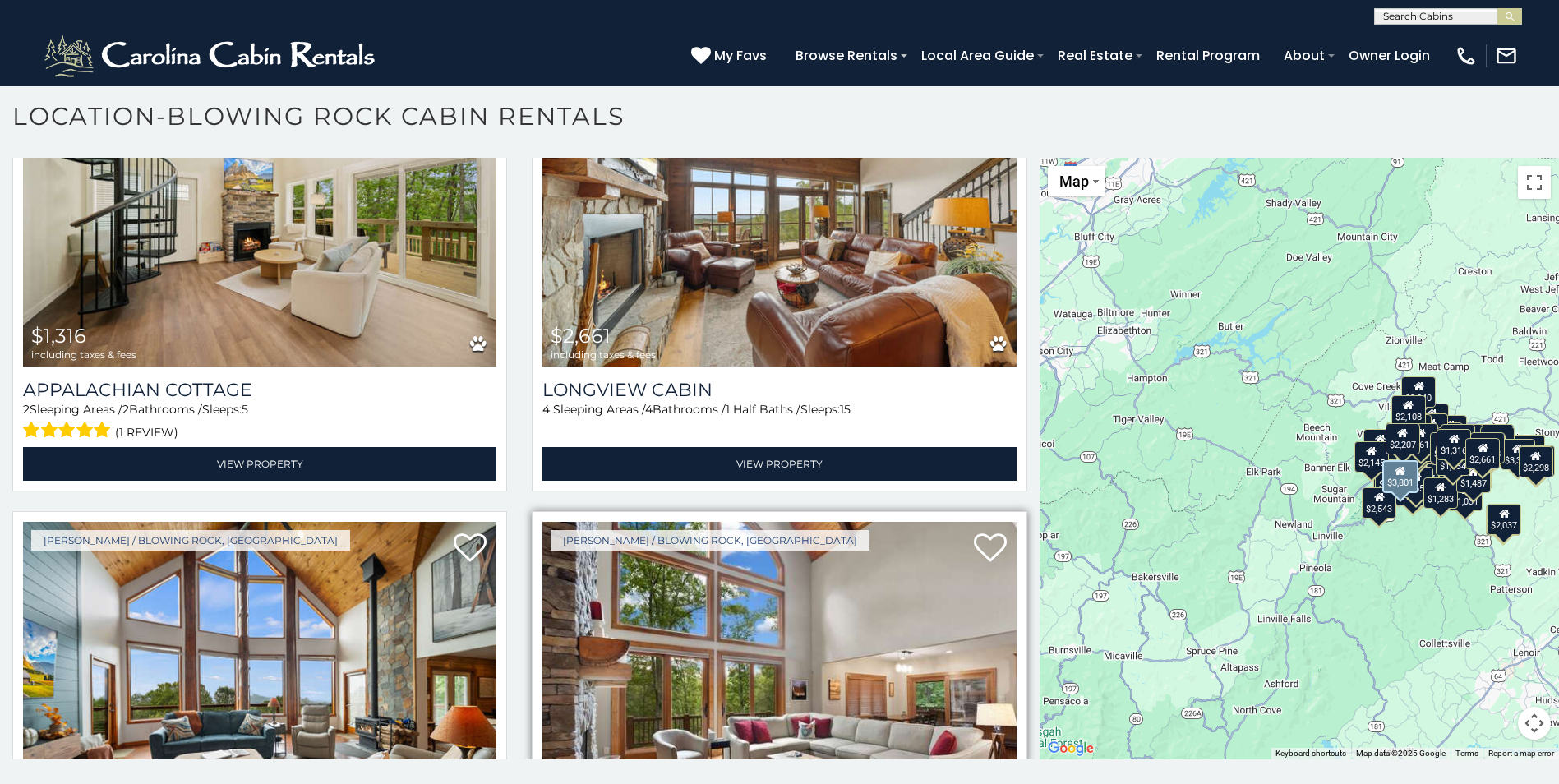
click at [660, 530] on img at bounding box center [779, 681] width 474 height 317
